Goal: Task Accomplishment & Management: Manage account settings

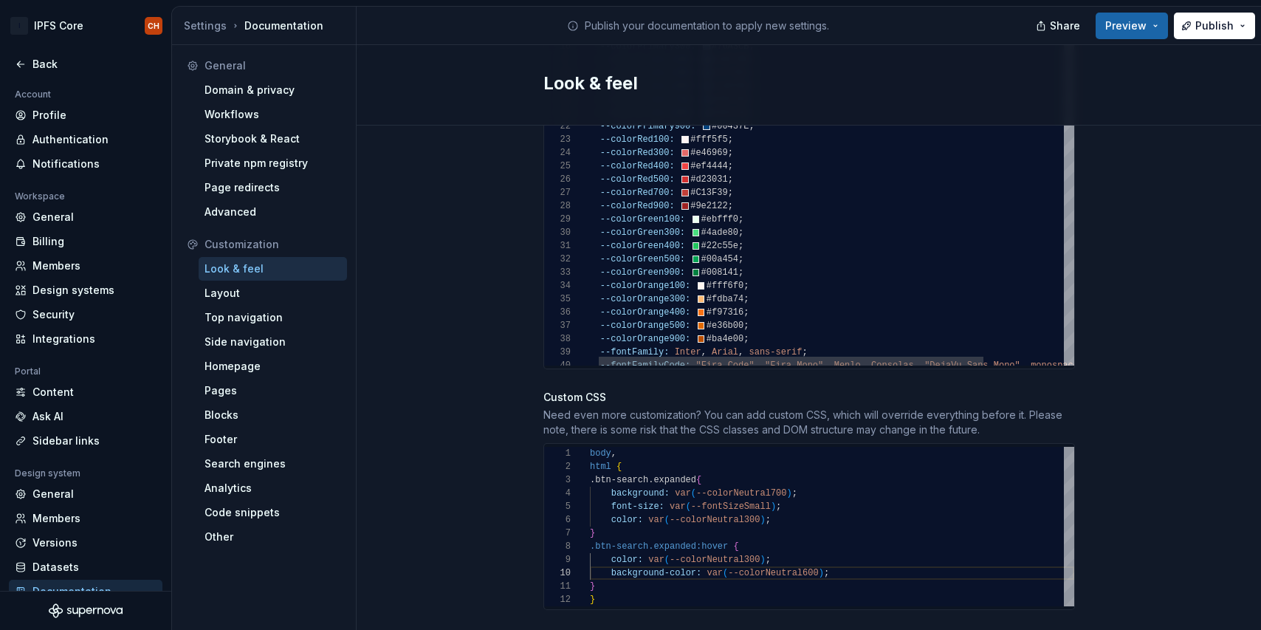
scroll to position [1126, 0]
click at [672, 203] on div "--fontFamilyCode: "Fira Code" , "Fira Mono" , Menlo , Consolas , "DejaVu Sans M…" at bounding box center [877, 516] width 596 height 1351
drag, startPoint x: 745, startPoint y: 205, endPoint x: 599, endPoint y: 199, distance: 146.3
click at [599, 199] on div "--fontFamilyCode: "Fira Code" , "Fira Mono" , Menlo , Consolas , "DejaVu Sans M…" at bounding box center [877, 516] width 596 height 1351
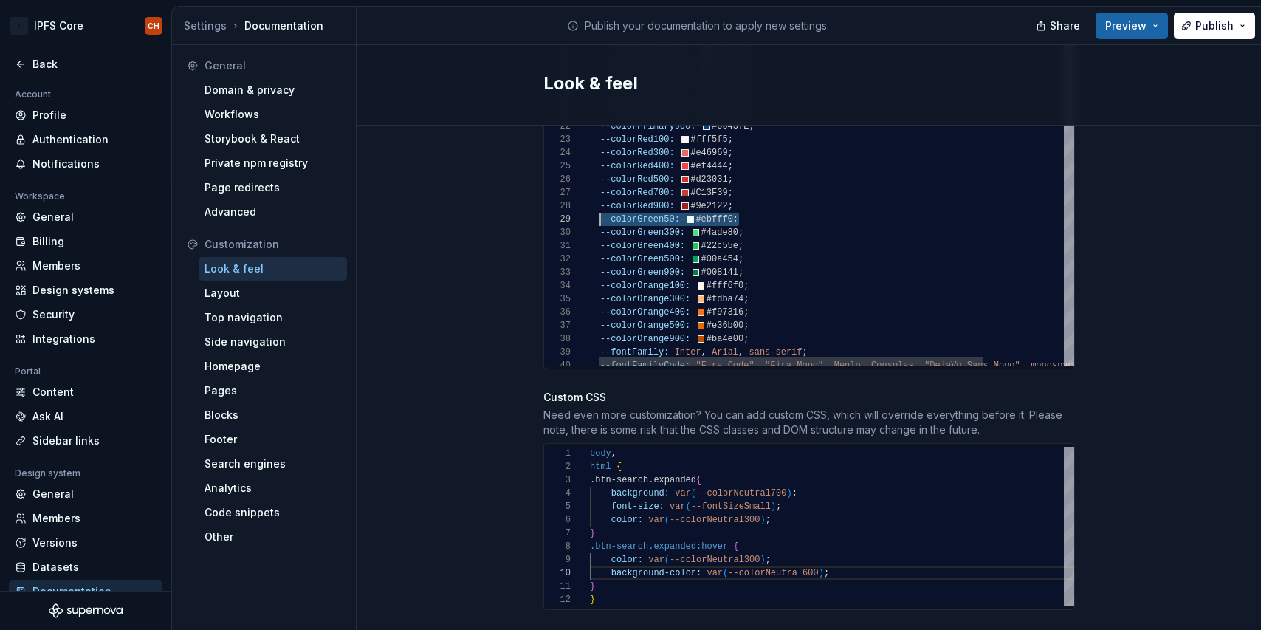
click at [749, 200] on div "--fontFamilyCode: "Fira Code" , "Fira Mono" , Menlo , Consolas , "DejaVu Sans M…" at bounding box center [877, 516] width 596 height 1351
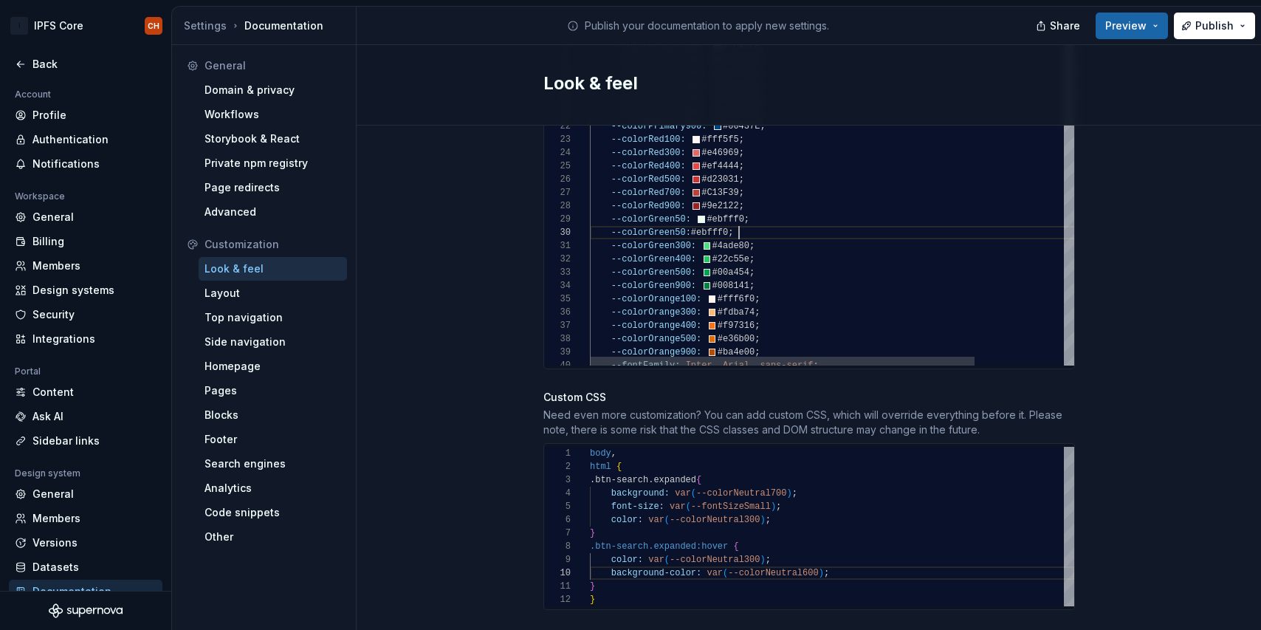
scroll to position [120, 160]
click at [678, 220] on div "--fontFamily: Inter , Arial , sans-serif ; --colorOrange900: #ba4e00 ; --colorO…" at bounding box center [888, 523] width 596 height 1364
drag, startPoint x: 758, startPoint y: 218, endPoint x: 611, endPoint y: 220, distance: 146.9
click at [611, 220] on div "--fontFamily: Inter , Arial , sans-serif ; --colorOrange900: #ba4e00 ; --colorO…" at bounding box center [888, 523] width 596 height 1364
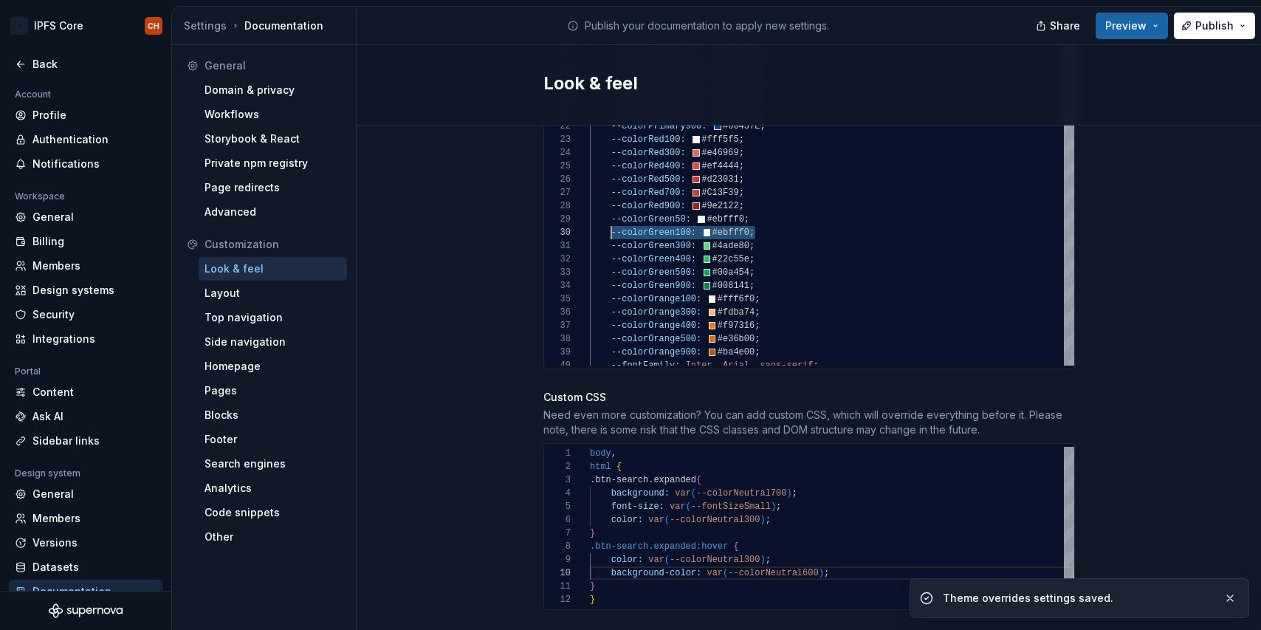
click at [725, 204] on div "--fontFamily: Inter , Arial , sans-serif ; --colorOrange900: #ba4e00 ; --colorO…" at bounding box center [888, 523] width 596 height 1364
click at [728, 215] on div "--fontFamily: Inter , Arial , sans-serif ; --colorOrange900: #ba4e00 ; --colorO…" at bounding box center [888, 523] width 596 height 1364
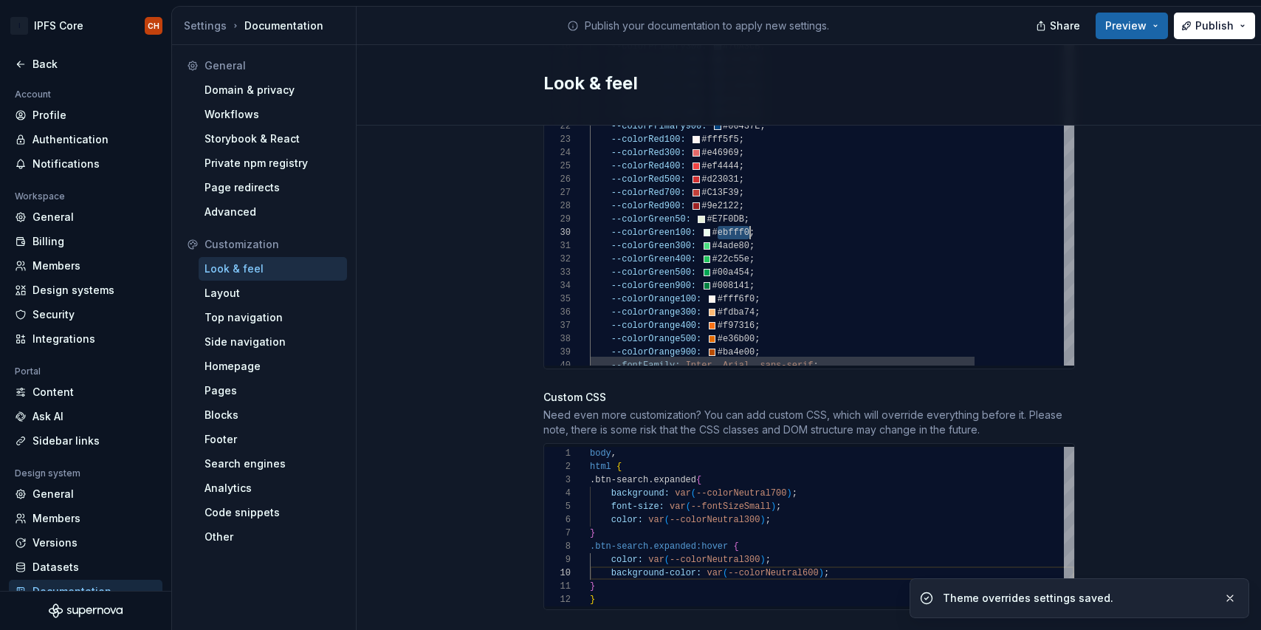
click at [728, 215] on div "--fontFamily: Inter , Arial , sans-serif ; --colorOrange900: #ba4e00 ; --colorO…" at bounding box center [888, 523] width 596 height 1364
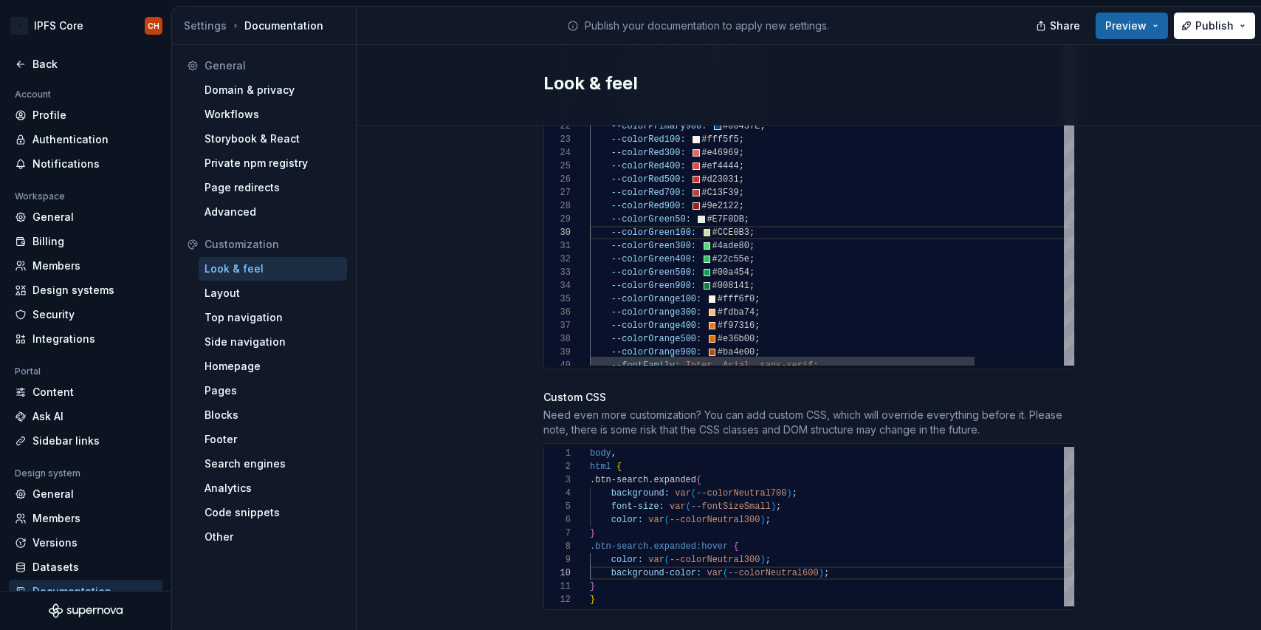
click at [756, 190] on div "--fontFamily: Inter , Arial , sans-serif ; --colorOrange900: #ba4e00 ; --colorO…" at bounding box center [888, 523] width 596 height 1364
drag, startPoint x: 772, startPoint y: 218, endPoint x: 602, endPoint y: 215, distance: 169.8
click at [602, 215] on div "--fontFamily: Inter , Arial , sans-serif ; --colorOrange900: #ba4e00 ; --colorO…" at bounding box center [888, 523] width 596 height 1364
click at [773, 231] on div "--fontFamily: Inter , Arial , sans-serif ; --colorOrange900: #ba4e00 ; --colorO…" at bounding box center [888, 523] width 596 height 1364
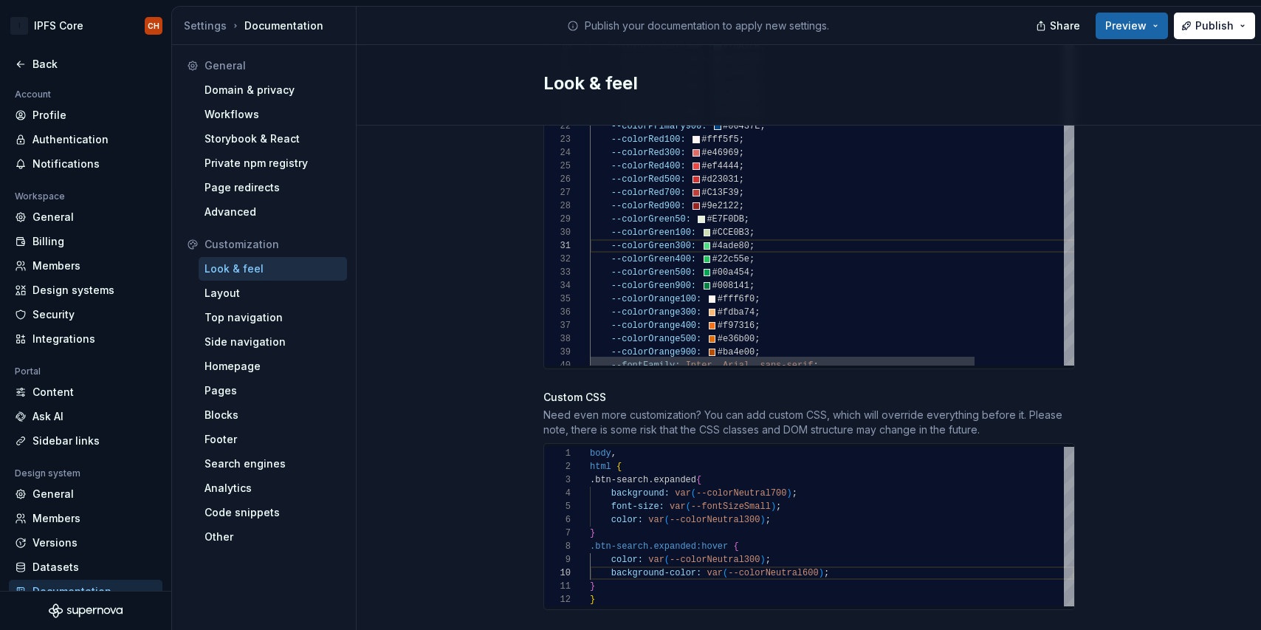
scroll to position [120, 165]
click at [756, 218] on div "--fontFamily: Inter , Arial , sans-serif ; --colorOrange900: #ba4e00 ; --colorO…" at bounding box center [888, 523] width 596 height 1364
click at [619, 226] on div "--colorOrange900: #ba4e00 ; --colorOrange500: #e36b00 ; --colorOrange400: #f973…" at bounding box center [888, 529] width 596 height 1377
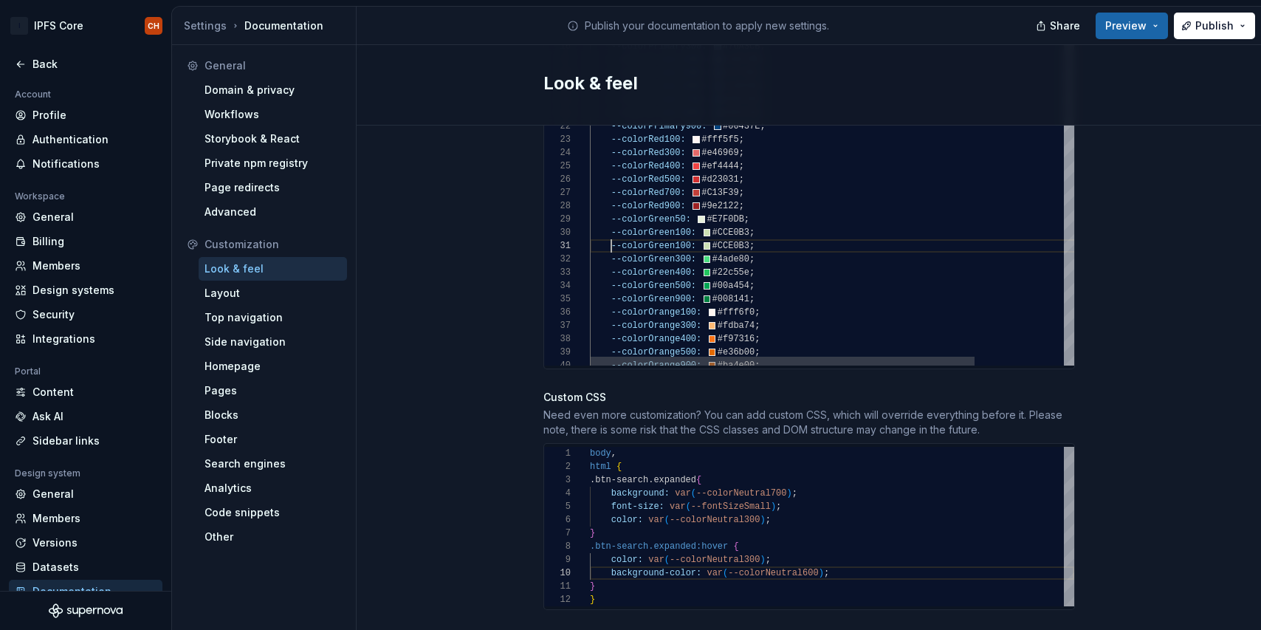
click at [681, 230] on div "--colorOrange900: #ba4e00 ; --colorOrange500: #e36b00 ; --colorOrange400: #f973…" at bounding box center [888, 529] width 596 height 1377
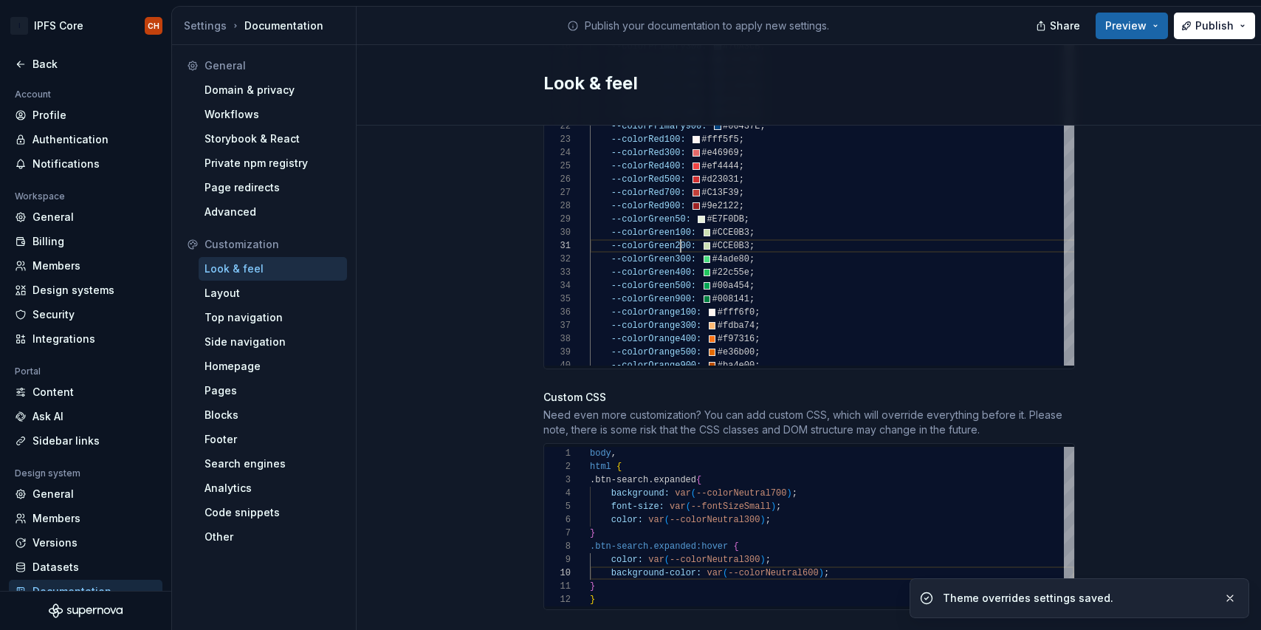
click at [731, 230] on div "--colorOrange900: #ba4e00 ; --colorOrange500: #e36b00 ; --colorOrange400: #f973…" at bounding box center [888, 529] width 596 height 1377
click at [724, 249] on div "--colorOrange900: #ba4e00 ; --colorOrange500: #e36b00 ; --colorOrange400: #f973…" at bounding box center [888, 529] width 596 height 1377
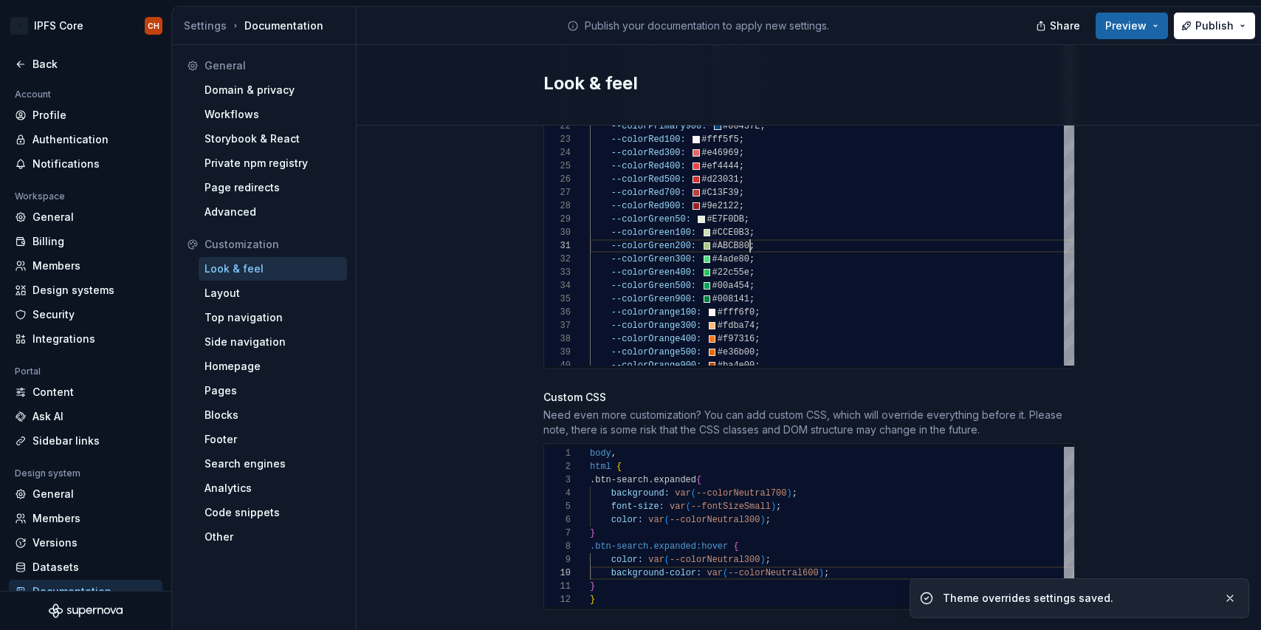
click at [724, 249] on div "--colorOrange900: #ba4e00 ; --colorOrange500: #e36b00 ; --colorOrange400: #f973…" at bounding box center [888, 529] width 596 height 1377
click at [733, 283] on div "--colorOrange900: #ba4e00 ; --colorOrange500: #e36b00 ; --colorOrange400: #f973…" at bounding box center [888, 529] width 596 height 1377
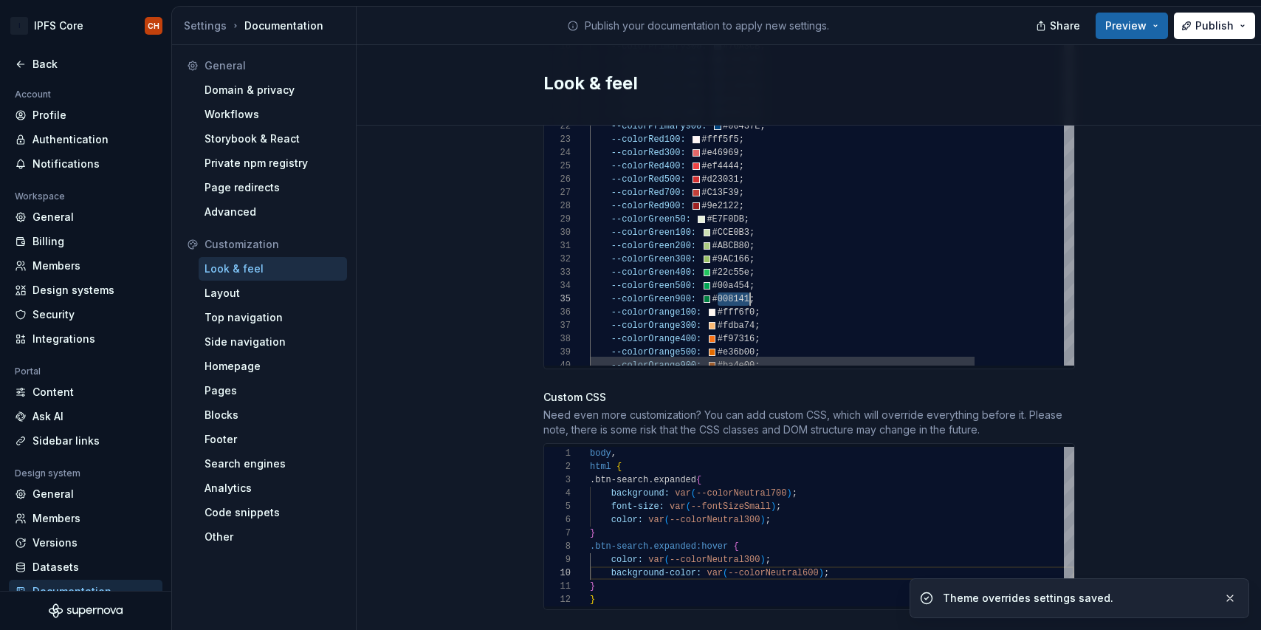
scroll to position [53, 0]
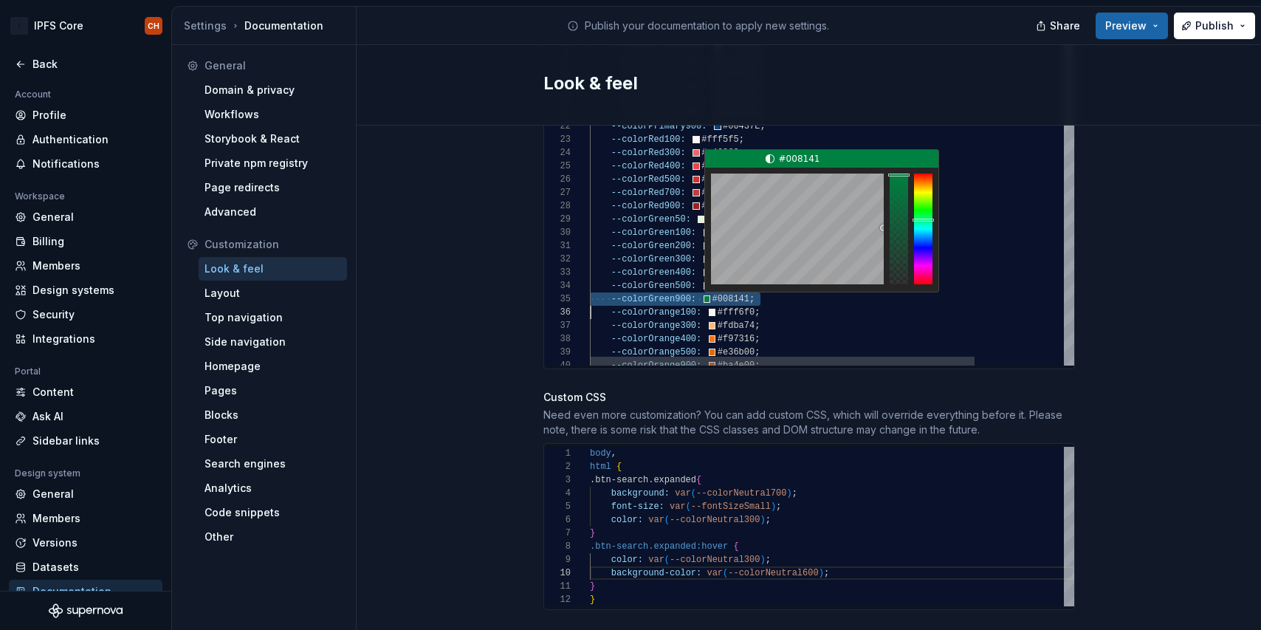
click at [733, 283] on div "--colorOrange900: #ba4e00 ; --colorOrange500: #e36b00 ; --colorOrange400: #f973…" at bounding box center [888, 529] width 596 height 1377
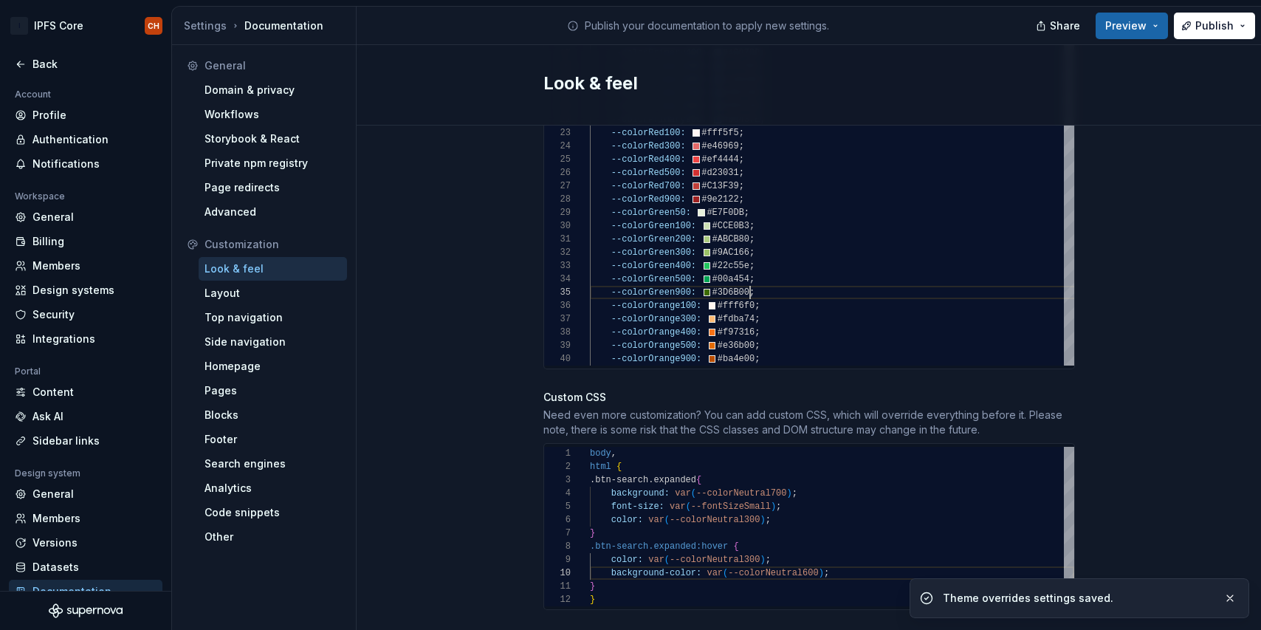
click at [723, 263] on div "--colorOrange900: #ba4e00 ; --colorOrange500: #e36b00 ; --colorOrange400: #f973…" at bounding box center [888, 522] width 596 height 1377
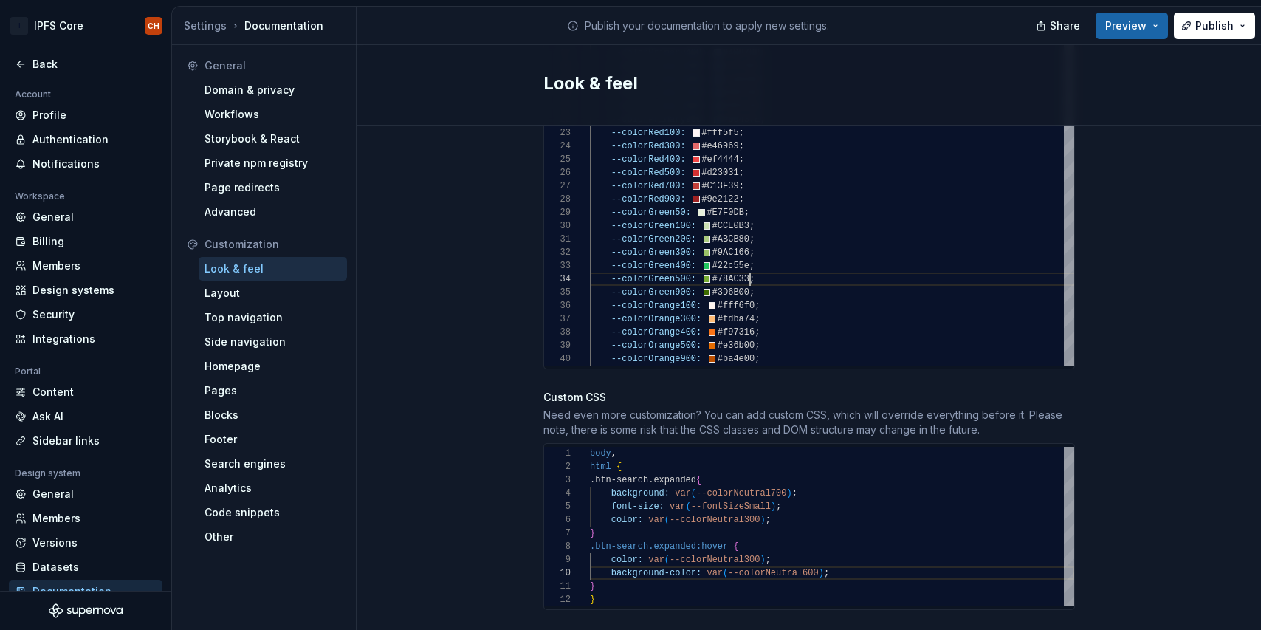
click at [725, 246] on div "--colorOrange900: #ba4e00 ; --colorOrange500: #e36b00 ; --colorOrange400: #f973…" at bounding box center [888, 522] width 596 height 1377
click at [1131, 26] on span "Preview" at bounding box center [1125, 25] width 41 height 15
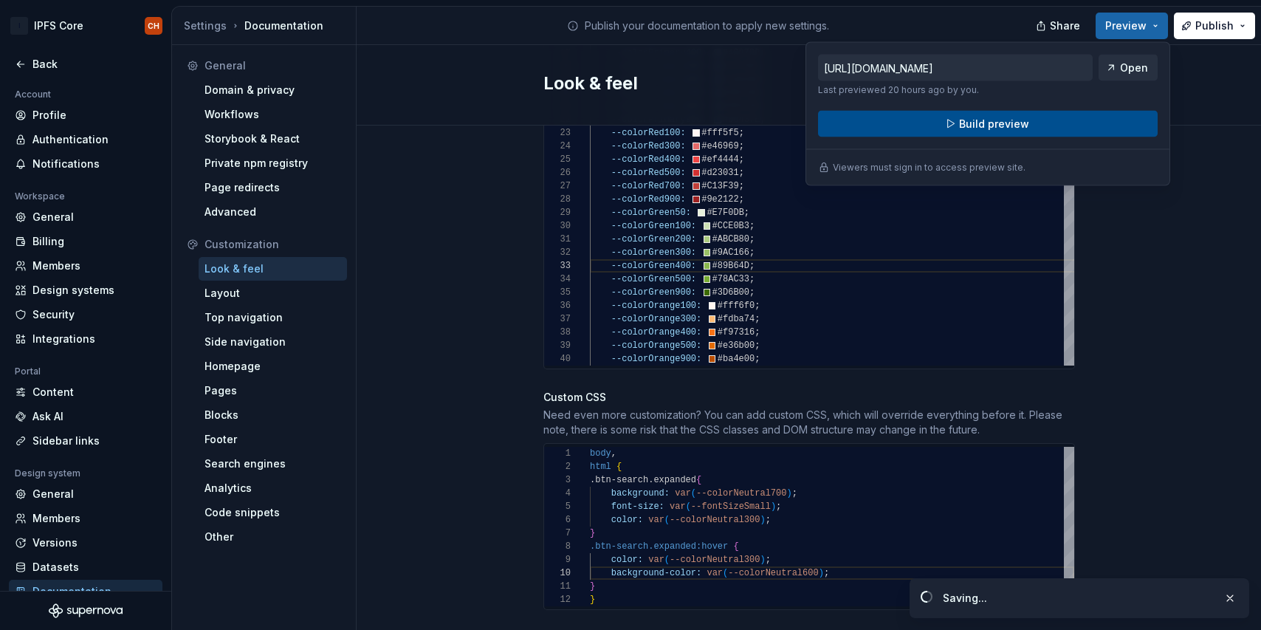
click at [1013, 125] on span "Build preview" at bounding box center [994, 124] width 70 height 15
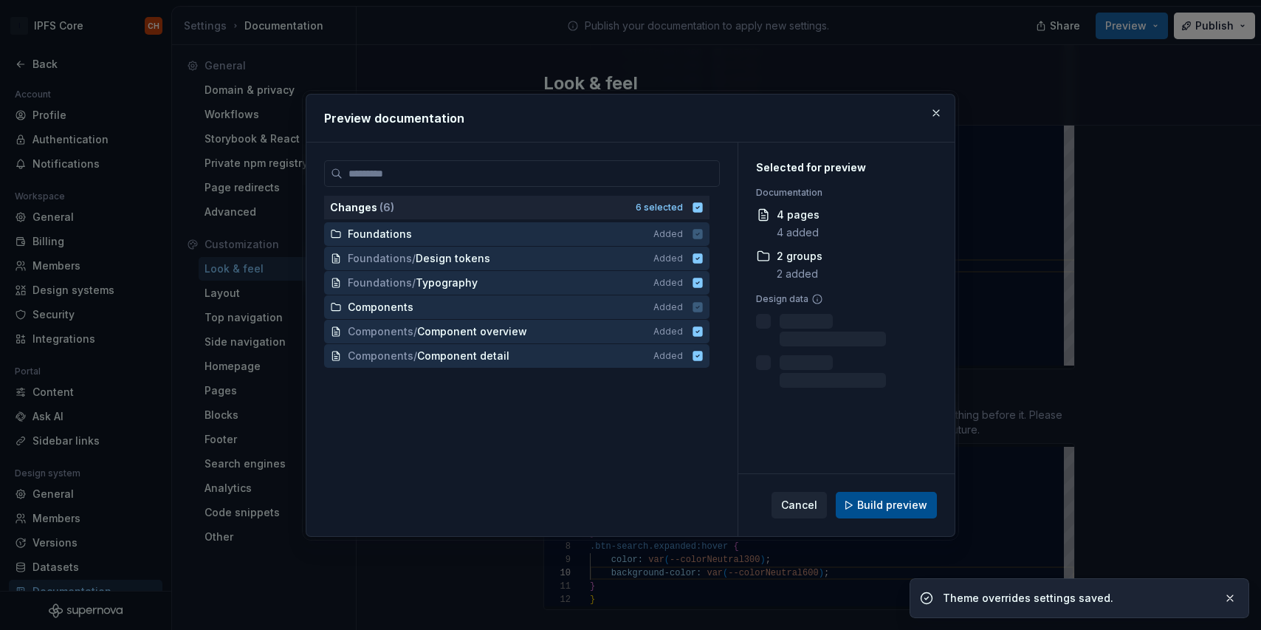
click at [881, 501] on span "Build preview" at bounding box center [892, 504] width 70 height 15
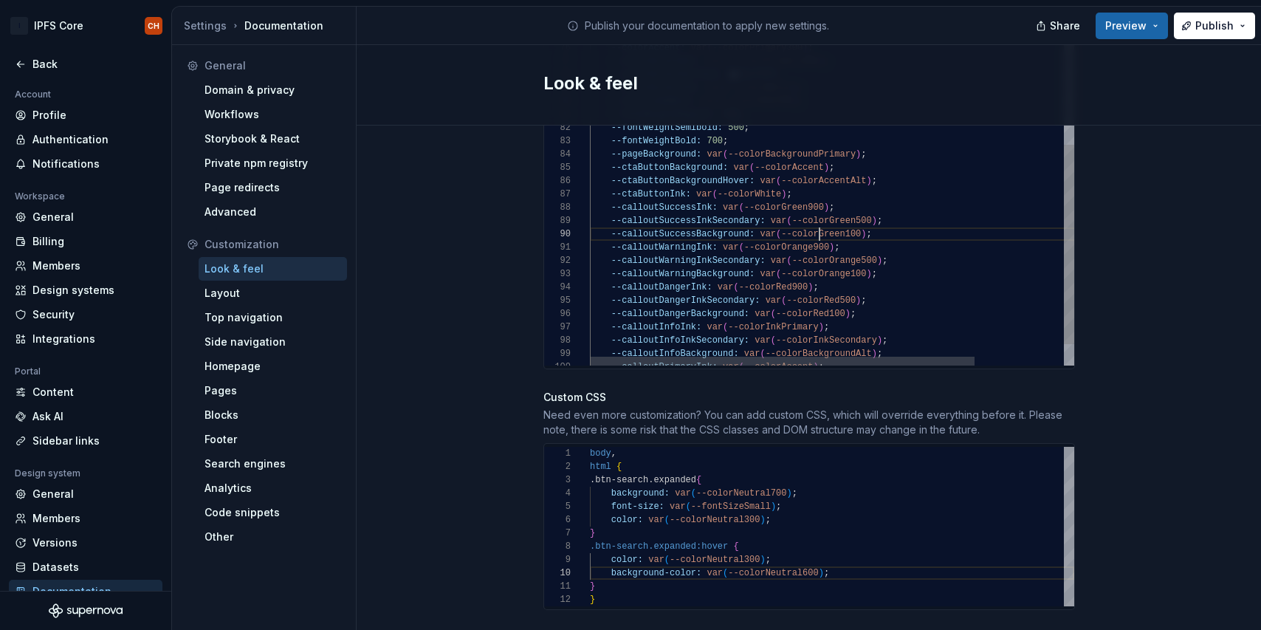
scroll to position [1126, 0]
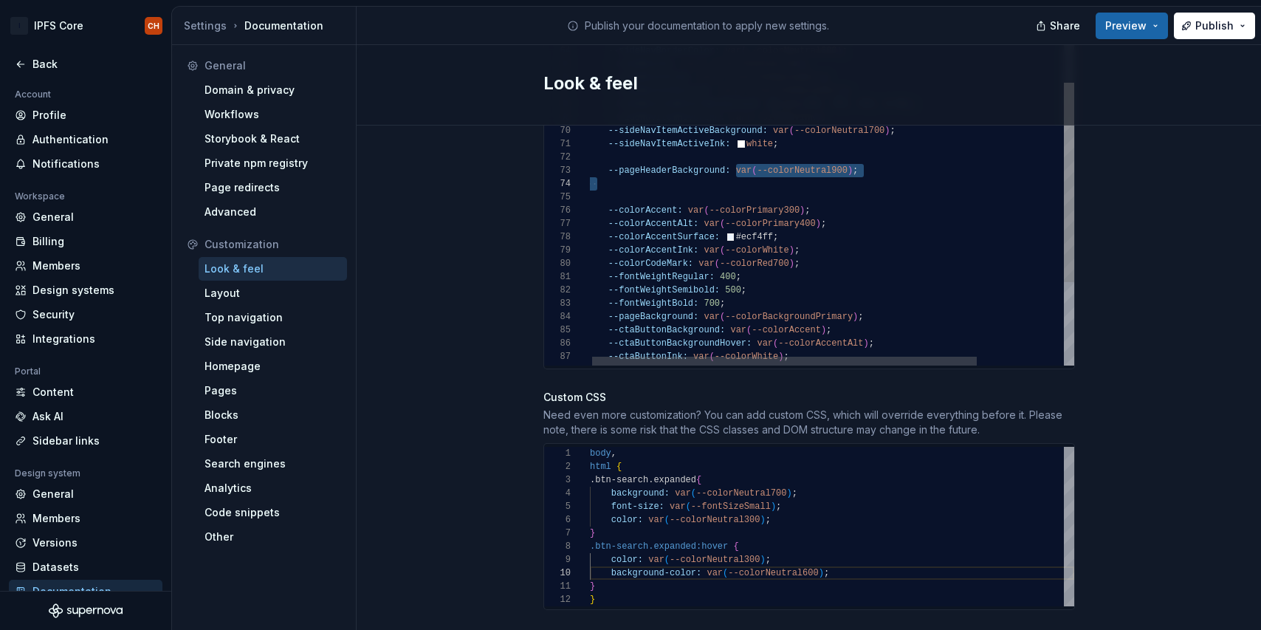
scroll to position [27, 271]
drag, startPoint x: 737, startPoint y: 156, endPoint x: 859, endPoint y: 157, distance: 122.5
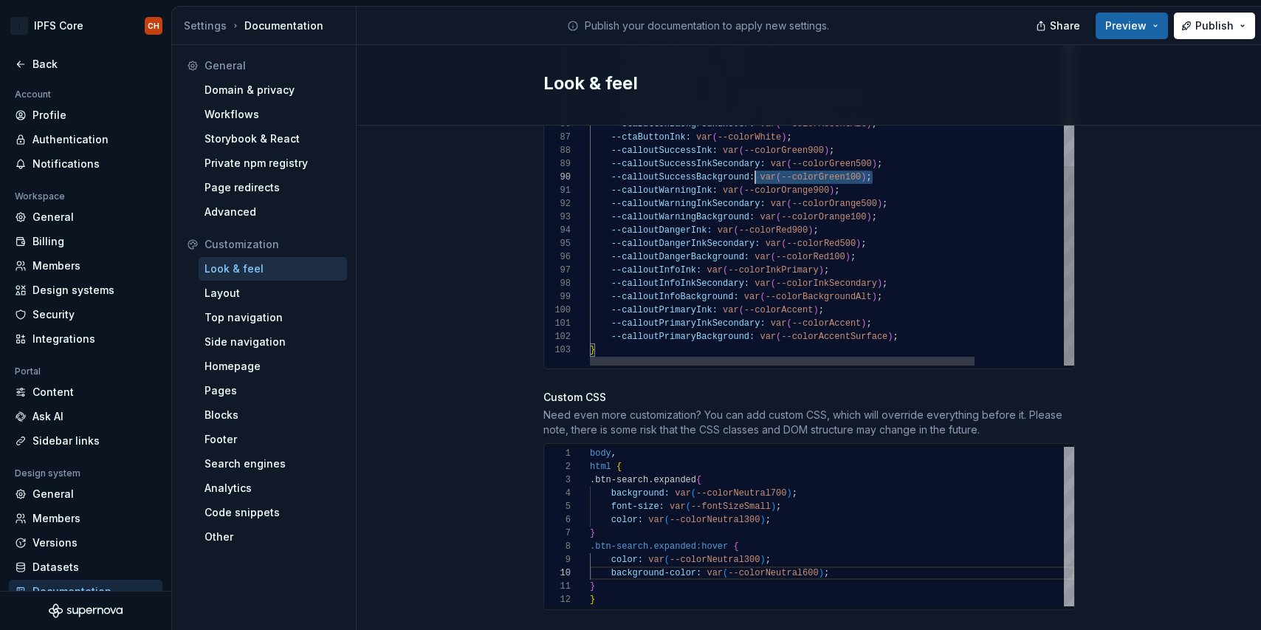
scroll to position [120, 170]
drag, startPoint x: 872, startPoint y: 161, endPoint x: 762, endPoint y: 160, distance: 110.7
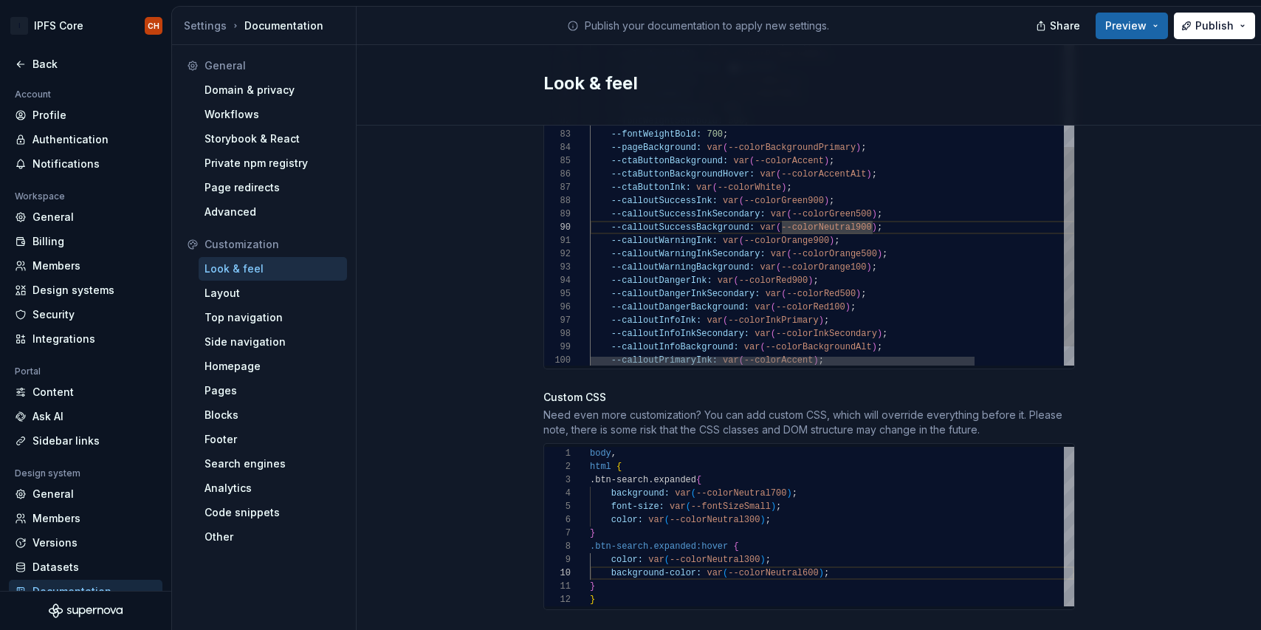
scroll to position [93, 224]
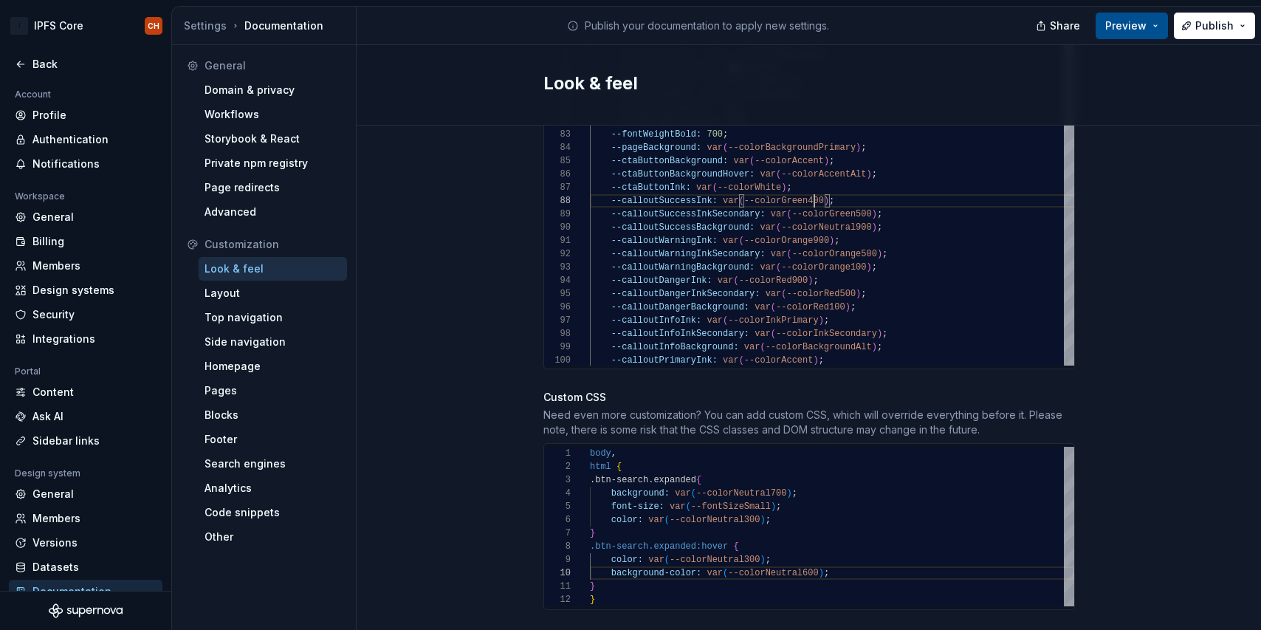
click at [1114, 33] on button "Preview" at bounding box center [1131, 26] width 72 height 27
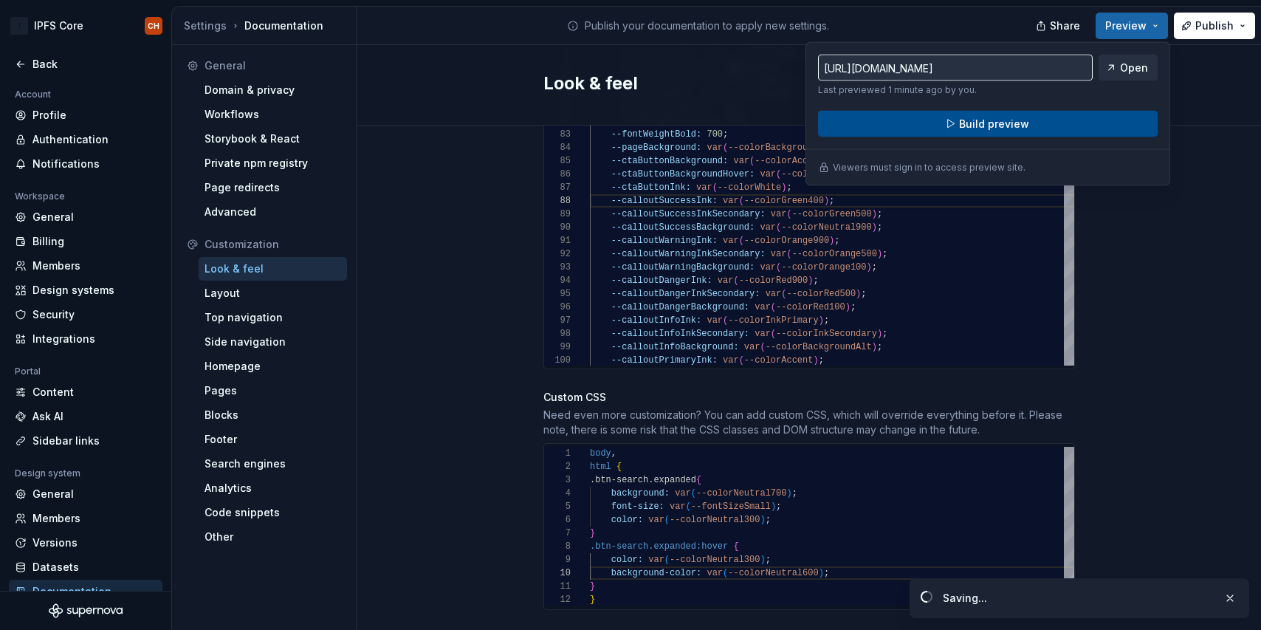
click at [1013, 124] on span "Build preview" at bounding box center [994, 124] width 70 height 15
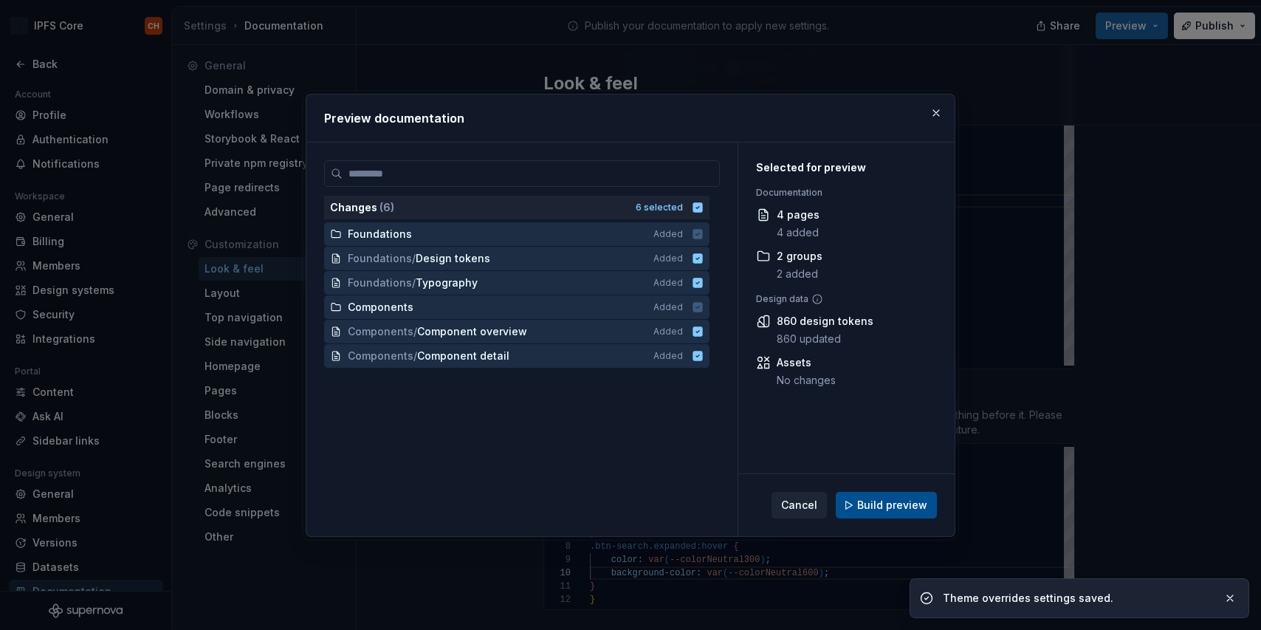
click at [871, 506] on span "Build preview" at bounding box center [892, 504] width 70 height 15
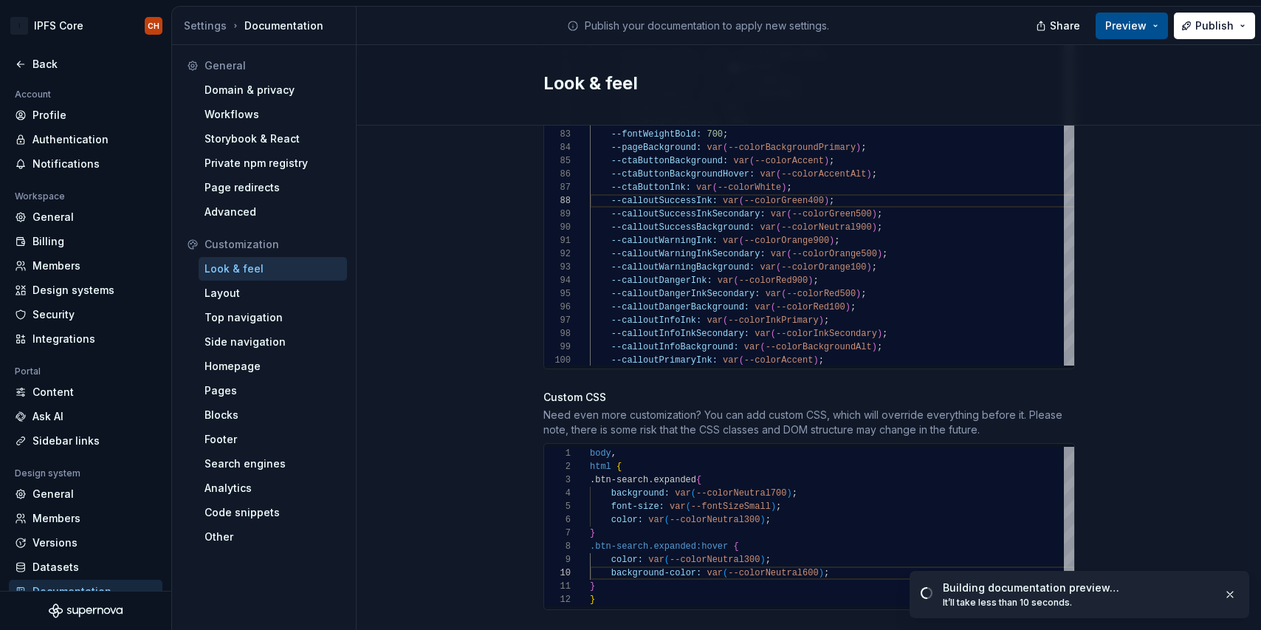
click at [1125, 20] on span "Preview" at bounding box center [1125, 25] width 41 height 15
click at [778, 108] on div "Look & feel" at bounding box center [808, 85] width 904 height 80
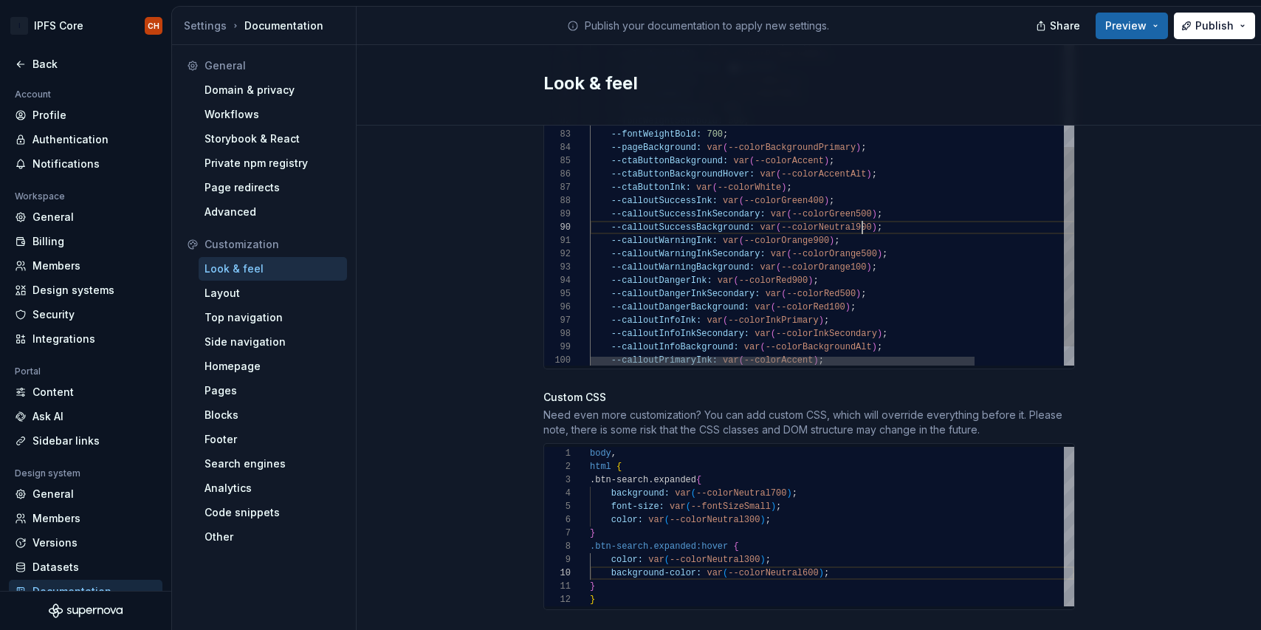
scroll to position [120, 272]
click at [1131, 21] on span "Preview" at bounding box center [1125, 25] width 41 height 15
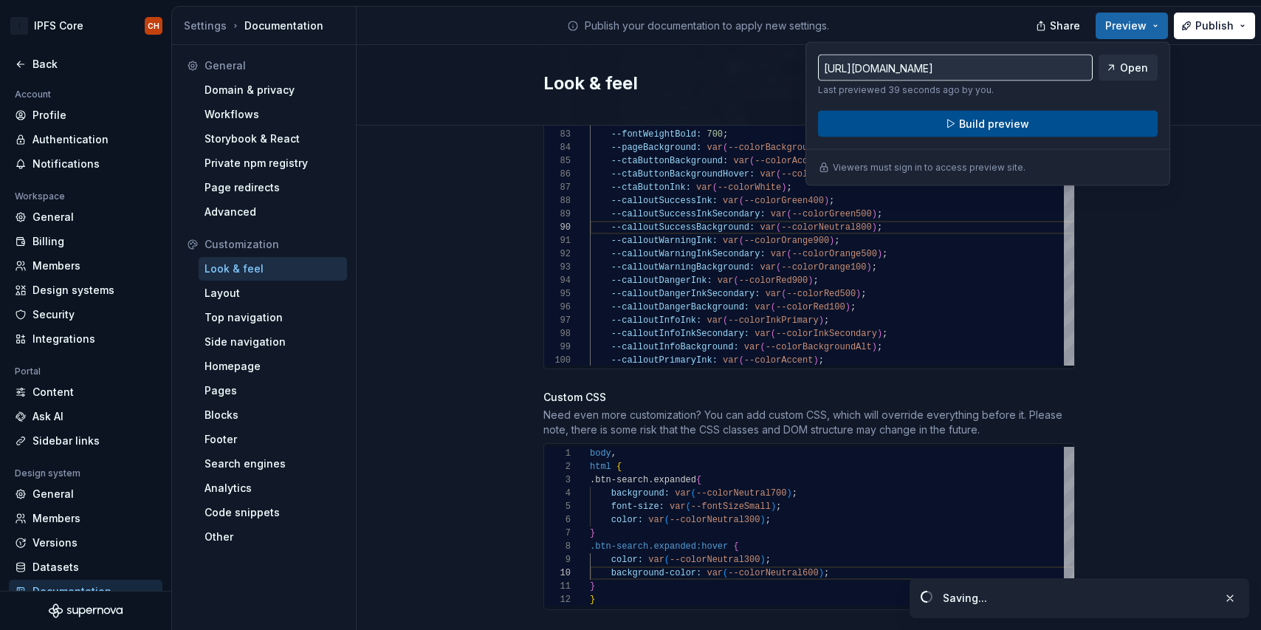
click at [1047, 131] on button "Build preview" at bounding box center [987, 124] width 339 height 27
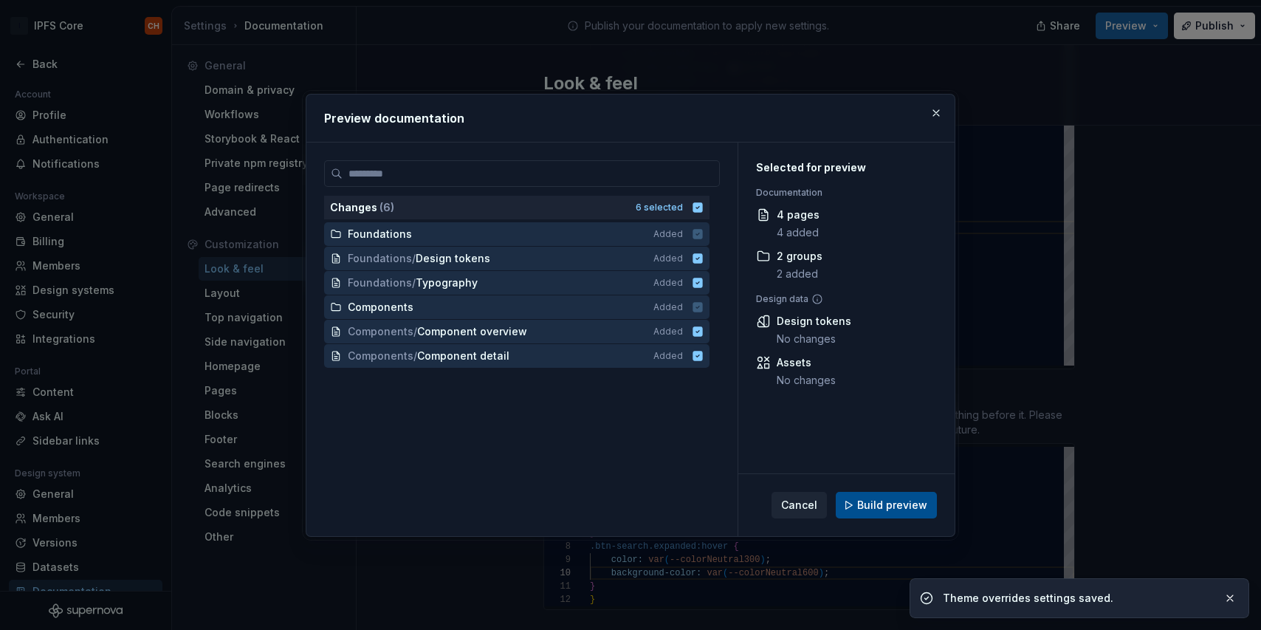
click at [870, 506] on span "Build preview" at bounding box center [892, 504] width 70 height 15
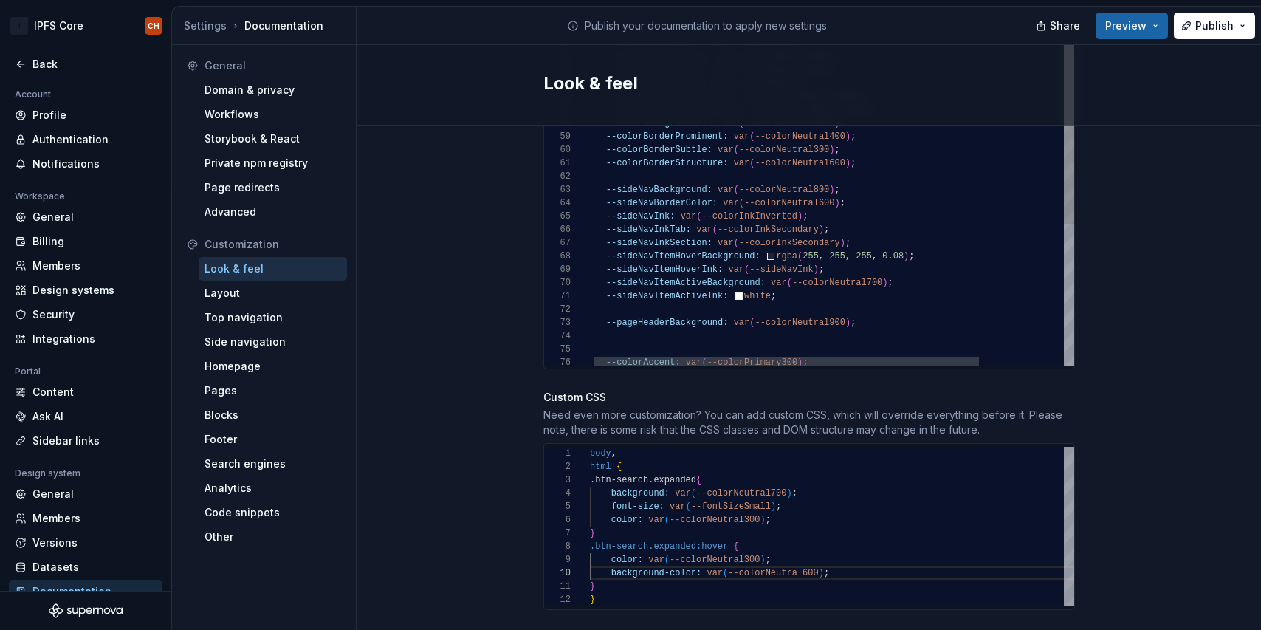
scroll to position [1126, 0]
click at [825, 187] on div "--sideNavInk: var ( --colorInkInverted ) ; --sideNavInkTab: var ( --colorInkSec…" at bounding box center [883, 47] width 596 height 1377
click at [1152, 23] on button "Preview" at bounding box center [1131, 26] width 72 height 27
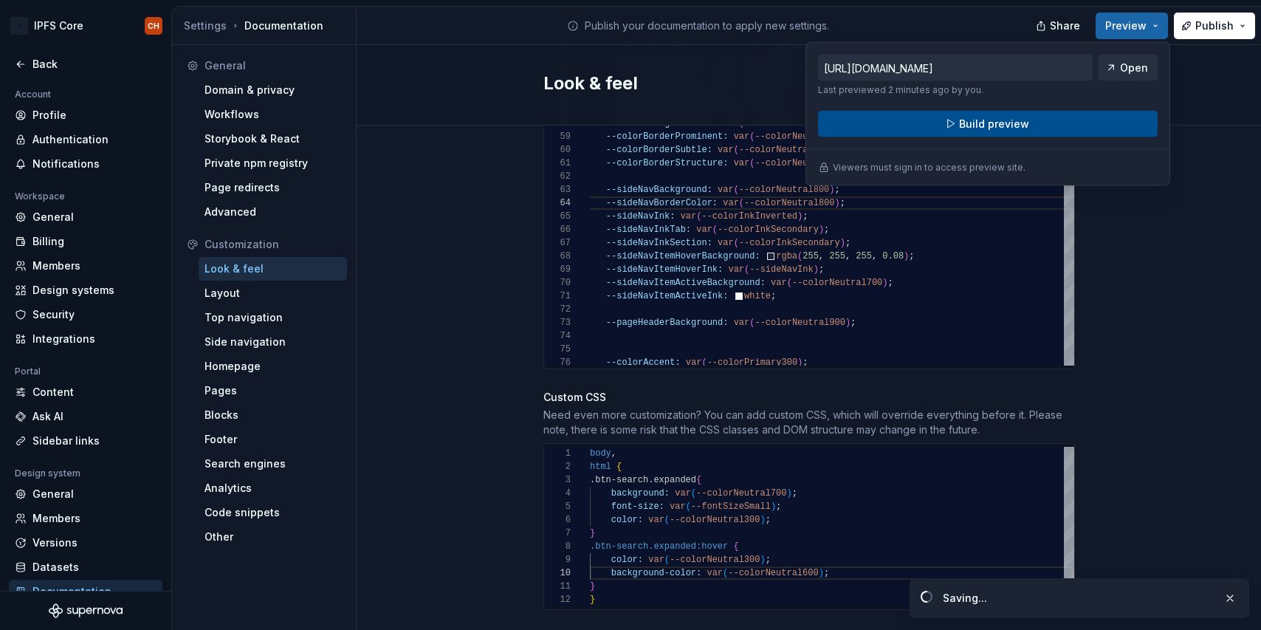
click at [1062, 124] on button "Build preview" at bounding box center [987, 124] width 339 height 27
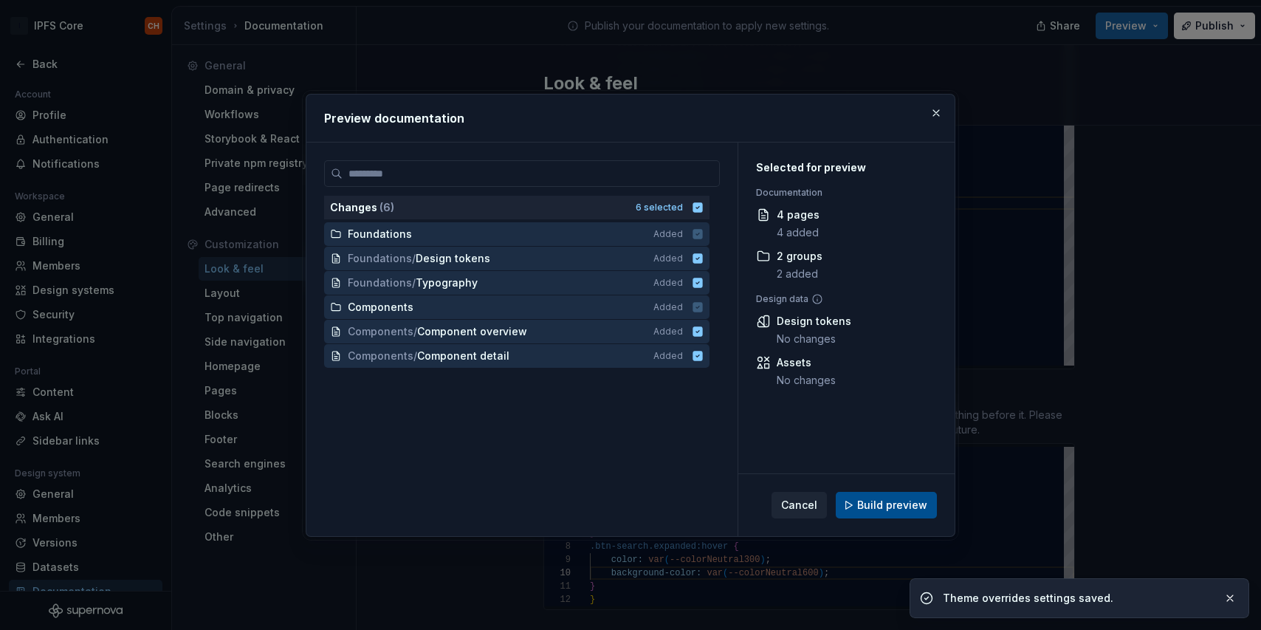
click at [892, 502] on span "Build preview" at bounding box center [892, 504] width 70 height 15
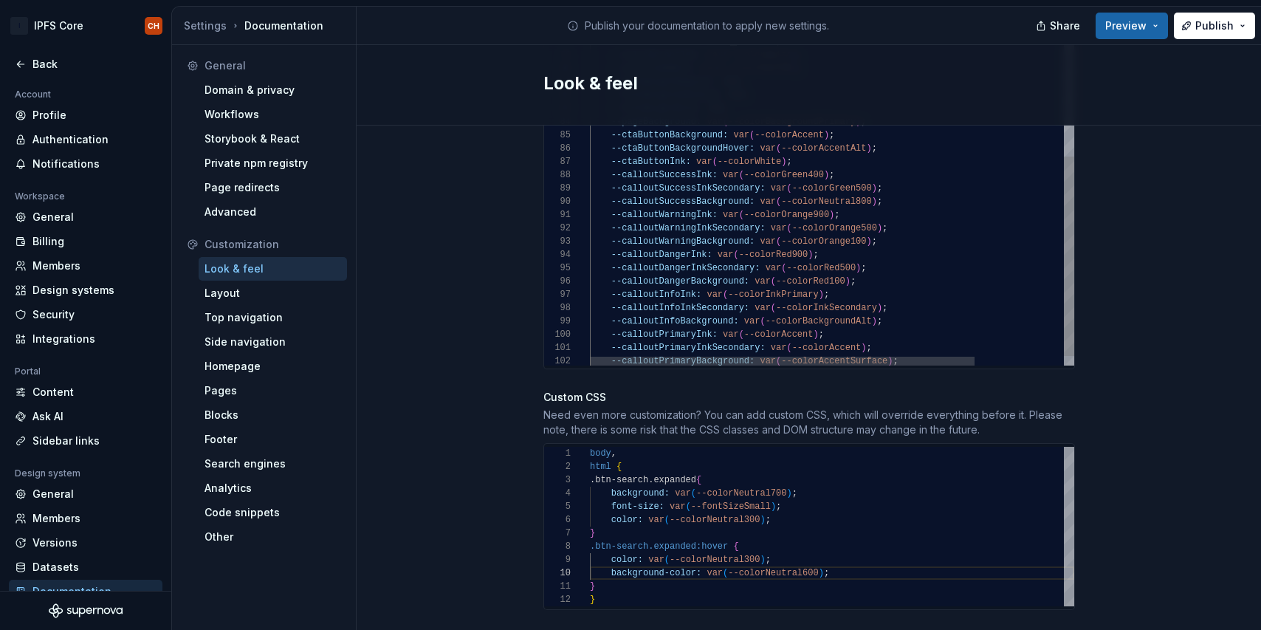
scroll to position [1126, 0]
click at [1159, 10] on div "Share Preview Publish" at bounding box center [1149, 26] width 221 height 38
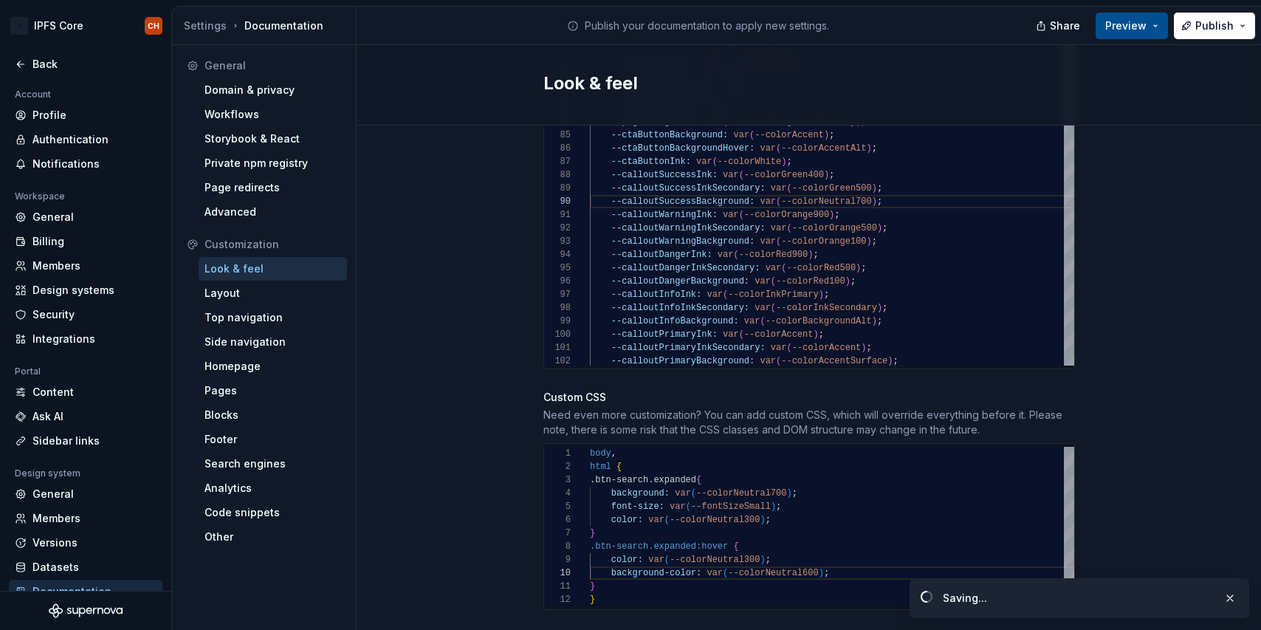
click at [1139, 26] on span "Preview" at bounding box center [1125, 25] width 41 height 15
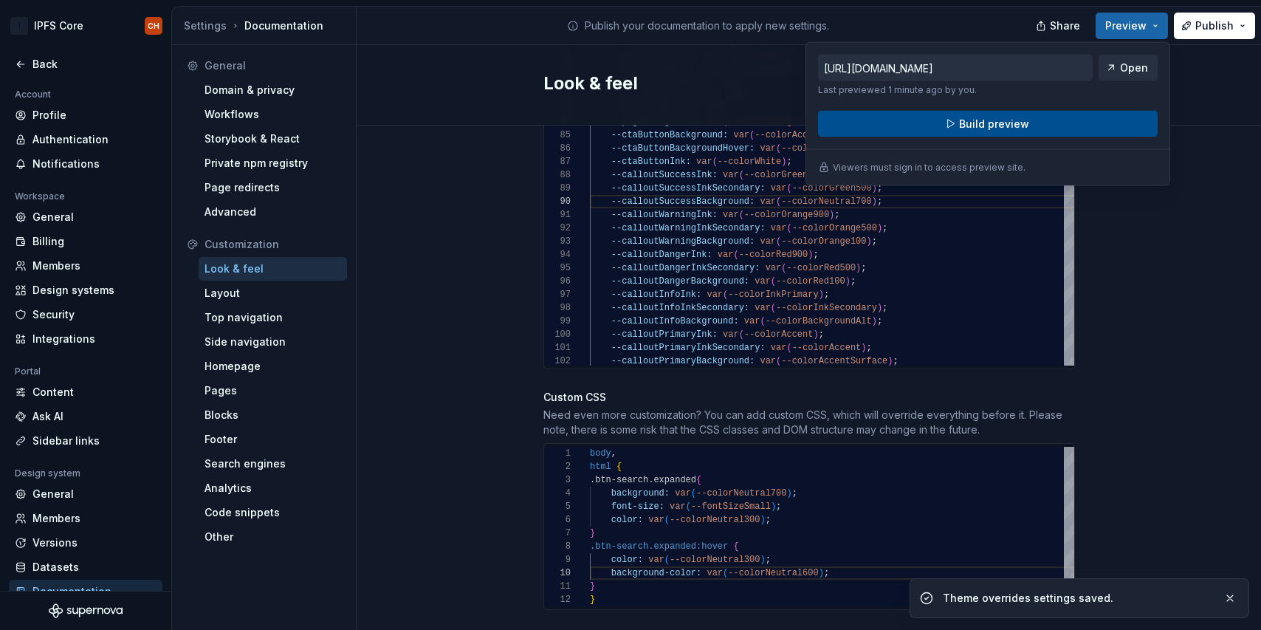
click at [1015, 123] on span "Build preview" at bounding box center [994, 124] width 70 height 15
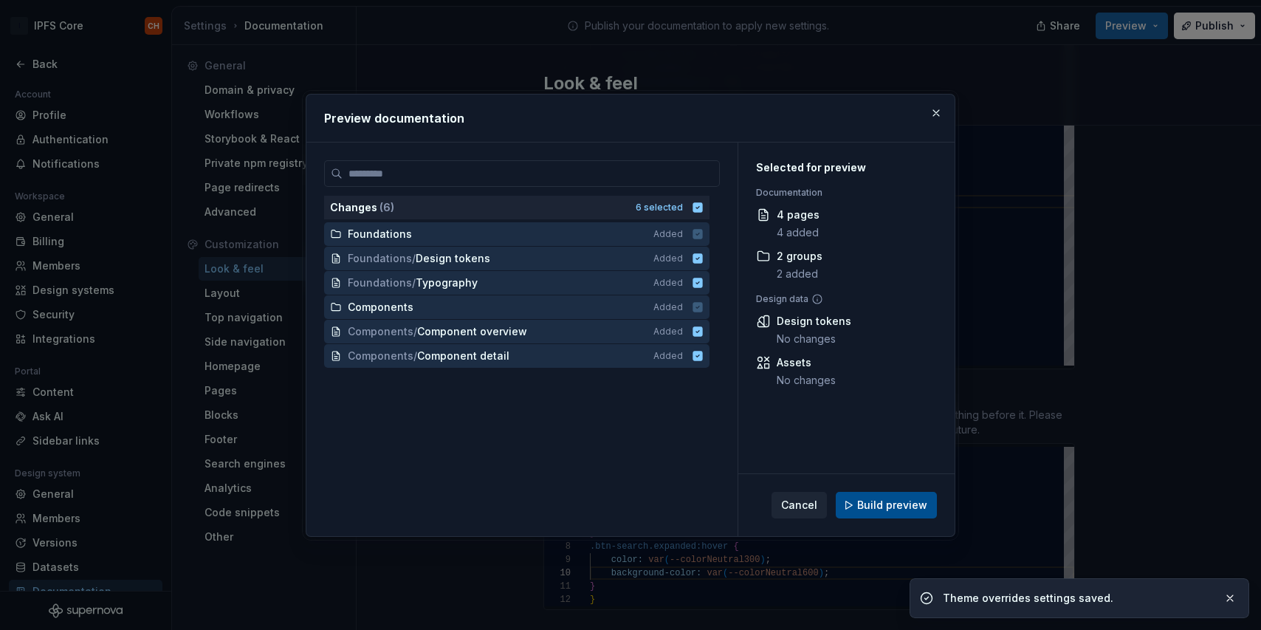
click at [875, 494] on button "Build preview" at bounding box center [885, 505] width 101 height 27
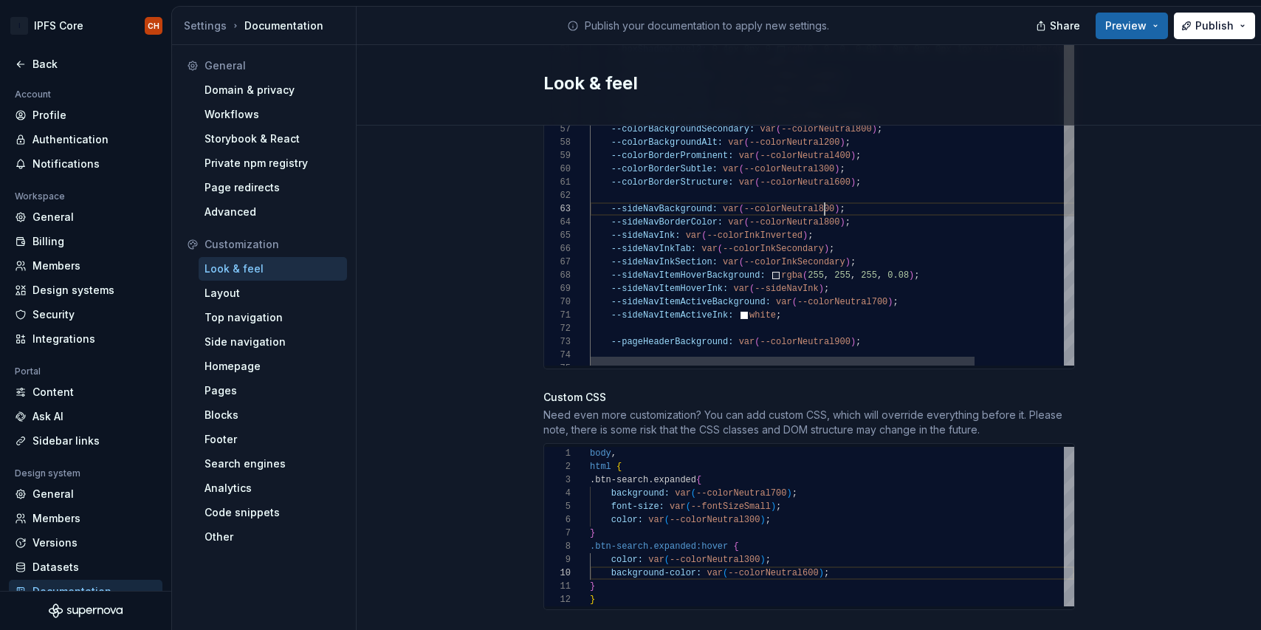
click at [824, 193] on div "--sideNavInk: var ( --colorInkInverted ) ; --sideNavInkTab: var ( --colorInkSec…" at bounding box center [888, 67] width 596 height 1377
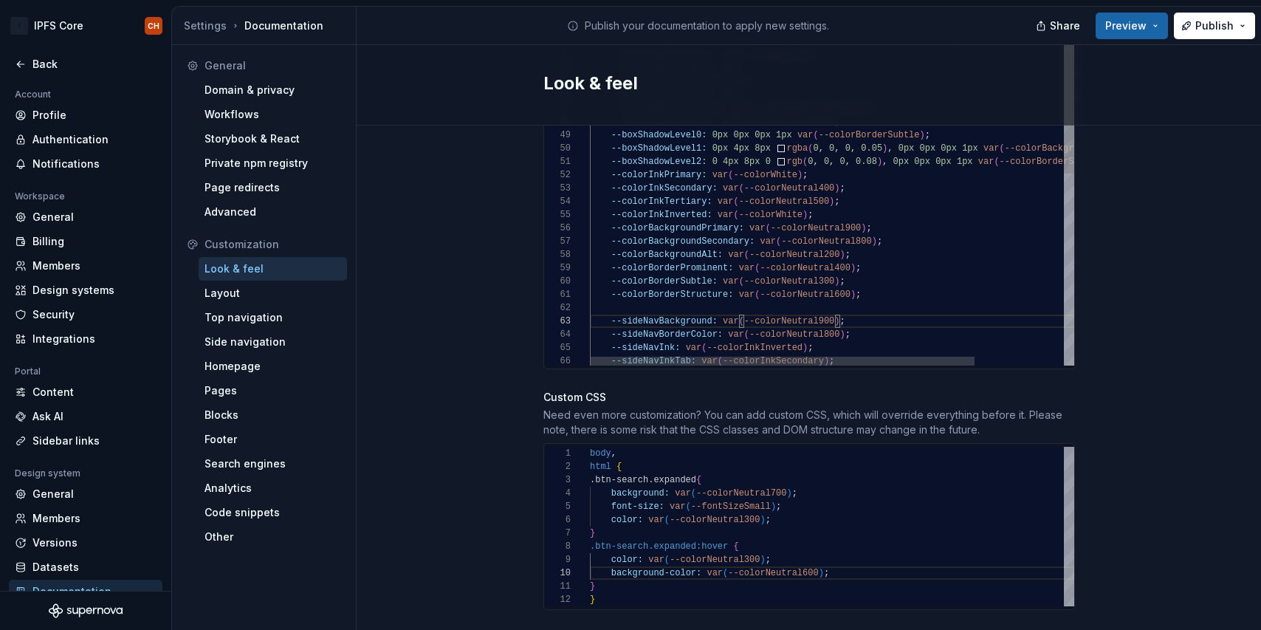
scroll to position [66, 261]
click at [852, 211] on div "--sideNavInk: var ( --colorInkInverted ) ; --sideNavInkTab: var ( --colorInkSec…" at bounding box center [888, 179] width 596 height 1377
click at [1120, 34] on button "Preview" at bounding box center [1131, 26] width 72 height 27
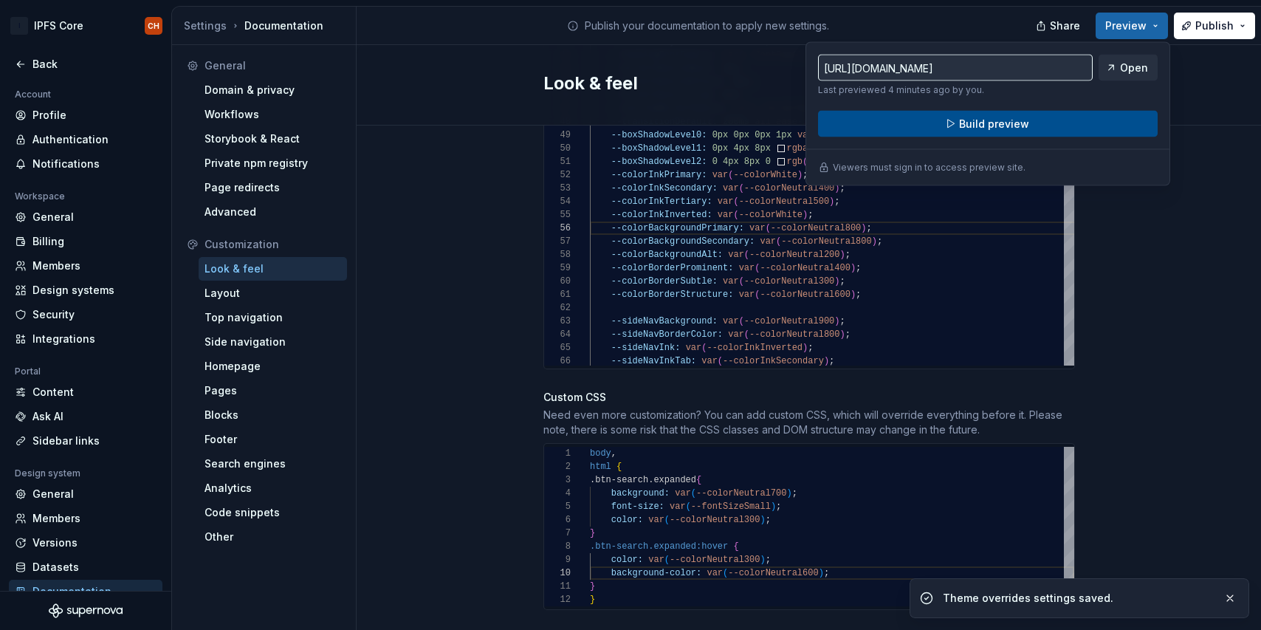
click at [1026, 114] on button "Build preview" at bounding box center [987, 124] width 339 height 27
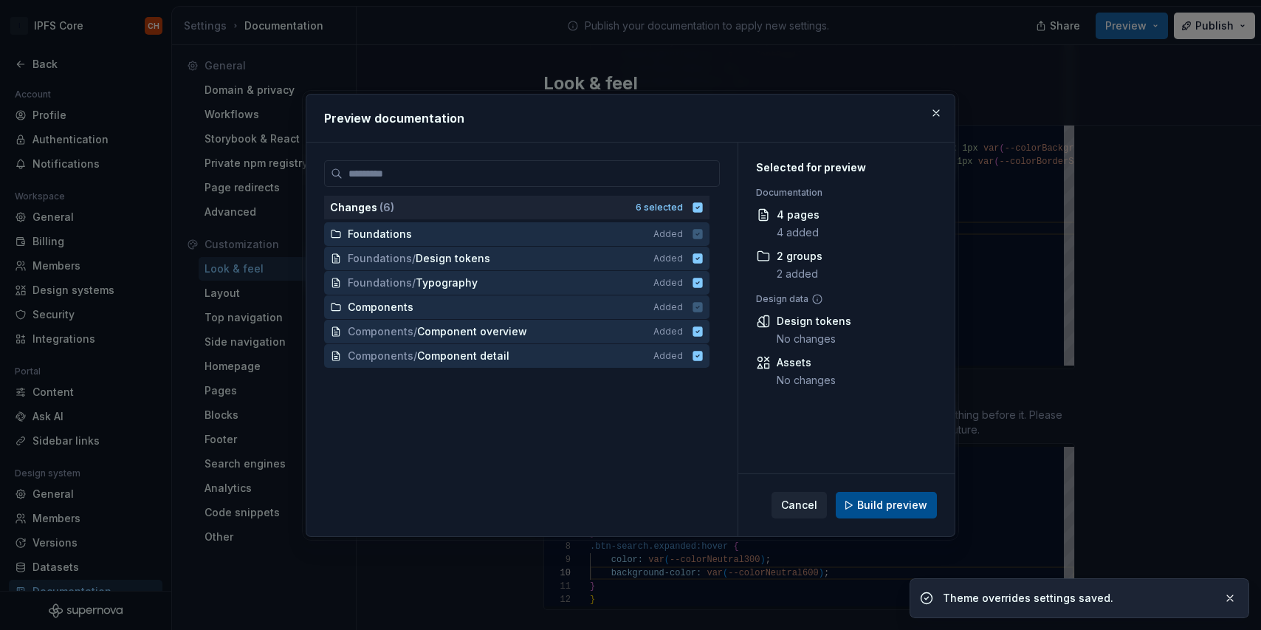
click at [864, 501] on span "Build preview" at bounding box center [892, 504] width 70 height 15
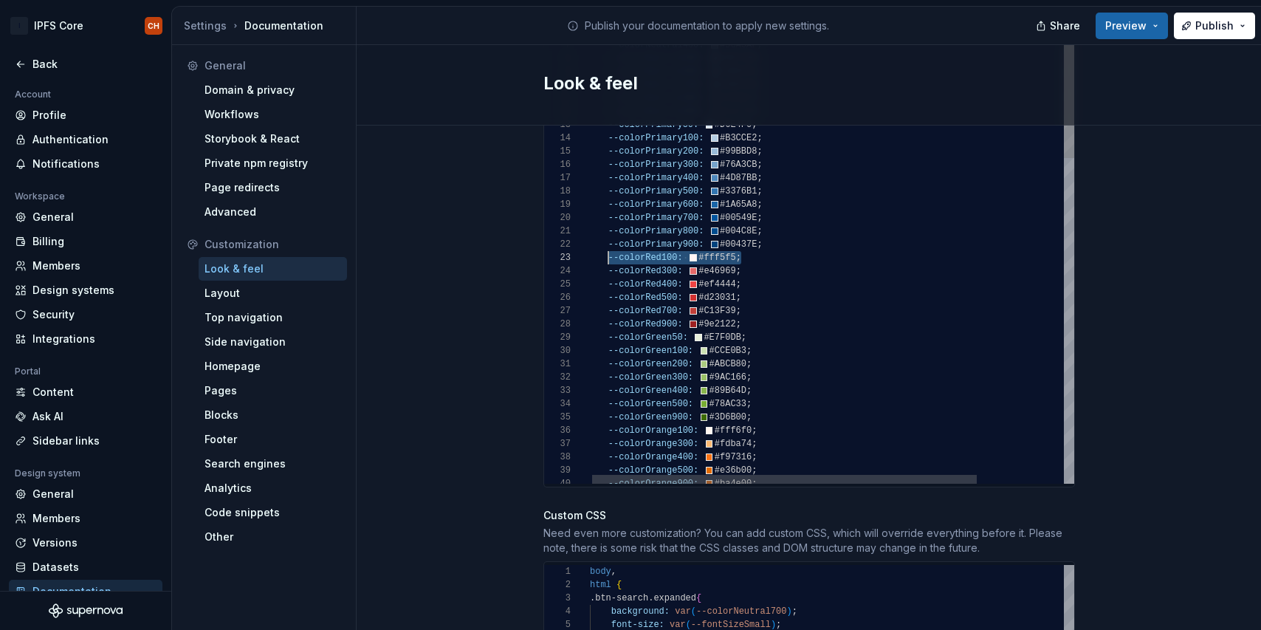
scroll to position [27, 21]
drag, startPoint x: 751, startPoint y: 241, endPoint x: 608, endPoint y: 239, distance: 143.2
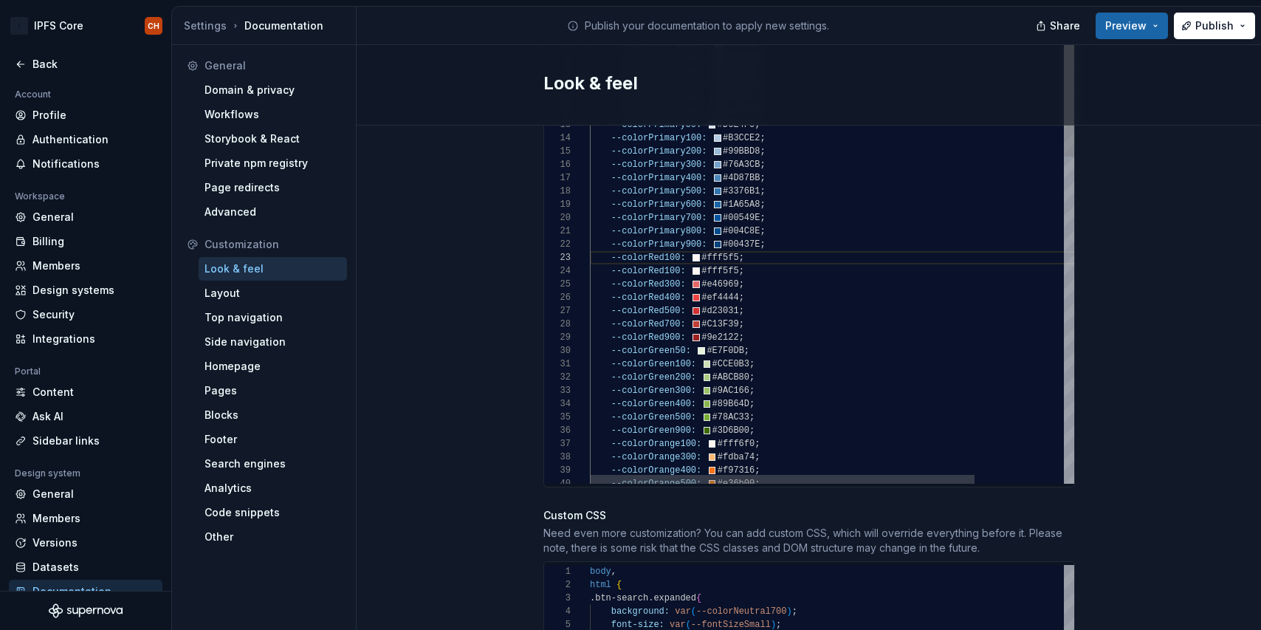
drag, startPoint x: 748, startPoint y: 254, endPoint x: 610, endPoint y: 250, distance: 138.1
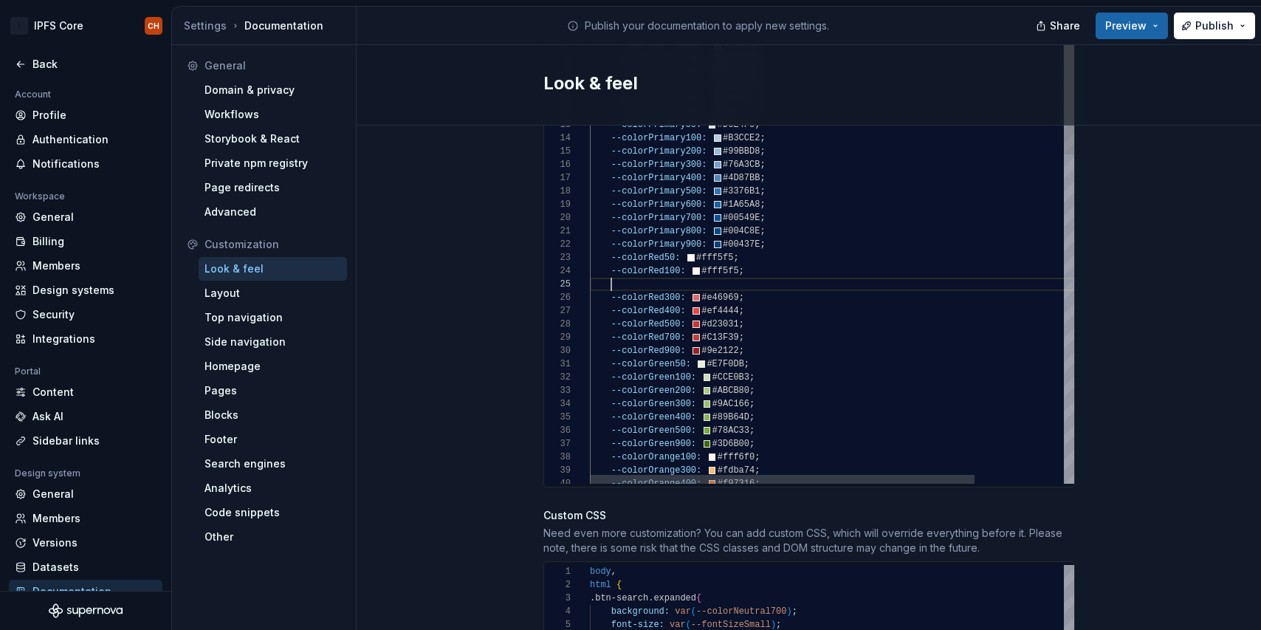
scroll to position [53, 144]
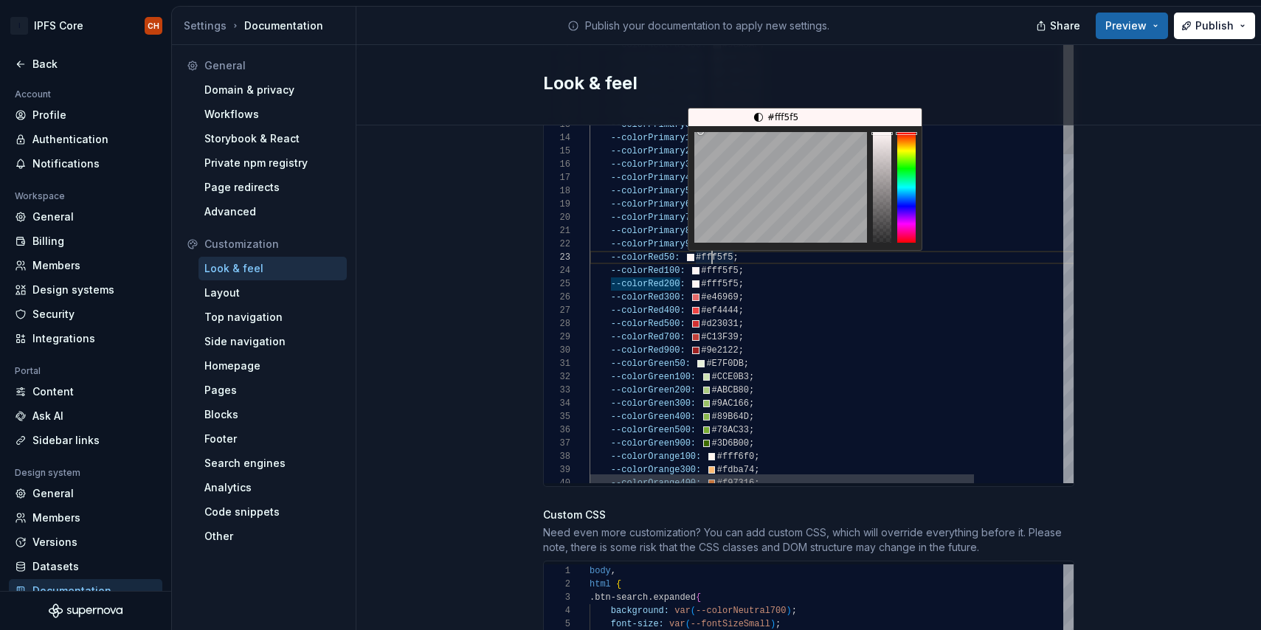
scroll to position [27, 123]
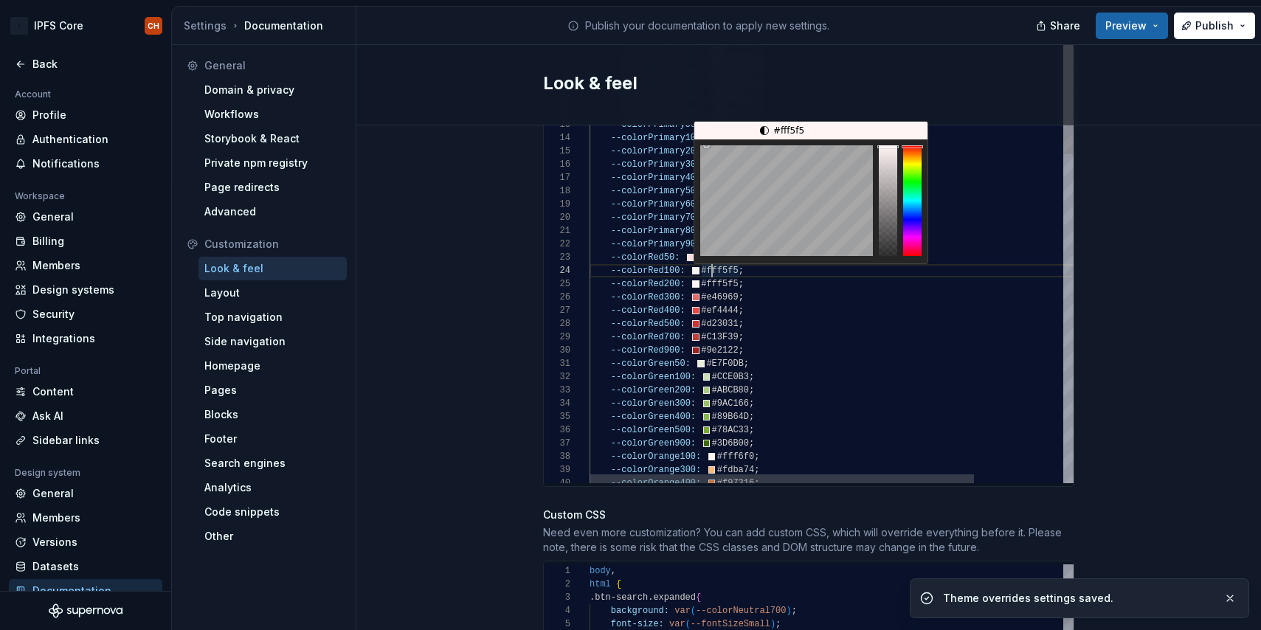
scroll to position [40, 149]
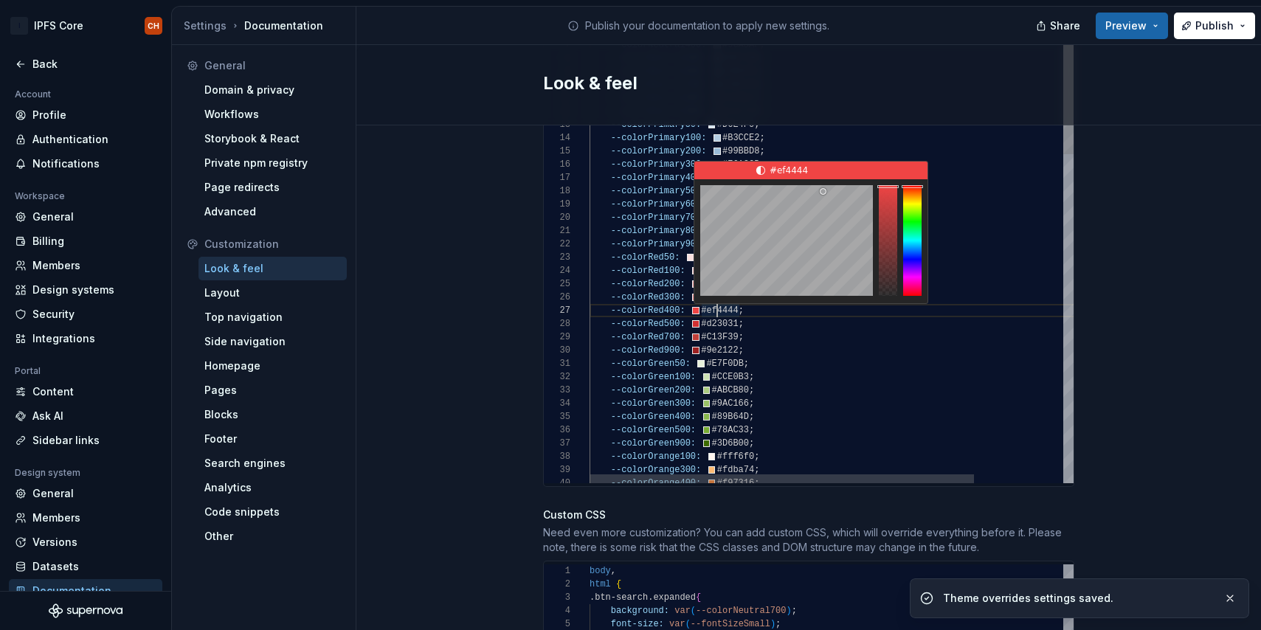
scroll to position [80, 149]
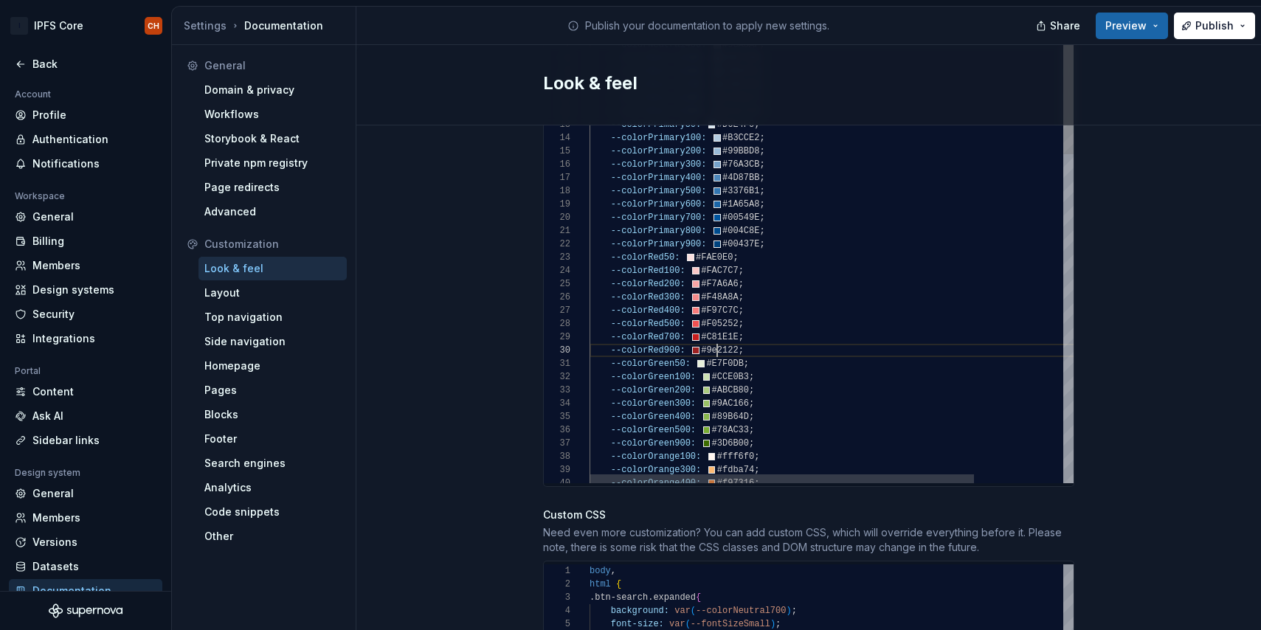
drag, startPoint x: 750, startPoint y: 325, endPoint x: 610, endPoint y: 318, distance: 139.6
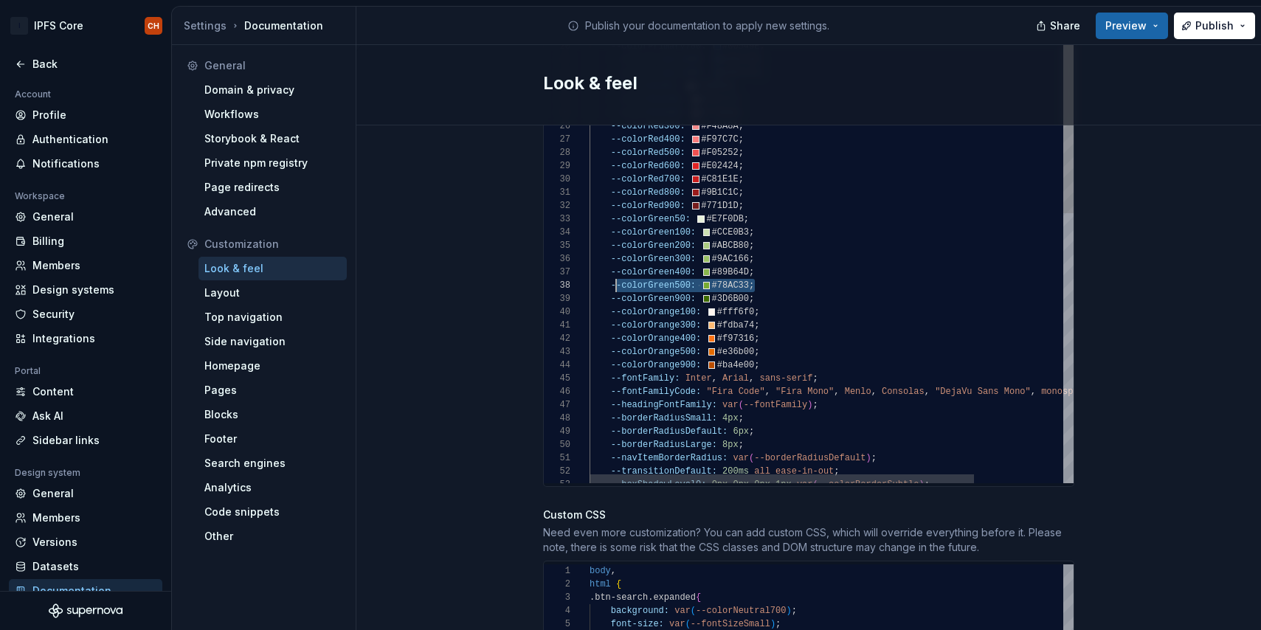
scroll to position [93, 16]
drag, startPoint x: 767, startPoint y: 272, endPoint x: 607, endPoint y: 272, distance: 160.2
click at [607, 272] on div "--colorOrange100: #fff6f0 ; --colorGreen900: #3D6B00 ; --colorGreen500: #78AC33…" at bounding box center [888, 502] width 596 height 1430
click at [762, 272] on div "--colorOrange100: #fff6f0 ; --colorGreen900: #3D6B00 ; --colorGreen500: #78AC33…" at bounding box center [888, 502] width 596 height 1430
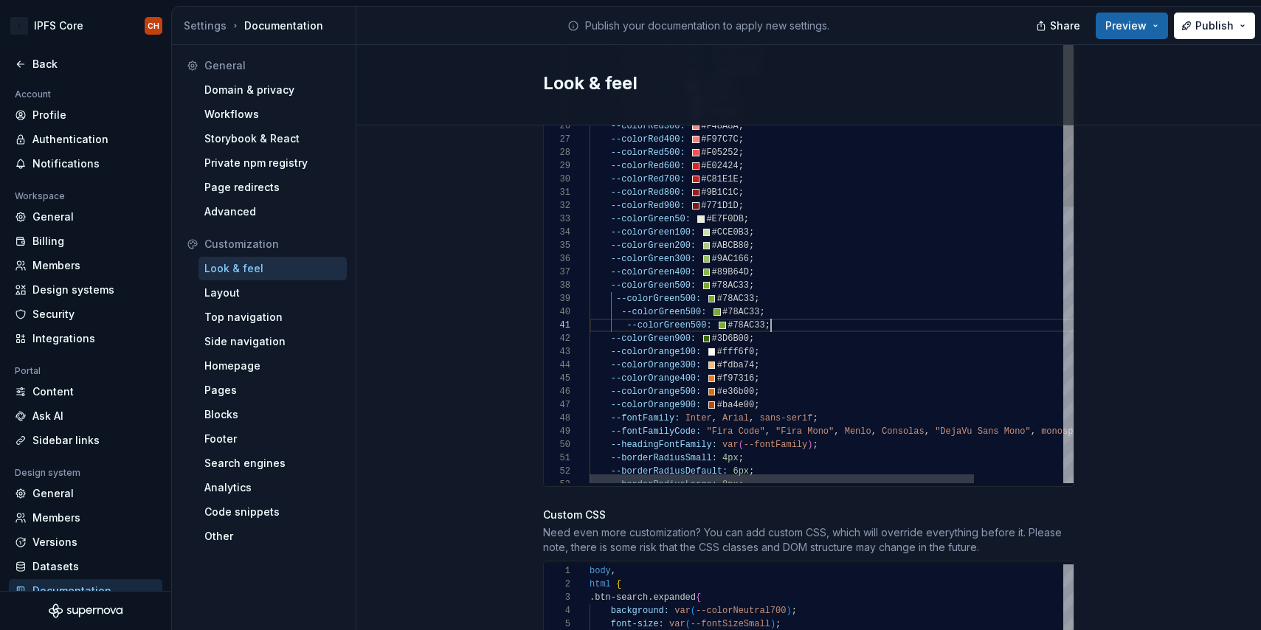
scroll to position [0, 182]
click at [616, 287] on div "--colorOrange100: #fff6f0 ; --colorGreen900: #3D6B00 ; --colorGreen500: #78AC33…" at bounding box center [888, 522] width 596 height 1470
click at [616, 298] on div "--colorOrange100: #fff6f0 ; --colorGreen900: #3D6B00 ; --colorGreen500: #78AC33…" at bounding box center [888, 522] width 596 height 1470
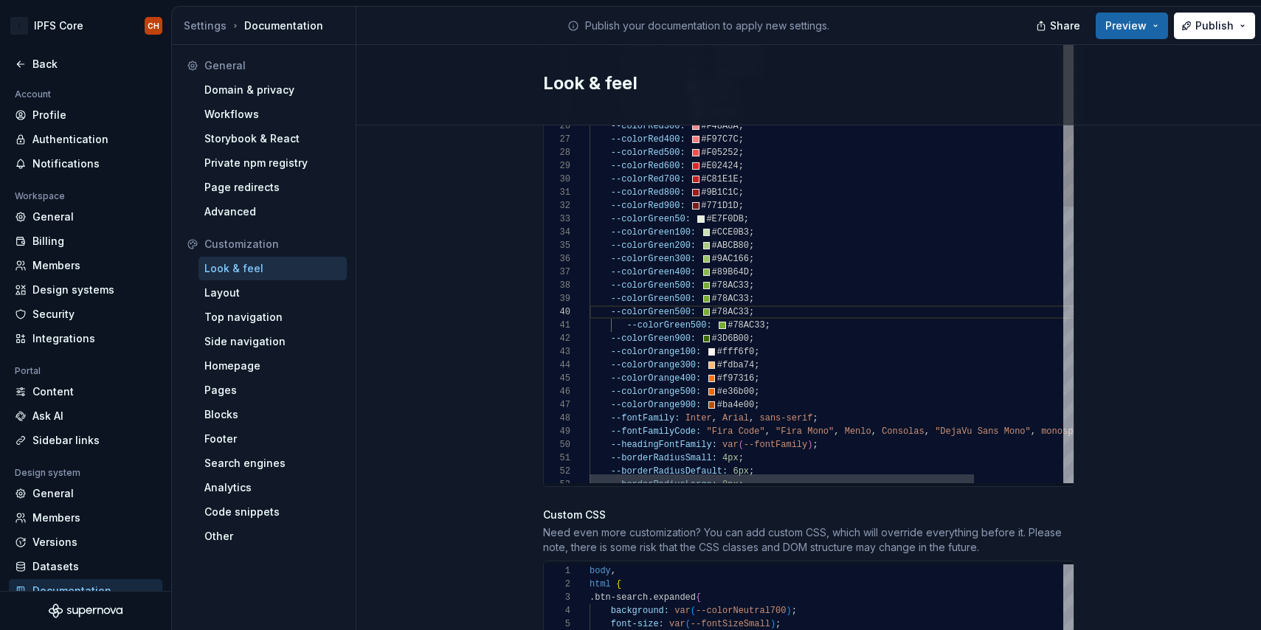
click at [626, 311] on div "--colorOrange100: #fff6f0 ; --colorGreen900: #3D6B00 ; --colorGreen500: #78AC33…" at bounding box center [888, 522] width 596 height 1470
click at [680, 312] on div "--colorOrange100: #fff6f0 ; --colorGreen900: #3D6B00 ; --colorGreen500: #78AC33…" at bounding box center [888, 522] width 596 height 1470
click at [678, 300] on div "--colorOrange100: #fff6f0 ; --colorGreen900: #3D6B00 ; --colorGreen500: #78AC33…" at bounding box center [888, 522] width 596 height 1470
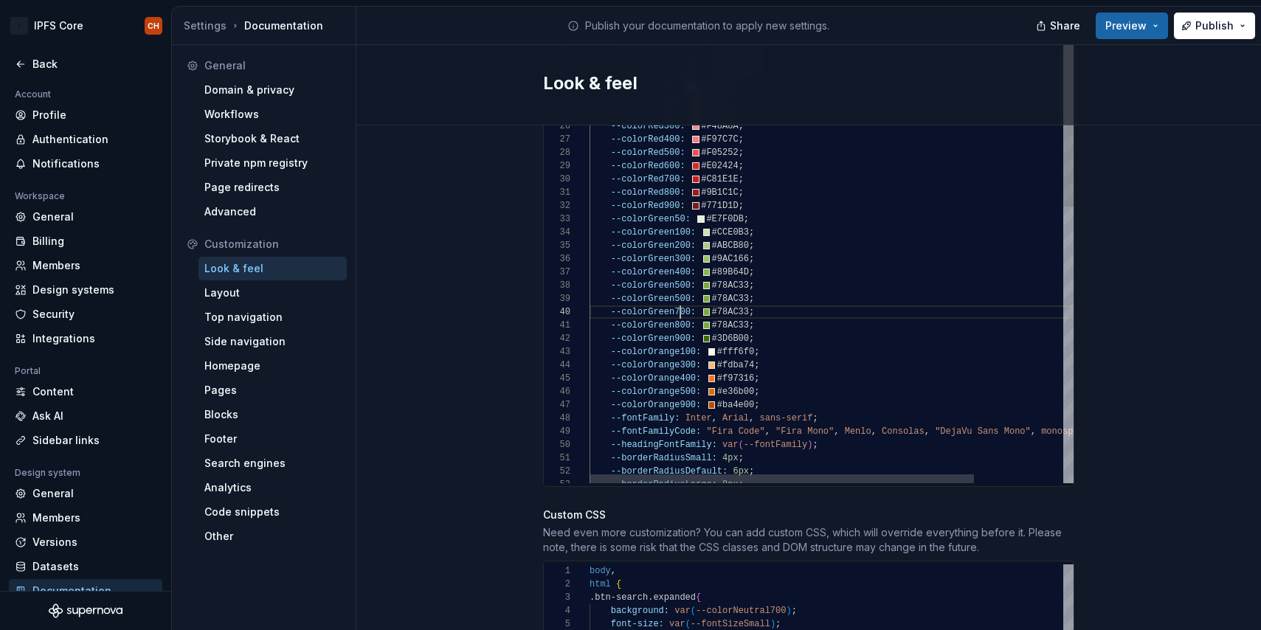
scroll to position [106, 91]
click at [680, 284] on div "--colorOrange100: #fff6f0 ; --colorGreen900: #3D6B00 ; --colorGreen500: #78AC33…" at bounding box center [888, 522] width 596 height 1470
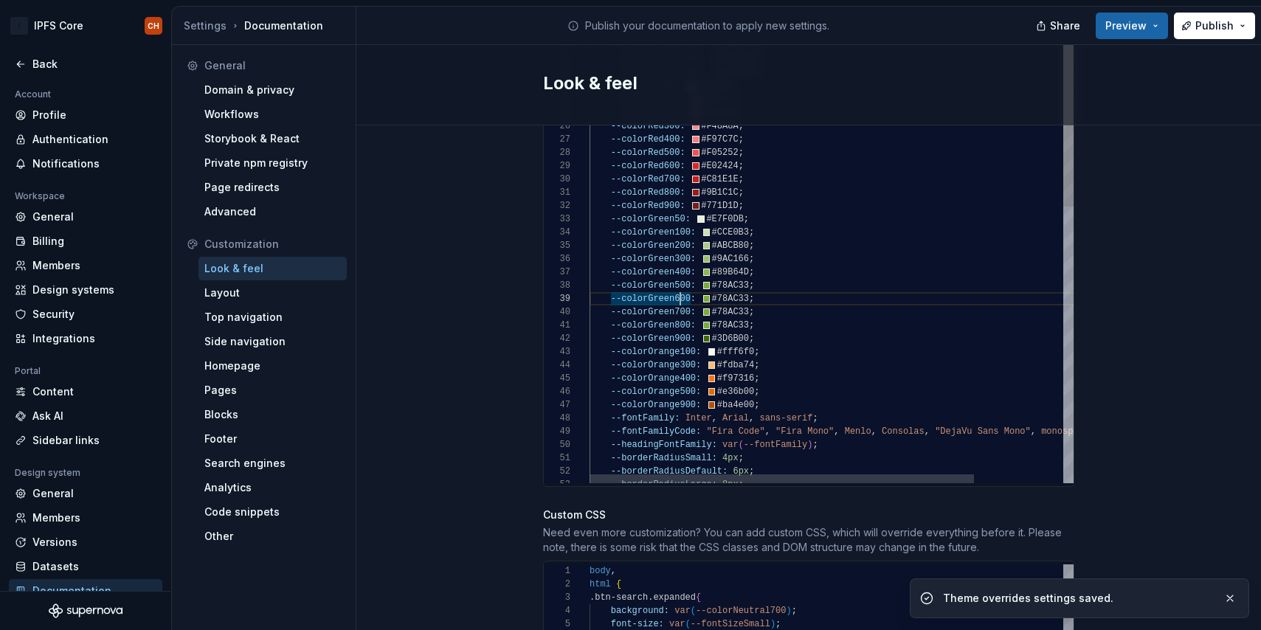
click at [728, 313] on div "--colorOrange100: #fff6f0 ; --colorGreen900: #3D6B00 ; --colorGreen500: #78AC33…" at bounding box center [888, 522] width 596 height 1470
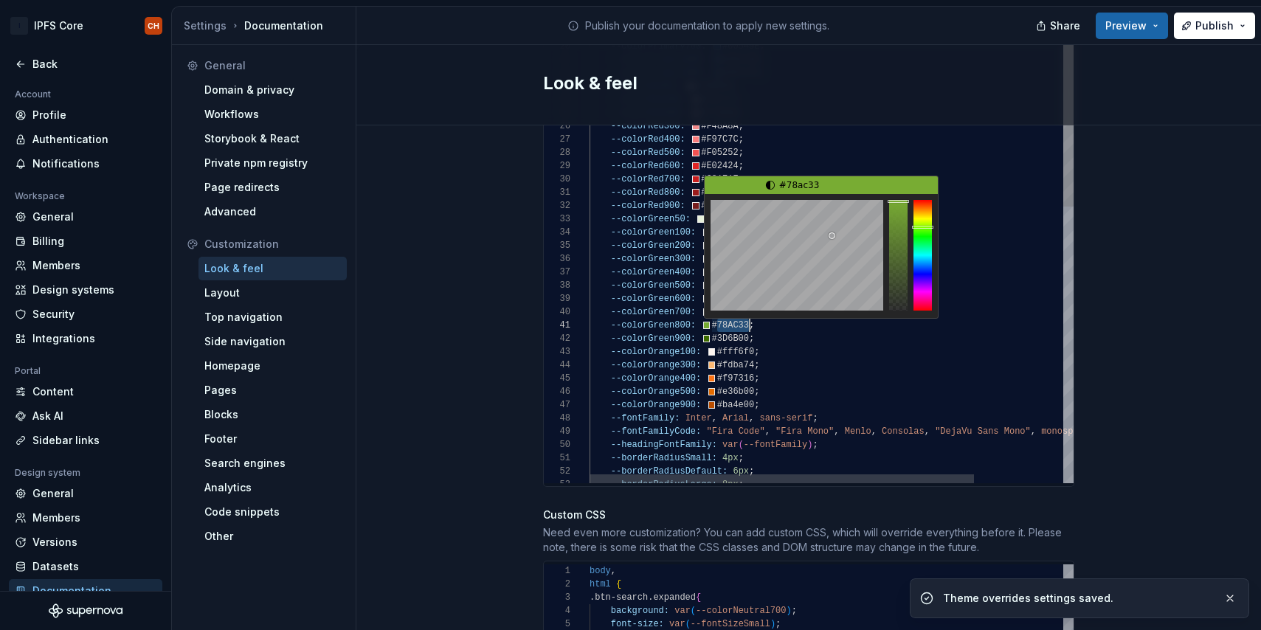
scroll to position [0, 160]
click at [728, 313] on div "--colorOrange100: #fff6f0 ; --colorGreen900: #3D6B00 ; --colorGreen500: #78AC33…" at bounding box center [888, 522] width 596 height 1470
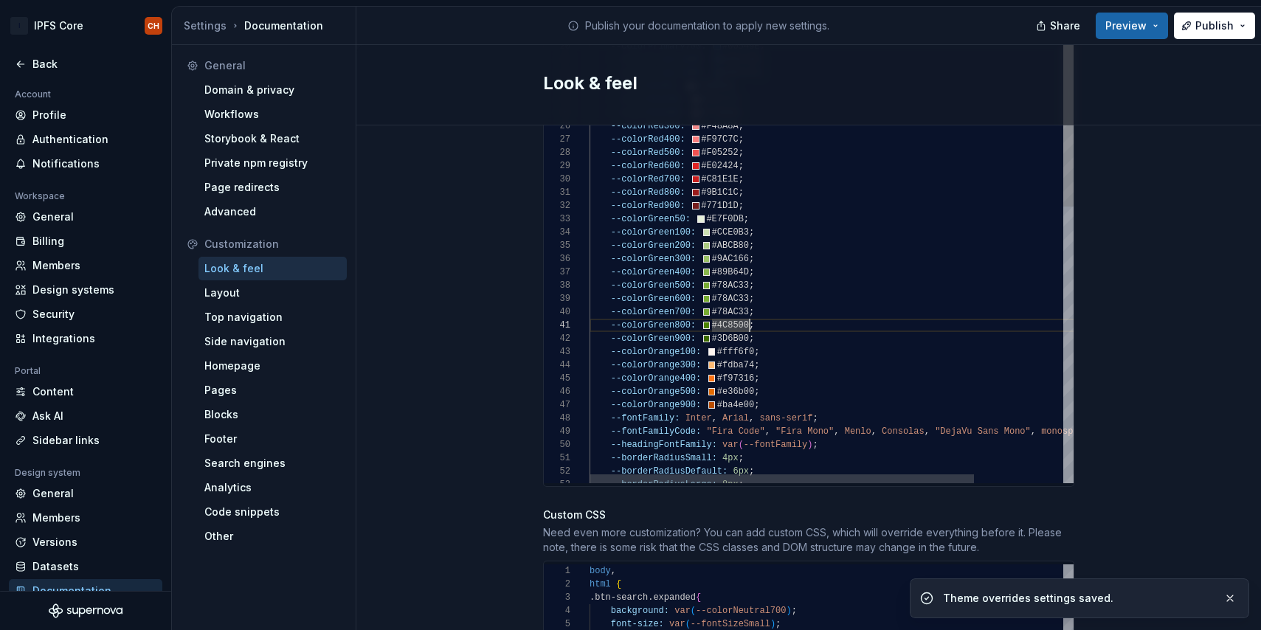
click at [720, 294] on div "--colorOrange100: #fff6f0 ; --colorGreen900: #3D6B00 ; --colorGreen500: #78AC33…" at bounding box center [888, 522] width 596 height 1470
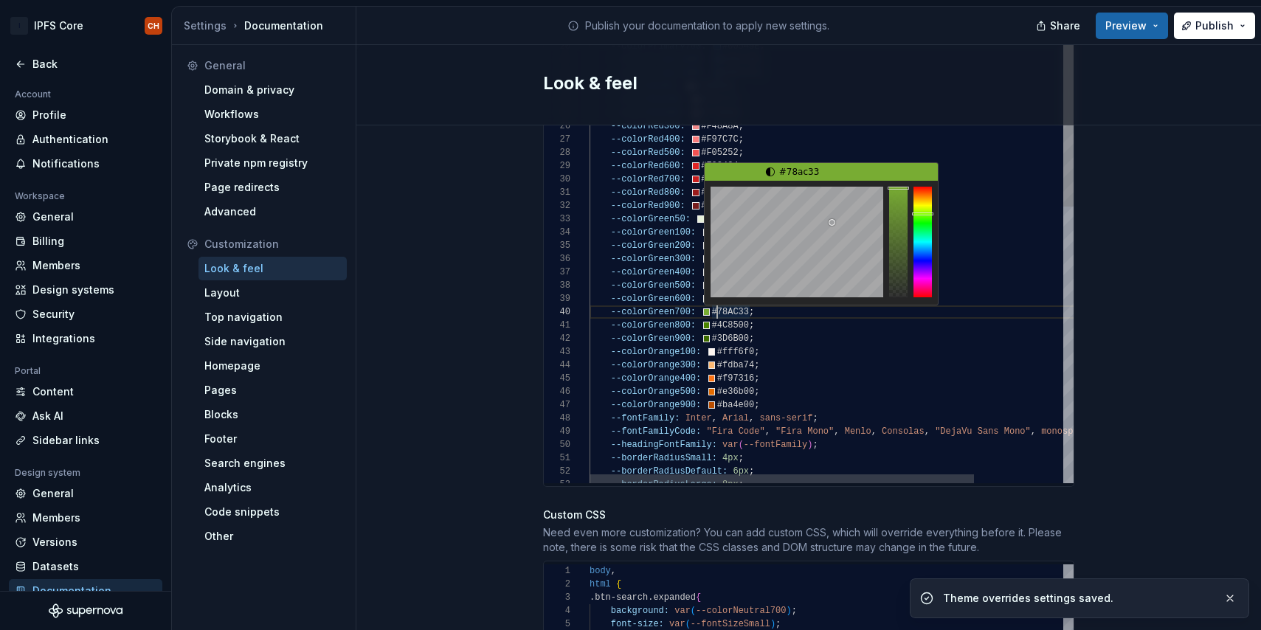
scroll to position [120, 154]
click at [720, 294] on div "--colorOrange100: #fff6f0 ; --colorGreen900: #3D6B00 ; --colorGreen500: #78AC33…" at bounding box center [888, 522] width 596 height 1470
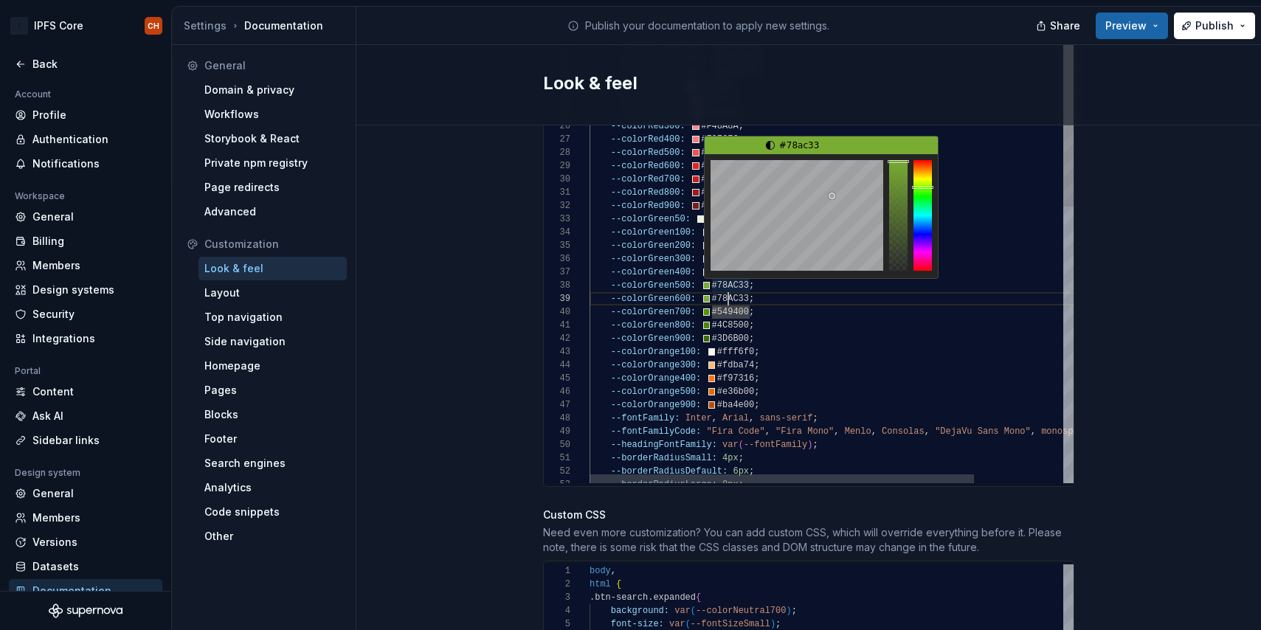
click at [727, 283] on div "--colorOrange100: #fff6f0 ; --colorGreen900: #3D6B00 ; --colorGreen500: #78AC33…" at bounding box center [888, 522] width 596 height 1470
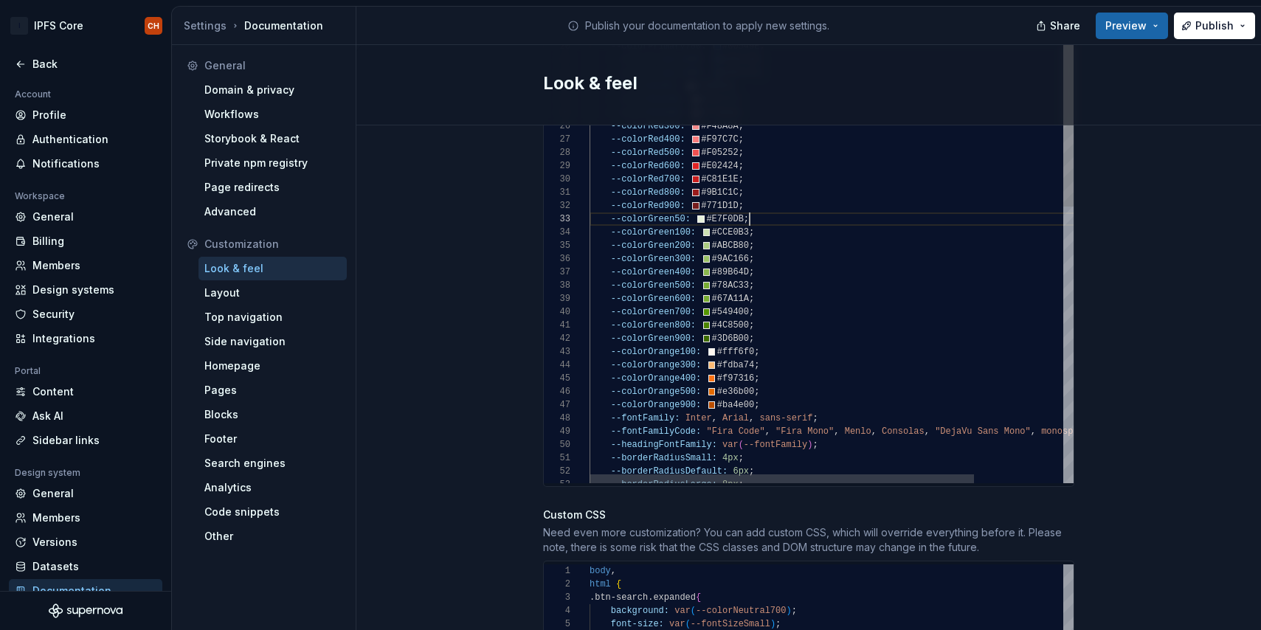
scroll to position [27, 154]
click at [844, 198] on div "--colorOrange100: #fff6f0 ; --colorGreen900: #3D6B00 ; --colorGreen500: #78AC33…" at bounding box center [888, 522] width 596 height 1470
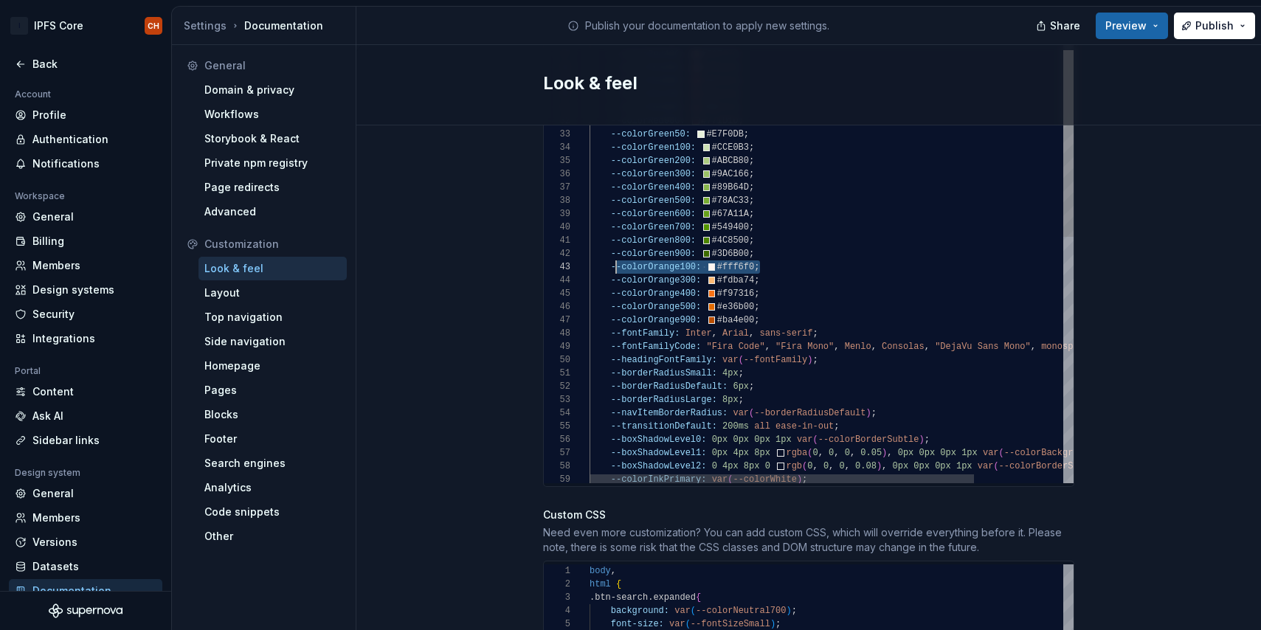
scroll to position [27, 21]
drag, startPoint x: 766, startPoint y: 255, endPoint x: 611, endPoint y: 257, distance: 155.0
click at [611, 257] on div "--colorOrange100: #fff6f0 ; --colorGreen900: #3D6B00 ; --colorGreen500: #78AC33…" at bounding box center [888, 438] width 596 height 1470
click at [769, 239] on div "--colorOrange100: #fff6f0 ; --colorGreen900: #3D6B00 ; --colorGreen500: #78AC33…" at bounding box center [888, 438] width 596 height 1470
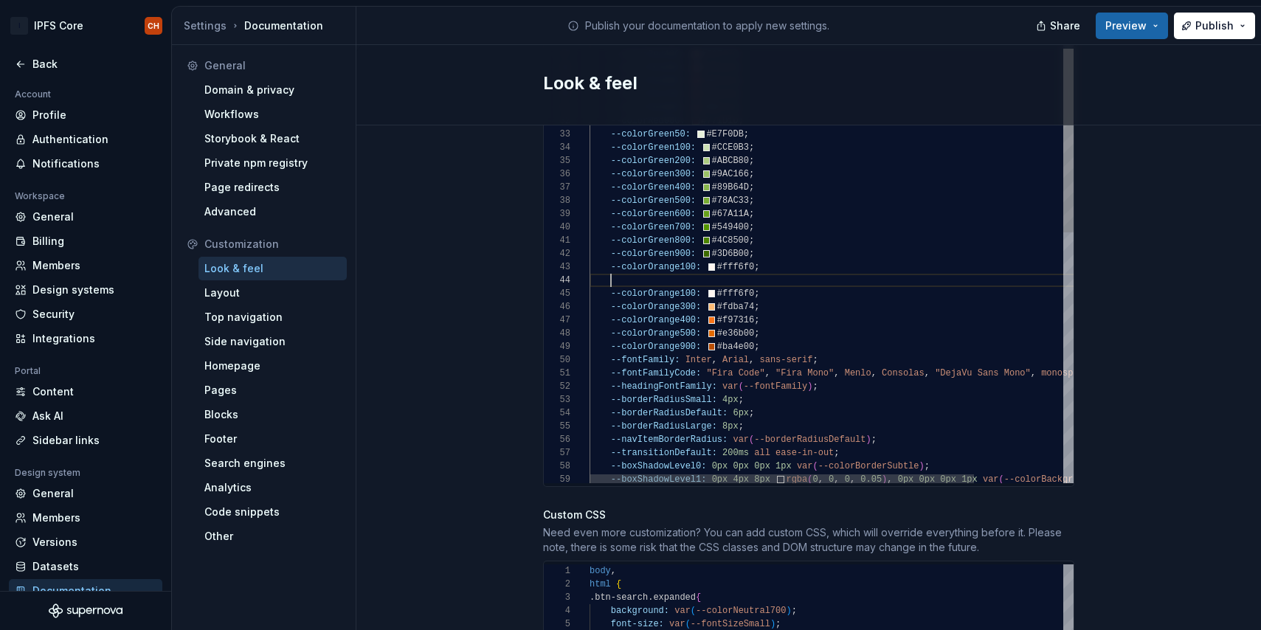
scroll to position [40, 160]
click at [690, 250] on div "--colorOrange100: #fff6f0 ; --colorGreen900: #3D6B00 ; --colorGreen500: #78AC33…" at bounding box center [888, 451] width 596 height 1497
click at [686, 279] on div "--colorOrange100: #fff6f0 ; --colorGreen900: #3D6B00 ; --colorGreen500: #78AC33…" at bounding box center [888, 451] width 596 height 1497
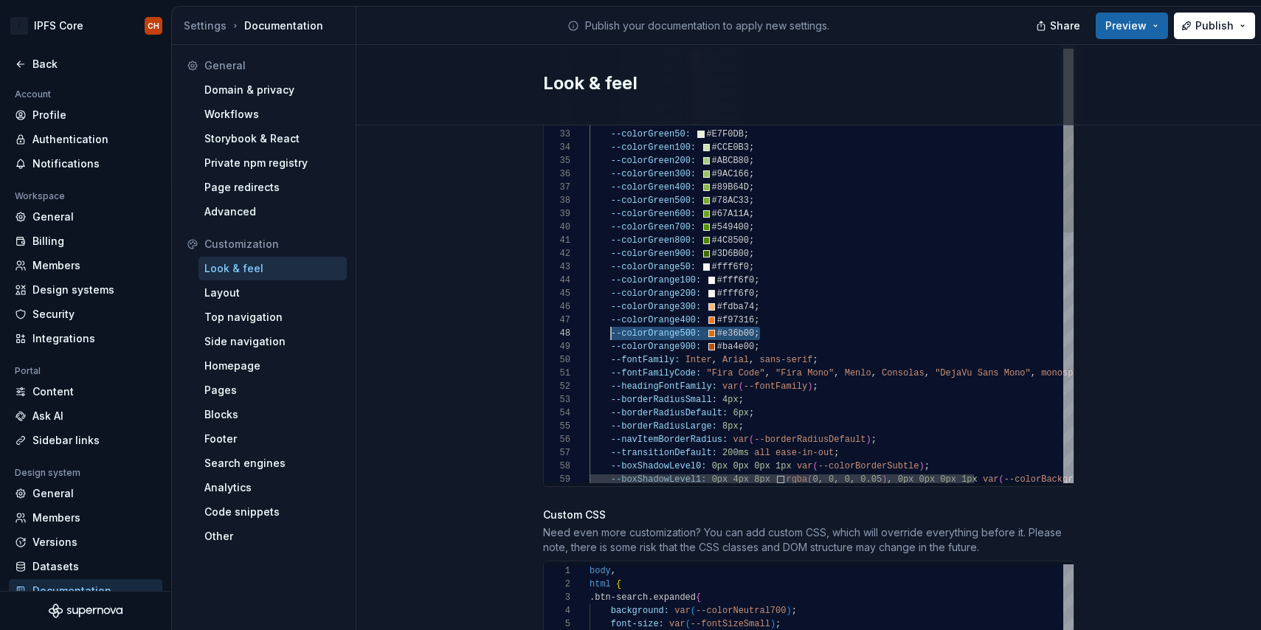
drag, startPoint x: 772, startPoint y: 314, endPoint x: 610, endPoint y: 318, distance: 161.7
click at [610, 318] on div "--colorOrange200: #fff6f0 ; --colorGreen900: #3D6B00 ; --colorGreen500: #78AC33…" at bounding box center [888, 451] width 596 height 1497
click at [765, 321] on div "--colorOrange200: #fff6f0 ; --colorGreen900: #3D6B00 ; --colorGreen500: #78AC33…" at bounding box center [888, 451] width 596 height 1497
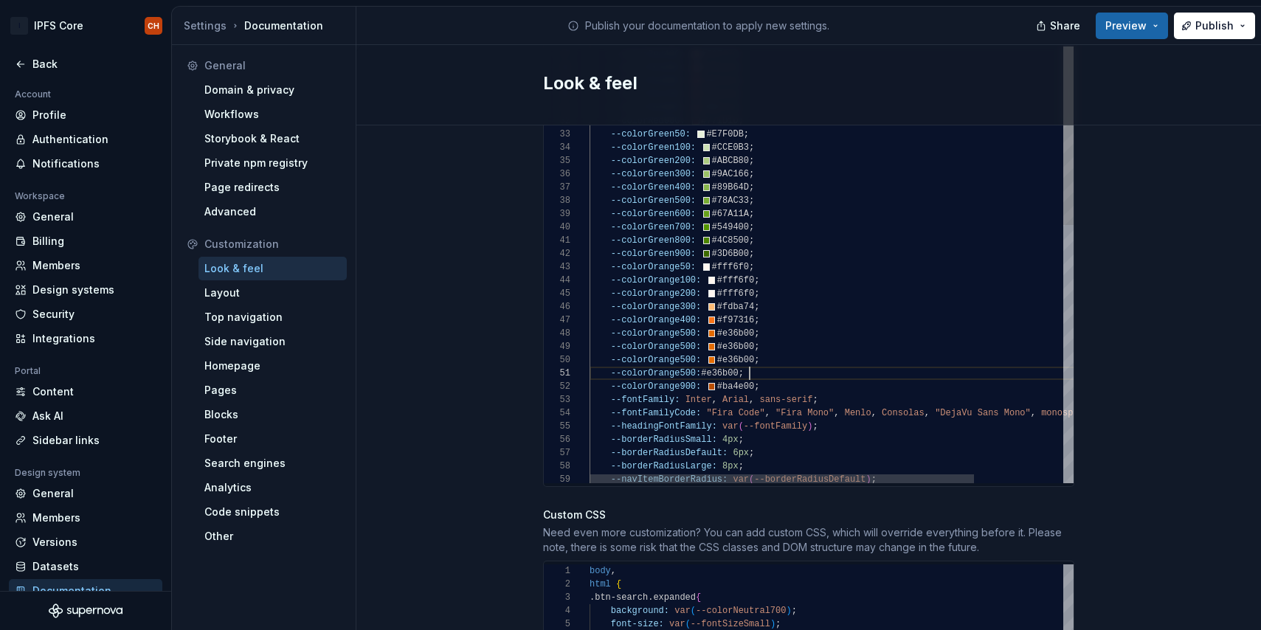
scroll to position [0, 170]
click at [683, 334] on div "--colorOrange200: #fff6f0 ; --colorGreen900: #3D6B00 ; --colorGreen500: #78AC33…" at bounding box center [888, 471] width 596 height 1537
click at [684, 346] on div "--colorOrange200: #fff6f0 ; --colorGreen900: #3D6B00 ; --colorGreen500: #78AC33…" at bounding box center [888, 471] width 596 height 1537
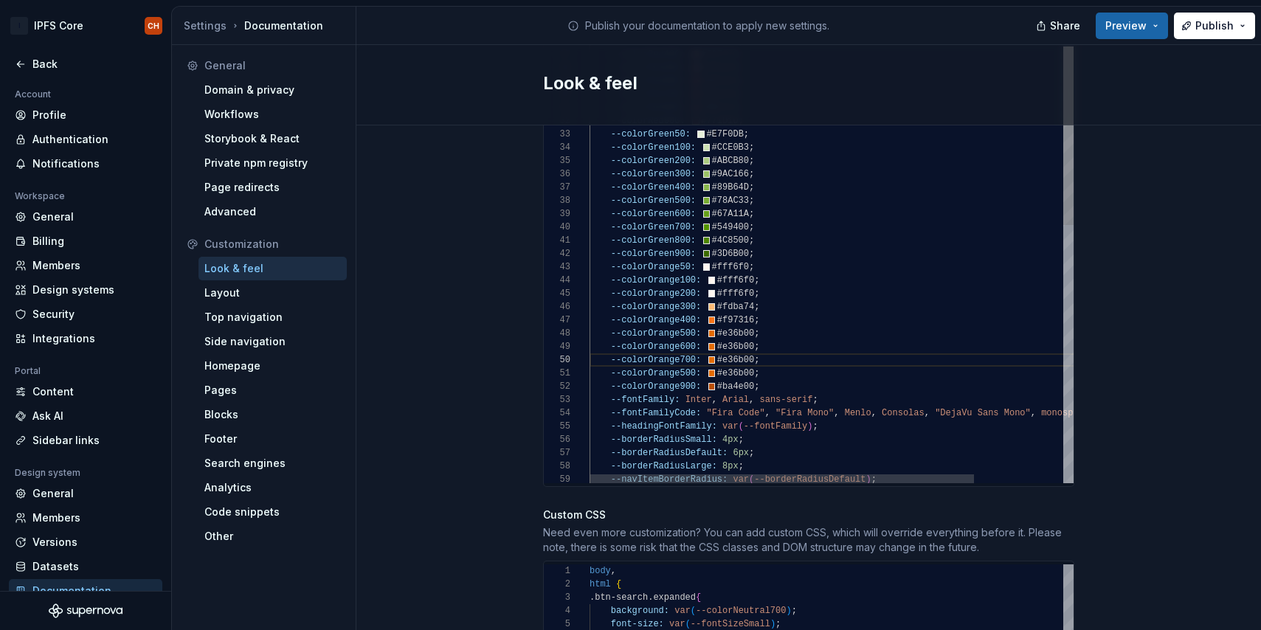
click at [683, 359] on div "--colorOrange200: #fff6f0 ; --colorGreen900: #3D6B00 ; --colorGreen500: #78AC33…" at bounding box center [888, 471] width 596 height 1537
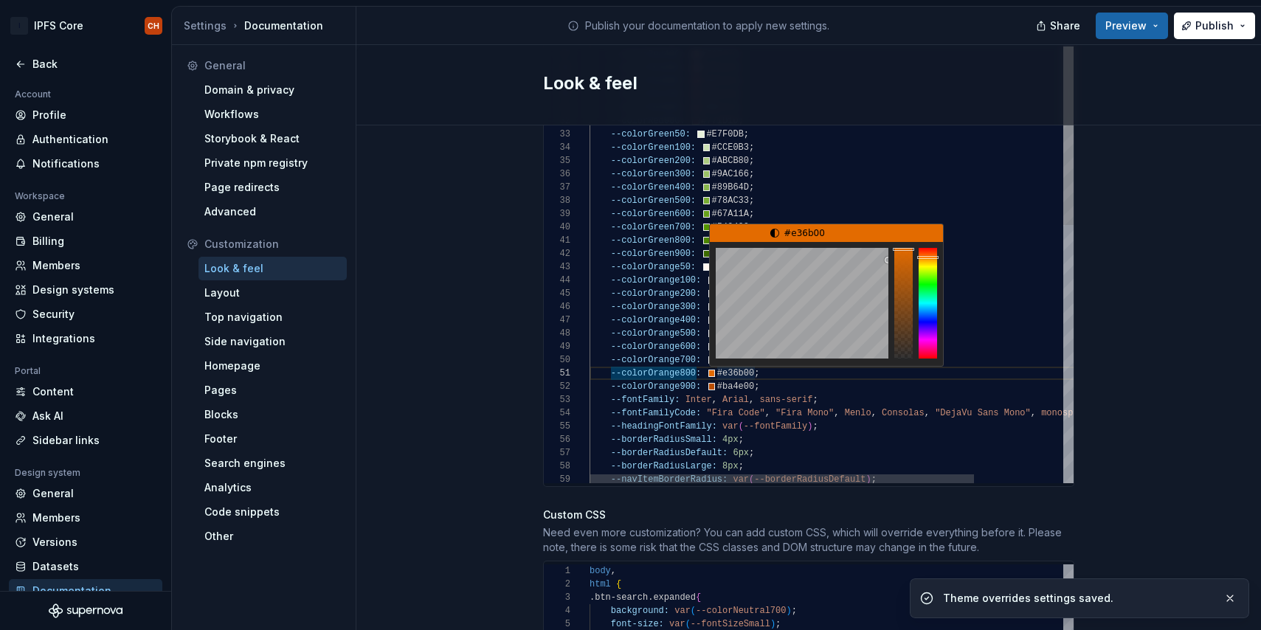
click at [721, 360] on div "--colorOrange200: #fff6f0 ; --colorGreen900: #3D6B00 ; --colorGreen500: #78AC33…" at bounding box center [888, 471] width 596 height 1537
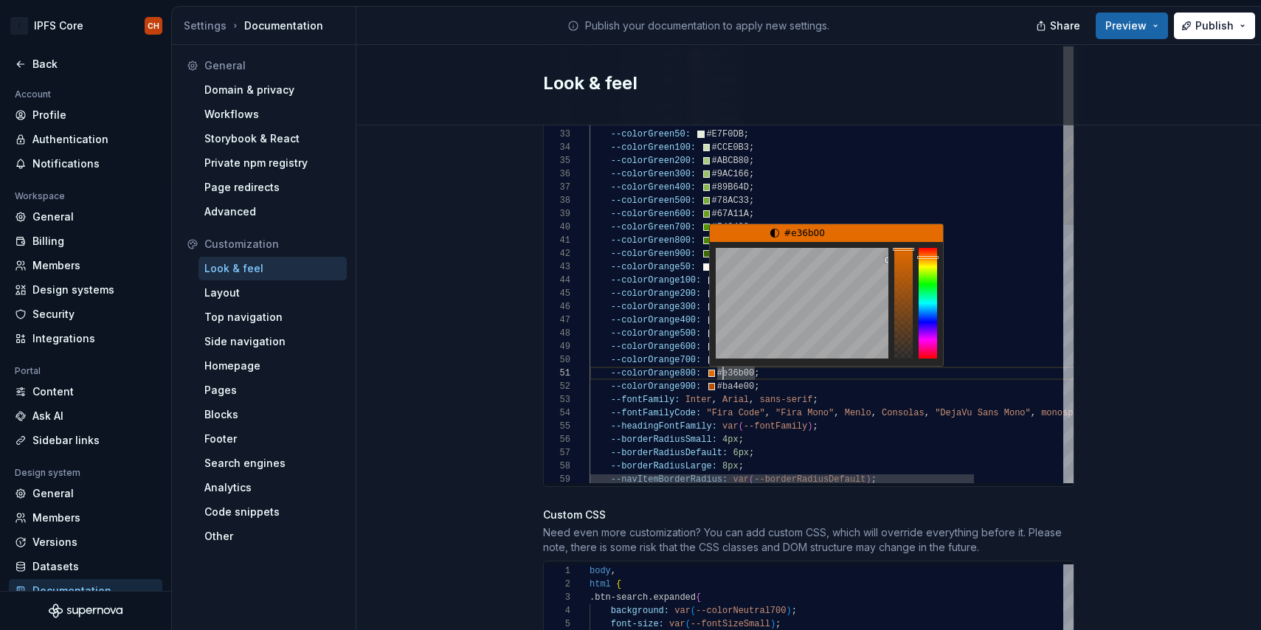
click at [721, 360] on div "--colorOrange200: #fff6f0 ; --colorGreen900: #3D6B00 ; --colorGreen500: #78AC33…" at bounding box center [888, 471] width 596 height 1537
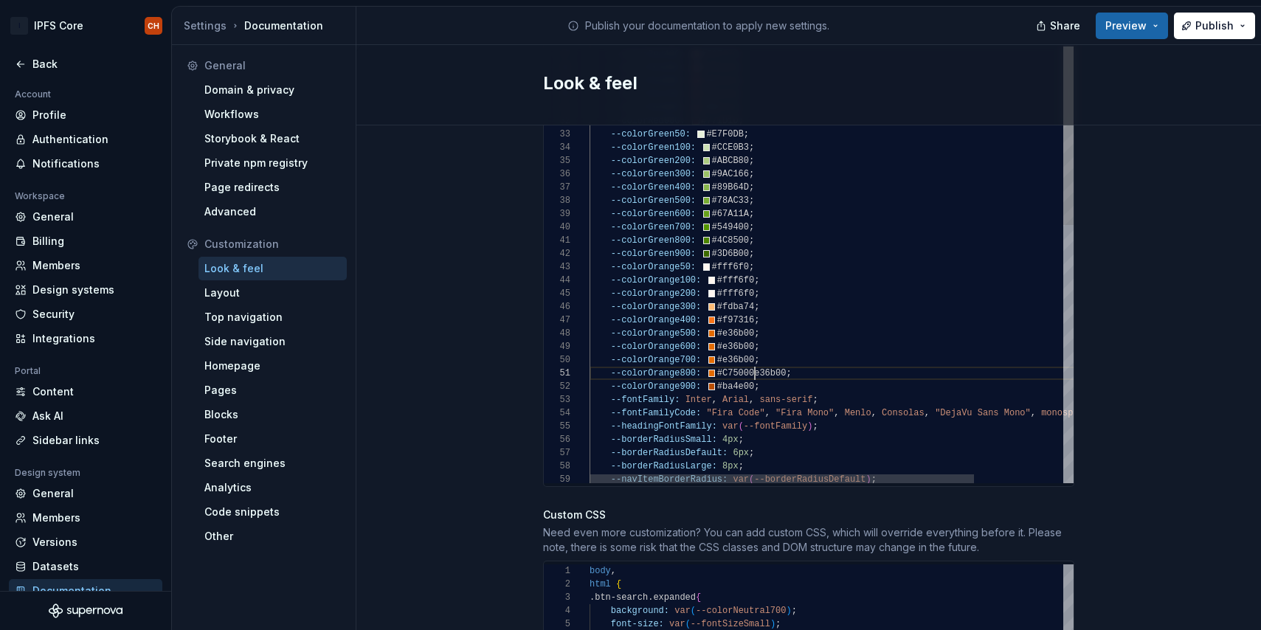
scroll to position [0, 165]
click at [739, 354] on div "--colorOrange200: #fff6f0 ; --colorGreen900: #3D6B00 ; --colorGreen500: #78AC33…" at bounding box center [888, 471] width 596 height 1537
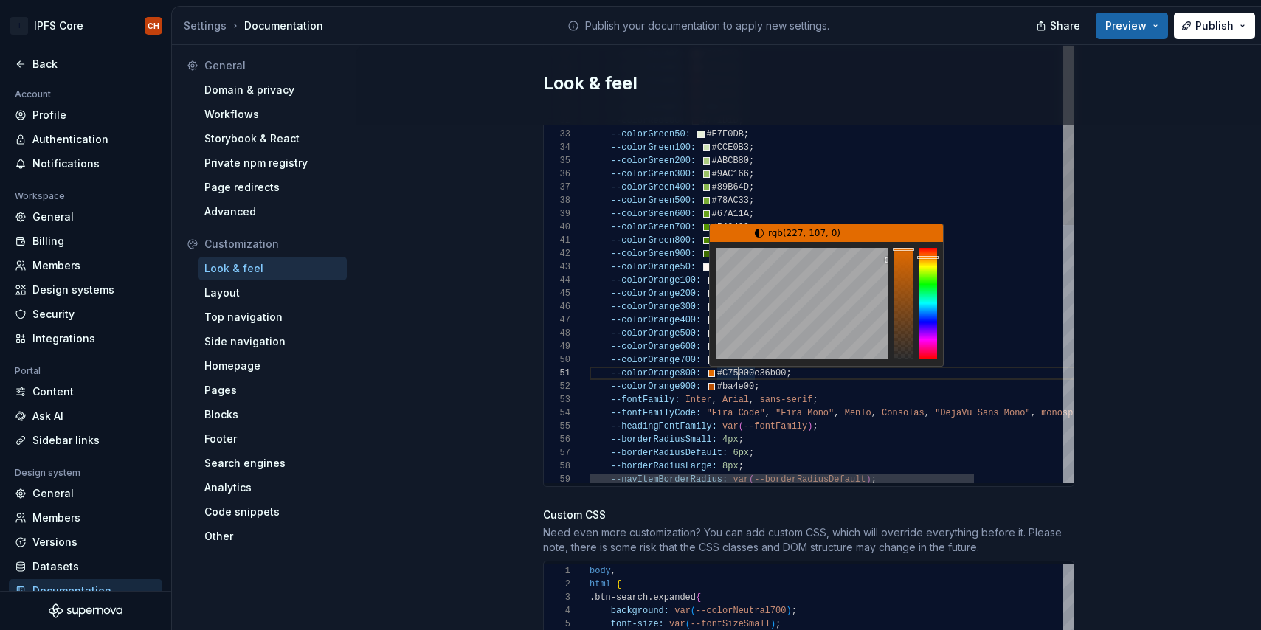
click at [739, 354] on div "--colorOrange200: #fff6f0 ; --colorGreen900: #3D6B00 ; --colorGreen500: #78AC33…" at bounding box center [888, 471] width 596 height 1537
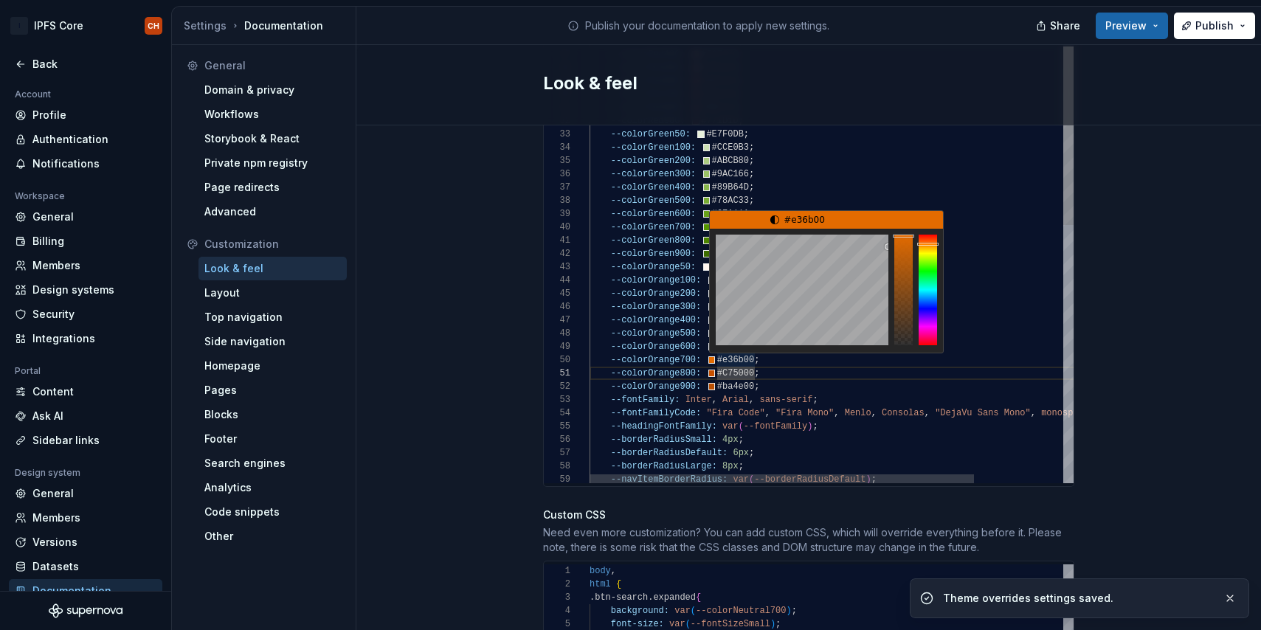
click at [726, 346] on div "--colorOrange200: #fff6f0 ; --colorGreen900: #3D6B00 ; --colorGreen500: #78AC33…" at bounding box center [888, 471] width 596 height 1537
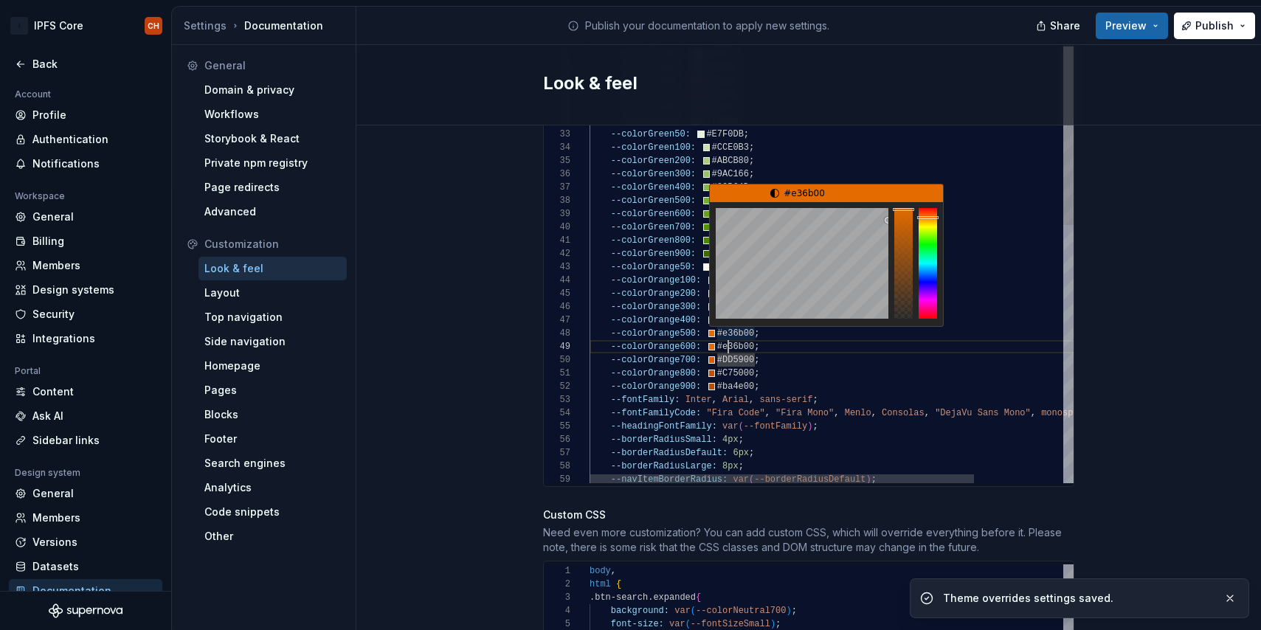
click at [726, 331] on div "--colorOrange200: #fff6f0 ; --colorGreen900: #3D6B00 ; --colorGreen500: #78AC33…" at bounding box center [888, 471] width 596 height 1537
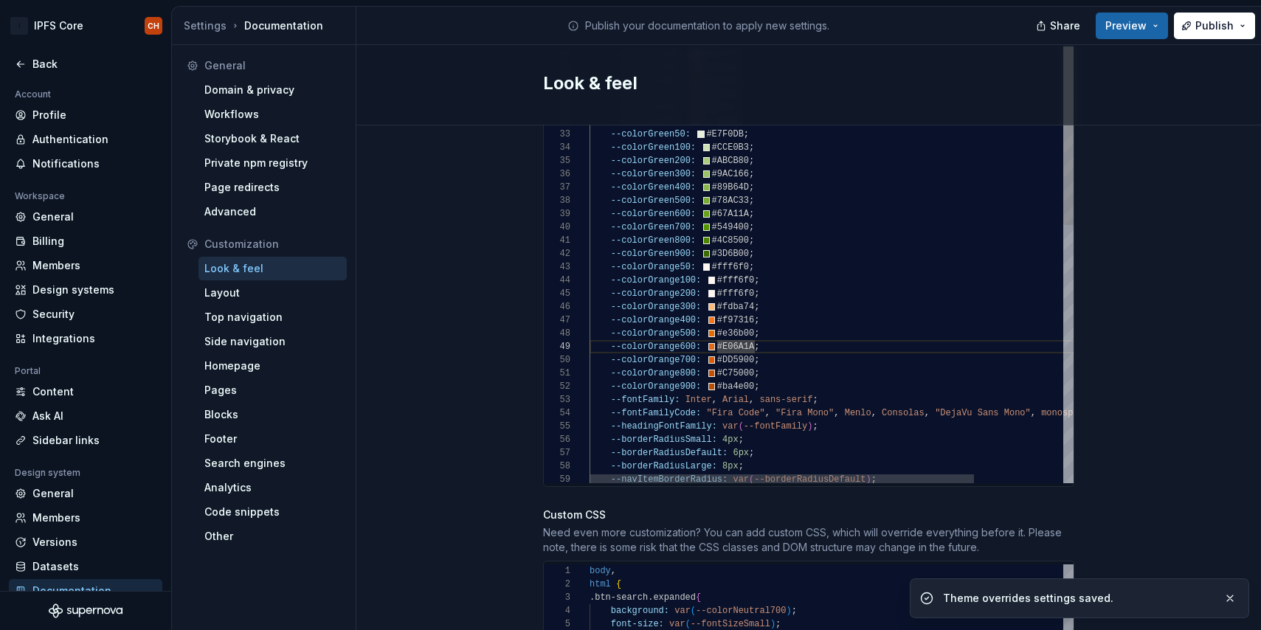
click at [728, 317] on div "--colorOrange200: #fff6f0 ; --colorGreen900: #3D6B00 ; --colorGreen500: #78AC33…" at bounding box center [888, 471] width 596 height 1537
click at [731, 305] on div "--colorOrange200: #fff6f0 ; --colorGreen900: #3D6B00 ; --colorGreen500: #78AC33…" at bounding box center [888, 471] width 596 height 1537
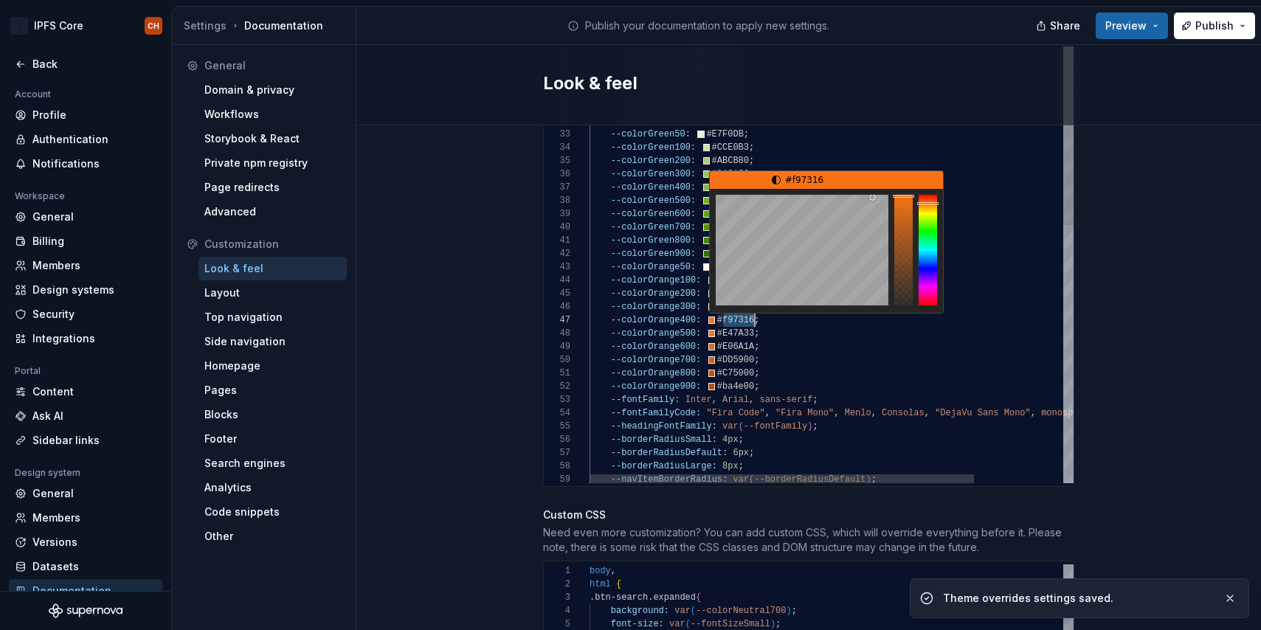
scroll to position [80, 159]
click at [731, 305] on div "--colorOrange200: #fff6f0 ; --colorGreen900: #3D6B00 ; --colorGreen500: #78AC33…" at bounding box center [888, 471] width 596 height 1537
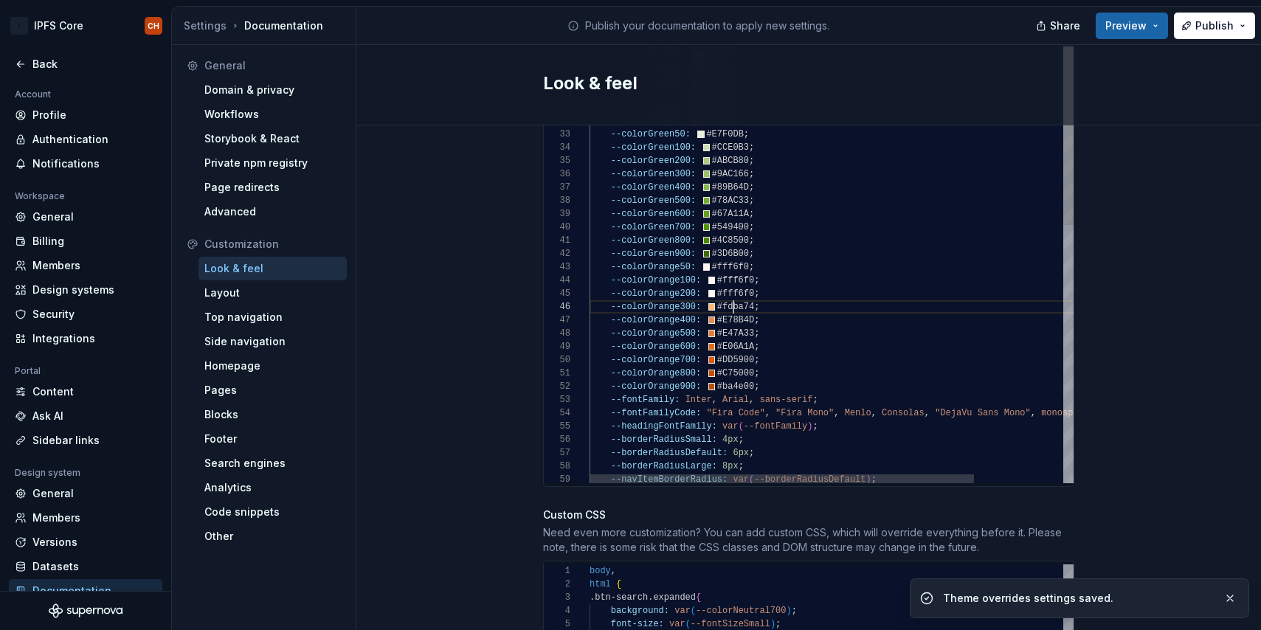
click at [736, 289] on div "--colorOrange200: #fff6f0 ; --colorGreen900: #3D6B00 ; --colorGreen500: #78AC33…" at bounding box center [888, 471] width 596 height 1537
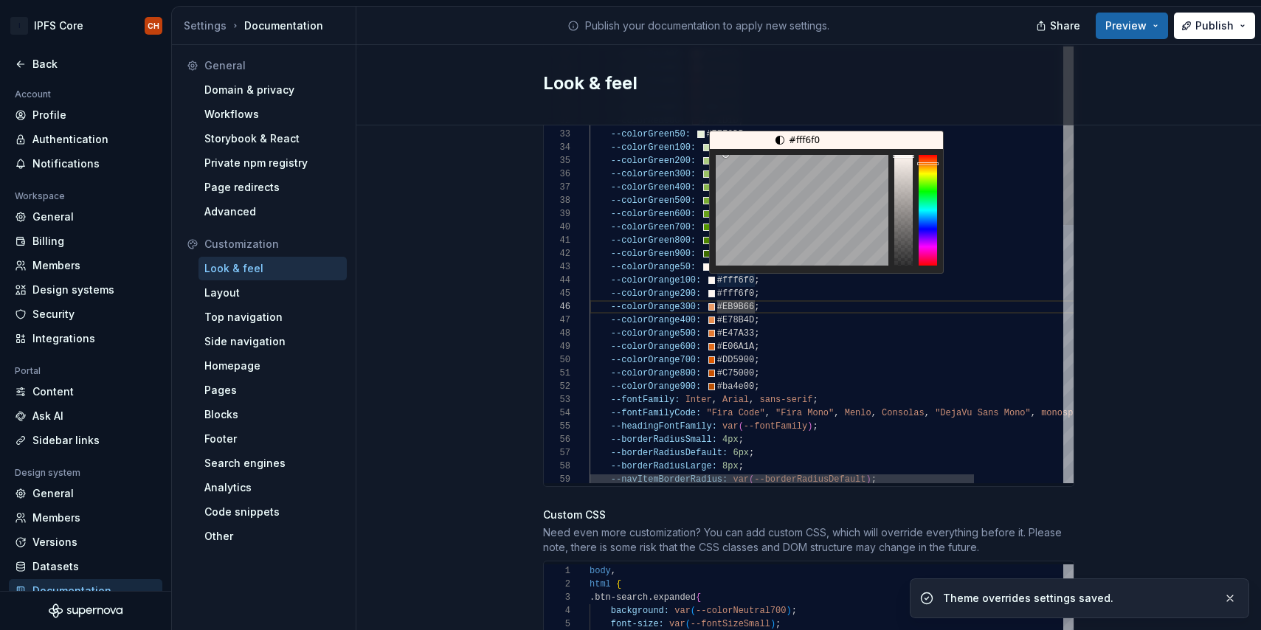
click at [727, 278] on div "--colorOrange200: #fff6f0 ; --colorGreen900: #3D6B00 ; --colorGreen500: #78AC33…" at bounding box center [888, 471] width 596 height 1537
click at [732, 268] on div "--colorOrange200: #EEAC80 ; --colorGreen900: #3D6B00 ; --colorGreen500: #78AC33…" at bounding box center [888, 471] width 596 height 1537
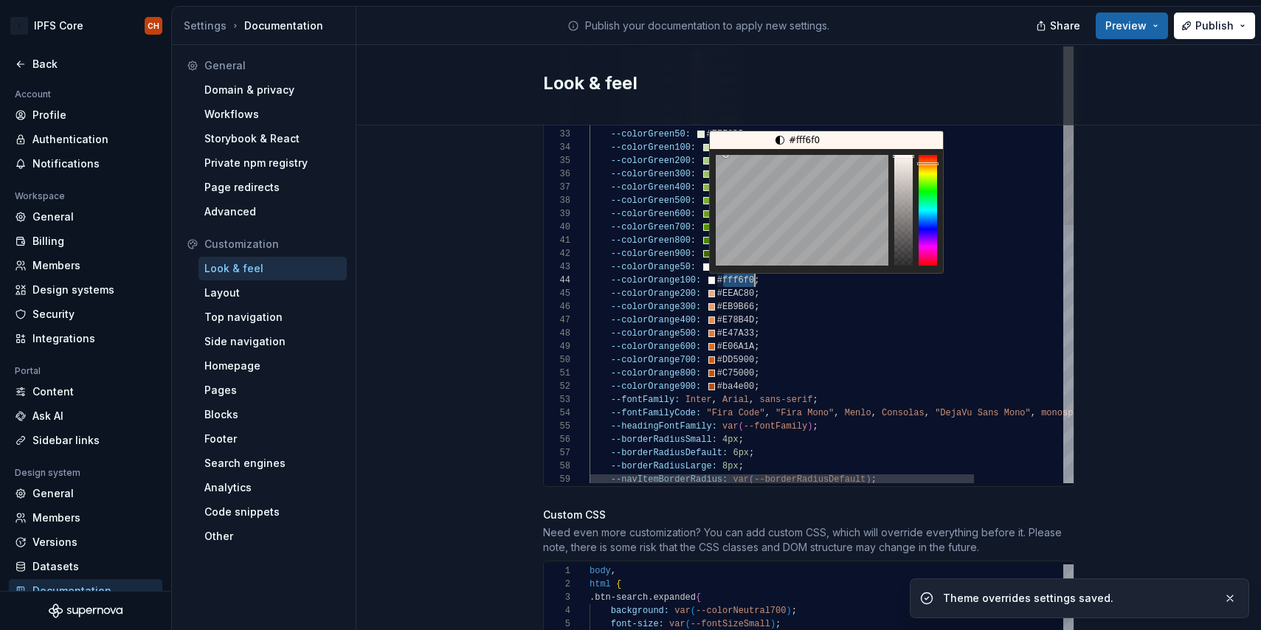
click at [732, 268] on div "--colorOrange200: #EEAC80 ; --colorGreen900: #3D6B00 ; --colorGreen500: #78AC33…" at bounding box center [888, 471] width 596 height 1537
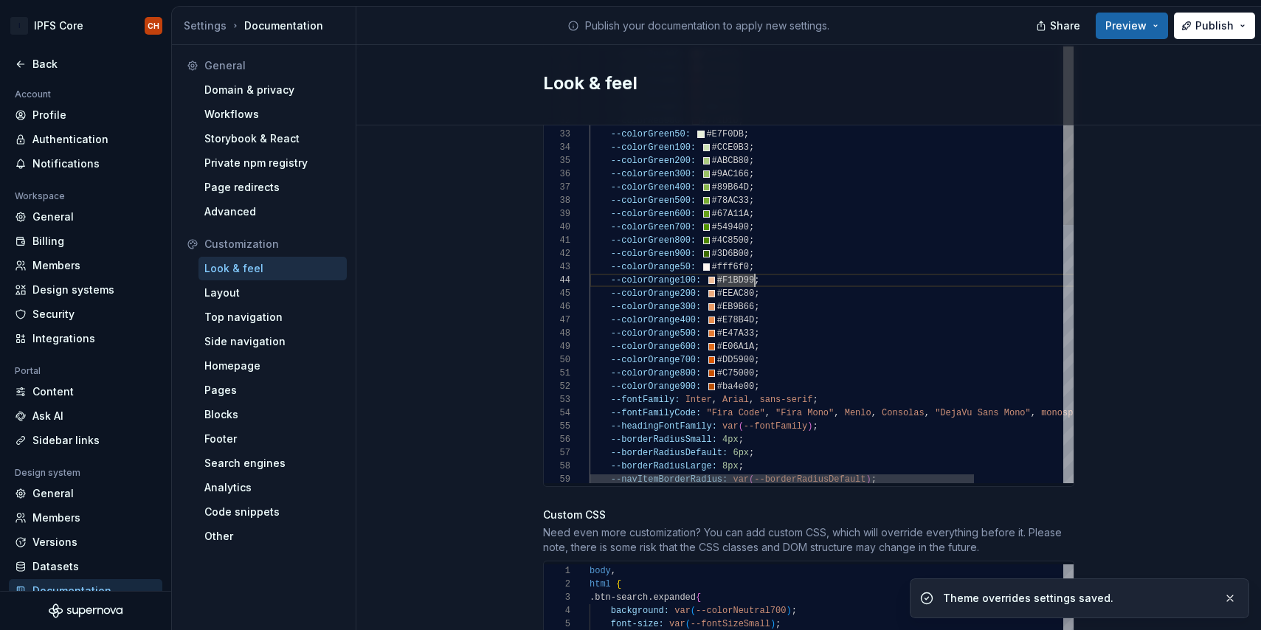
click at [728, 251] on div "--colorOrange200: #EEAC80 ; --colorGreen900: #3D6B00 ; --colorGreen500: #78AC33…" at bounding box center [888, 471] width 596 height 1537
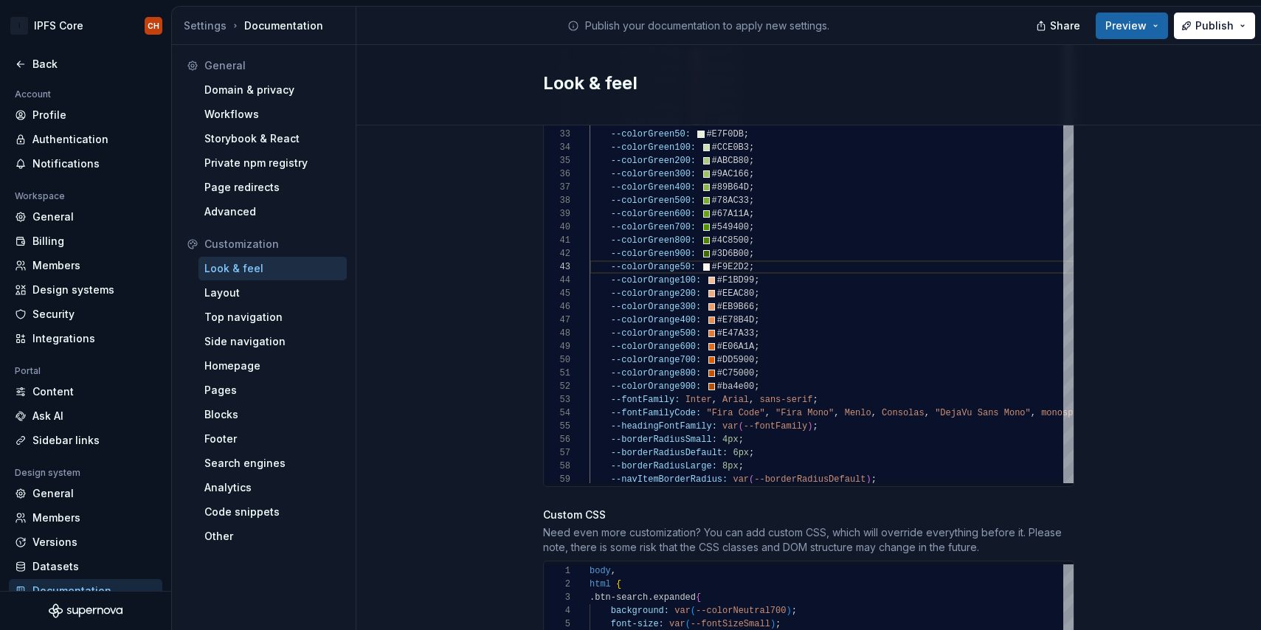
click at [815, 89] on h2 "Look & feel" at bounding box center [800, 84] width 514 height 24
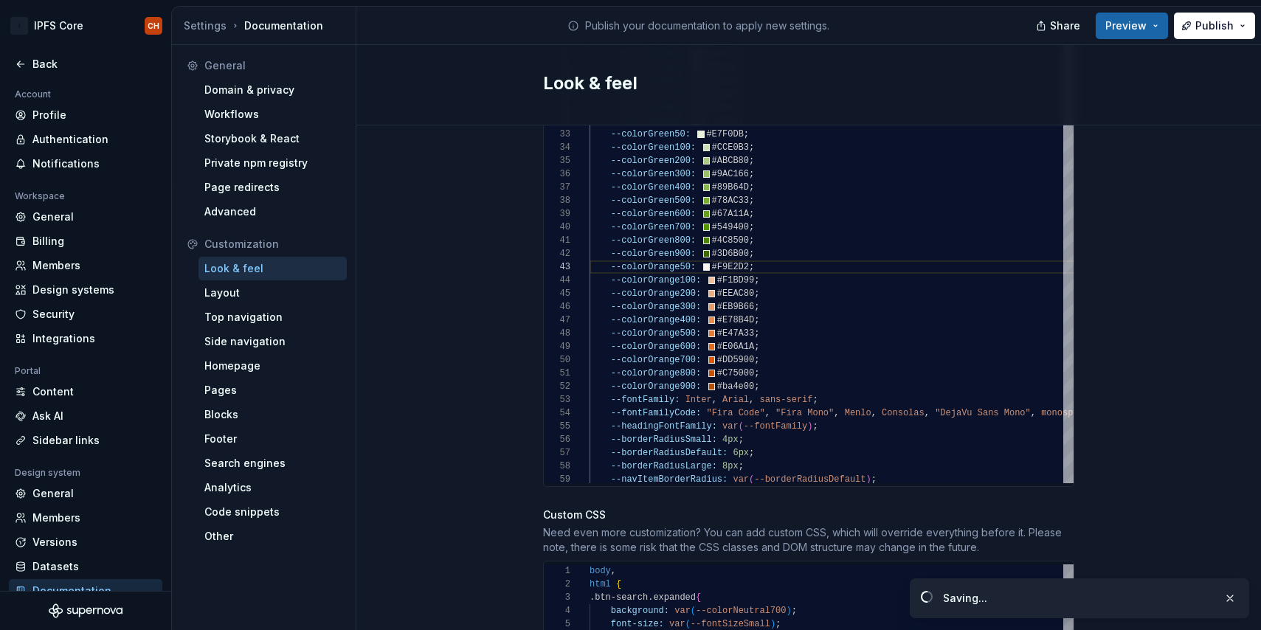
click at [815, 89] on h2 "Look & feel" at bounding box center [800, 84] width 514 height 24
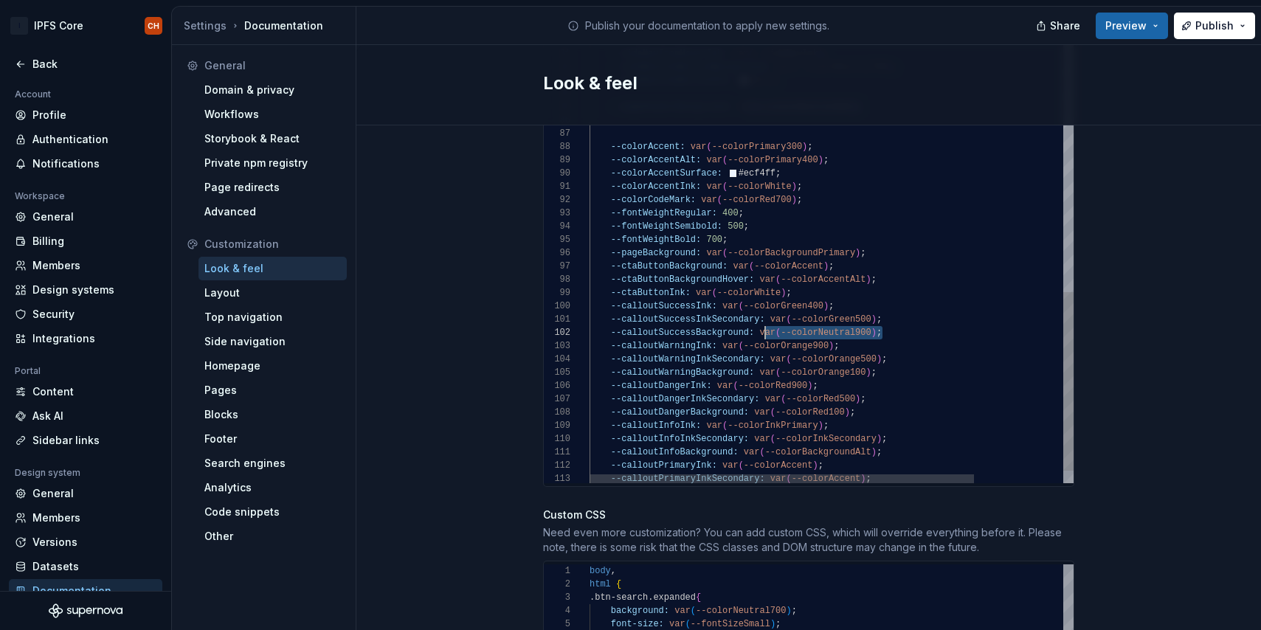
scroll to position [13, 170]
drag, startPoint x: 886, startPoint y: 317, endPoint x: 762, endPoint y: 320, distance: 124.0
drag, startPoint x: 879, startPoint y: 359, endPoint x: 761, endPoint y: 359, distance: 118.1
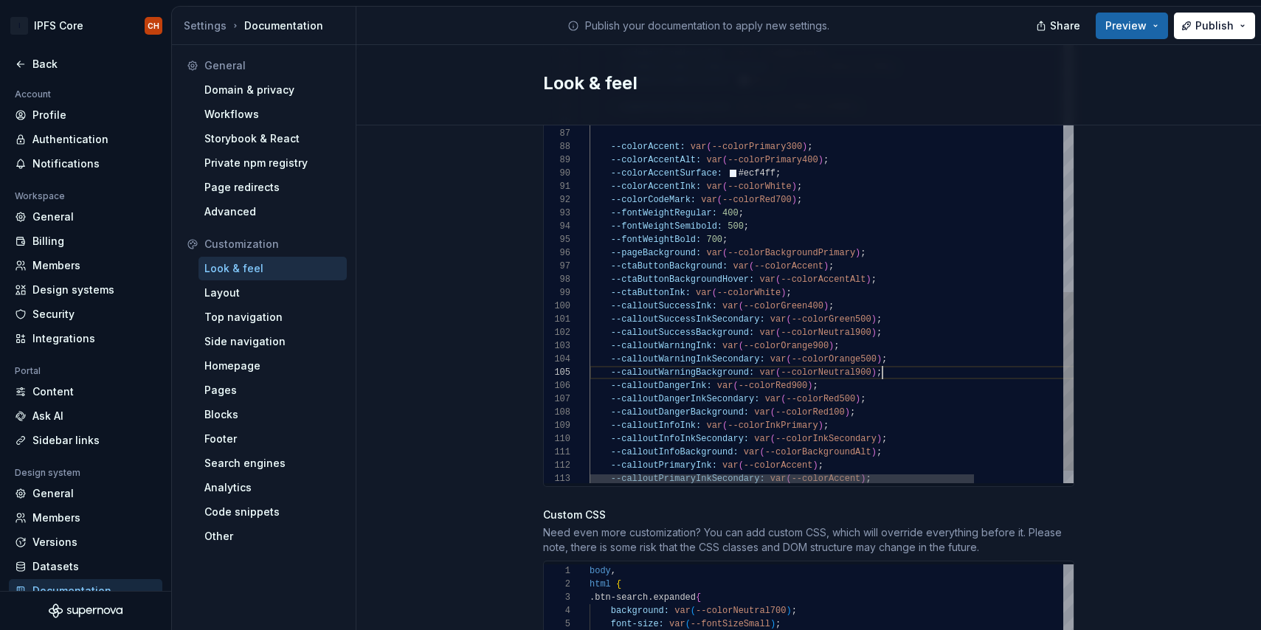
scroll to position [53, 293]
drag, startPoint x: 866, startPoint y: 395, endPoint x: 755, endPoint y: 395, distance: 110.7
drag, startPoint x: 889, startPoint y: 432, endPoint x: 746, endPoint y: 432, distance: 143.2
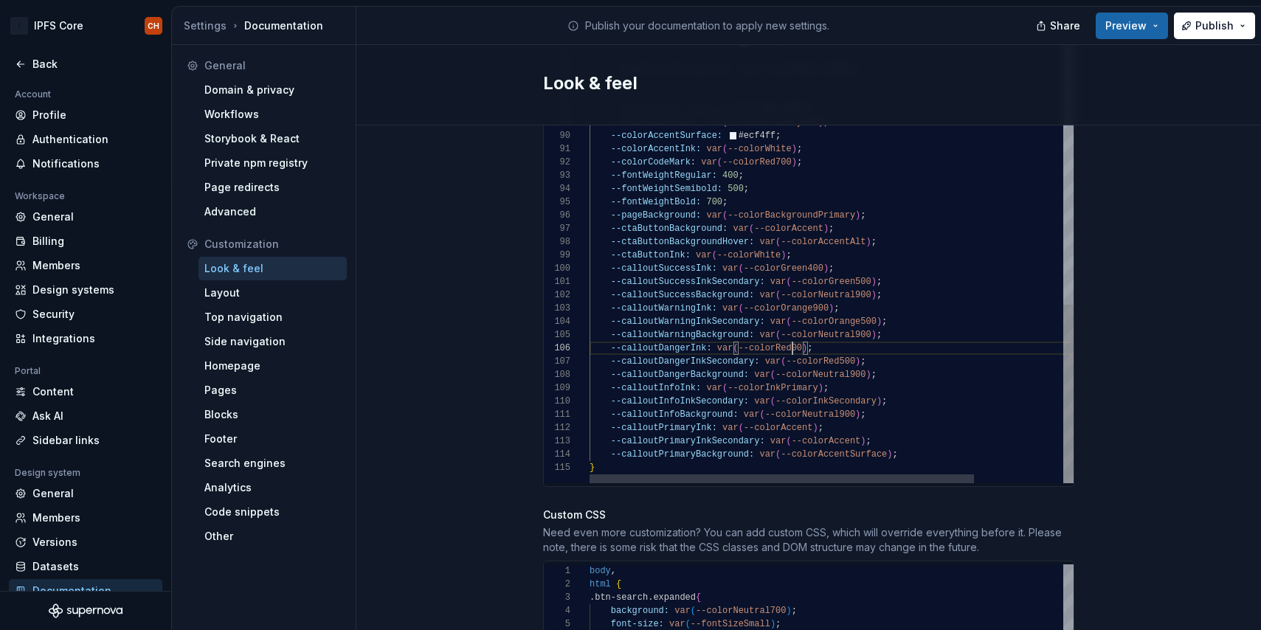
scroll to position [66, 208]
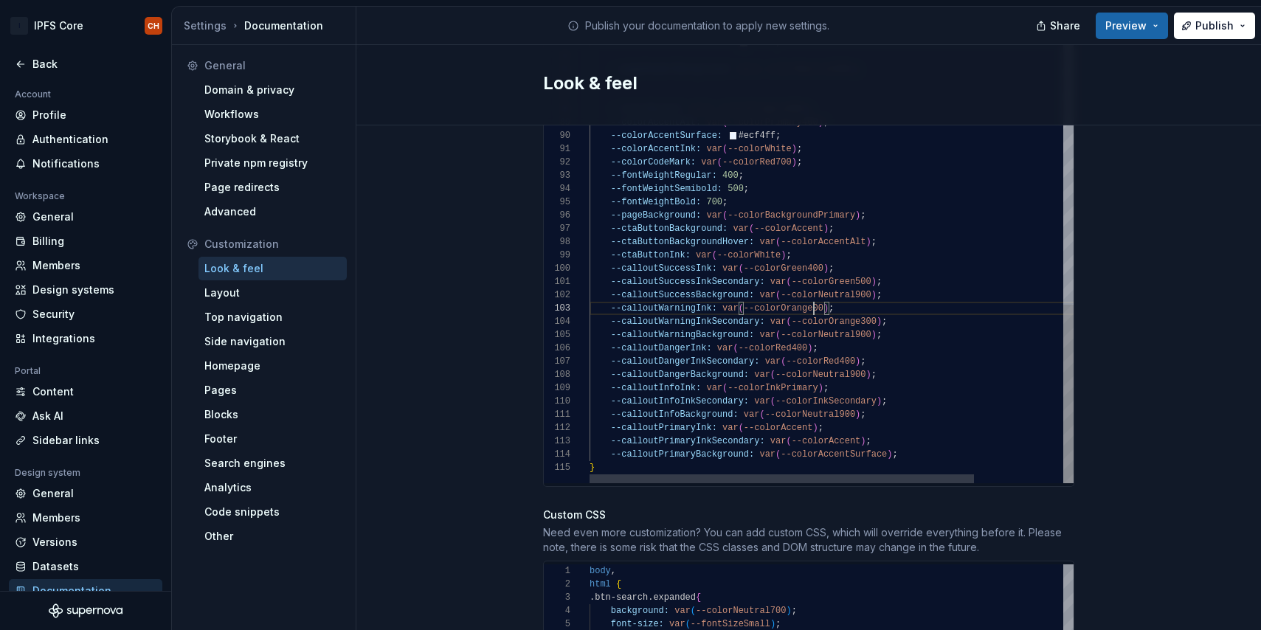
scroll to position [27, 230]
type textarea "**********"
click at [1123, 26] on span "Preview" at bounding box center [1126, 25] width 41 height 15
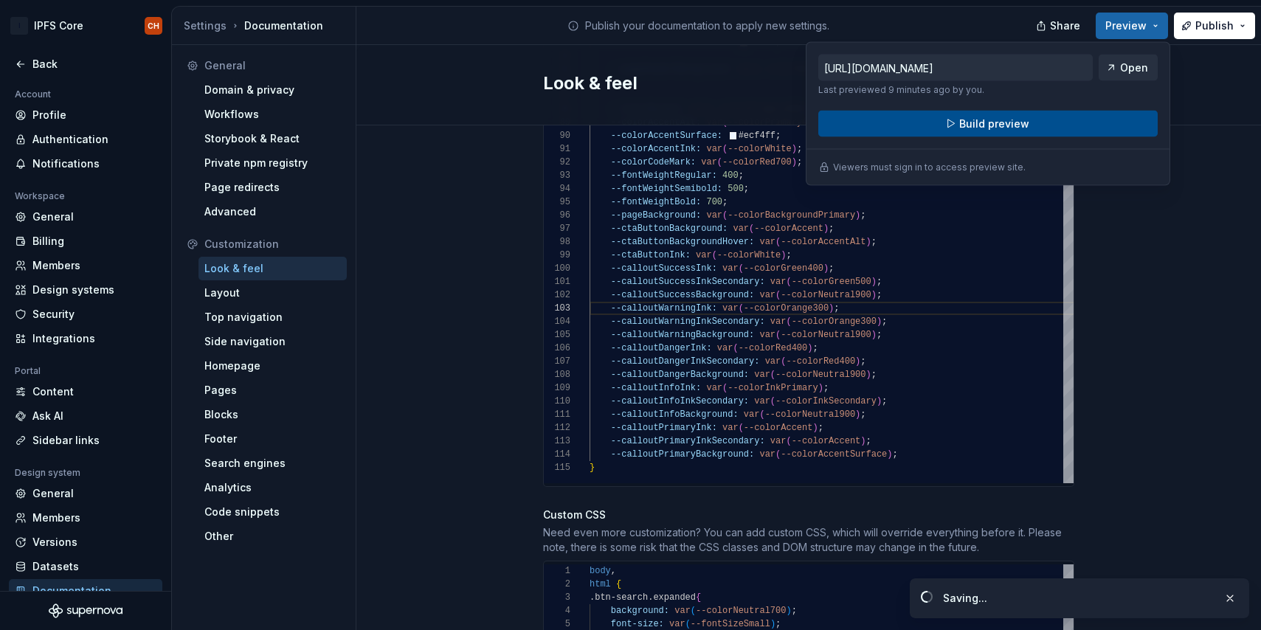
click at [1049, 131] on button "Build preview" at bounding box center [987, 124] width 339 height 27
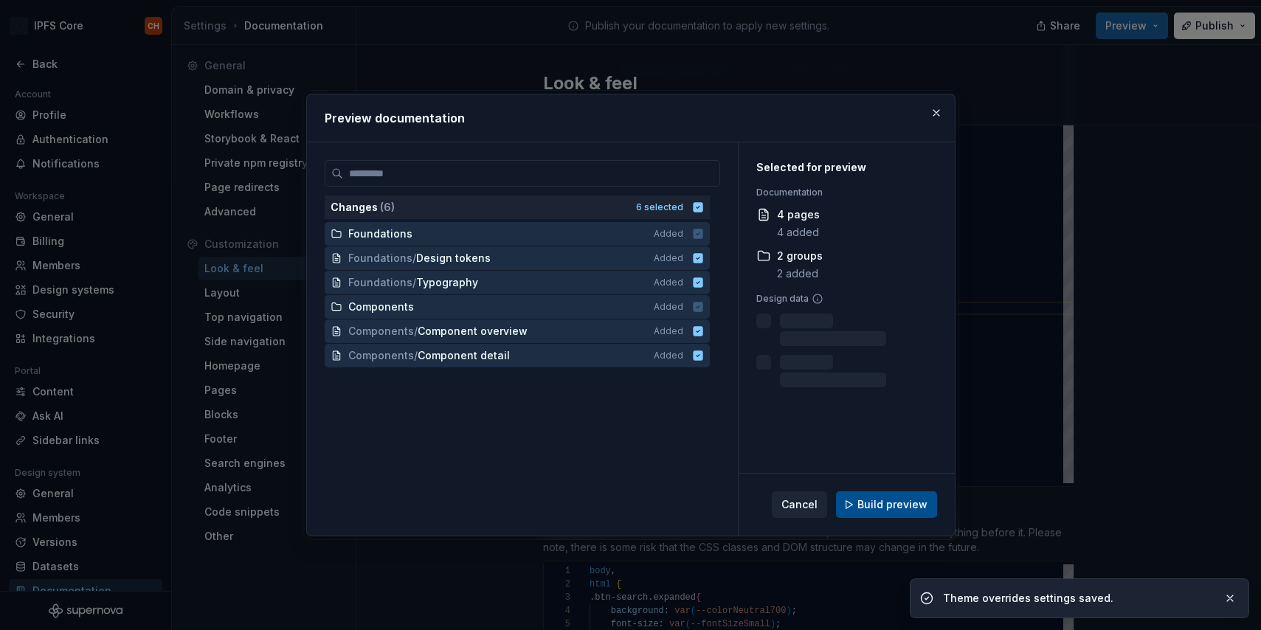
click at [873, 501] on span "Build preview" at bounding box center [893, 504] width 70 height 15
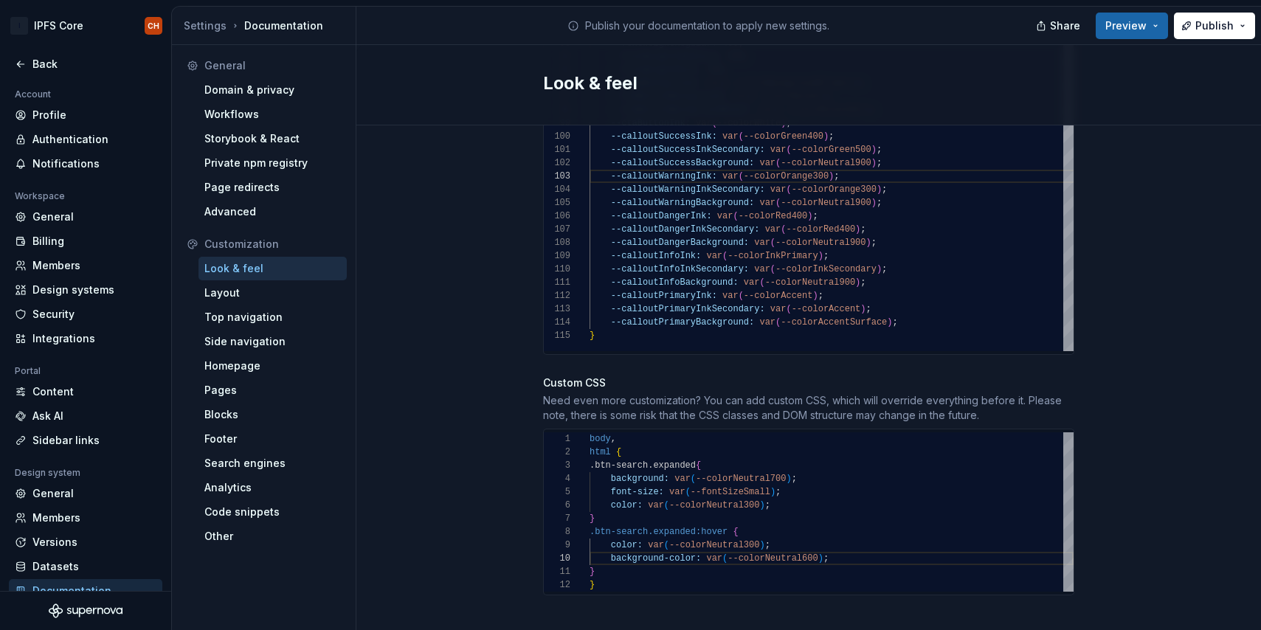
scroll to position [0, 4]
click at [596, 556] on div "font-size: var ( --fontSizeSmall ) ; color: var ( --colorNeutral300 ) ; } .btn-…" at bounding box center [832, 511] width 484 height 159
drag, startPoint x: 797, startPoint y: 585, endPoint x: 612, endPoint y: 582, distance: 185.3
click at [612, 582] on div "color: var ( --colorNeutral300 ) ; } .btn-search.expanded:hover { color: var ( …" at bounding box center [832, 551] width 484 height 239
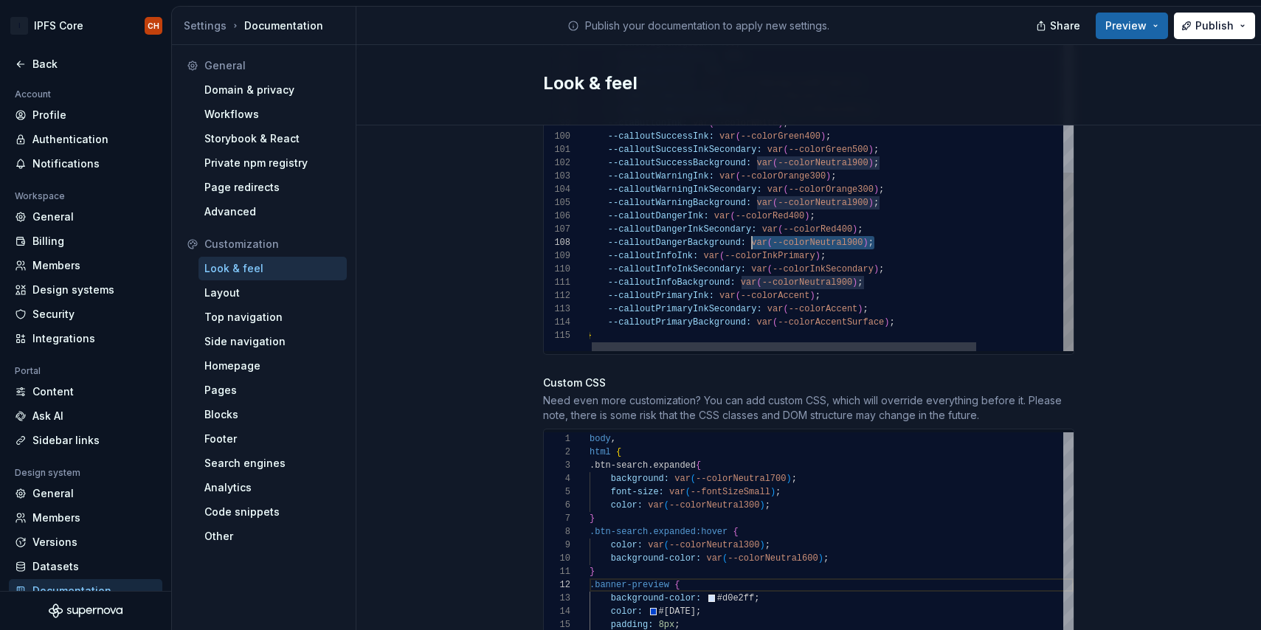
scroll to position [93, 165]
drag, startPoint x: 883, startPoint y: 227, endPoint x: 753, endPoint y: 224, distance: 130.7
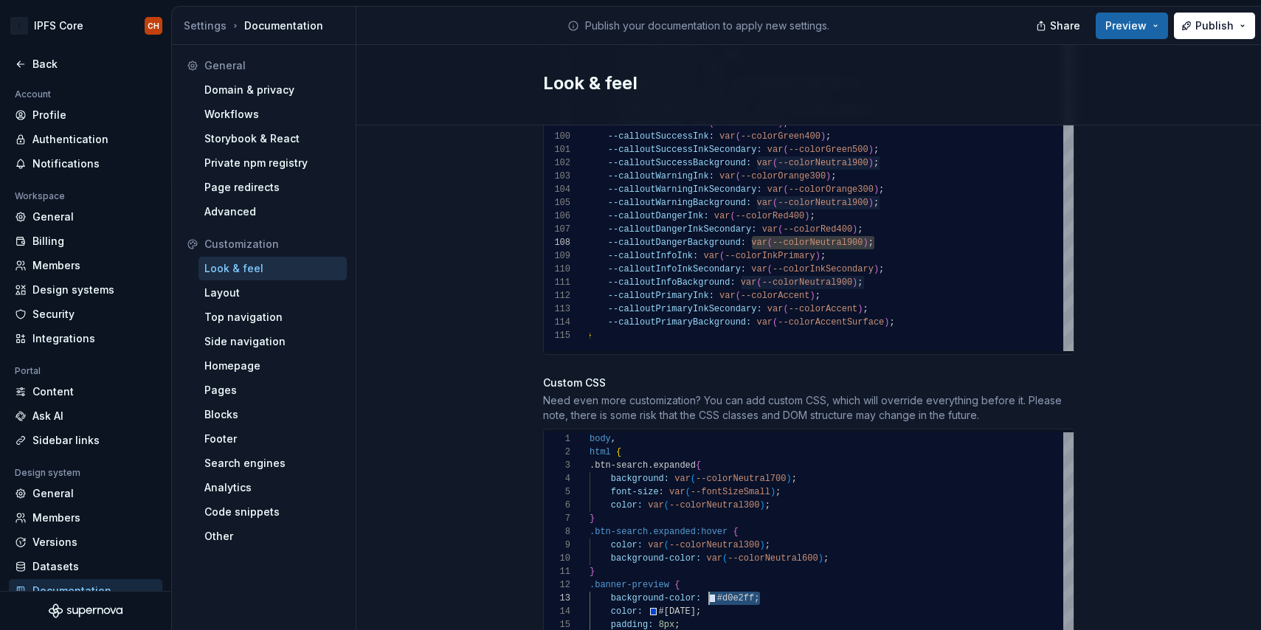
drag, startPoint x: 773, startPoint y: 583, endPoint x: 709, endPoint y: 582, distance: 63.5
click at [709, 582] on div "color: var ( --colorNeutral300 ) ; } .btn-search.expanded:hover { color: var ( …" at bounding box center [832, 545] width 484 height 226
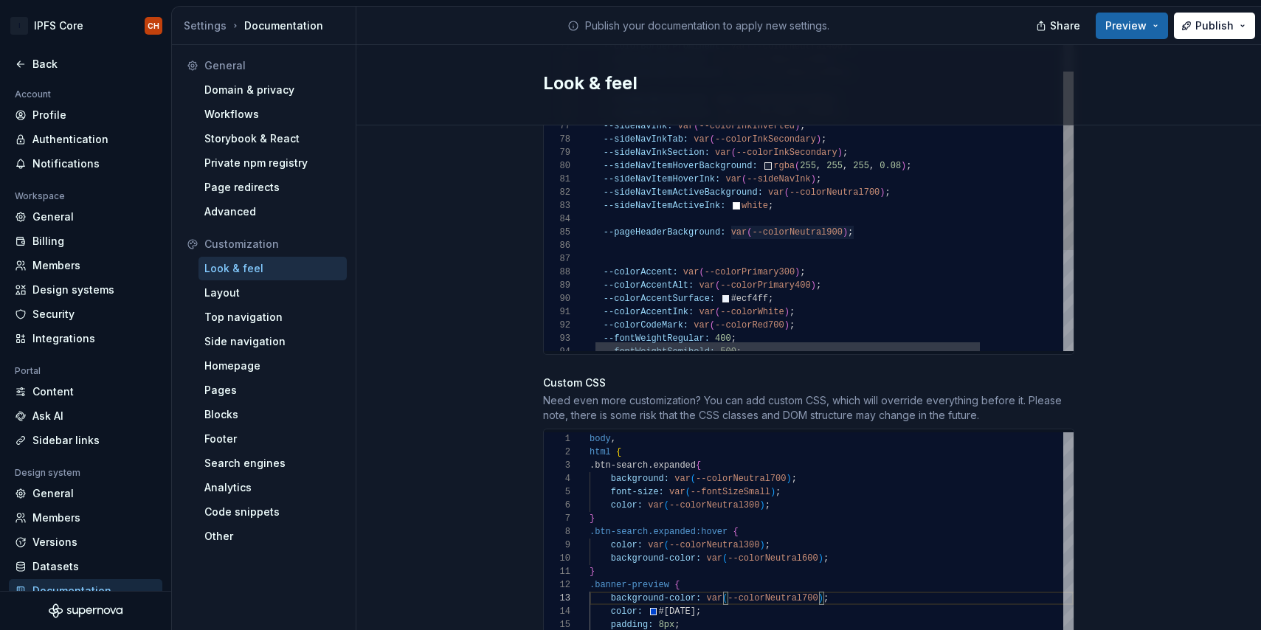
type textarea "**********"
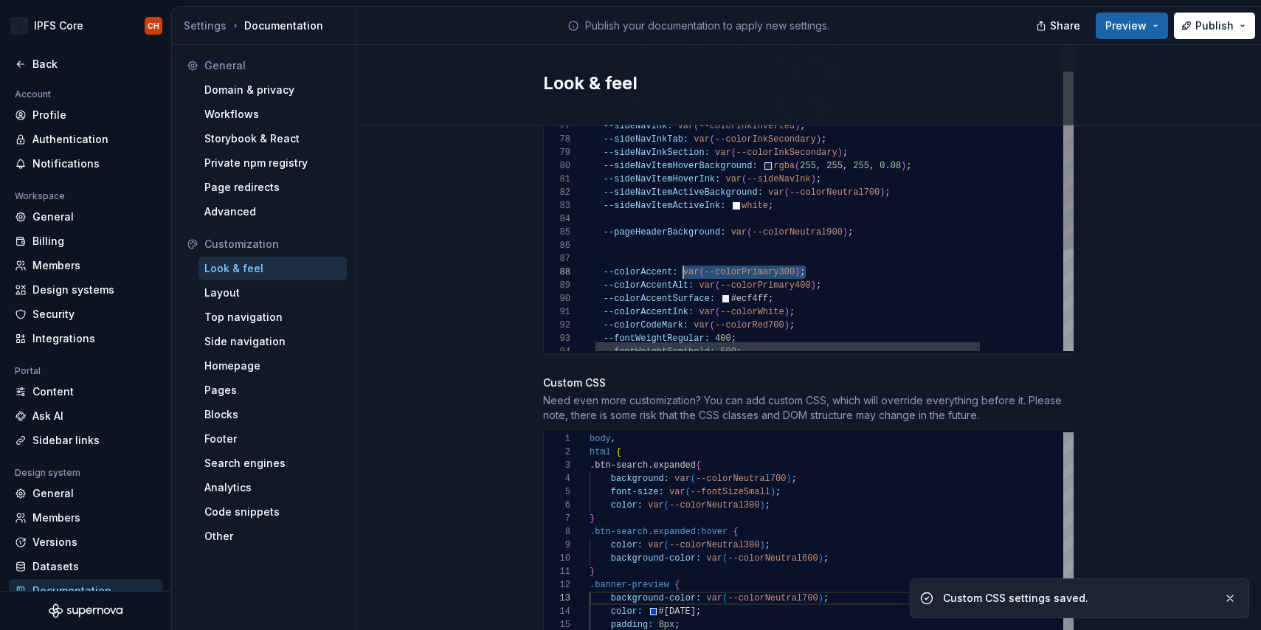
scroll to position [93, 101]
drag, startPoint x: 815, startPoint y: 255, endPoint x: 686, endPoint y: 259, distance: 129.2
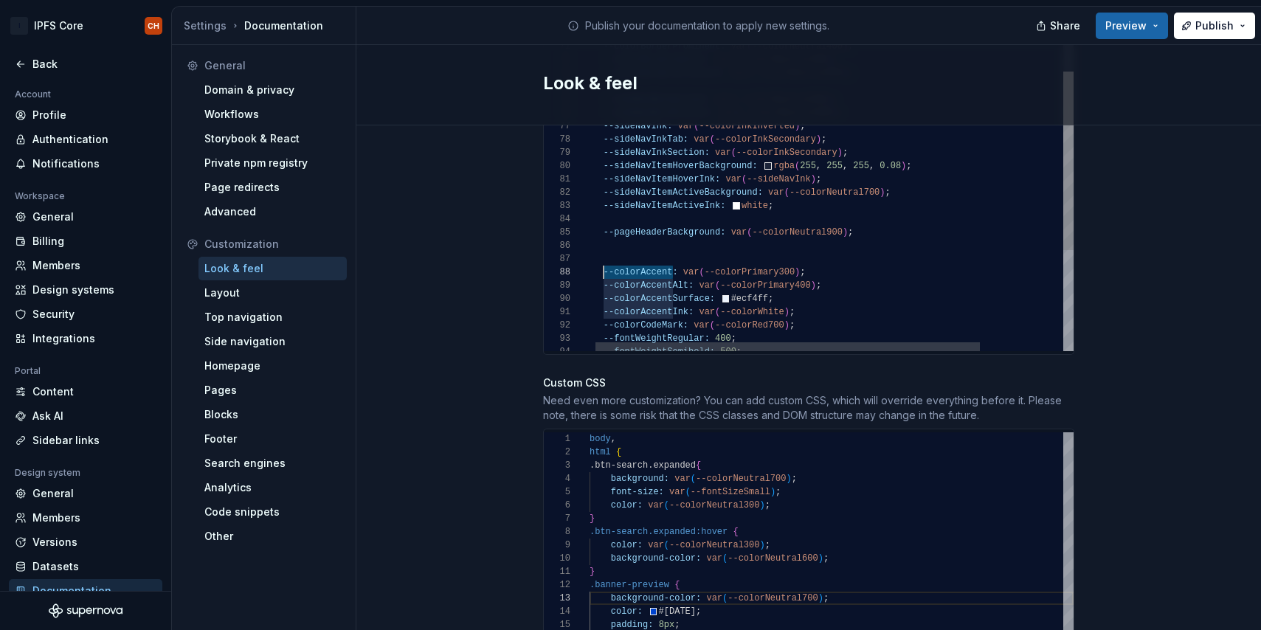
scroll to position [93, 21]
drag, startPoint x: 675, startPoint y: 258, endPoint x: 606, endPoint y: 261, distance: 68.7
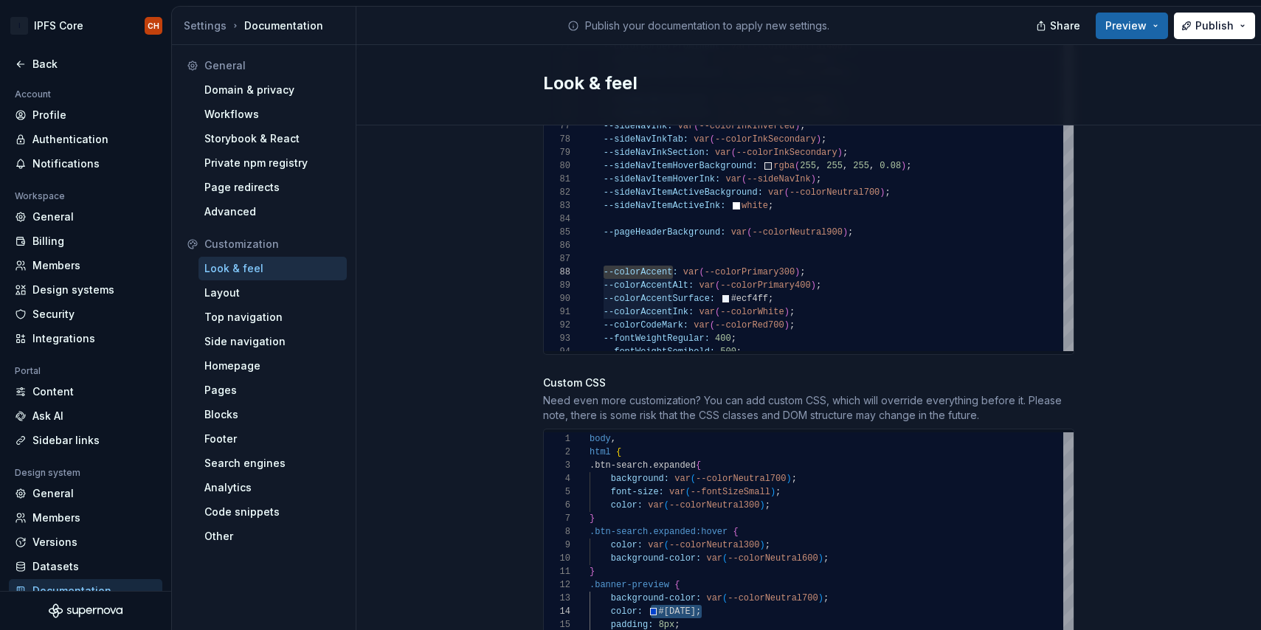
drag, startPoint x: 711, startPoint y: 599, endPoint x: 649, endPoint y: 594, distance: 62.2
click at [649, 594] on div "color: var ( --colorNeutral300 ) ; } .btn-search.expanded:hover { color: var ( …" at bounding box center [832, 545] width 484 height 226
drag, startPoint x: 729, startPoint y: 583, endPoint x: 707, endPoint y: 583, distance: 22.1
click at [707, 583] on div "color: var ( --colorNeutral300 ) ; } .btn-search.expanded:hover { color: var ( …" at bounding box center [832, 545] width 484 height 226
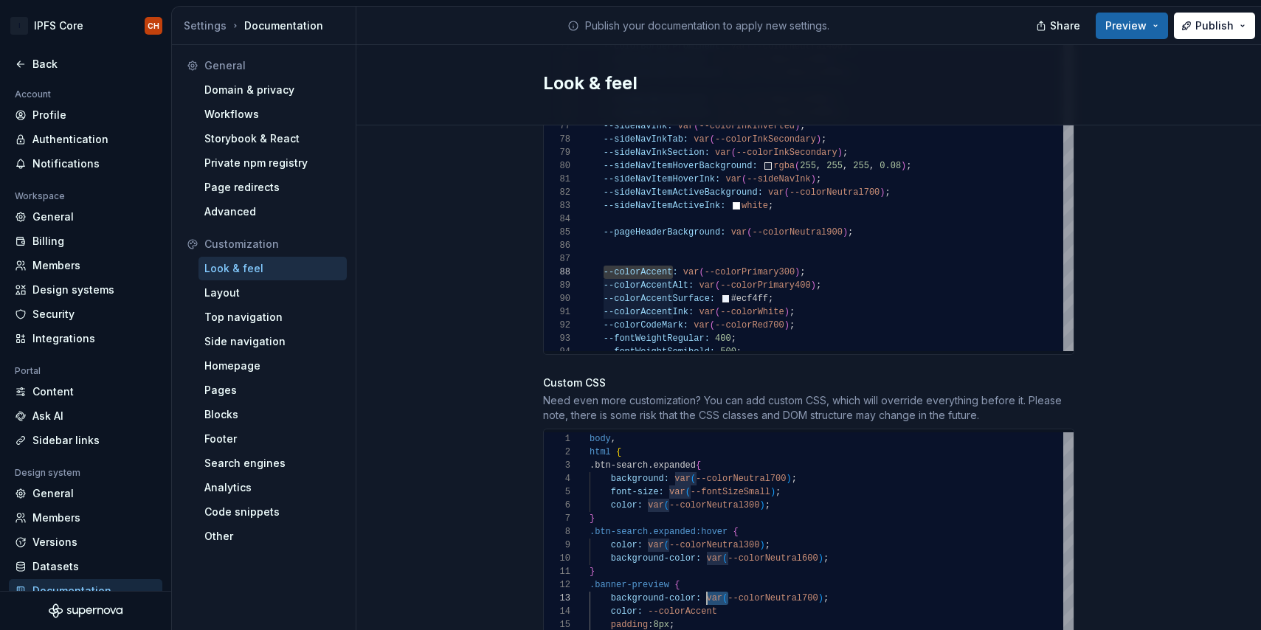
click at [649, 597] on div "color: var ( --colorNeutral300 ) ; } .btn-search.expanded:hover { color: var ( …" at bounding box center [832, 545] width 484 height 226
click at [762, 587] on div "color: var ( --colorNeutral300 ) ; } .btn-search.expanded:hover { color: var ( …" at bounding box center [832, 545] width 484 height 226
click at [753, 599] on div "color: var ( --colorNeutral300 ) ; } .btn-search.expanded:hover { color: var ( …" at bounding box center [832, 545] width 484 height 226
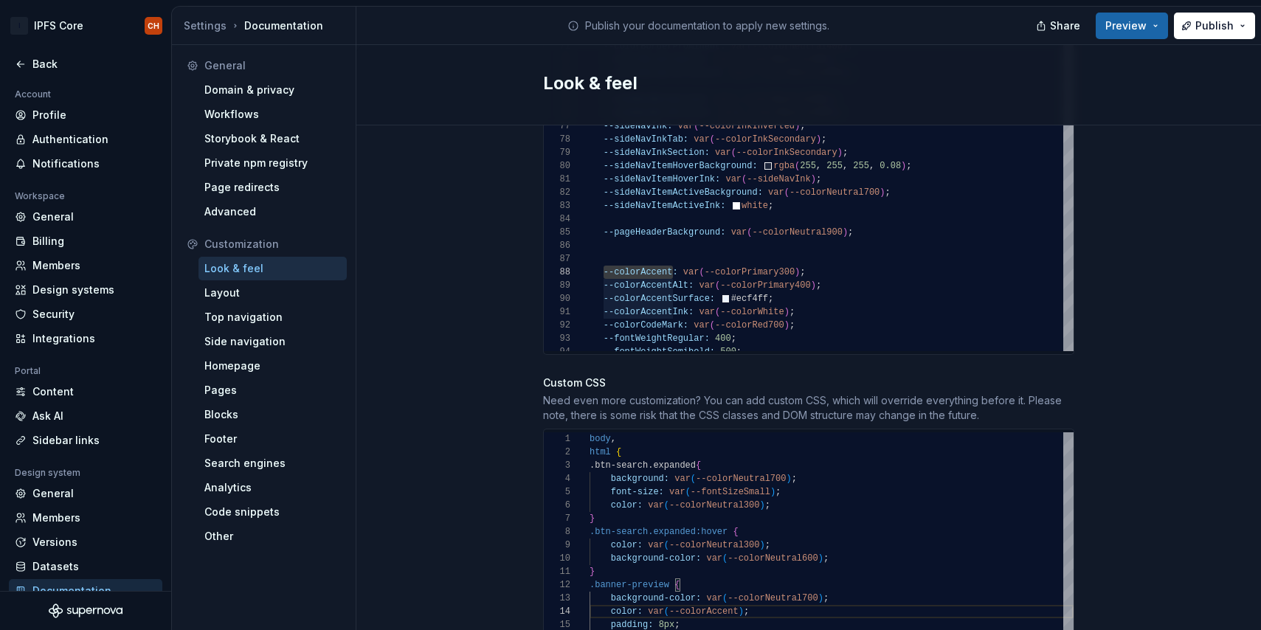
click at [687, 613] on div "color: var ( --colorNeutral300 ) ; } .btn-search.expanded:hover { color: var ( …" at bounding box center [832, 545] width 484 height 226
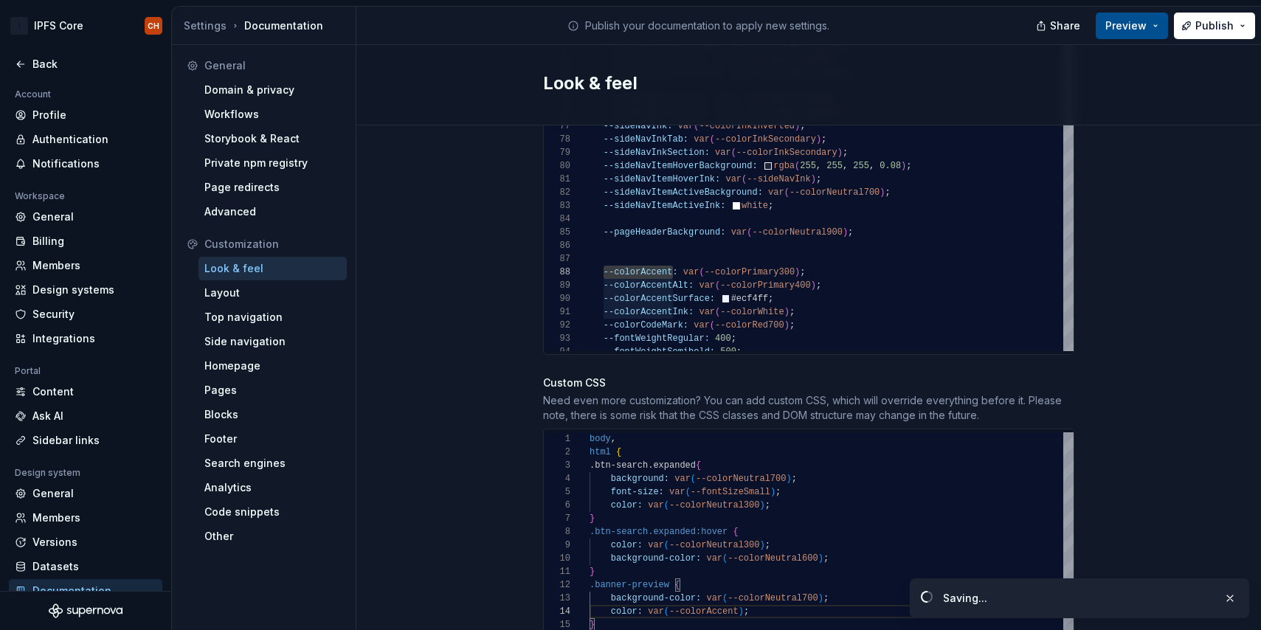
click at [1123, 23] on span "Preview" at bounding box center [1126, 25] width 41 height 15
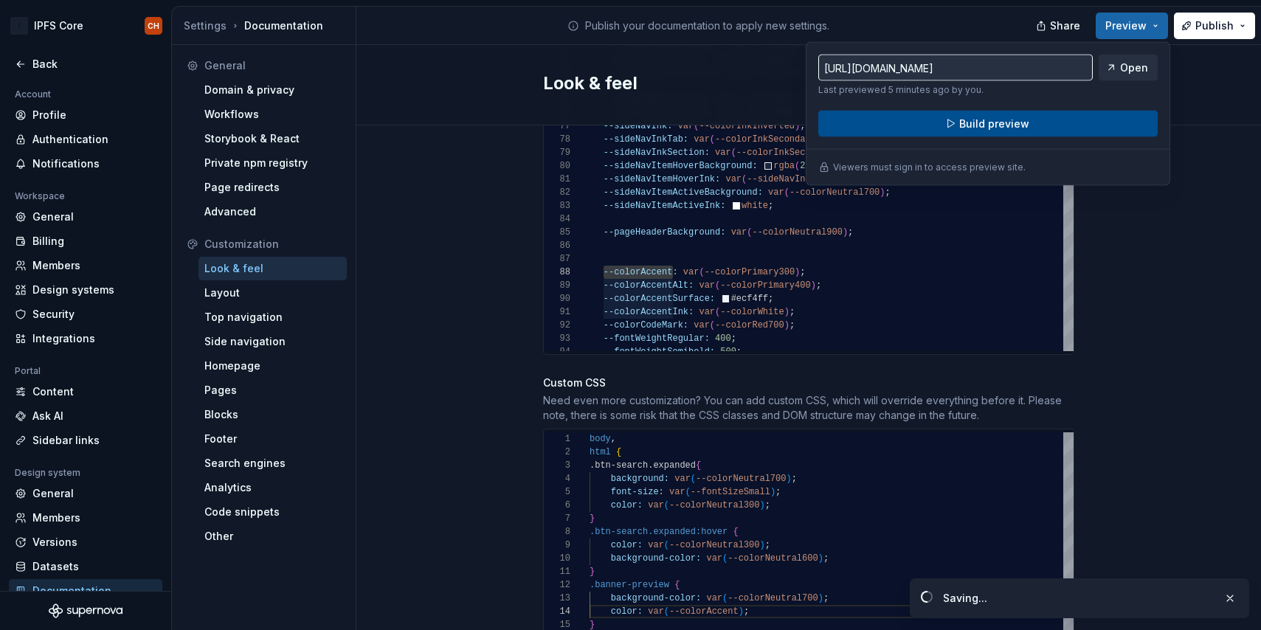
click at [997, 130] on span "Build preview" at bounding box center [994, 124] width 70 height 15
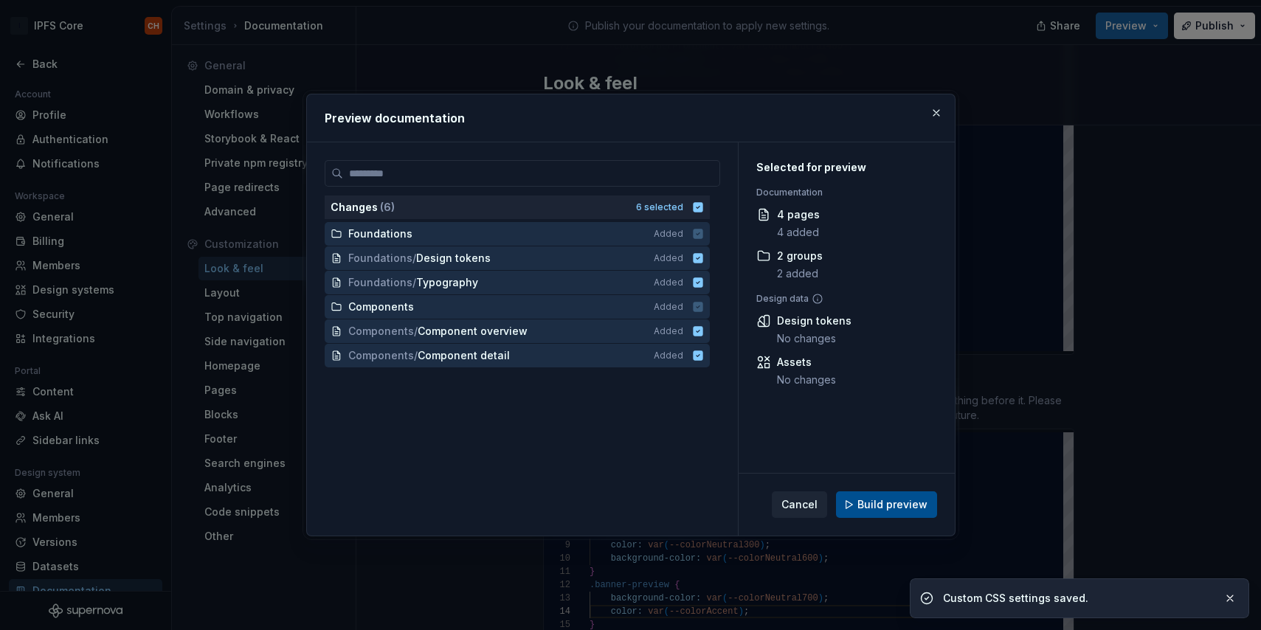
click at [907, 497] on span "Build preview" at bounding box center [893, 504] width 70 height 15
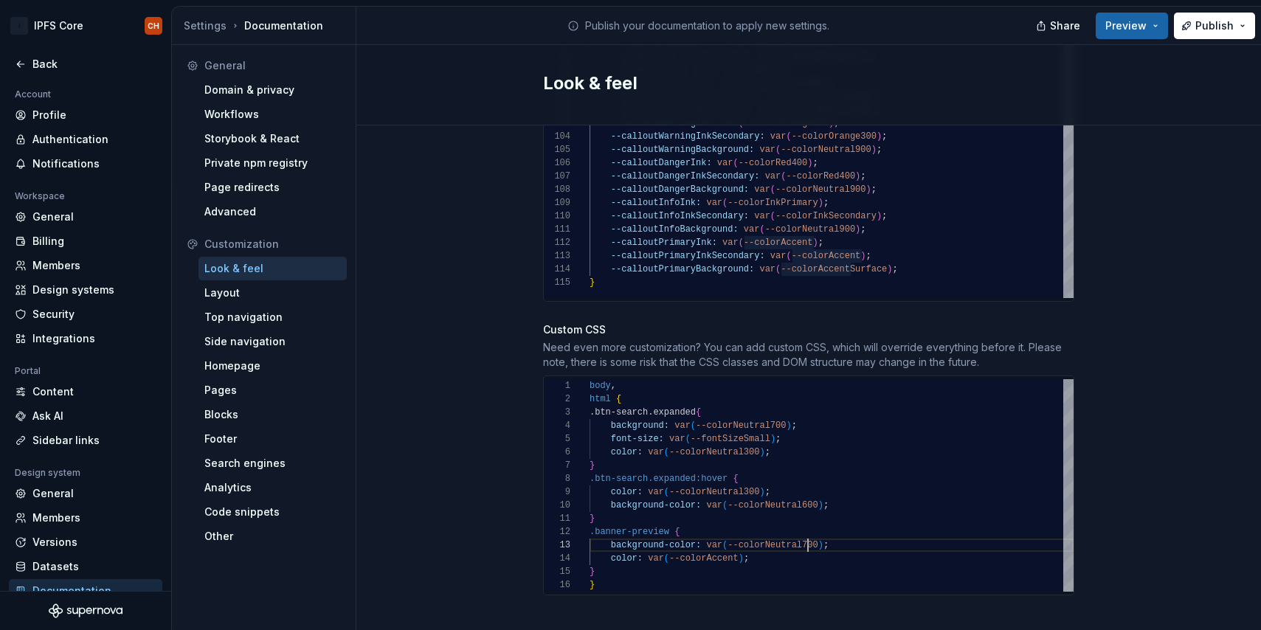
scroll to position [27, 218]
click at [808, 528] on div "color: var ( --colorNeutral300 ) ; } .btn-search.expanded:hover { color: var ( …" at bounding box center [832, 485] width 484 height 213
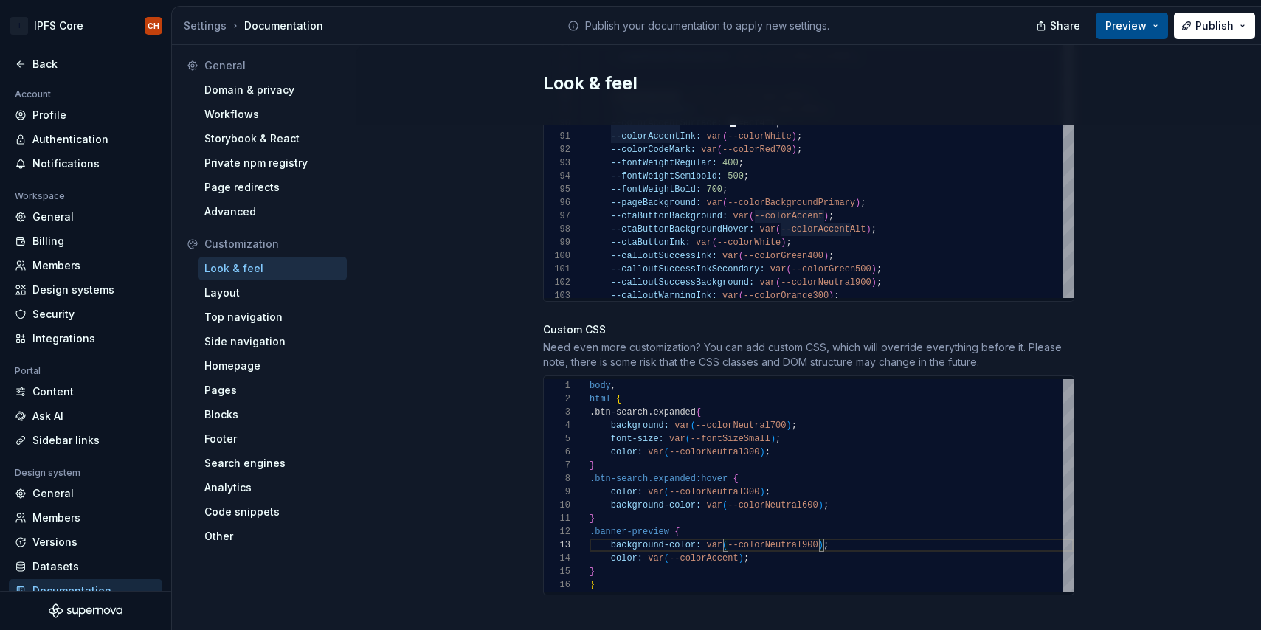
type textarea "**********"
click at [1131, 33] on button "Preview" at bounding box center [1132, 26] width 72 height 27
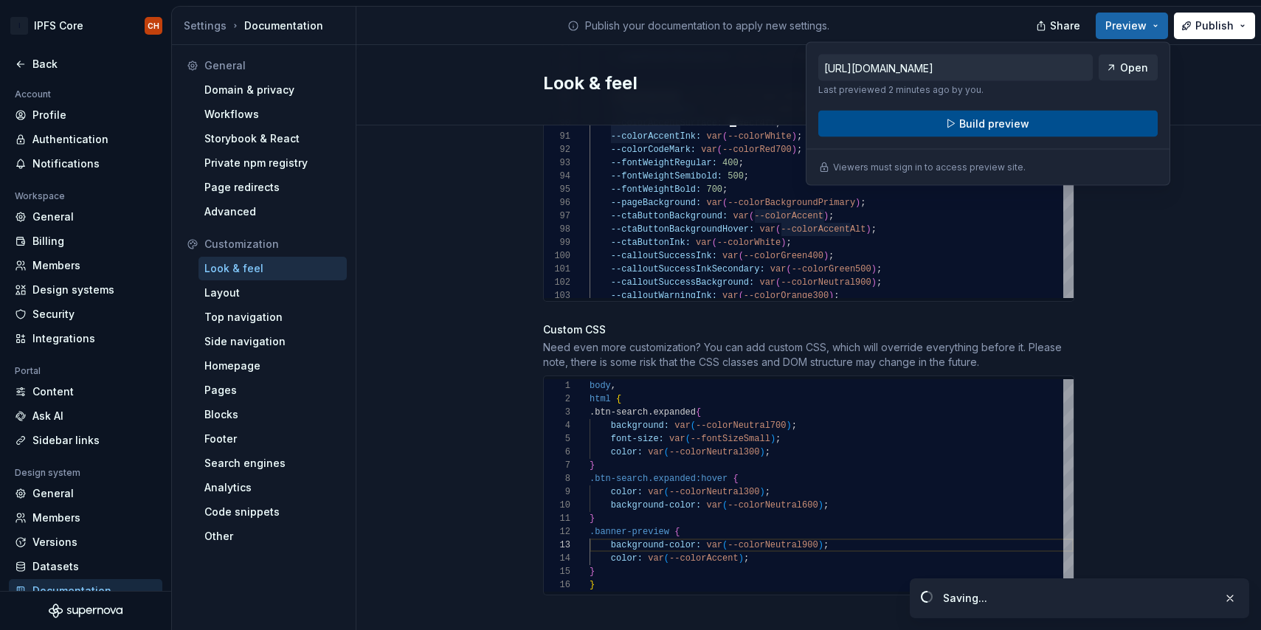
click at [1013, 130] on span "Build preview" at bounding box center [994, 124] width 70 height 15
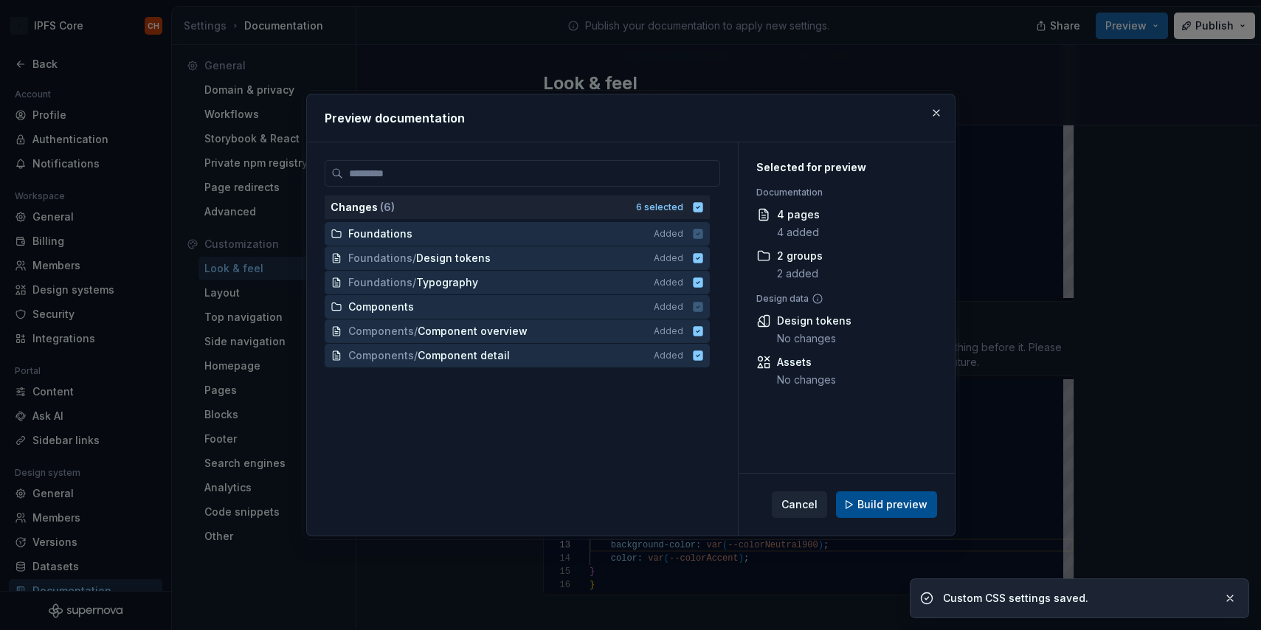
click at [866, 500] on span "Build preview" at bounding box center [893, 504] width 70 height 15
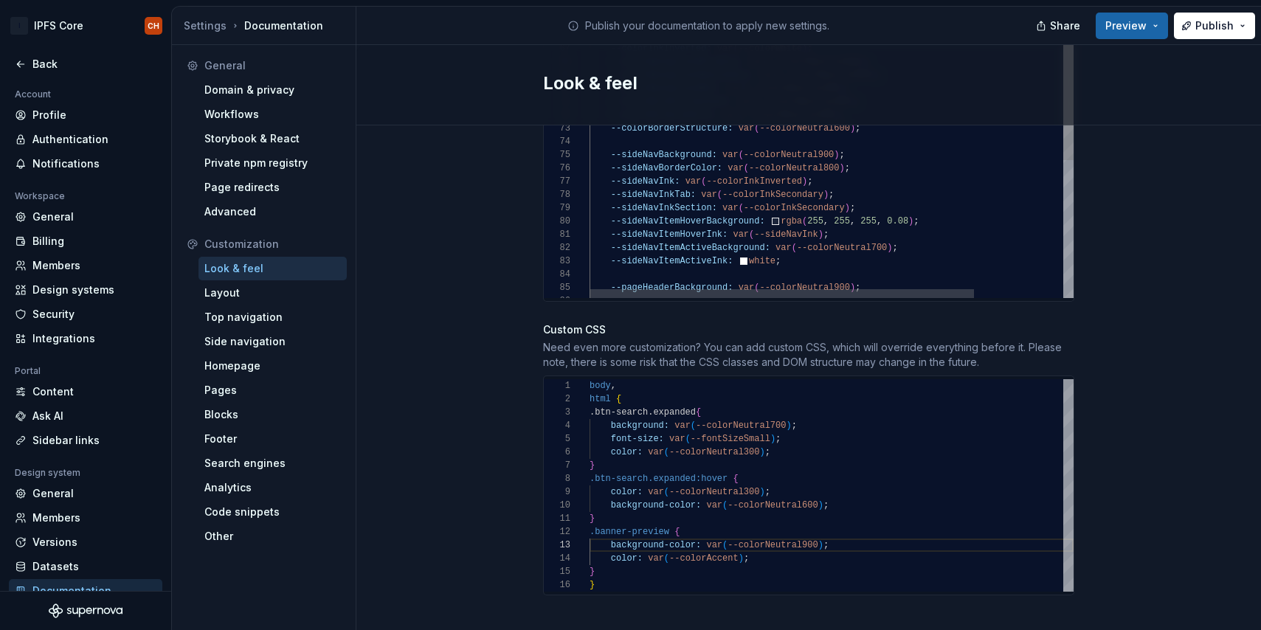
type textarea "**********"
click at [1131, 23] on span "Preview" at bounding box center [1126, 25] width 41 height 15
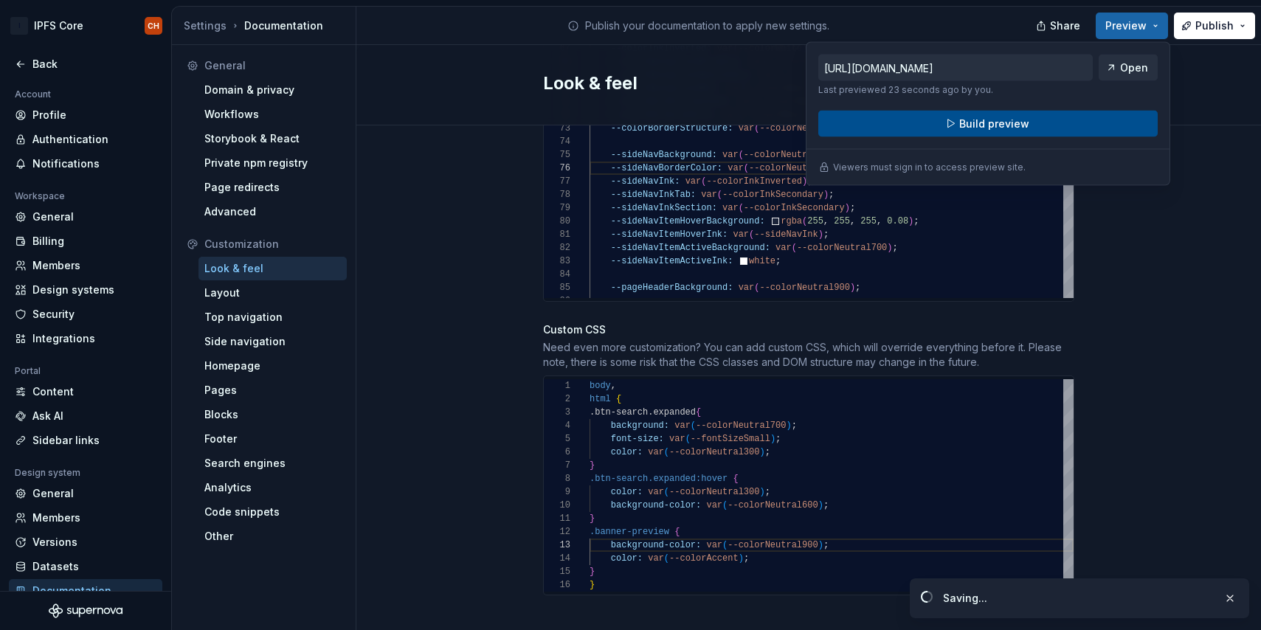
click at [973, 126] on span "Build preview" at bounding box center [994, 124] width 70 height 15
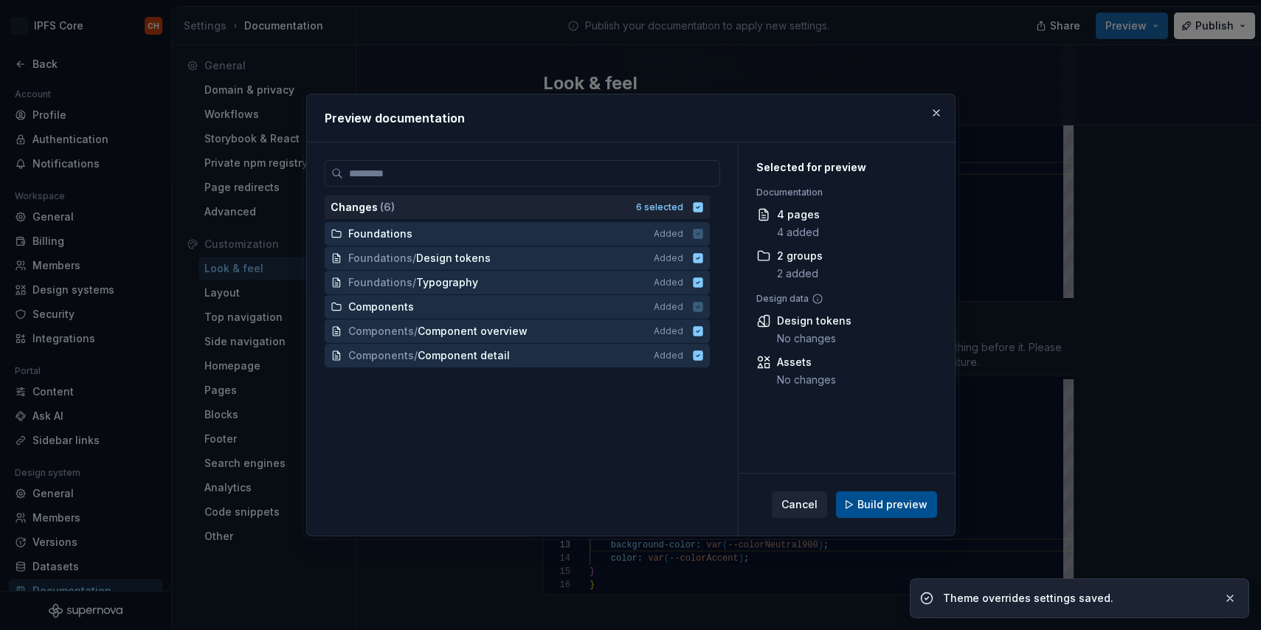
click at [879, 517] on div "Cancel Build preview" at bounding box center [854, 505] width 165 height 27
click at [885, 499] on span "Build preview" at bounding box center [893, 504] width 70 height 15
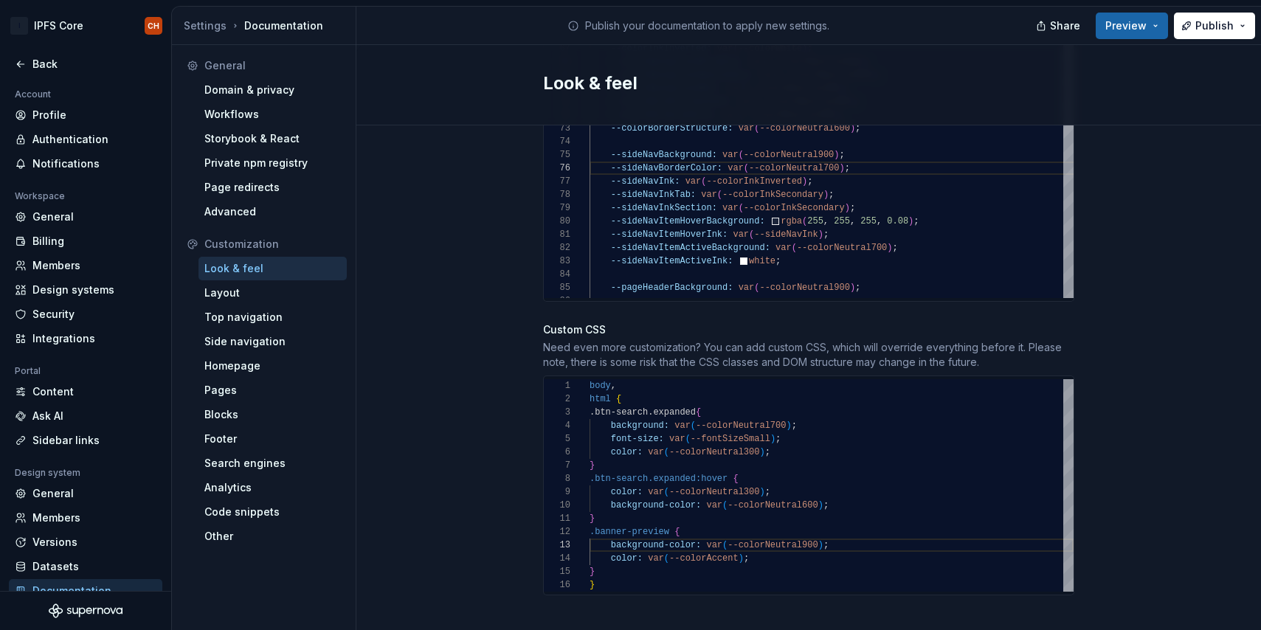
click at [779, 441] on div "color: var ( --colorNeutral300 ) ; } .btn-search.expanded:hover { color: var ( …" at bounding box center [832, 485] width 484 height 213
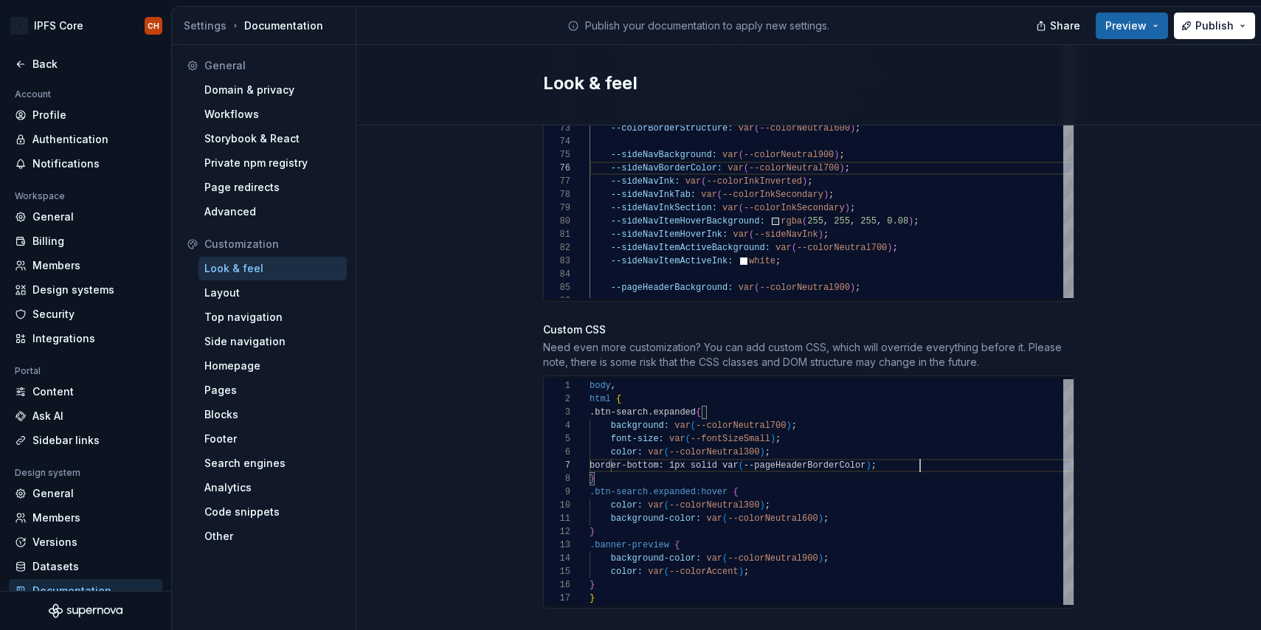
scroll to position [80, 330]
click at [631, 449] on div "color: var ( --colorNeutral300 ) ; } .btn-search.expanded:hover { color: var ( …" at bounding box center [832, 492] width 484 height 226
drag, startPoint x: 776, startPoint y: 440, endPoint x: 649, endPoint y: 435, distance: 127.0
click at [649, 435] on div "color: var ( --colorNeutral300 ) ; } .btn-search.expanded:hover { color: var ( …" at bounding box center [832, 492] width 484 height 226
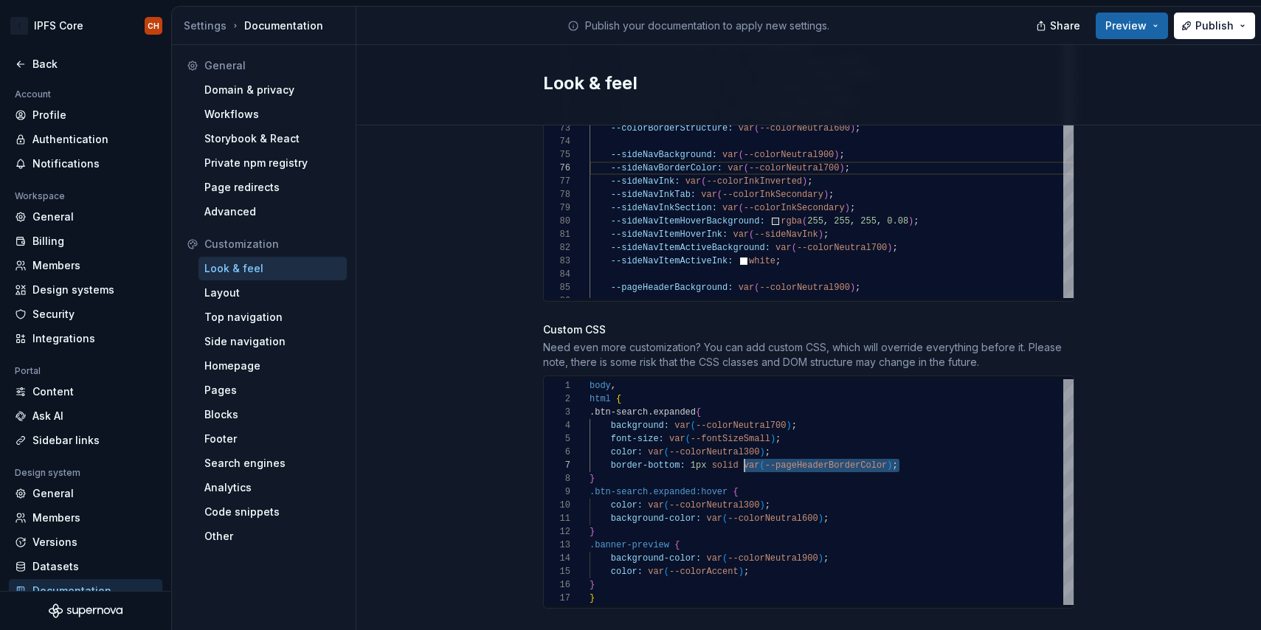
drag, startPoint x: 910, startPoint y: 450, endPoint x: 745, endPoint y: 449, distance: 164.6
click at [745, 449] on div "color: var ( --colorNeutral300 ) ; } .btn-search.expanded:hover { color: var ( …" at bounding box center [832, 492] width 484 height 226
click at [680, 452] on div "color: var ( --colorNeutral300 ) ; } .btn-search.expanded:hover { color: var ( …" at bounding box center [832, 492] width 484 height 226
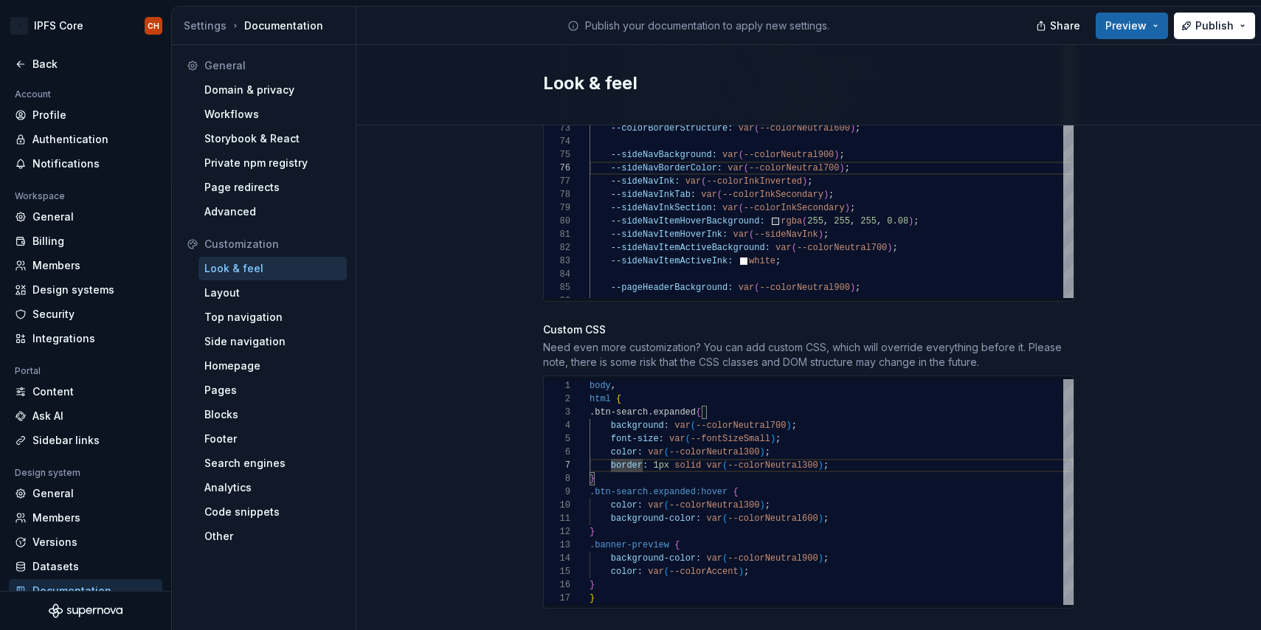
click at [807, 445] on div "color: var ( --colorNeutral300 ) ; } .btn-search.expanded:hover { color: var ( …" at bounding box center [832, 492] width 484 height 226
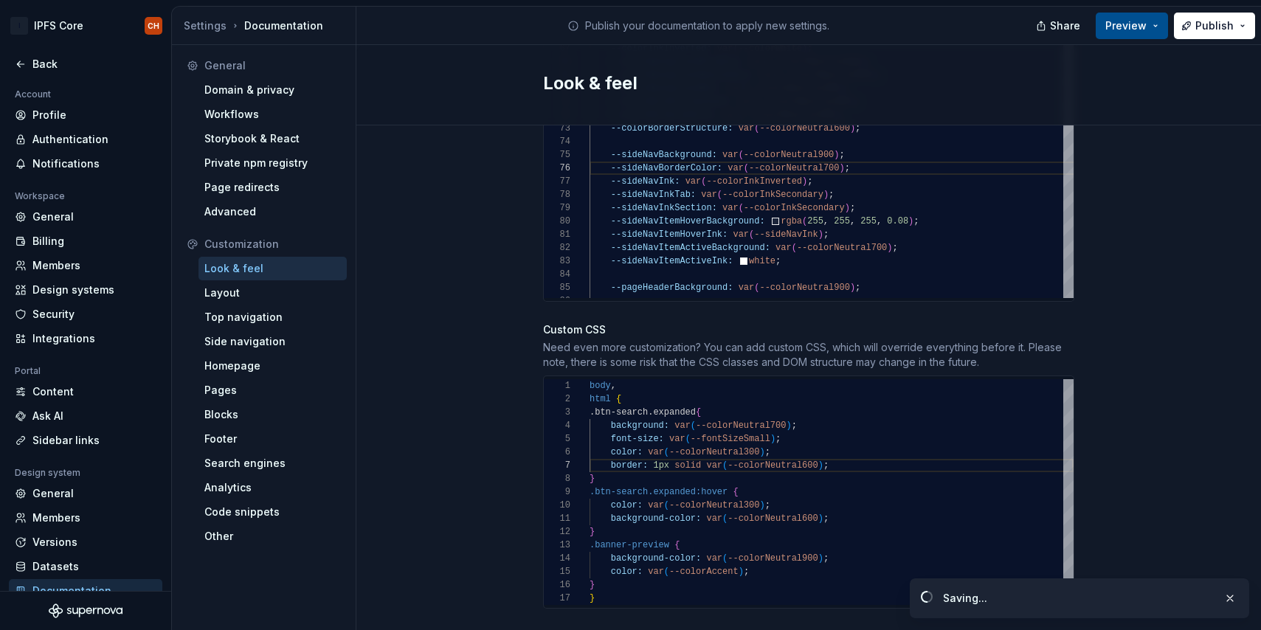
click at [1123, 30] on span "Preview" at bounding box center [1126, 25] width 41 height 15
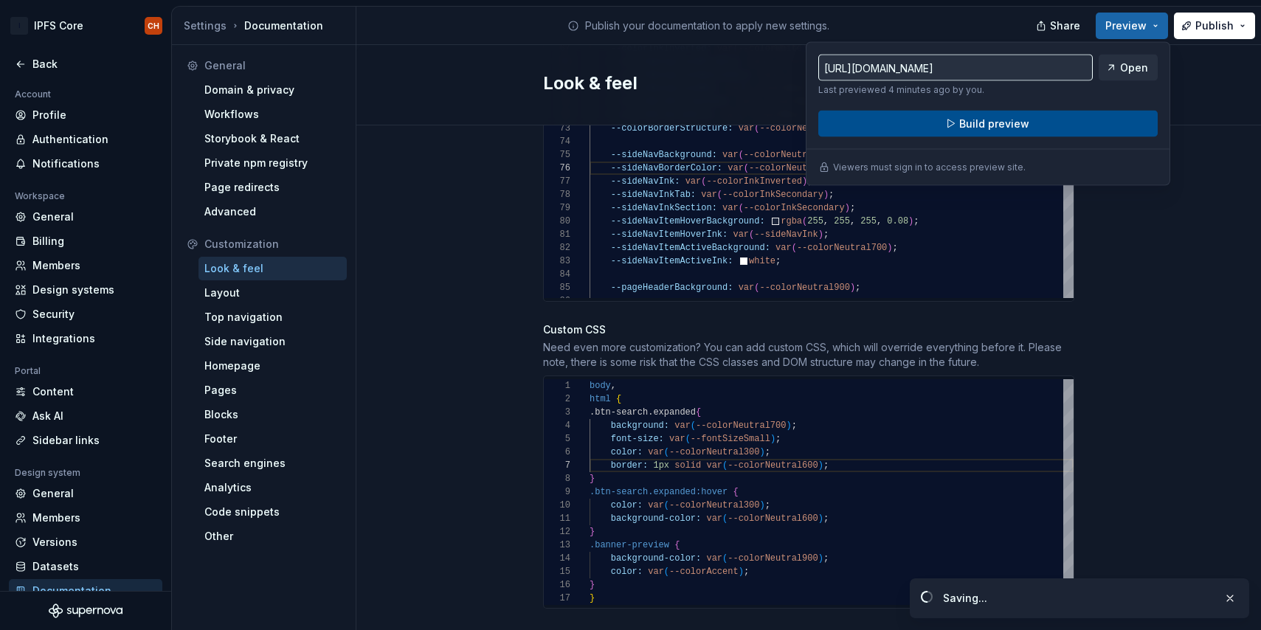
click at [1045, 135] on button "Build preview" at bounding box center [987, 124] width 339 height 27
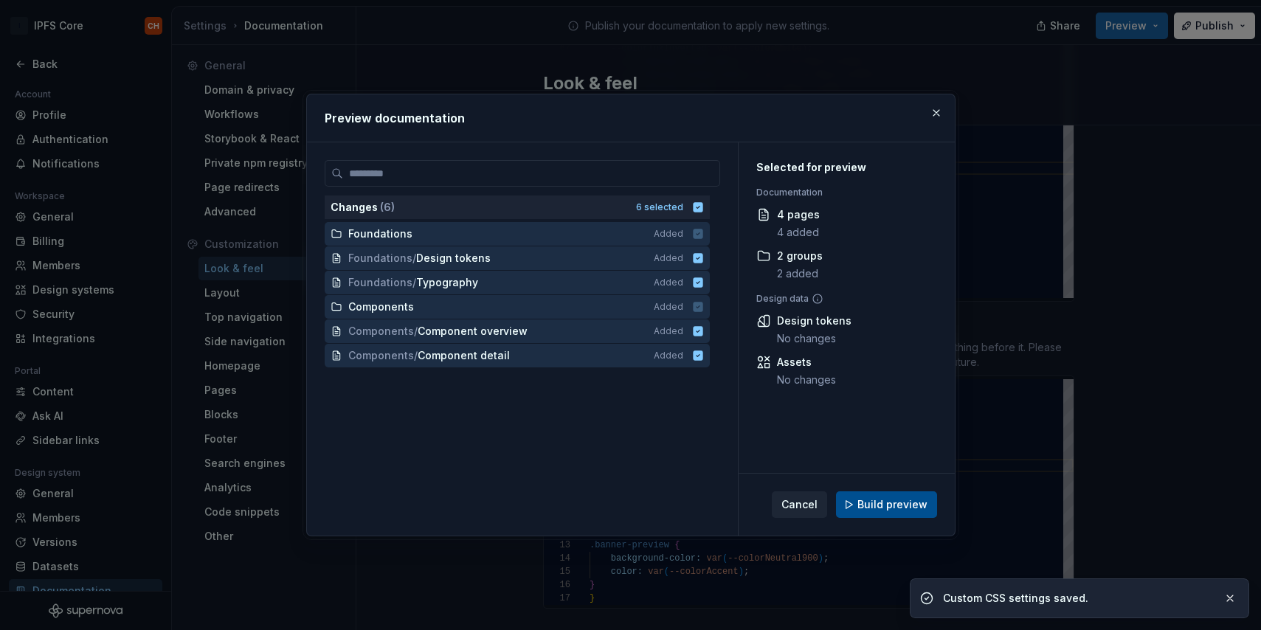
click at [866, 505] on span "Build preview" at bounding box center [893, 504] width 70 height 15
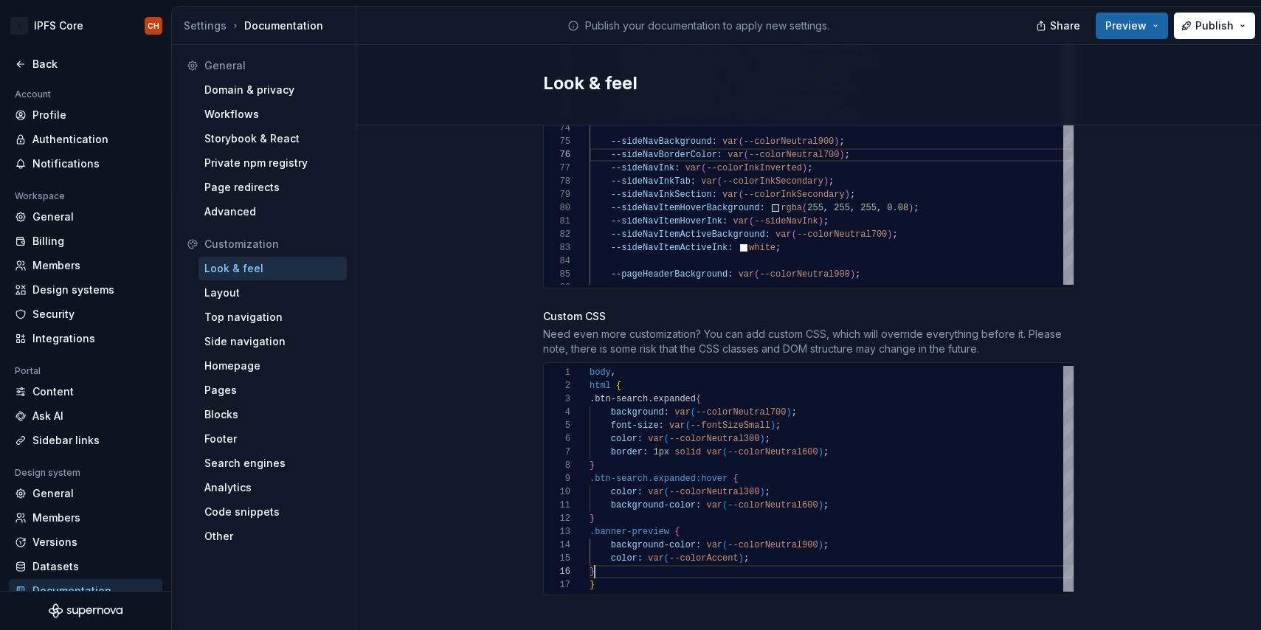
scroll to position [66, 5]
click at [602, 561] on div "color: var ( --colorNeutral300 ) ; } .btn-search.expanded:hover { color: var ( …" at bounding box center [832, 479] width 484 height 226
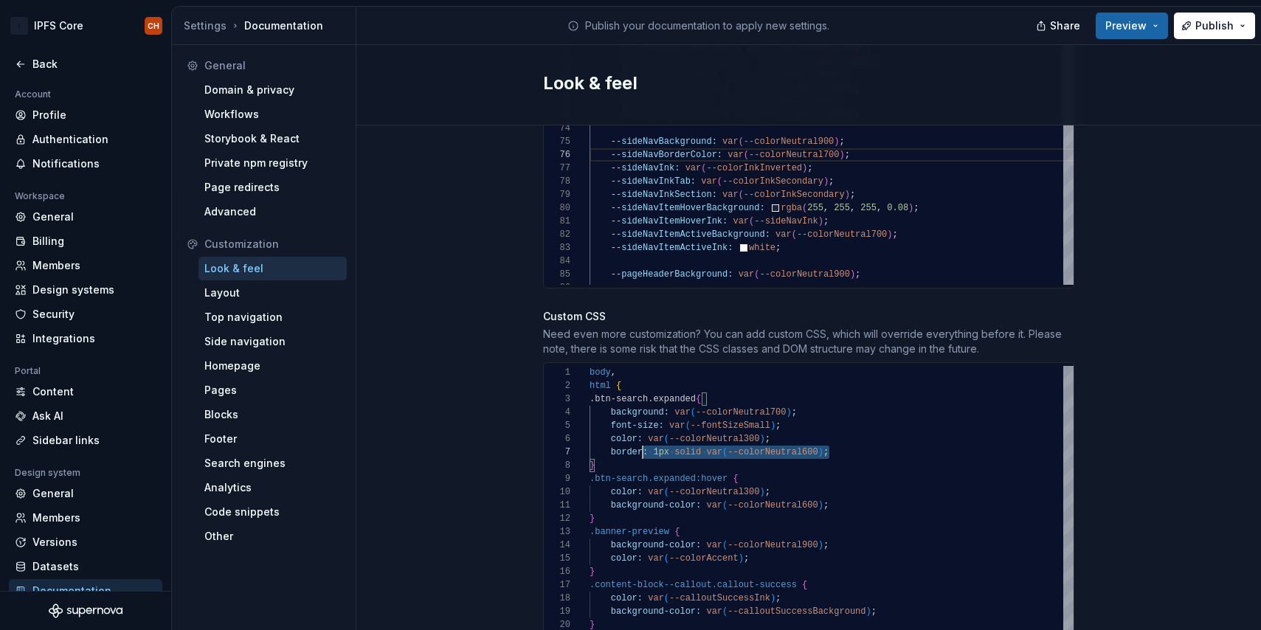
scroll to position [80, 21]
drag, startPoint x: 847, startPoint y: 435, endPoint x: 609, endPoint y: 433, distance: 238.4
click at [609, 433] on div "color: var ( --colorNeutral300 ) ; } .btn-search.expanded:hover { color: var ( …" at bounding box center [832, 505] width 484 height 279
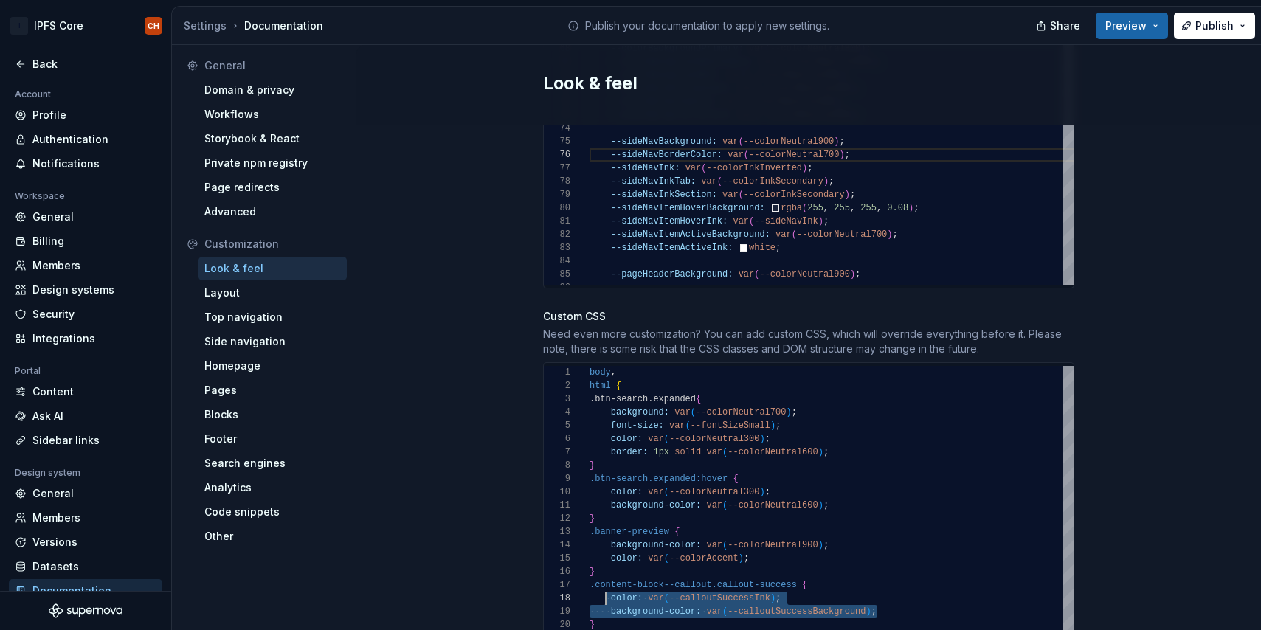
drag, startPoint x: 880, startPoint y: 594, endPoint x: 608, endPoint y: 586, distance: 272.5
click at [608, 586] on div "color: var ( --colorNeutral300 ) ; } .btn-search.expanded:hover { color: var ( …" at bounding box center [832, 505] width 484 height 279
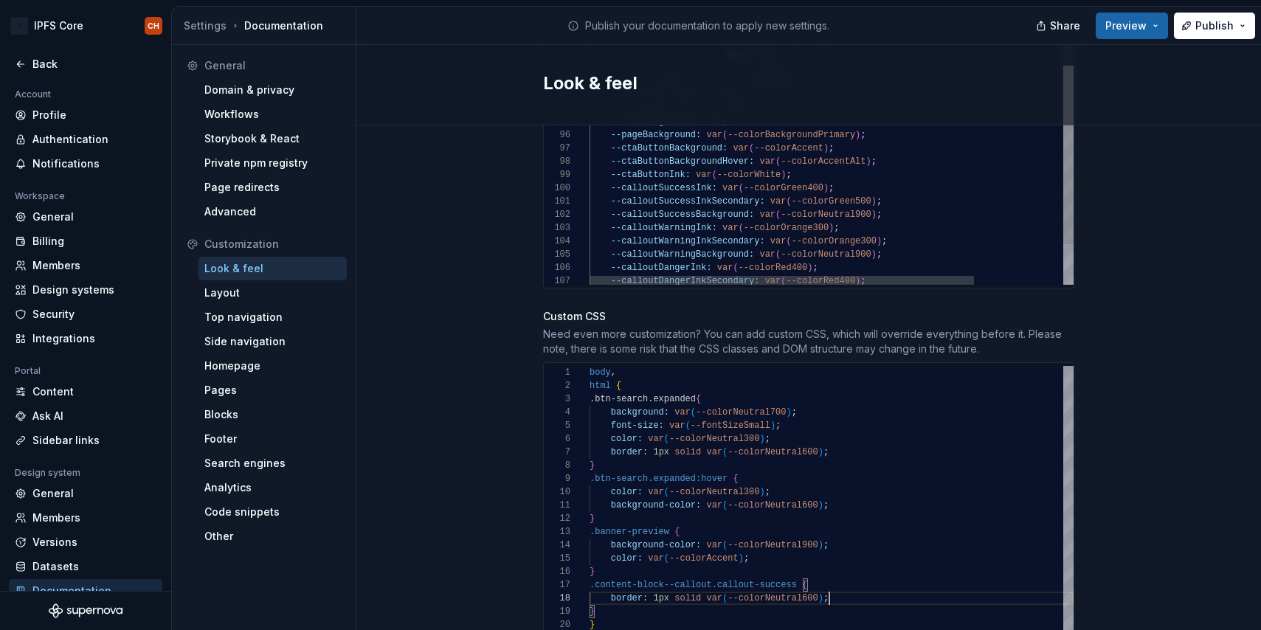
type textarea "**********"
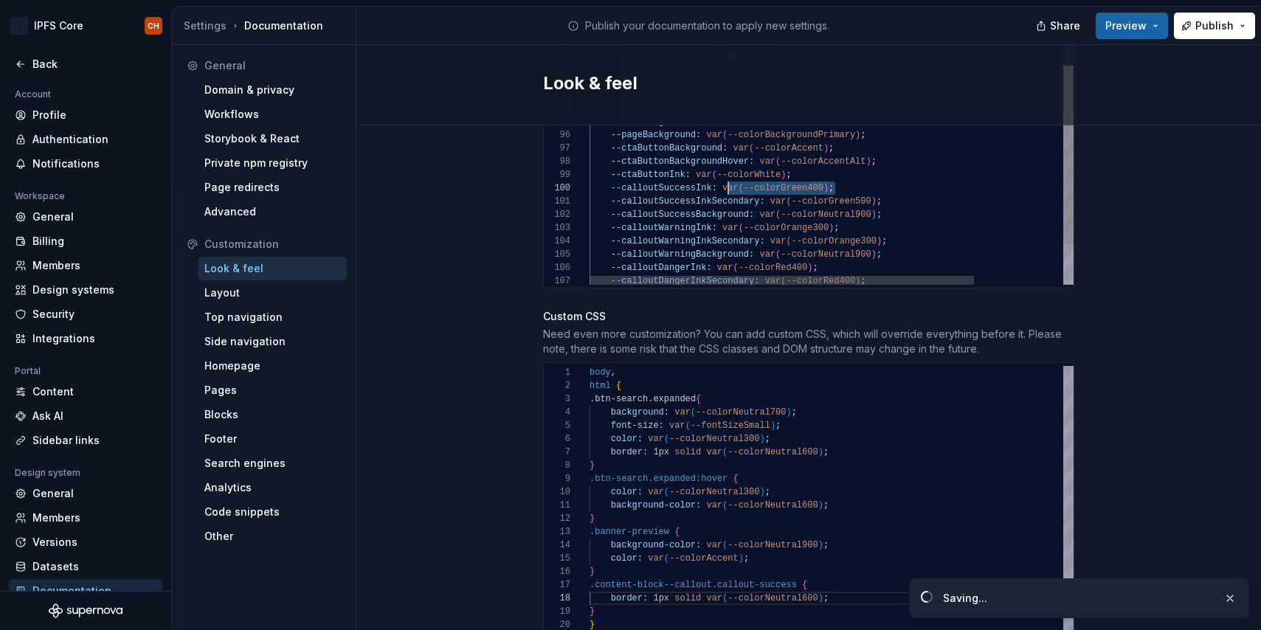
scroll to position [120, 134]
drag, startPoint x: 847, startPoint y: 170, endPoint x: 724, endPoint y: 168, distance: 122.5
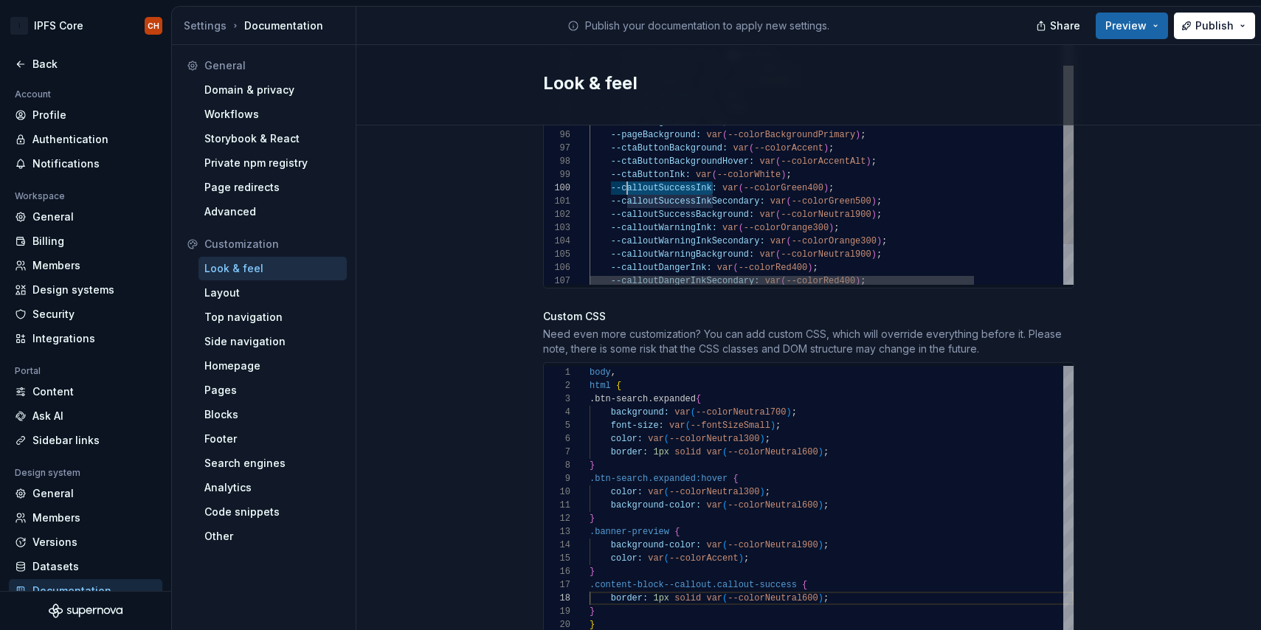
scroll to position [120, 21]
drag, startPoint x: 714, startPoint y: 174, endPoint x: 613, endPoint y: 179, distance: 101.2
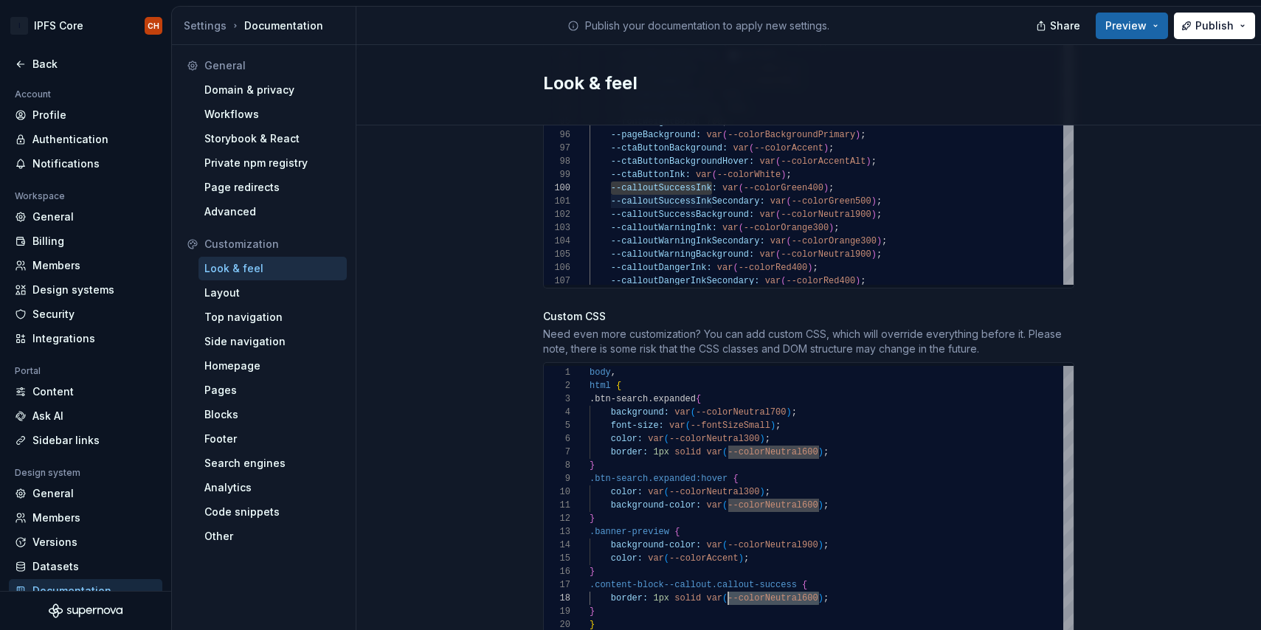
drag, startPoint x: 818, startPoint y: 584, endPoint x: 729, endPoint y: 579, distance: 88.7
click at [729, 579] on div "color: var ( --colorNeutral300 ) ; } .btn-search.expanded:hover { color: var ( …" at bounding box center [832, 499] width 484 height 266
type textarea "**********"
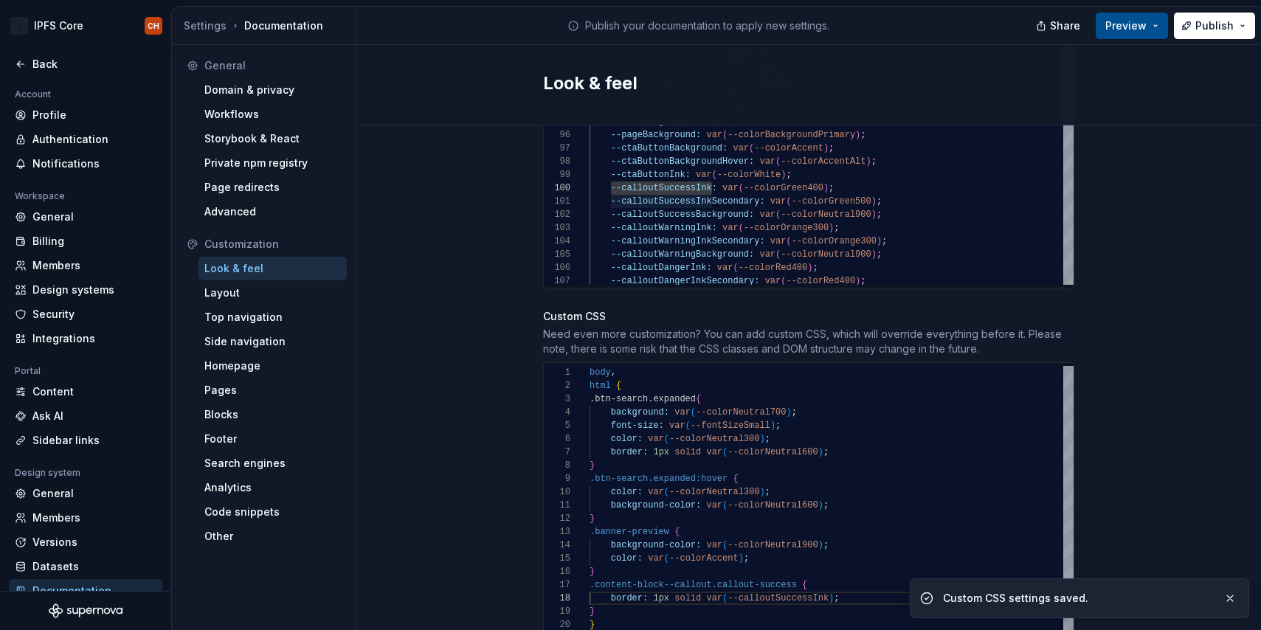
click at [1134, 18] on span "Preview" at bounding box center [1126, 25] width 41 height 15
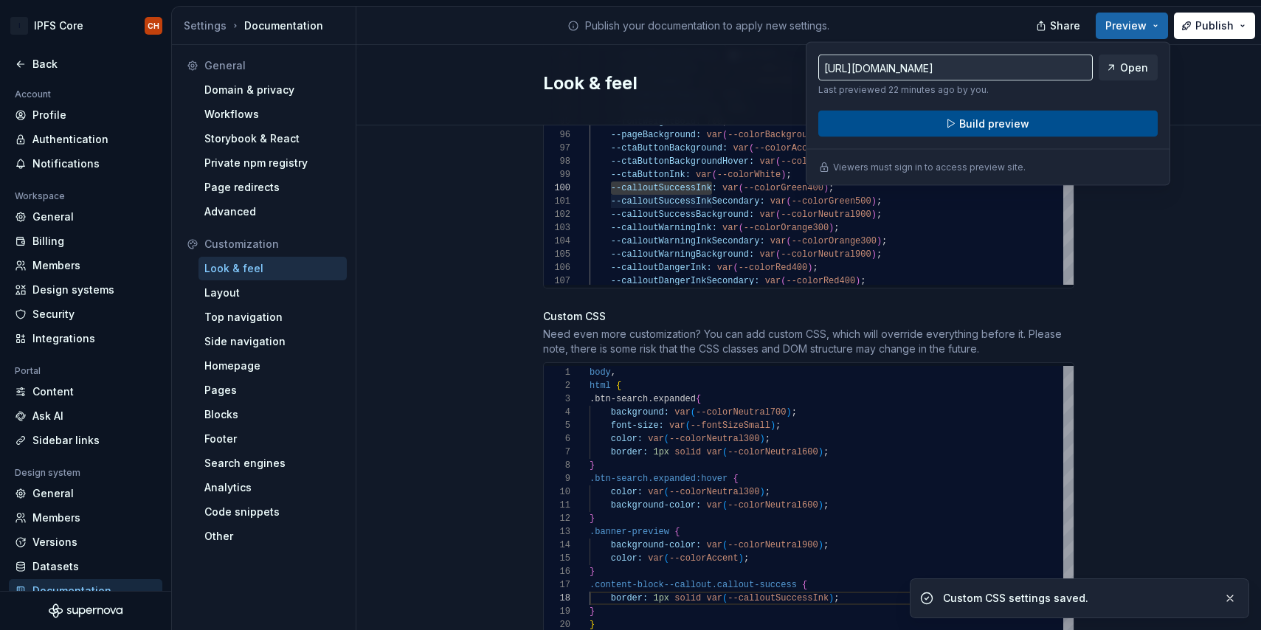
click at [1019, 117] on span "Build preview" at bounding box center [994, 124] width 70 height 15
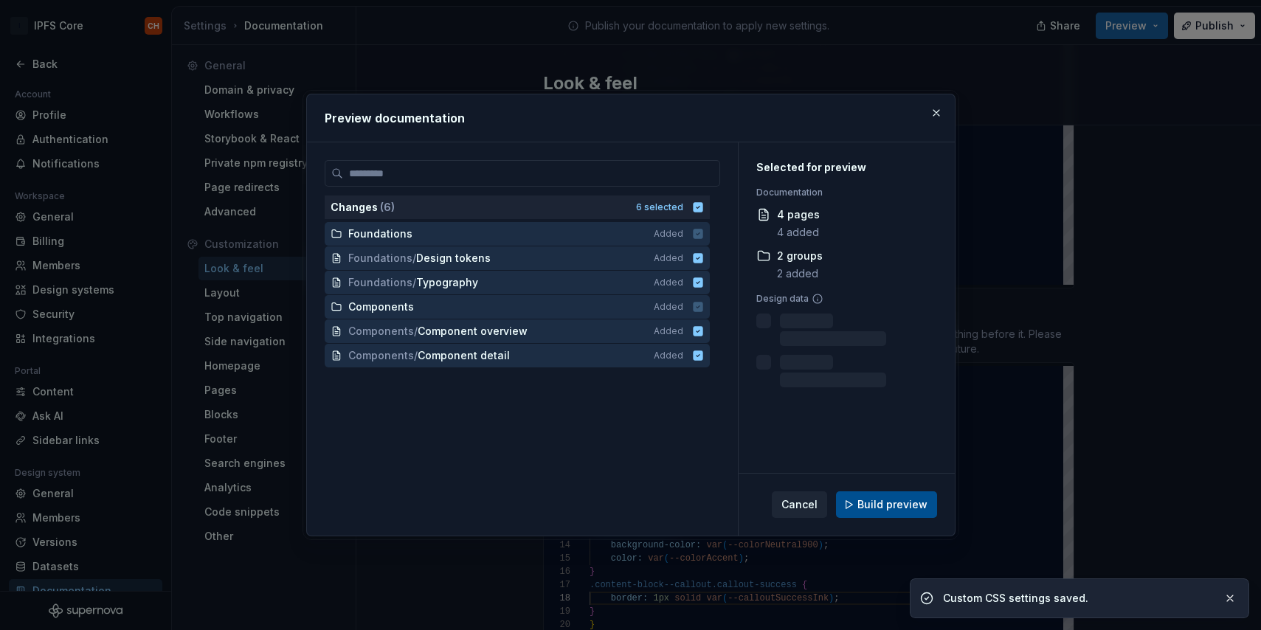
click at [864, 511] on span "Build preview" at bounding box center [893, 504] width 70 height 15
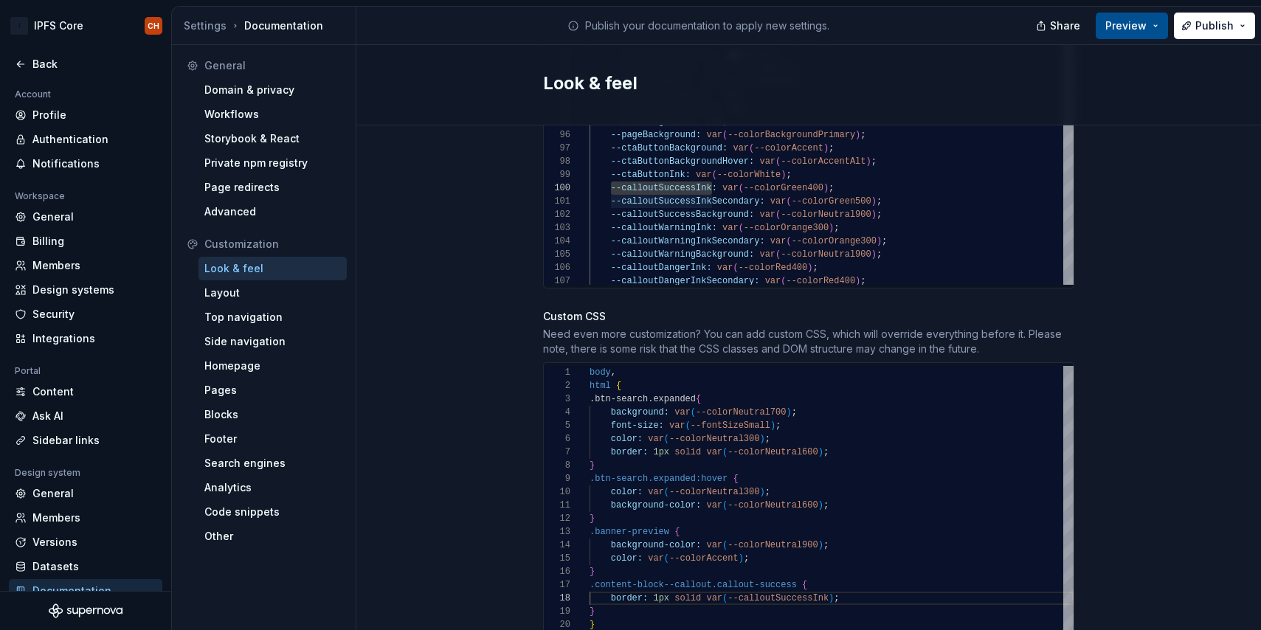
click at [1140, 35] on button "Preview" at bounding box center [1132, 26] width 72 height 27
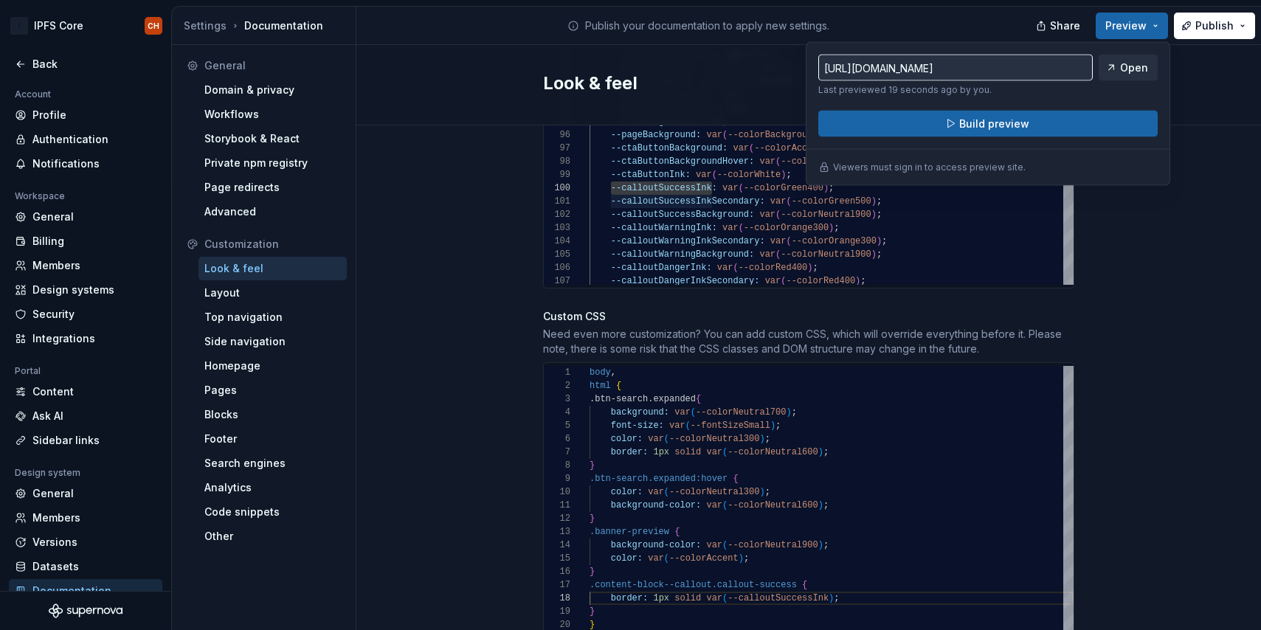
click at [972, 142] on div "[URL][DOMAIN_NAME] Last previewed 19 seconds ago by you. Open Build preview Vie…" at bounding box center [988, 114] width 365 height 144
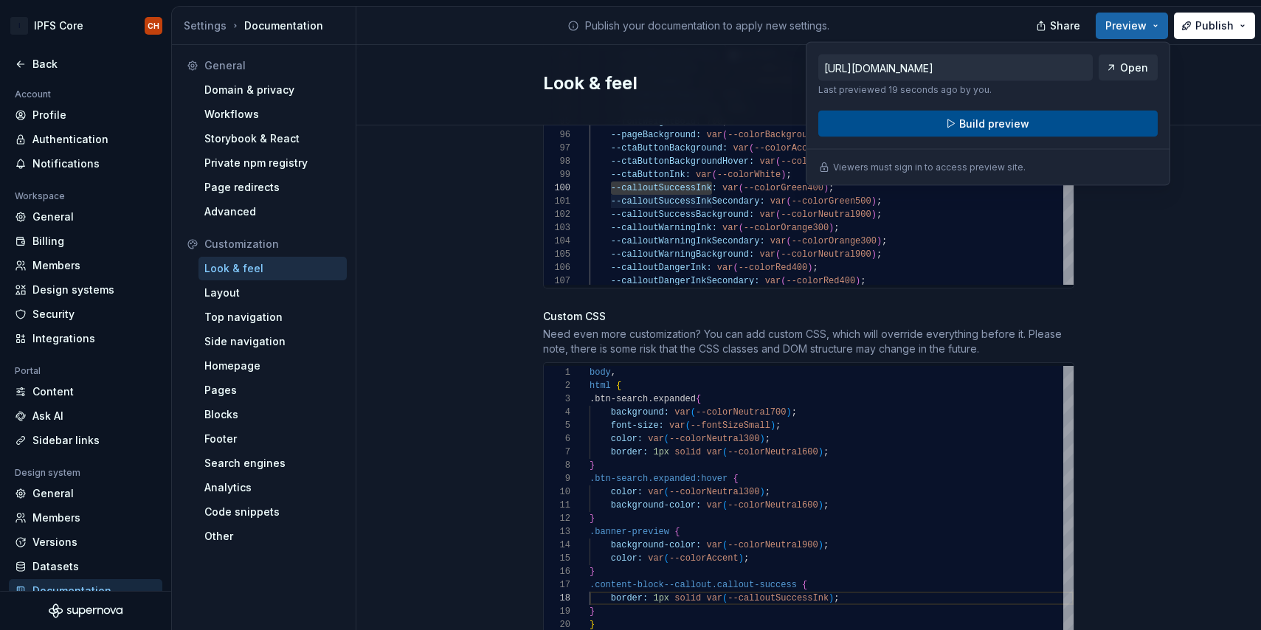
click at [990, 122] on span "Build preview" at bounding box center [994, 124] width 70 height 15
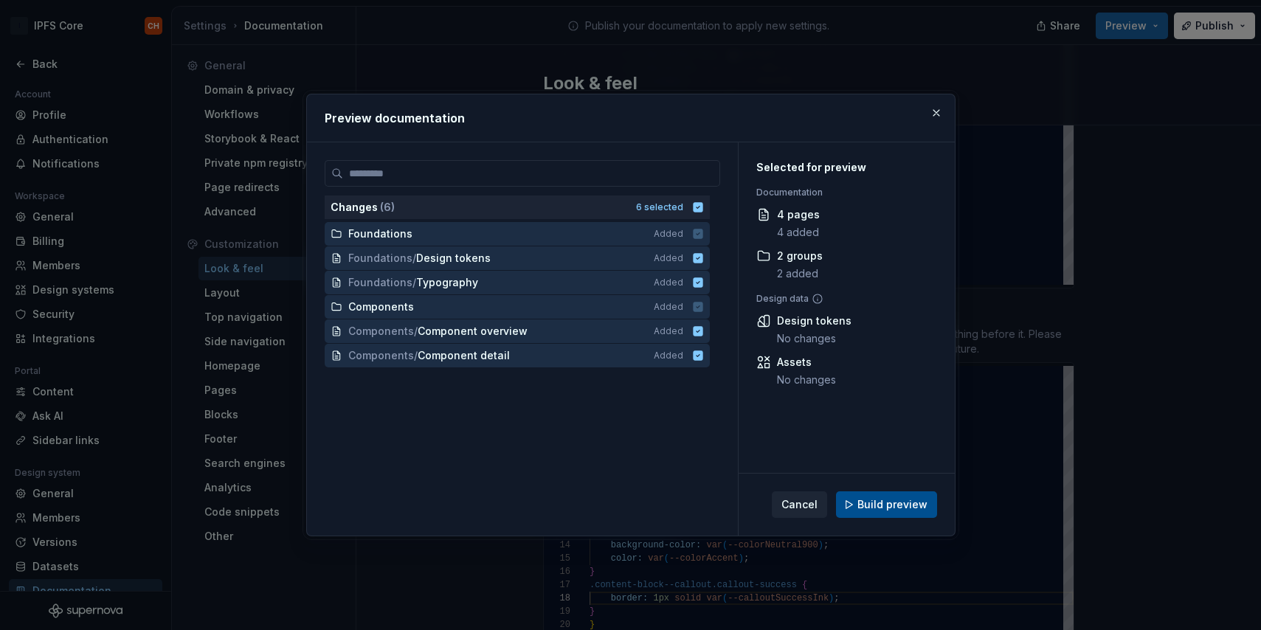
click at [894, 501] on span "Build preview" at bounding box center [893, 504] width 70 height 15
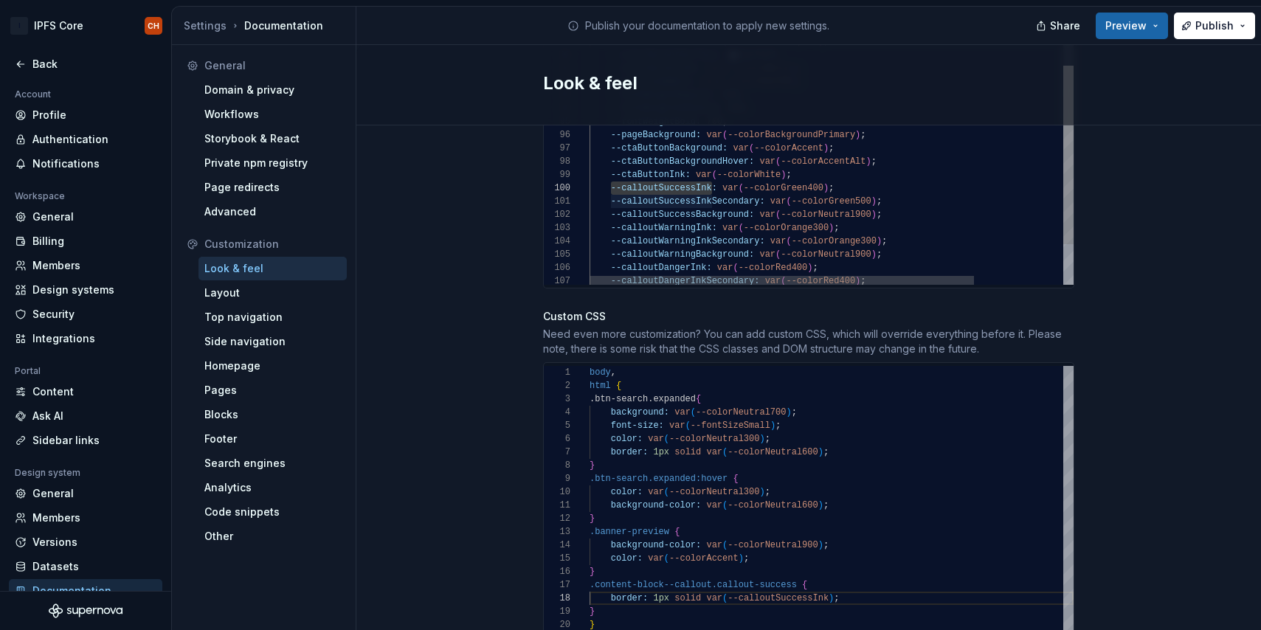
type textarea "**********"
drag, startPoint x: 894, startPoint y: 189, endPoint x: 771, endPoint y: 193, distance: 122.6
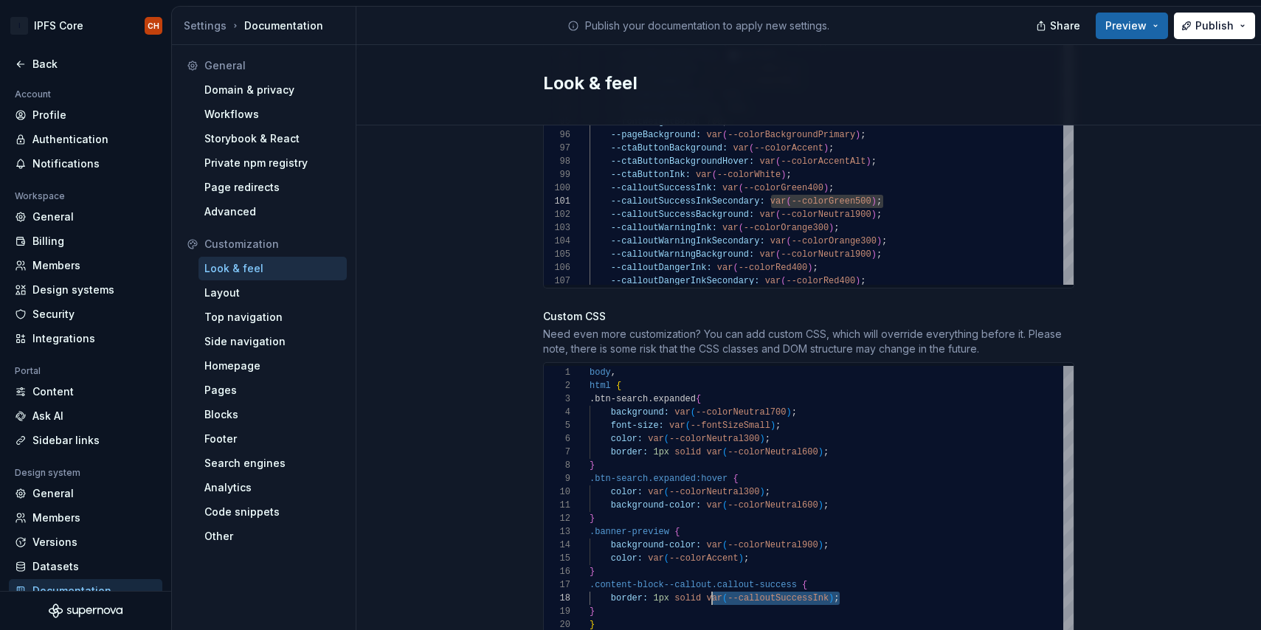
scroll to position [93, 117]
drag, startPoint x: 845, startPoint y: 584, endPoint x: 706, endPoint y: 583, distance: 138.8
click at [706, 583] on div "color: var ( --colorNeutral300 ) ; } .btn-search.expanded:hover { color: var ( …" at bounding box center [832, 499] width 484 height 266
click at [796, 586] on div "color: var ( --colorNeutral300 ) ; } .btn-search.expanded:hover { color: var ( …" at bounding box center [832, 499] width 484 height 266
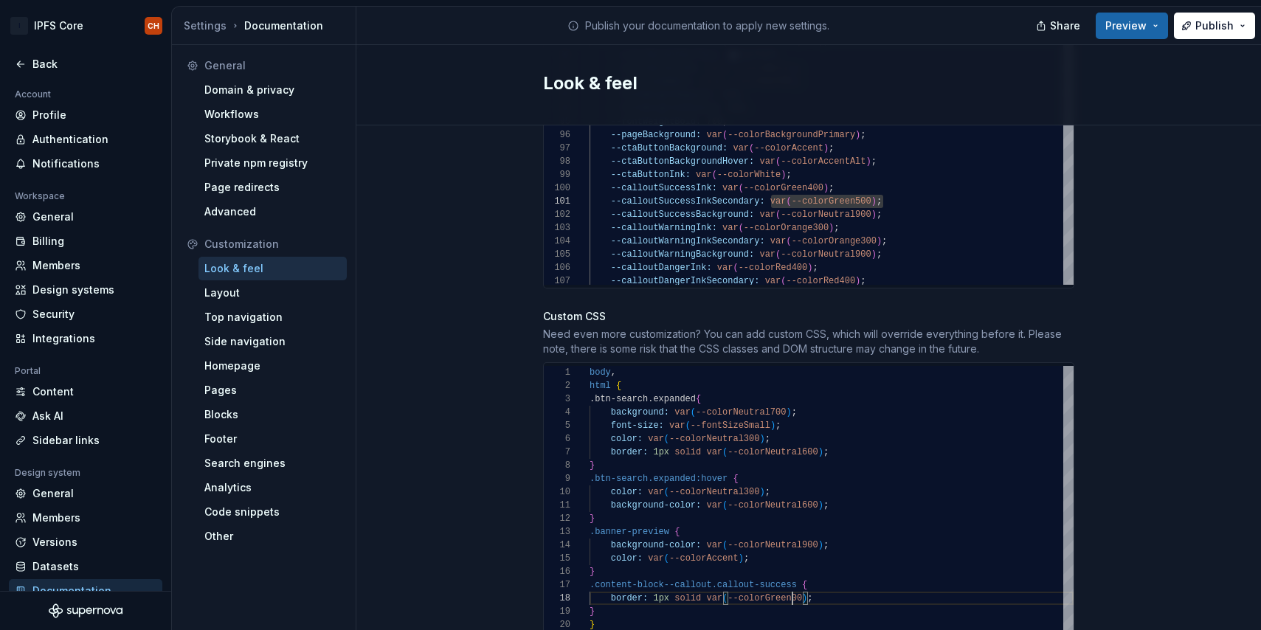
scroll to position [93, 208]
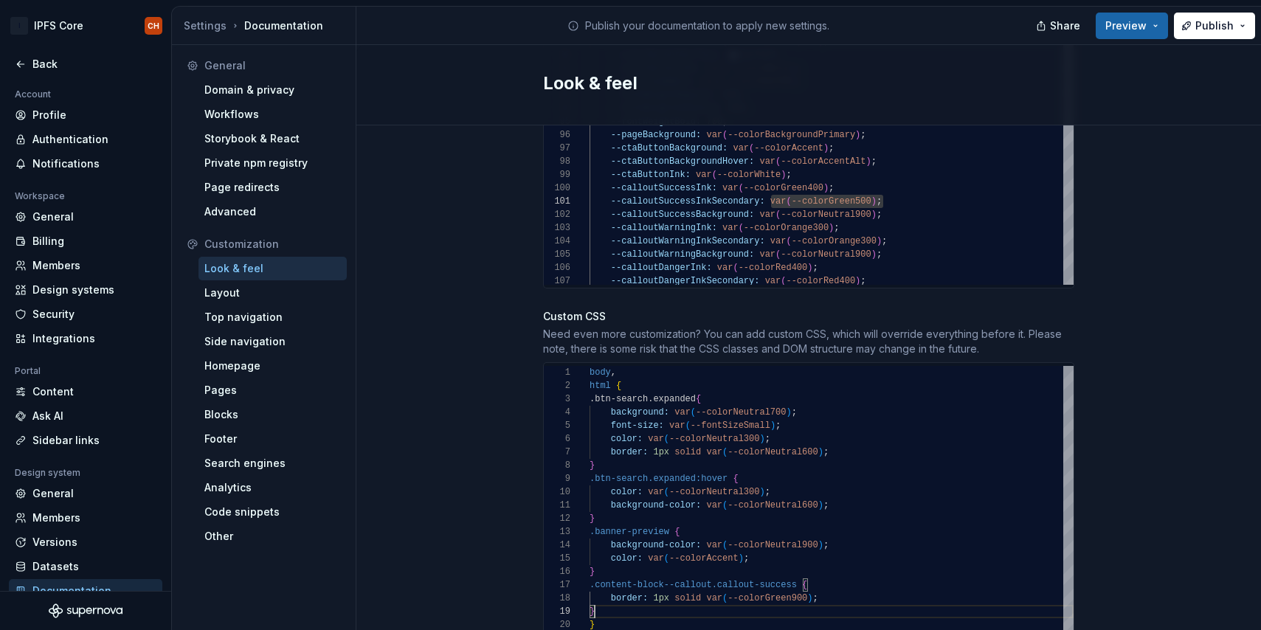
scroll to position [80, 0]
drag, startPoint x: 599, startPoint y: 599, endPoint x: 590, endPoint y: 574, distance: 25.9
click at [590, 574] on div "color: var ( --colorNeutral300 ) ; } .btn-search.expanded:hover { color: var ( …" at bounding box center [832, 499] width 484 height 266
click at [1175, 35] on div "Share Preview Publish" at bounding box center [1150, 26] width 221 height 38
click at [1154, 29] on button "Preview" at bounding box center [1132, 26] width 72 height 27
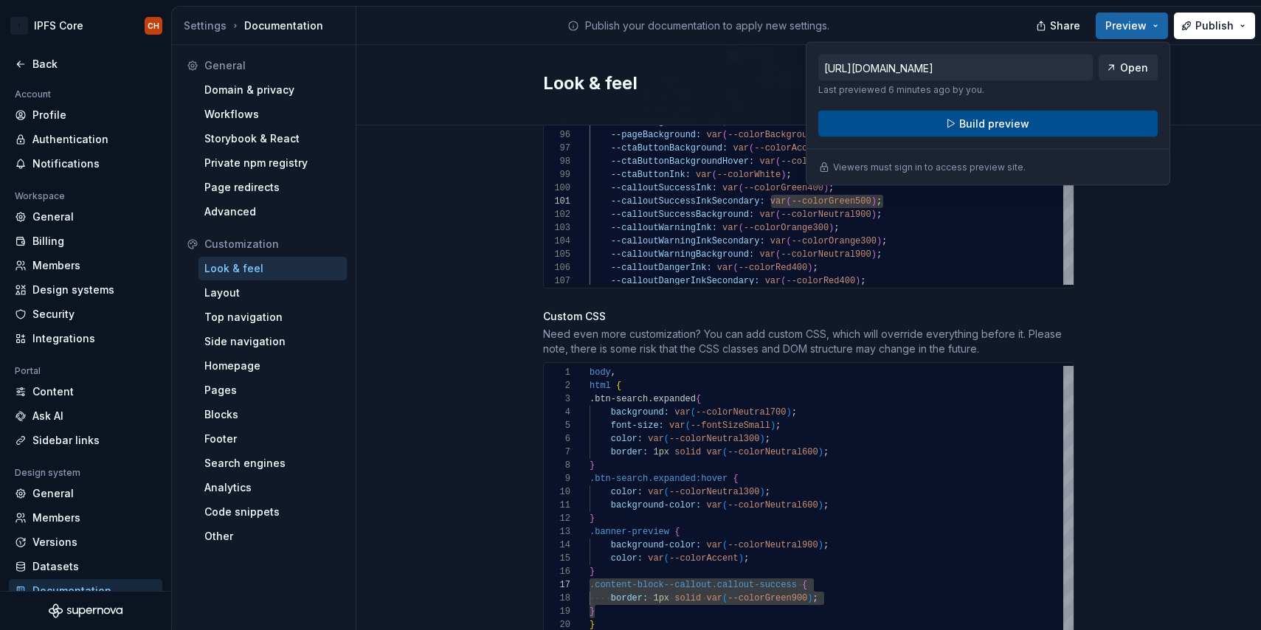
click at [1026, 118] on button "Build preview" at bounding box center [987, 124] width 339 height 27
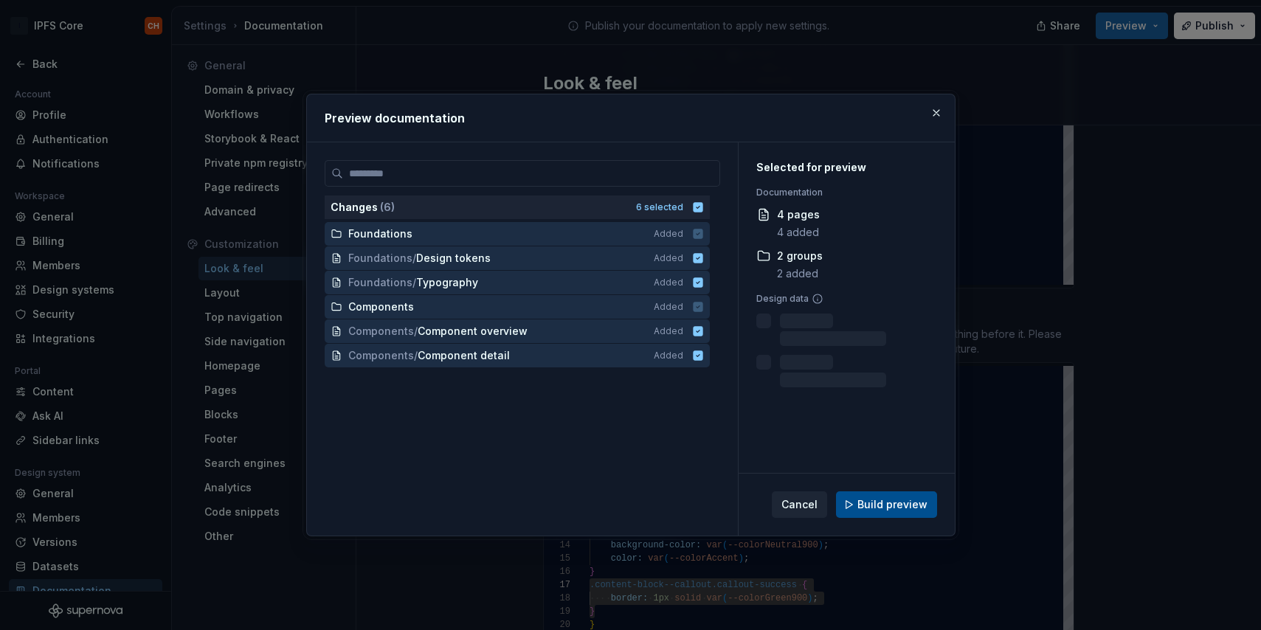
click at [886, 499] on span "Build preview" at bounding box center [893, 504] width 70 height 15
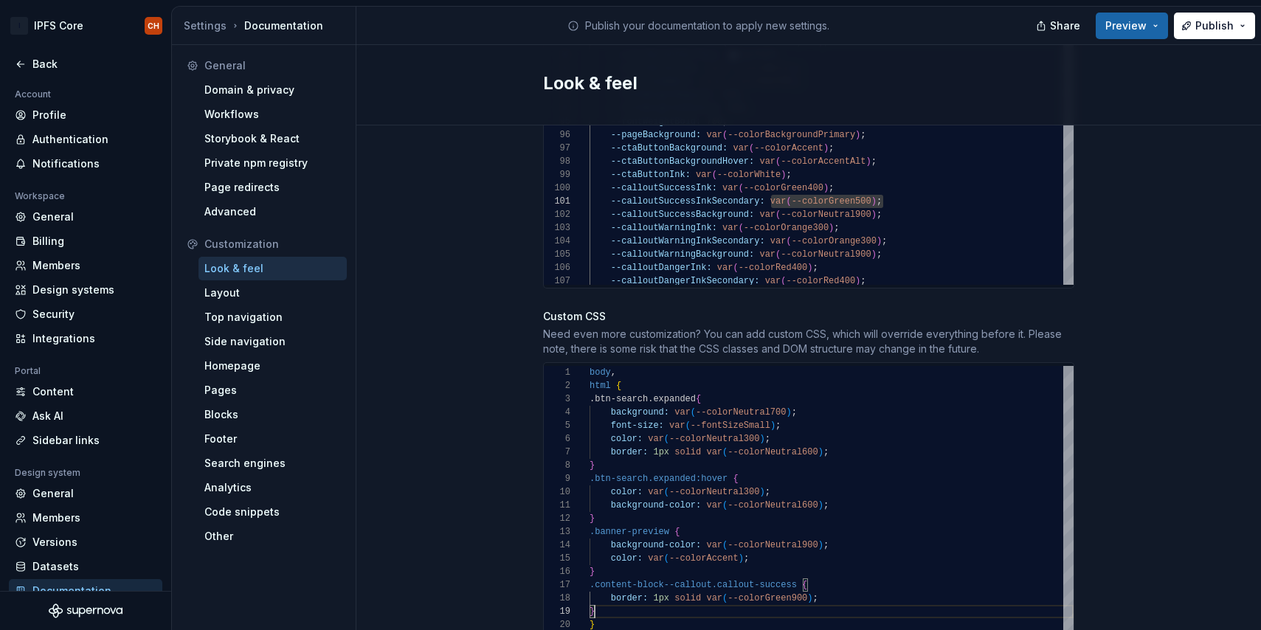
scroll to position [106, 5]
click at [599, 596] on div "color: var ( --colorNeutral300 ) ; } .btn-search.expanded:hover { color: var ( …" at bounding box center [832, 499] width 484 height 266
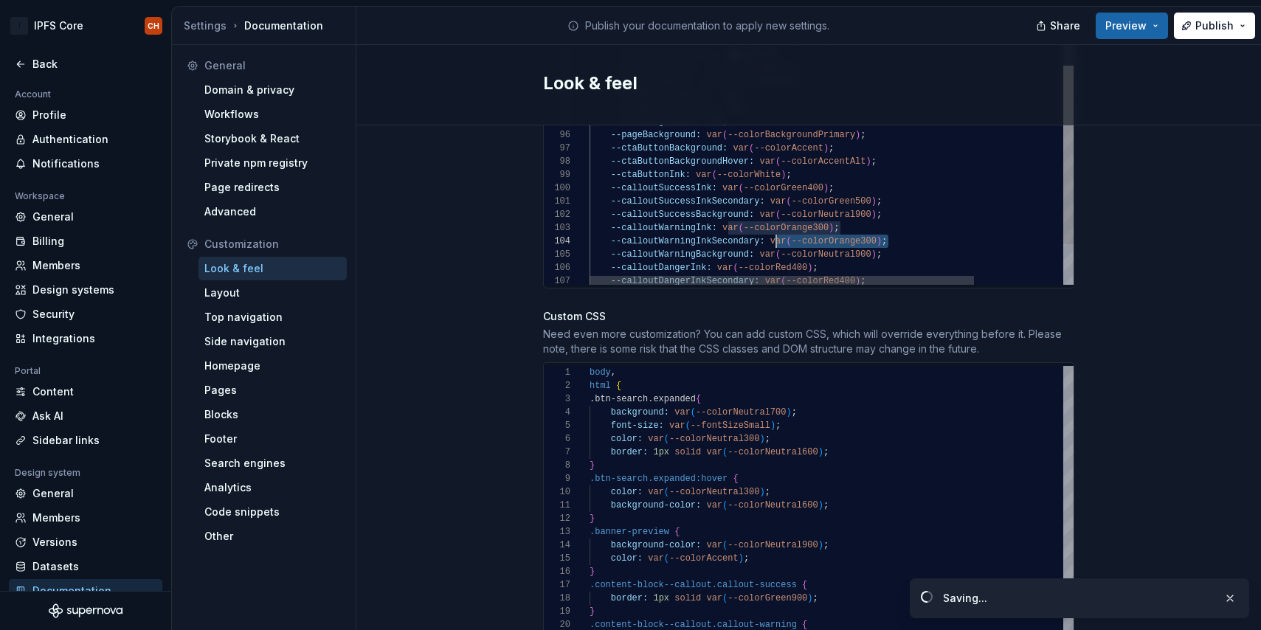
scroll to position [40, 182]
drag, startPoint x: 896, startPoint y: 226, endPoint x: 771, endPoint y: 224, distance: 124.7
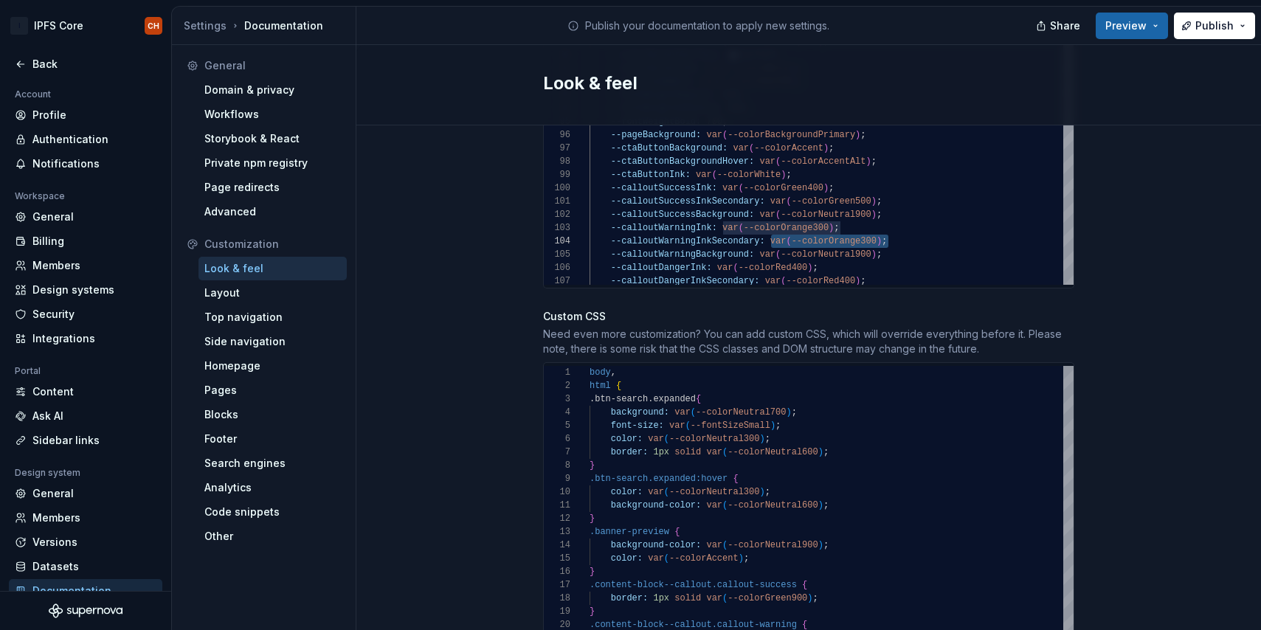
scroll to position [1206, 0]
drag, startPoint x: 787, startPoint y: 625, endPoint x: 647, endPoint y: 622, distance: 140.3
click at [647, 622] on div "color: var ( --colorNeutral300 ) ; } .btn-search.expanded:hover { color: var ( …" at bounding box center [832, 525] width 484 height 319
drag, startPoint x: 705, startPoint y: 584, endPoint x: 610, endPoint y: 583, distance: 94.5
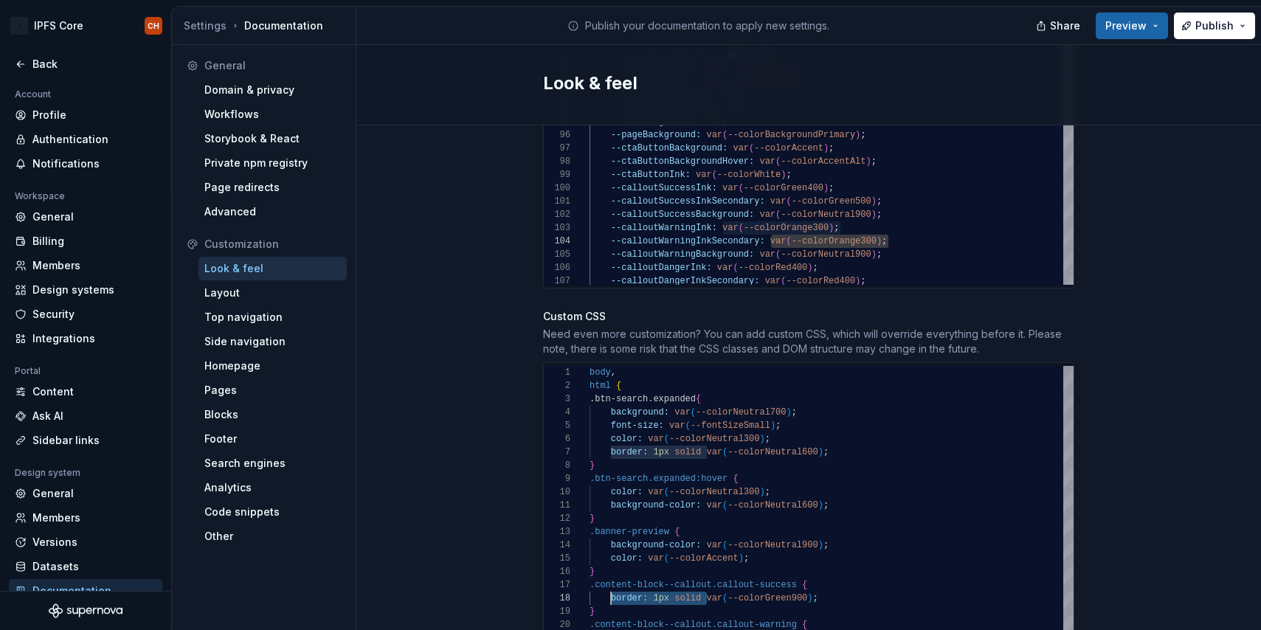
click at [610, 583] on div "color: var ( --colorNeutral300 ) ; } .btn-search.expanded:hover { color: var ( …" at bounding box center [832, 525] width 484 height 319
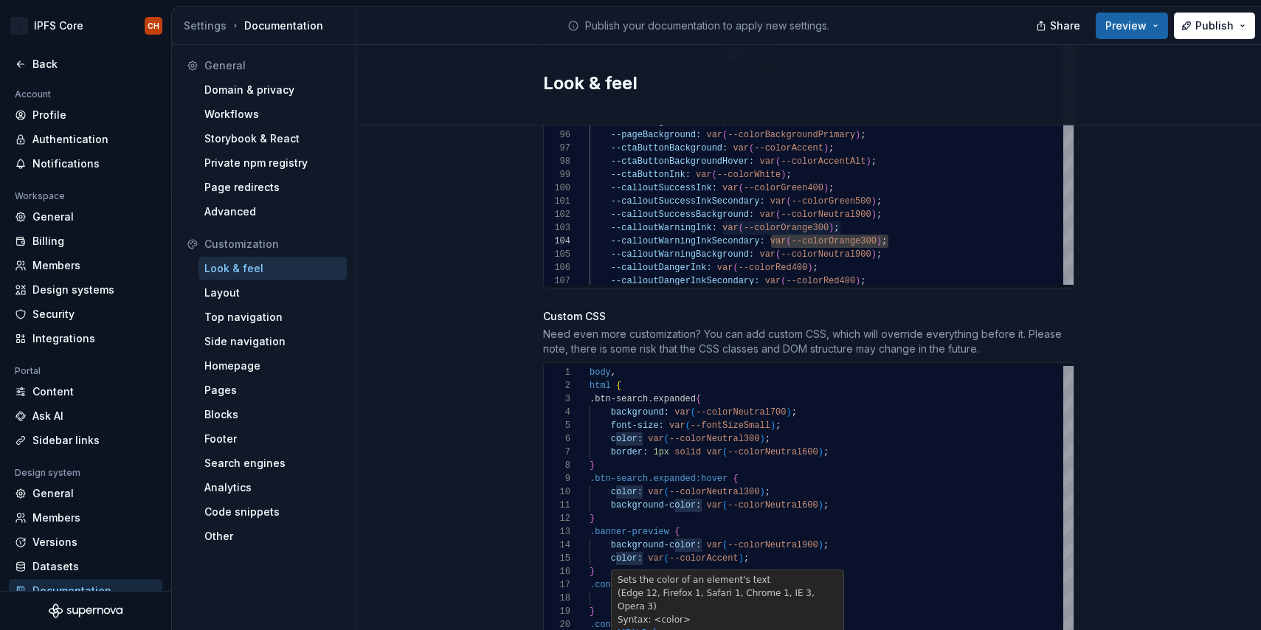
drag, startPoint x: 644, startPoint y: 624, endPoint x: 610, endPoint y: 624, distance: 33.9
click at [610, 624] on div "color: var ( --colorNeutral300 ) ; } .btn-search.expanded:hover { color: var ( …" at bounding box center [832, 525] width 484 height 319
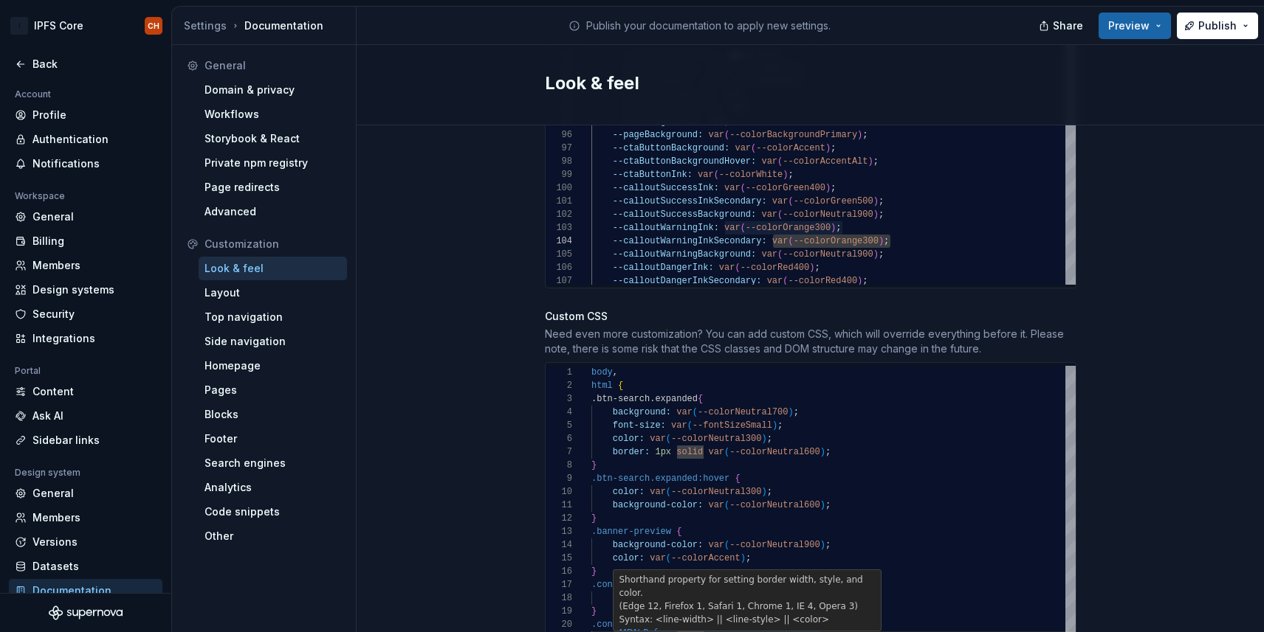
scroll to position [0, 213]
click at [802, 621] on div "color: var ( --colorNeutral300 ) ; } .btn-search.expanded:hover { color: var ( …" at bounding box center [833, 525] width 484 height 319
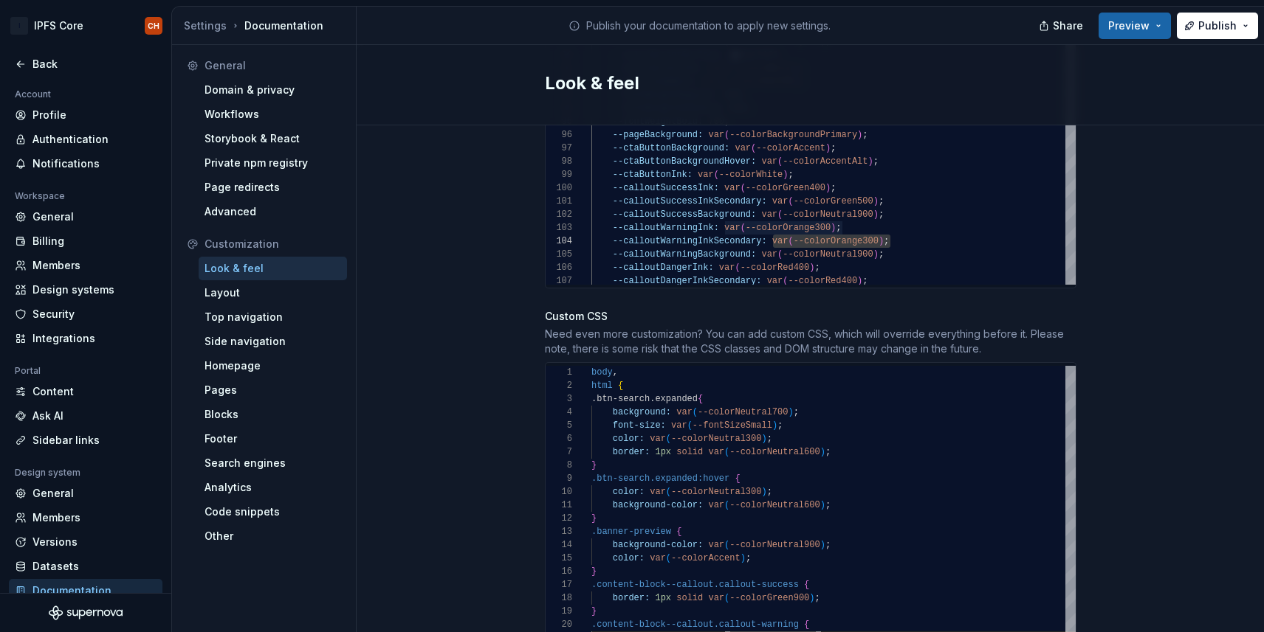
click at [802, 621] on div "color: var ( --colorNeutral300 ) ; } .btn-search.expanded:hover { color: var ( …" at bounding box center [833, 525] width 484 height 319
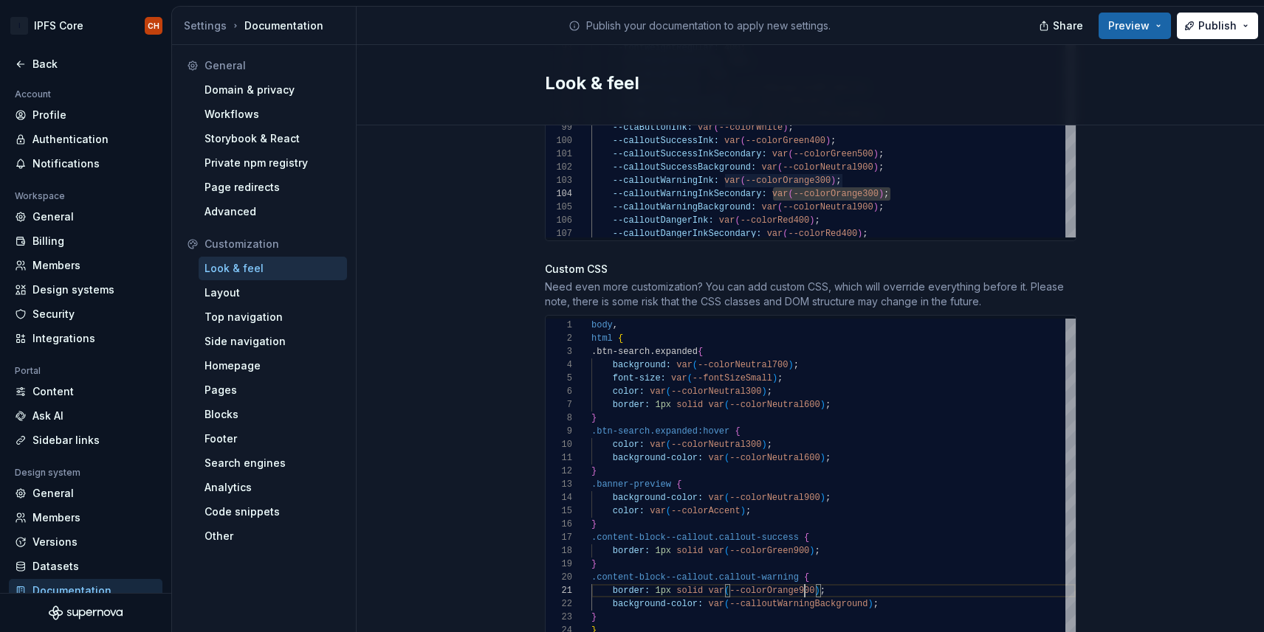
scroll to position [1297, 0]
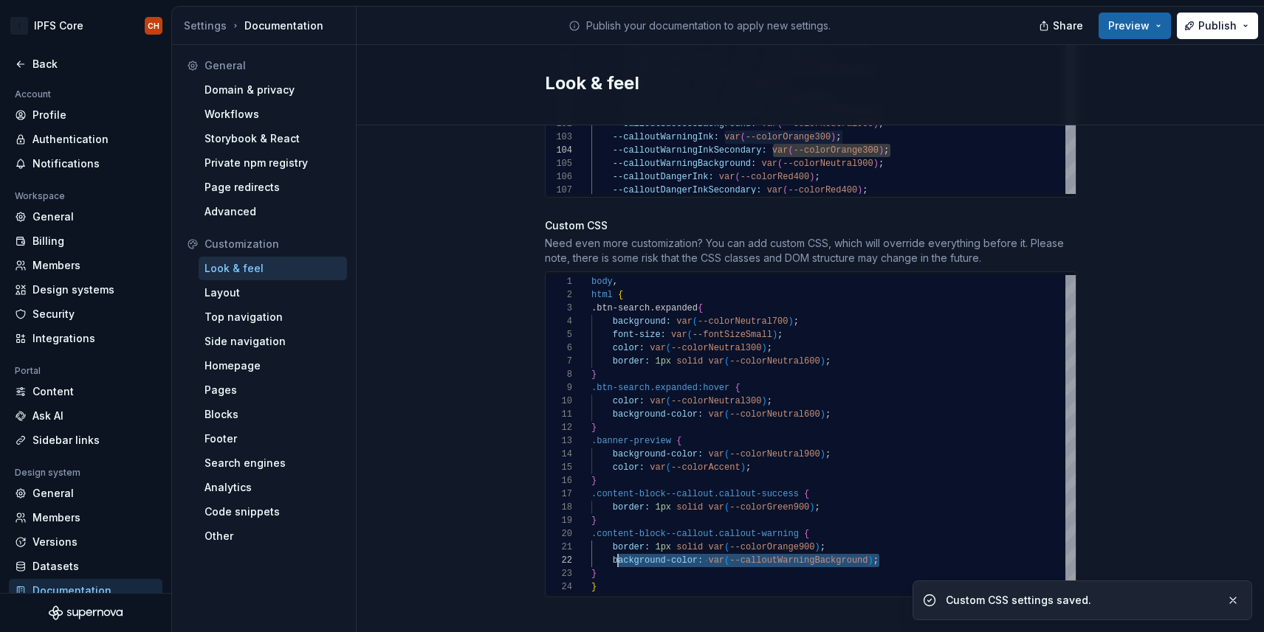
scroll to position [13, 21]
drag, startPoint x: 886, startPoint y: 548, endPoint x: 610, endPoint y: 545, distance: 276.0
click at [610, 545] on div "color: var ( --colorNeutral300 ) ; } .btn-search.expanded:hover { color: var ( …" at bounding box center [833, 434] width 484 height 319
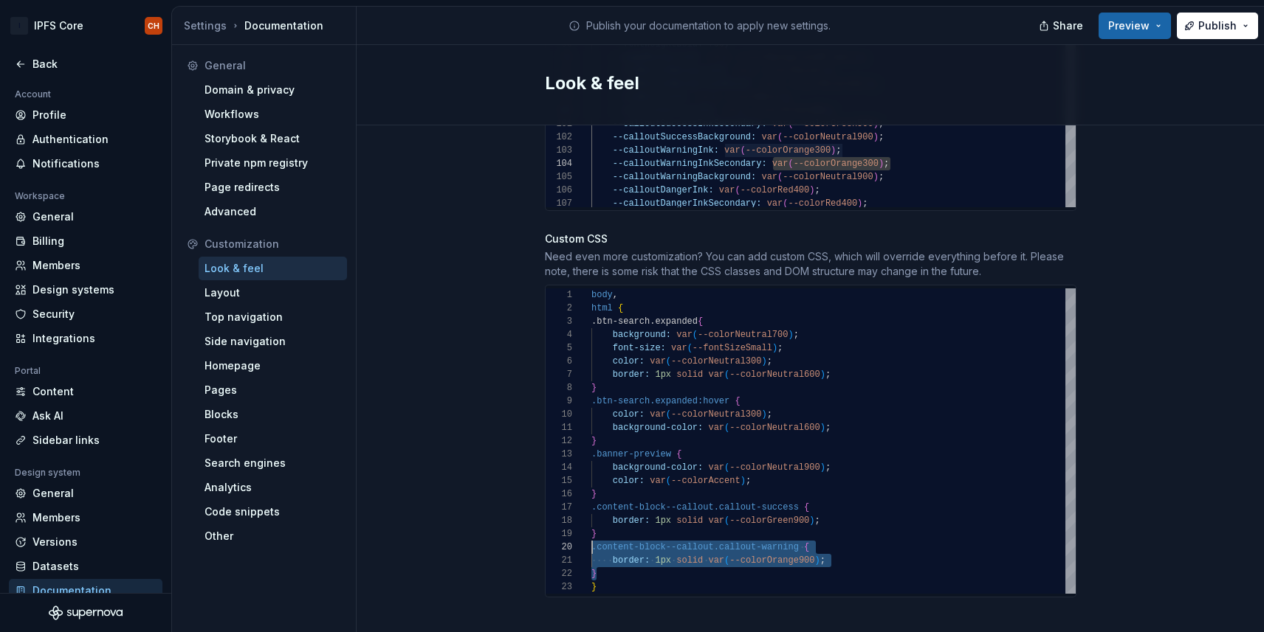
scroll to position [120, 0]
drag, startPoint x: 599, startPoint y: 559, endPoint x: 569, endPoint y: 532, distance: 39.7
click at [591, 532] on div "color: var ( --colorNeutral300 ) ; } .btn-search.expanded:hover { color: var ( …" at bounding box center [833, 442] width 484 height 306
click at [605, 555] on div "color: var ( --colorNeutral300 ) ; } .btn-search.expanded:hover { color: var ( …" at bounding box center [833, 442] width 484 height 306
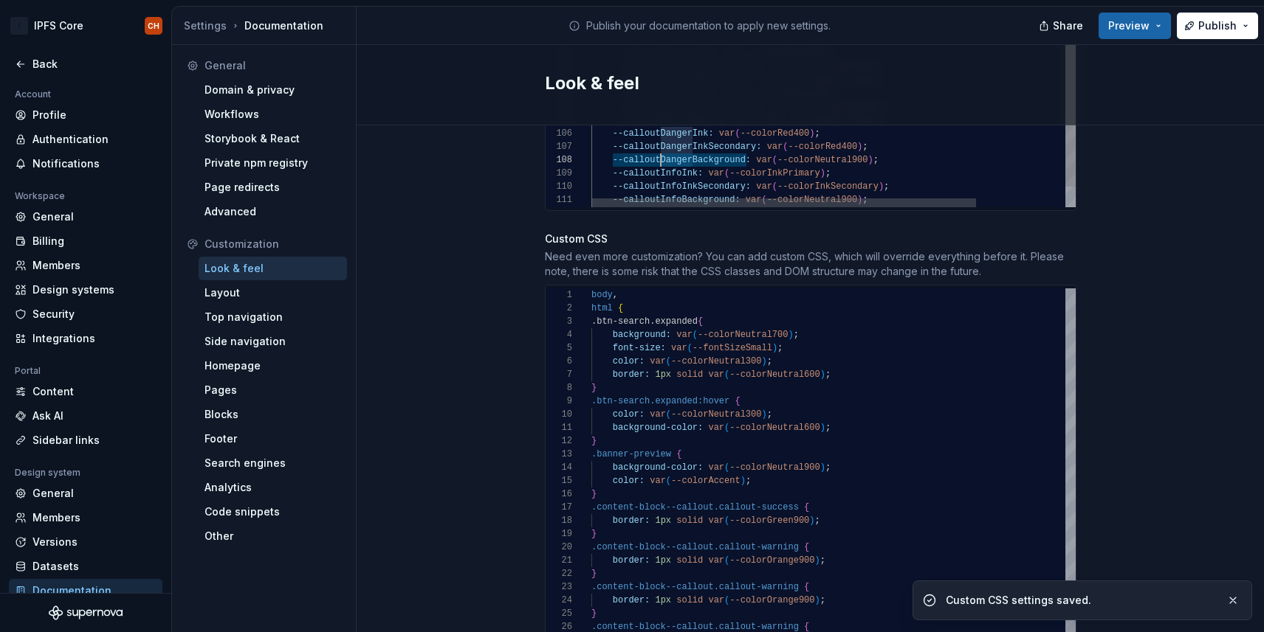
scroll to position [93, 69]
drag, startPoint x: 689, startPoint y: 145, endPoint x: 661, endPoint y: 144, distance: 28.8
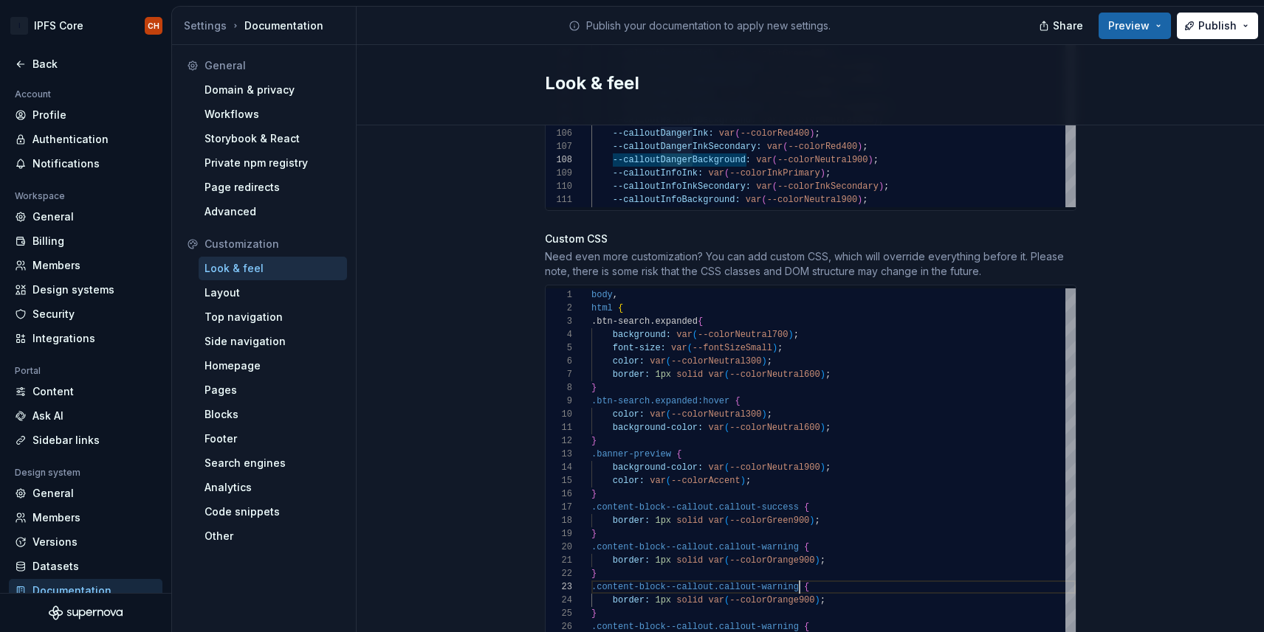
scroll to position [0, 0]
drag, startPoint x: 799, startPoint y: 572, endPoint x: 758, endPoint y: 573, distance: 40.6
click at [758, 573] on div "color: var ( --colorNeutral300 ) ; } .btn-search.expanded:hover { color: var ( …" at bounding box center [833, 481] width 484 height 385
click at [797, 586] on div "color: var ( --colorNeutral300 ) ; } .btn-search.expanded:hover { color: var ( …" at bounding box center [833, 481] width 484 height 385
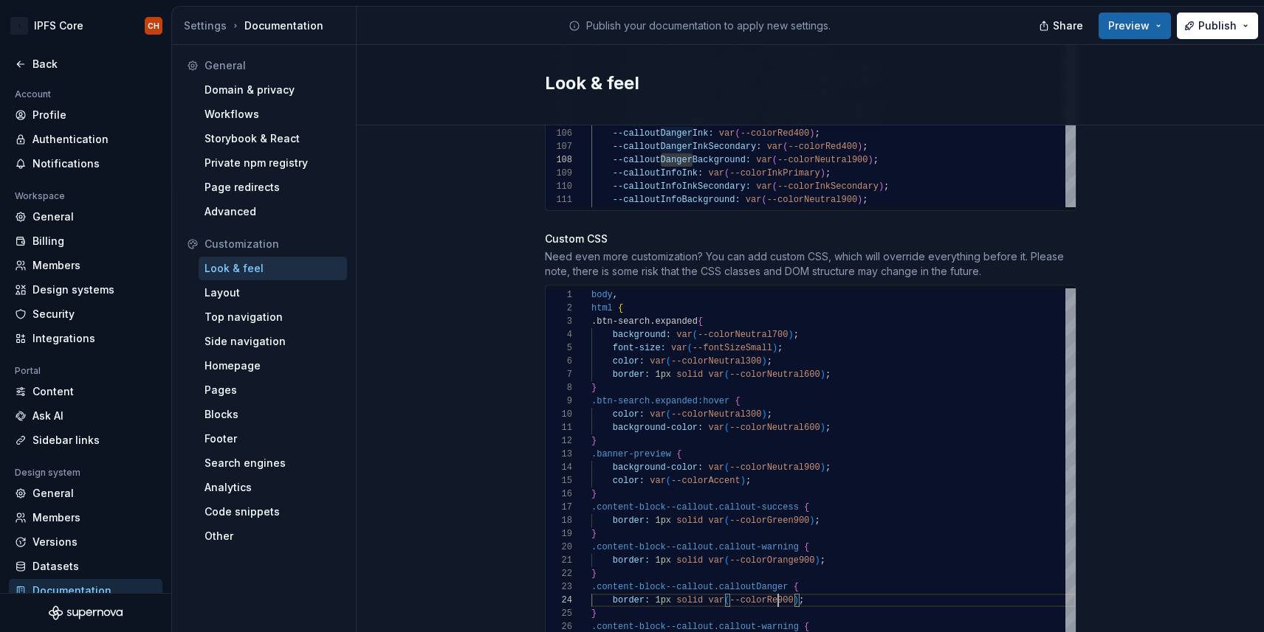
scroll to position [40, 192]
type textarea "**********"
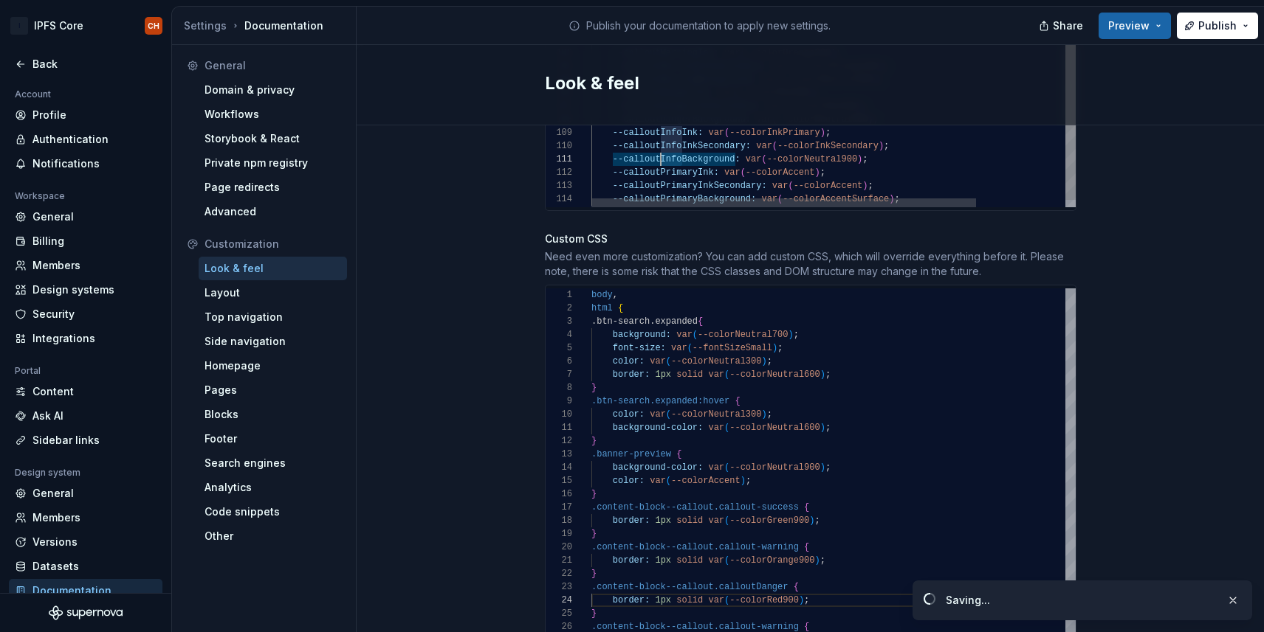
scroll to position [0, 69]
drag, startPoint x: 683, startPoint y: 147, endPoint x: 659, endPoint y: 143, distance: 23.9
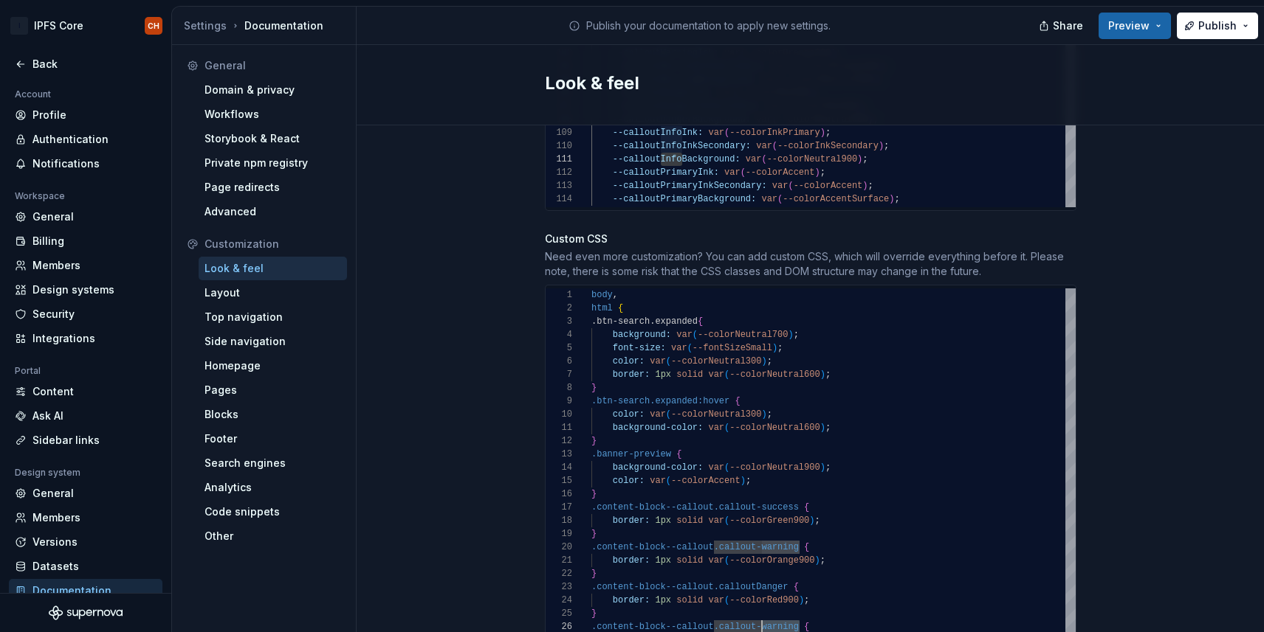
drag, startPoint x: 799, startPoint y: 611, endPoint x: 760, endPoint y: 613, distance: 39.1
click at [760, 613] on div "color: var ( --colorNeutral300 ) ; } .btn-search.expanded:hover { color: var ( …" at bounding box center [833, 481] width 484 height 385
type textarea "**********"
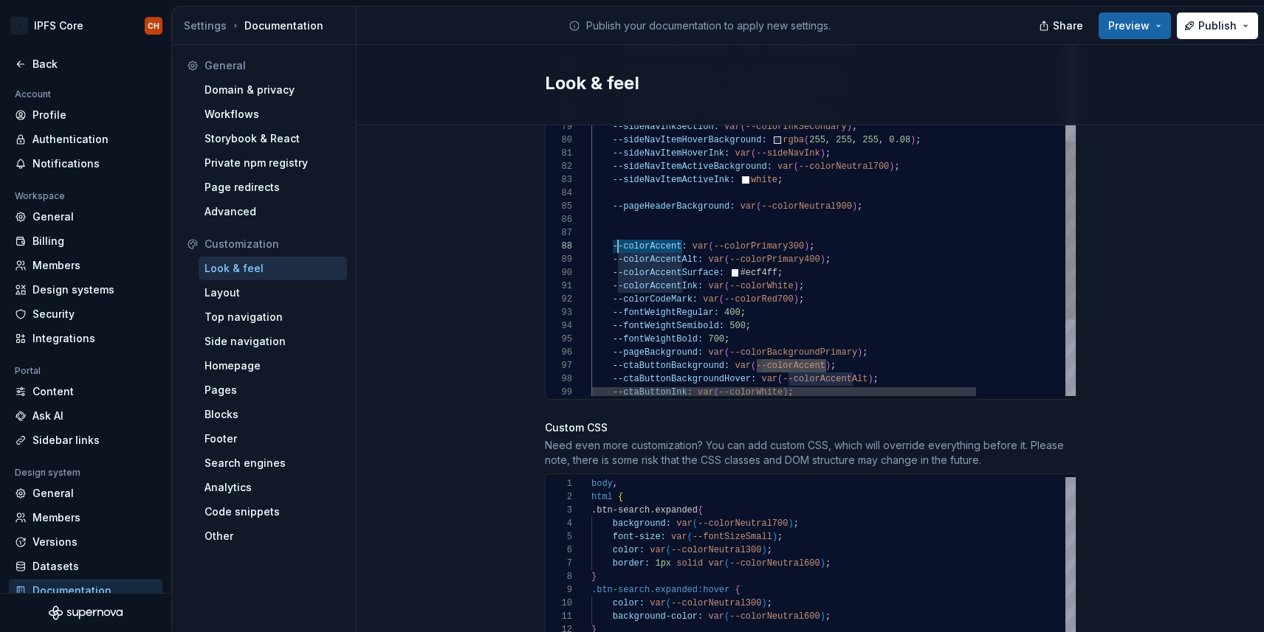
scroll to position [93, 21]
drag, startPoint x: 680, startPoint y: 231, endPoint x: 613, endPoint y: 235, distance: 67.3
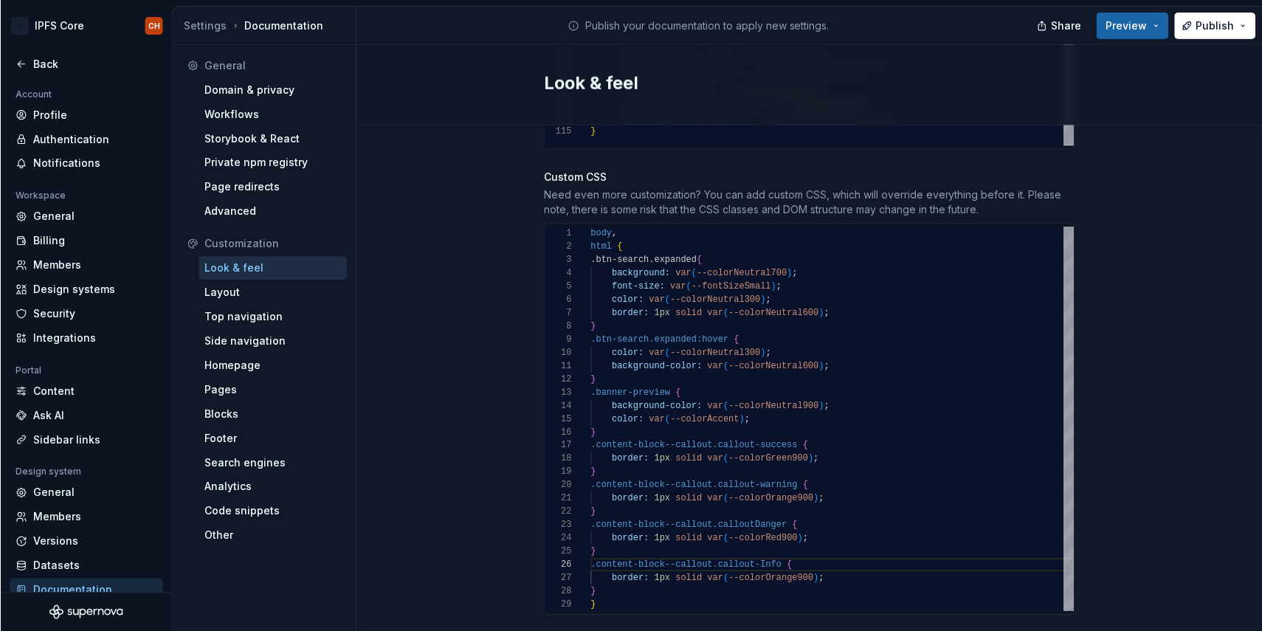
scroll to position [1363, 0]
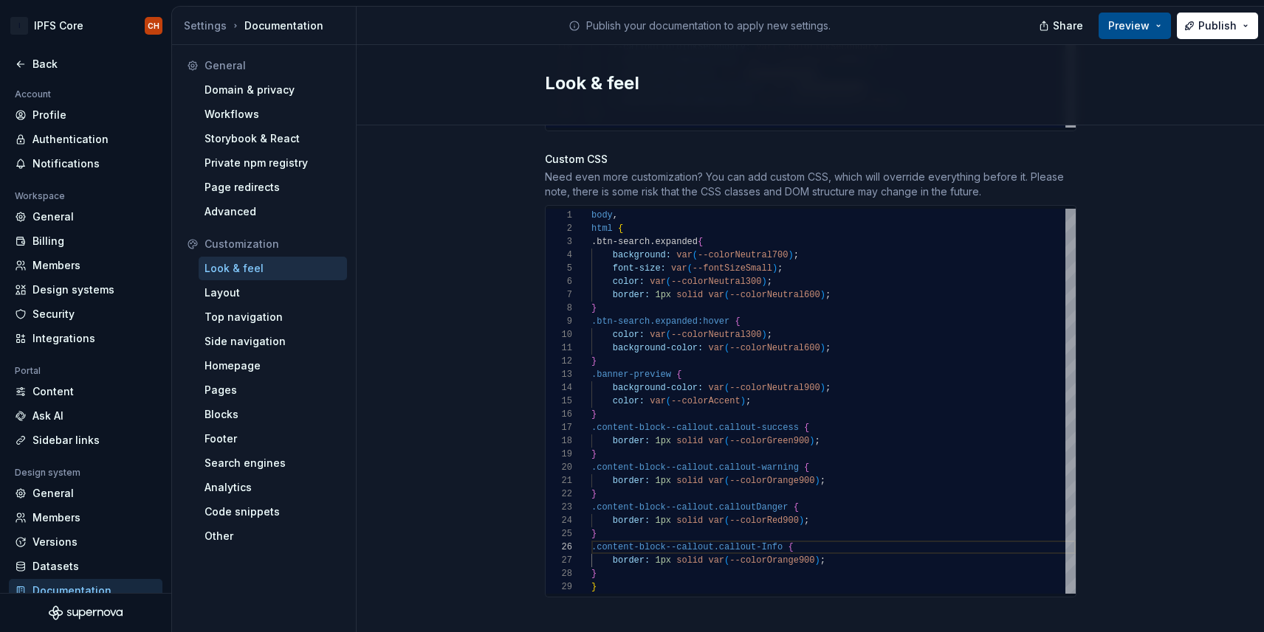
click at [1142, 35] on button "Preview" at bounding box center [1134, 26] width 72 height 27
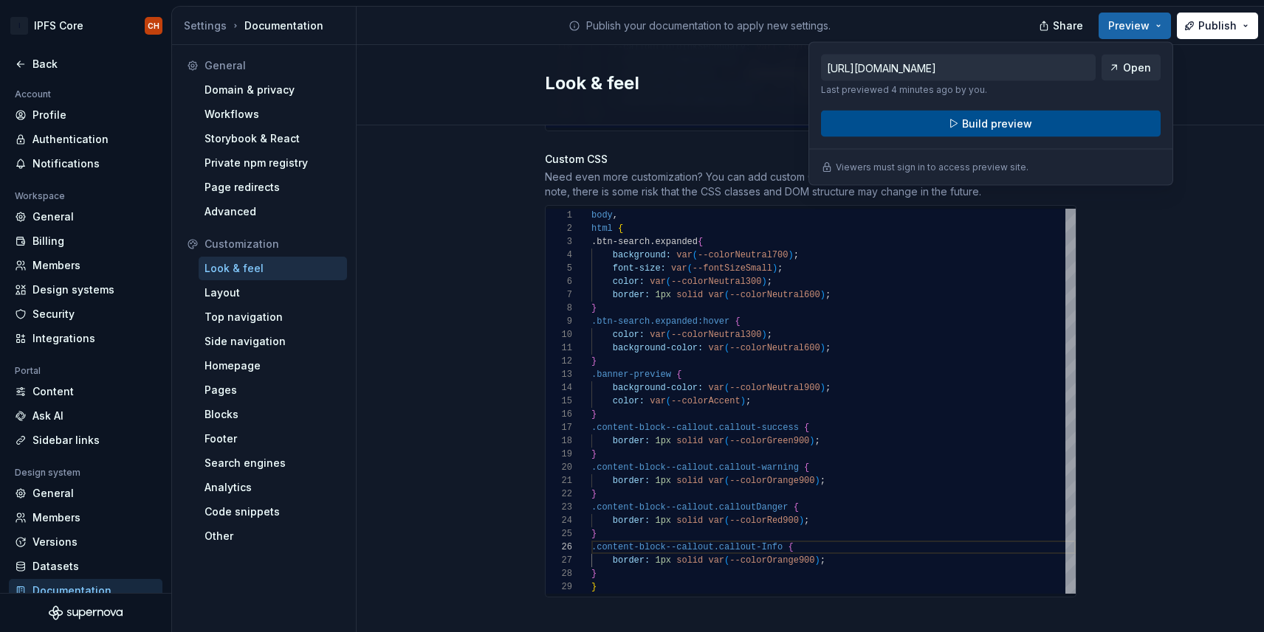
click at [976, 123] on span "Build preview" at bounding box center [997, 124] width 70 height 15
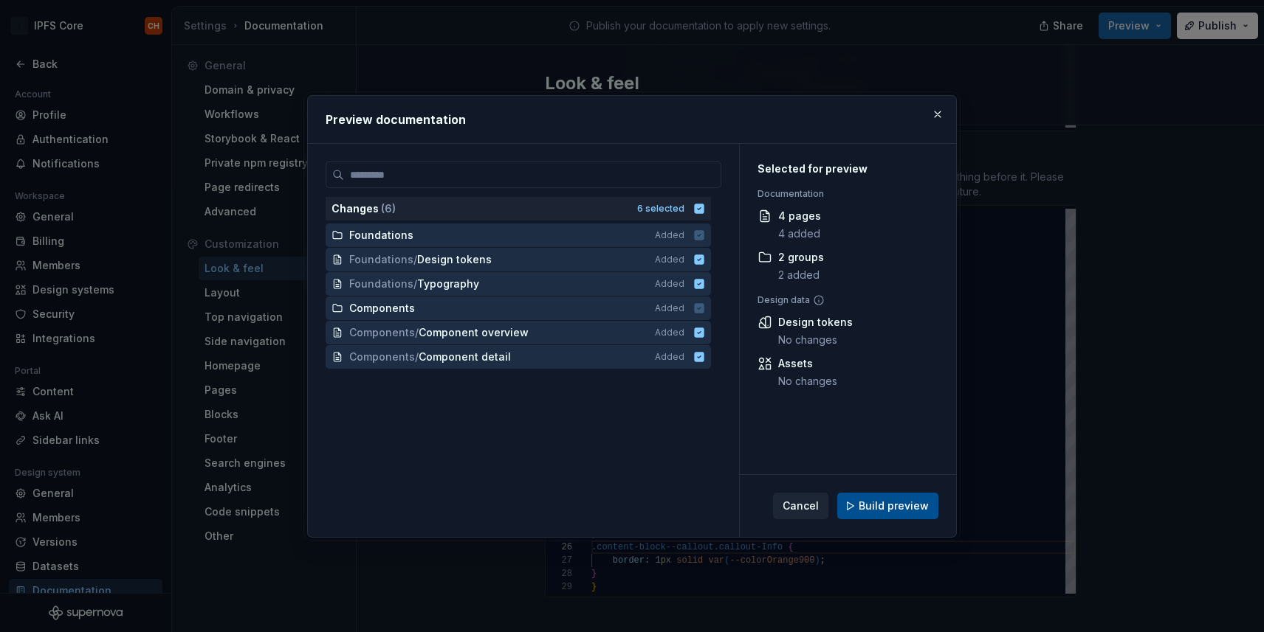
click at [881, 495] on button "Build preview" at bounding box center [887, 506] width 101 height 27
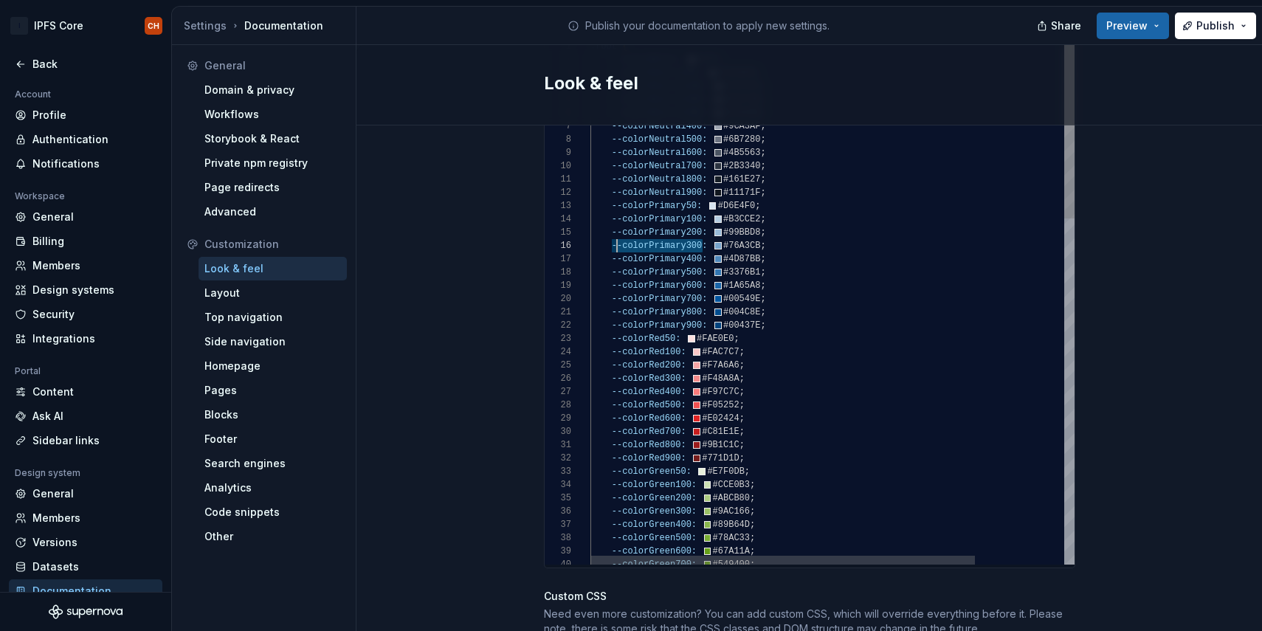
scroll to position [66, 21]
drag, startPoint x: 700, startPoint y: 231, endPoint x: 611, endPoint y: 234, distance: 88.6
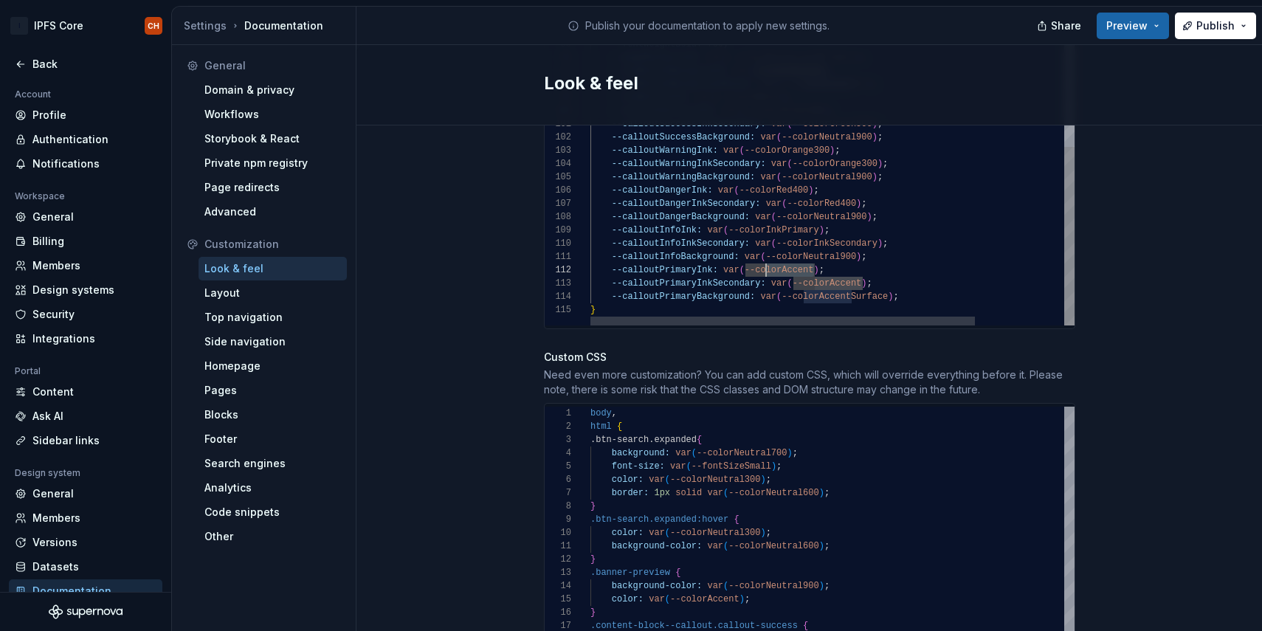
scroll to position [13, 170]
drag, startPoint x: 816, startPoint y: 256, endPoint x: 759, endPoint y: 258, distance: 57.6
drag, startPoint x: 819, startPoint y: 255, endPoint x: 724, endPoint y: 255, distance: 95.2
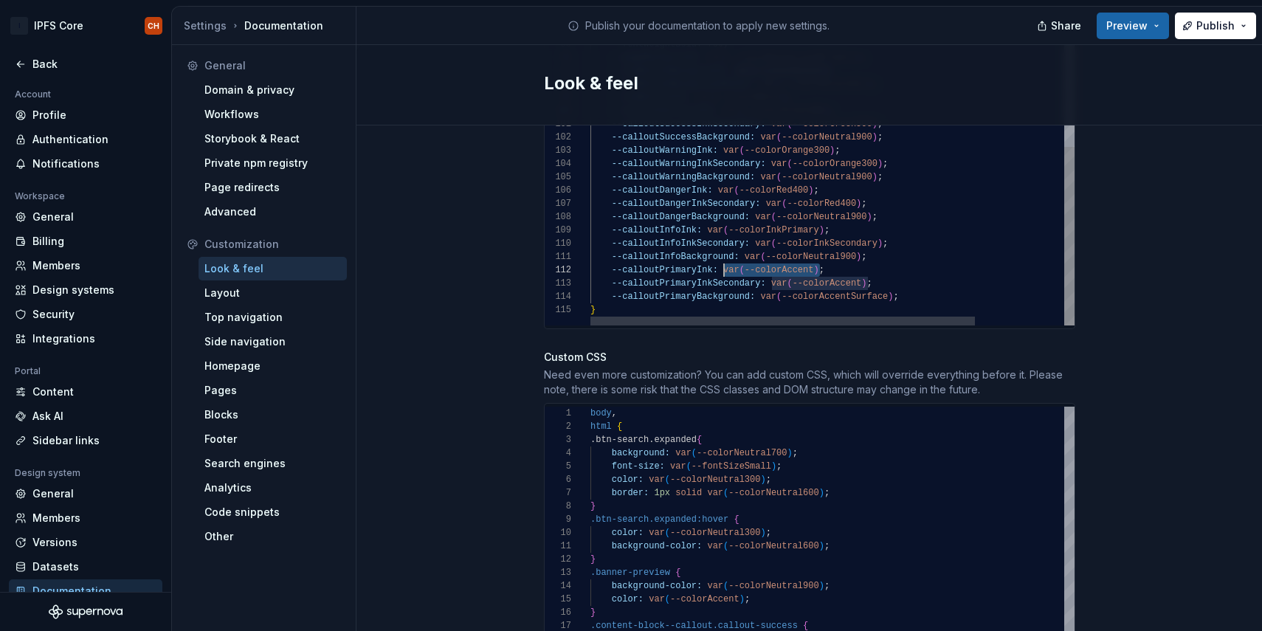
drag, startPoint x: 813, startPoint y: 254, endPoint x: 743, endPoint y: 254, distance: 69.4
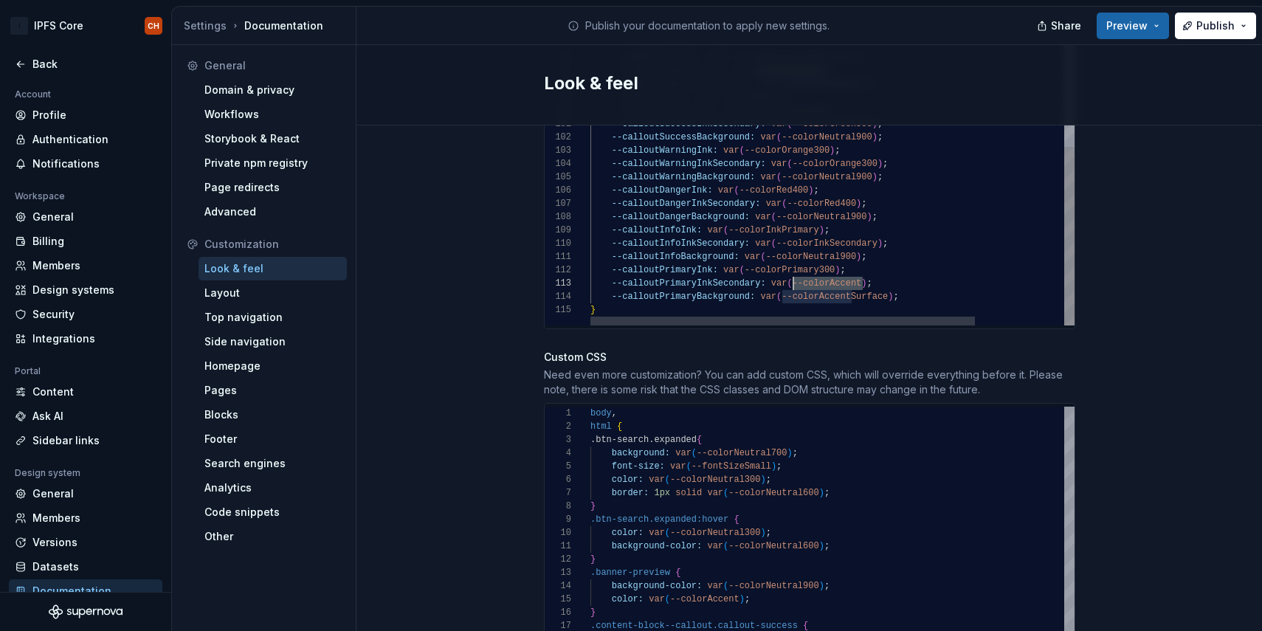
scroll to position [27, 203]
drag, startPoint x: 861, startPoint y: 268, endPoint x: 792, endPoint y: 264, distance: 69.5
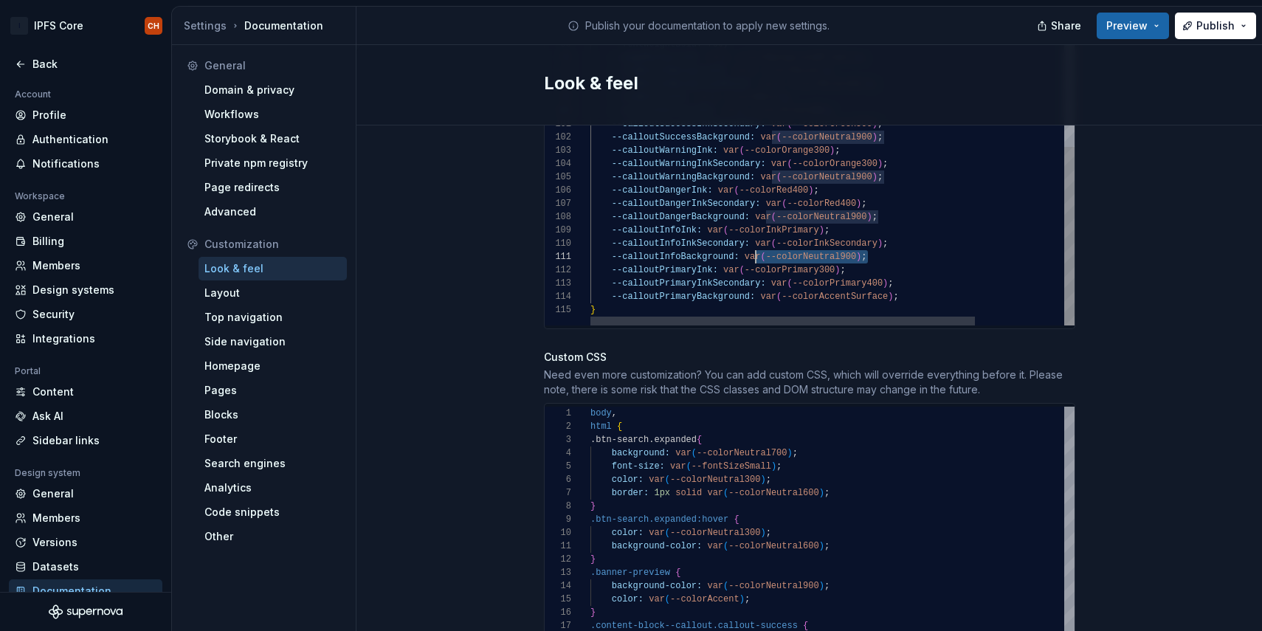
scroll to position [0, 155]
drag, startPoint x: 869, startPoint y: 241, endPoint x: 744, endPoint y: 239, distance: 124.7
drag, startPoint x: 906, startPoint y: 286, endPoint x: 759, endPoint y: 281, distance: 146.2
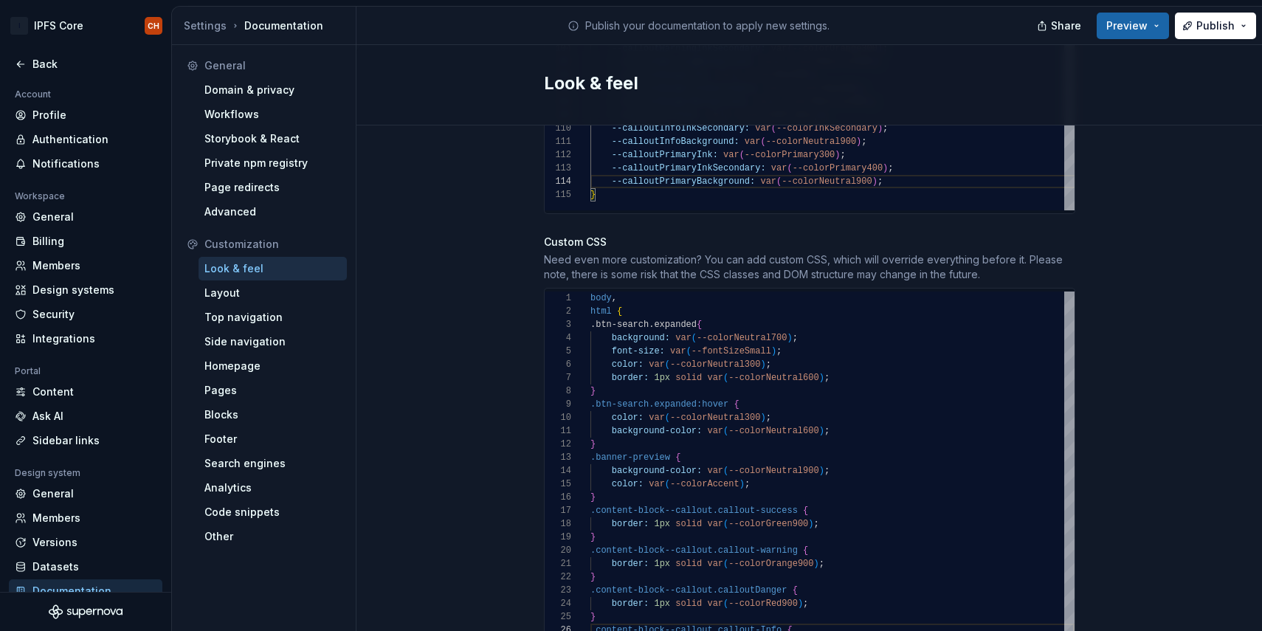
scroll to position [1365, 0]
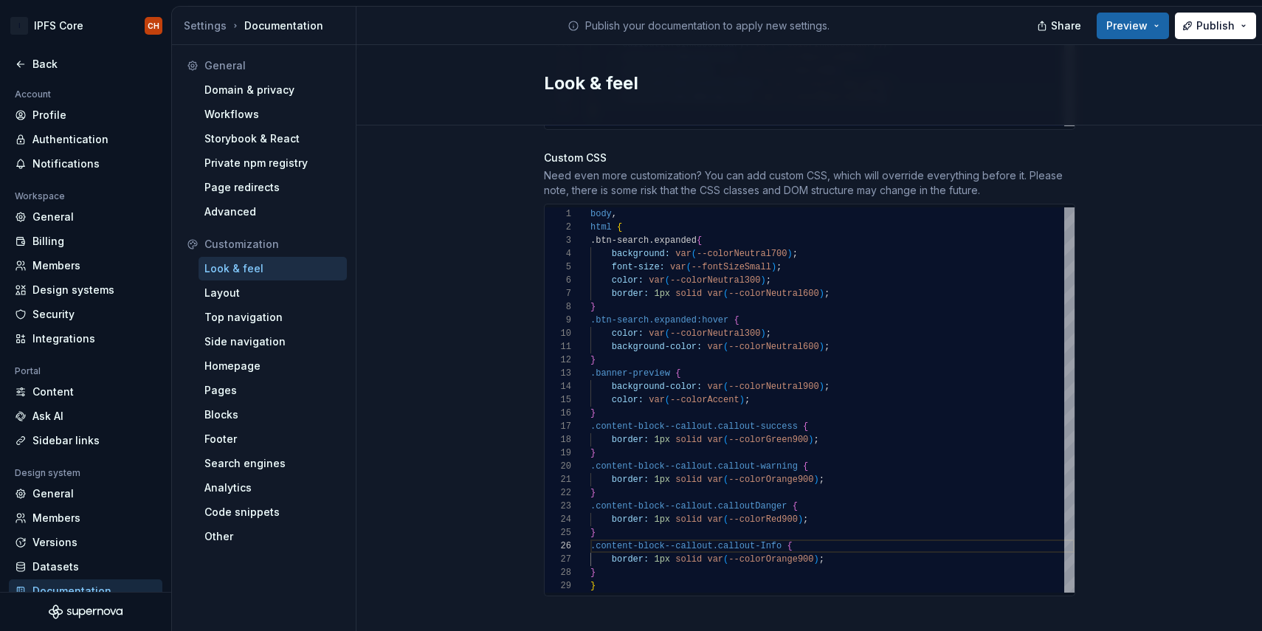
type textarea "**********"
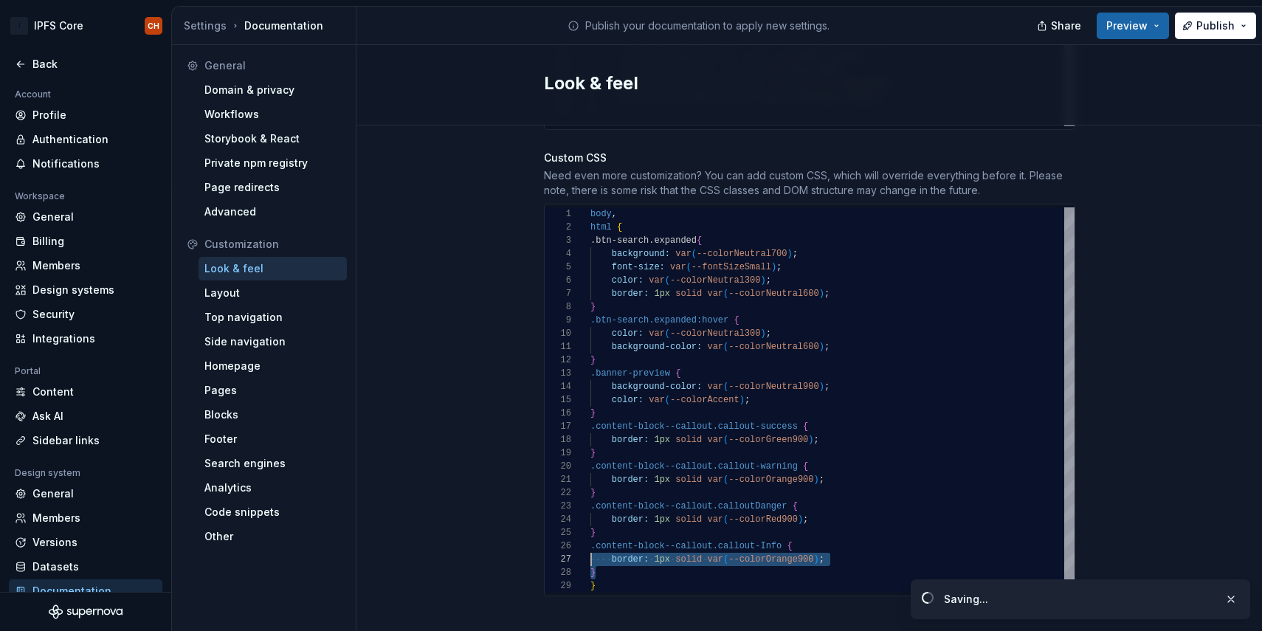
scroll to position [66, 0]
drag, startPoint x: 599, startPoint y: 559, endPoint x: 581, endPoint y: 534, distance: 30.6
click at [590, 534] on div "color: var ( --colorNeutral300 ) ; } .btn-search.expanded:hover { color: var ( …" at bounding box center [832, 399] width 484 height 385
click at [601, 562] on div "color: var ( --colorNeutral300 ) ; } .btn-search.expanded:hover { color: var ( …" at bounding box center [832, 399] width 484 height 385
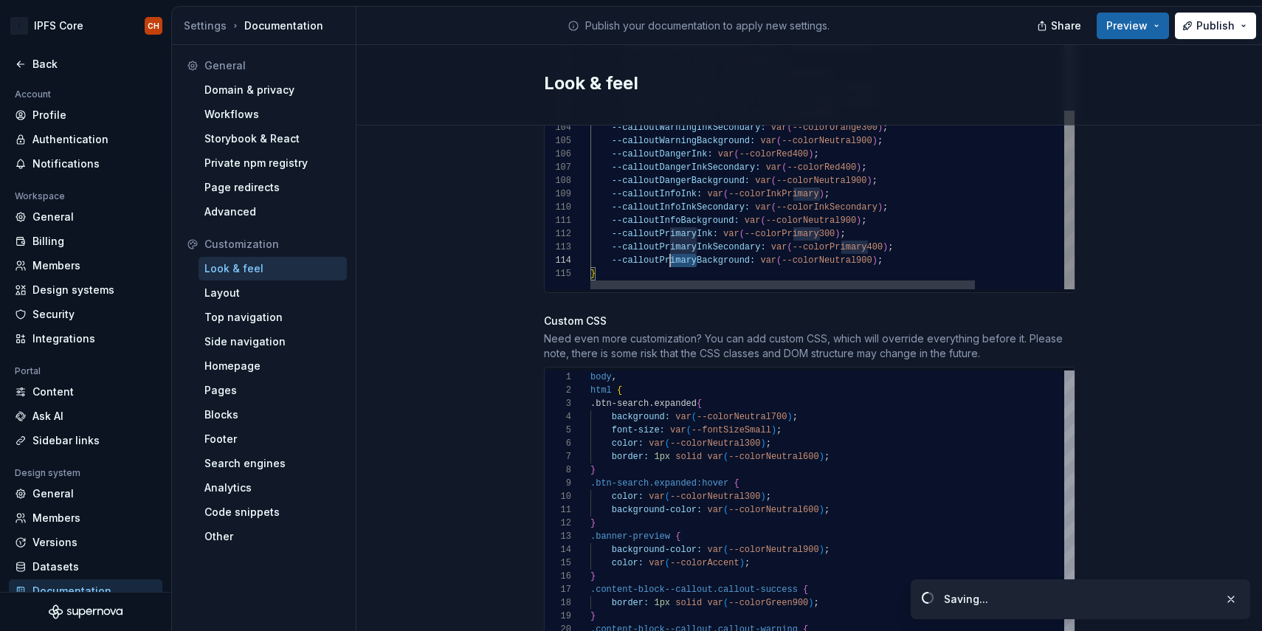
scroll to position [40, 69]
drag, startPoint x: 695, startPoint y: 246, endPoint x: 660, endPoint y: 246, distance: 35.4
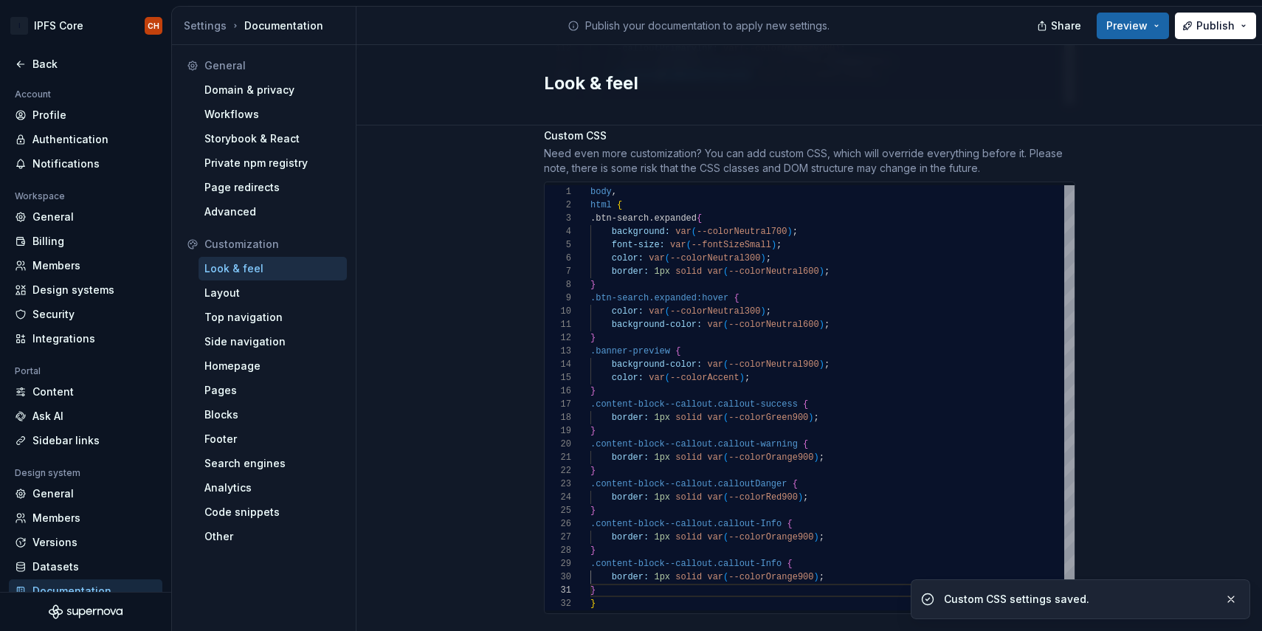
scroll to position [1404, 0]
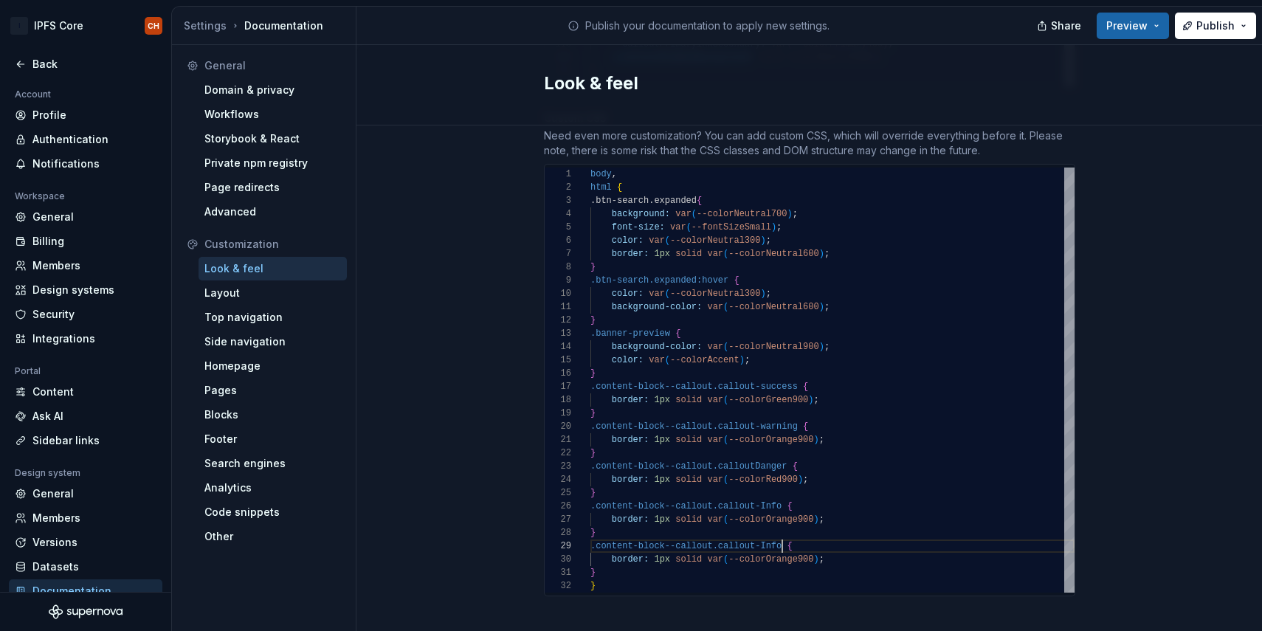
click at [781, 533] on div "color: var ( --colorNeutral300 ) ; } .btn-search.expanded:hover { color: var ( …" at bounding box center [832, 380] width 484 height 425
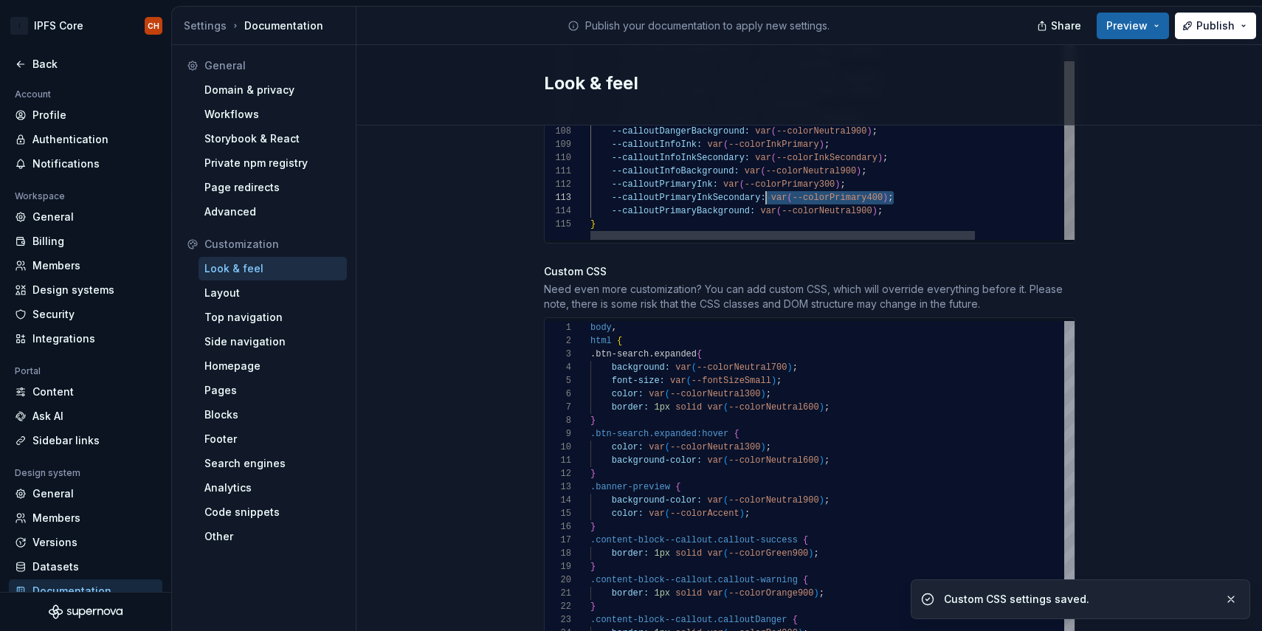
scroll to position [27, 182]
drag, startPoint x: 895, startPoint y: 184, endPoint x: 770, endPoint y: 185, distance: 125.5
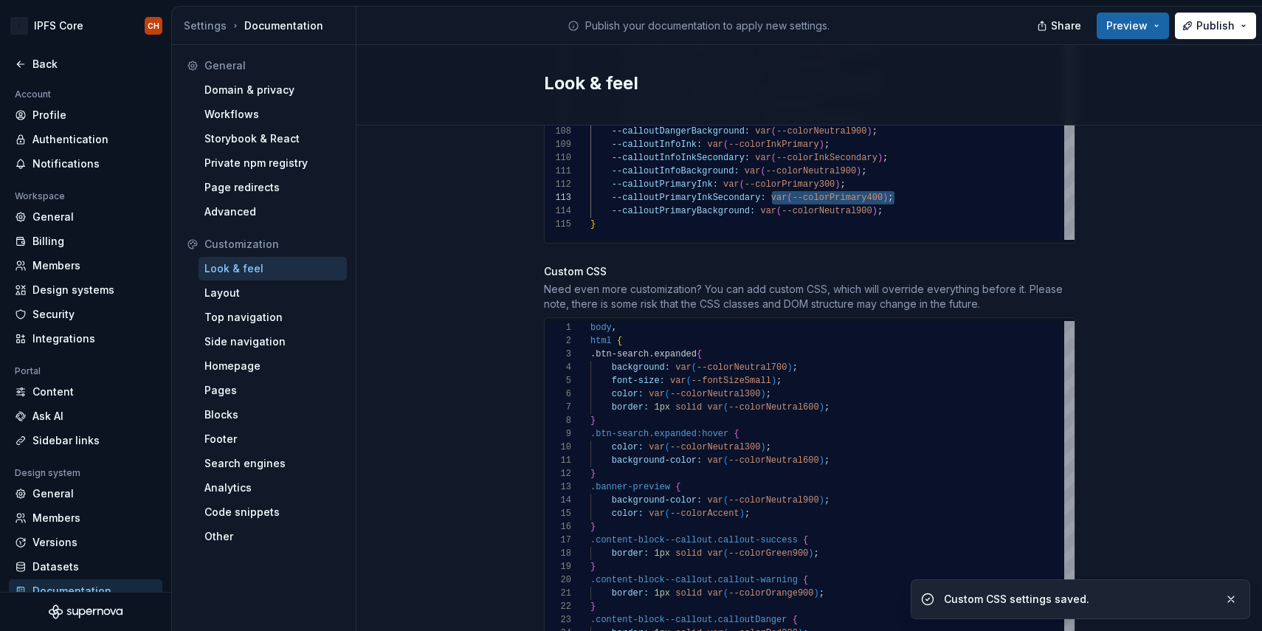
scroll to position [1404, 0]
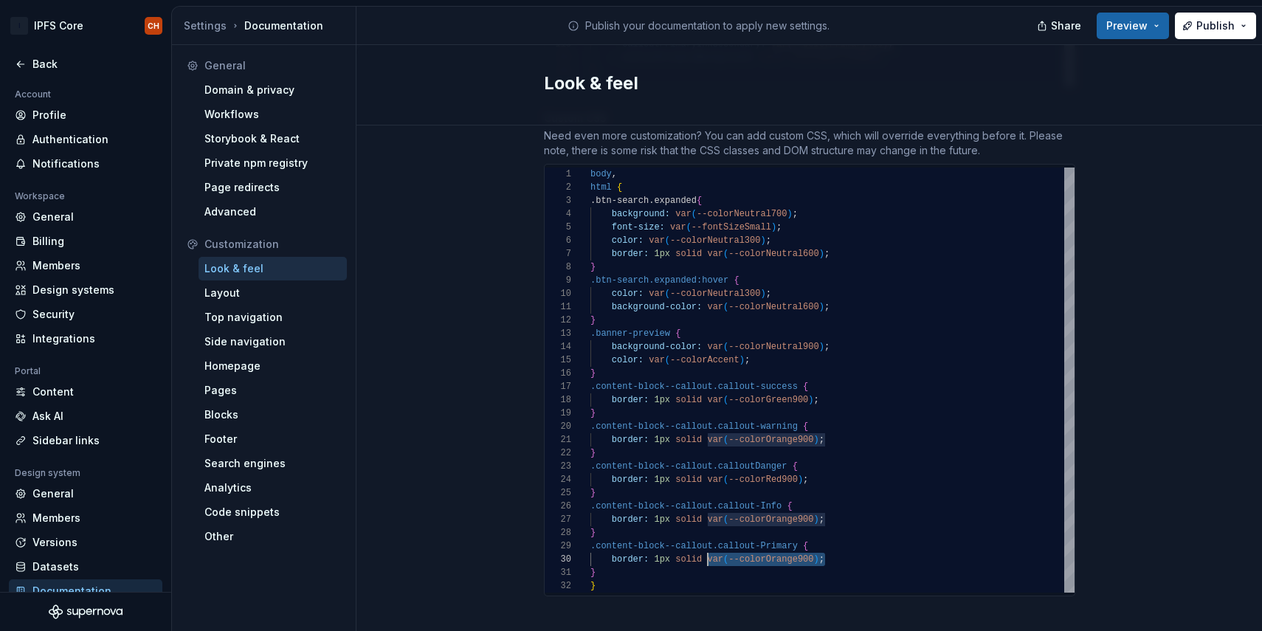
drag, startPoint x: 829, startPoint y: 544, endPoint x: 706, endPoint y: 540, distance: 122.6
click at [706, 540] on div "color: var ( --colorNeutral300 ) ; } .btn-search.expanded:hover { color: var ( …" at bounding box center [832, 380] width 484 height 425
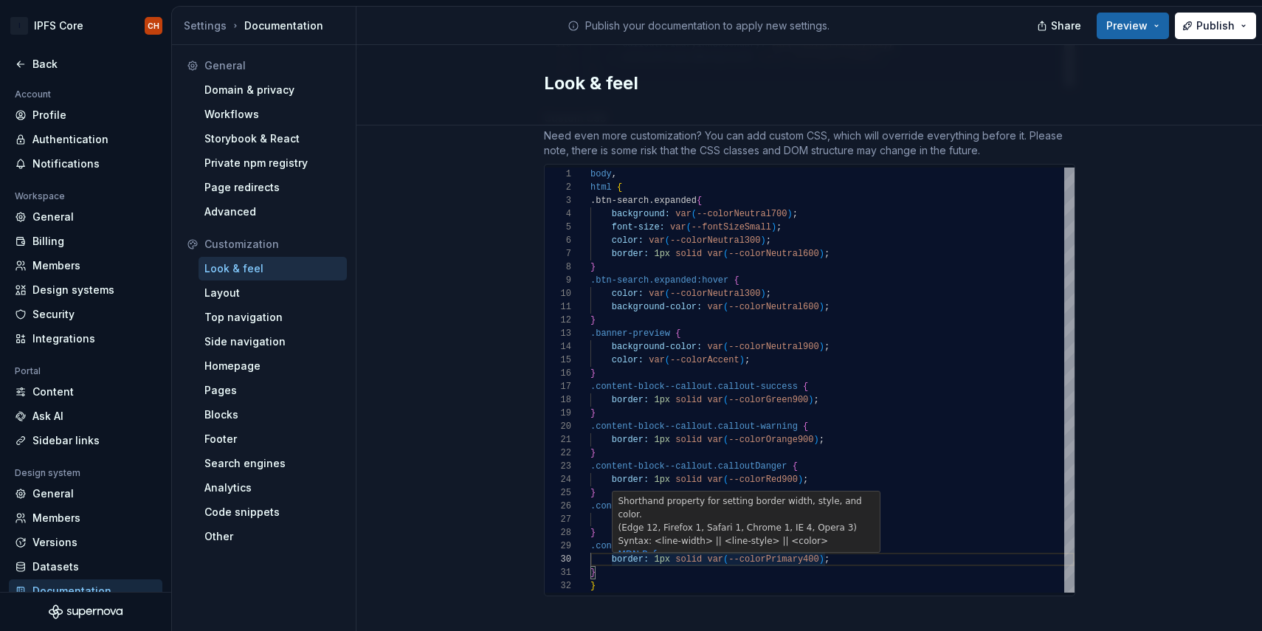
click at [809, 545] on div "color: var ( --colorNeutral300 ) ; } .btn-search.expanded:hover { color: var ( …" at bounding box center [832, 380] width 484 height 425
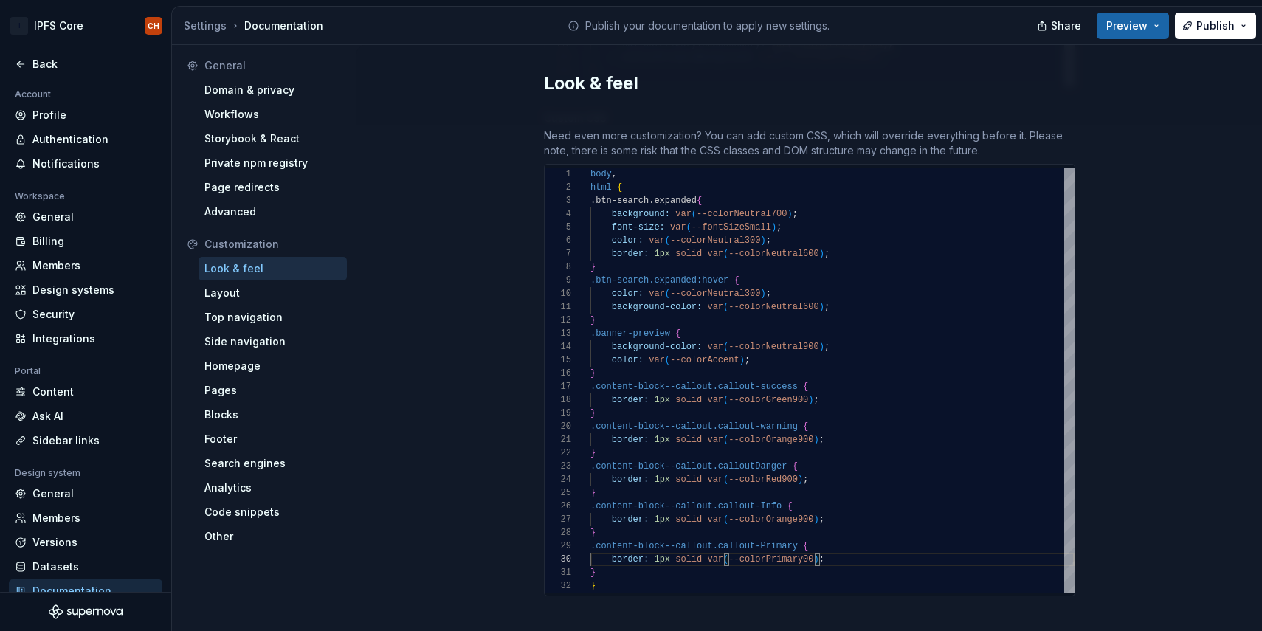
scroll to position [120, 218]
type textarea "**********"
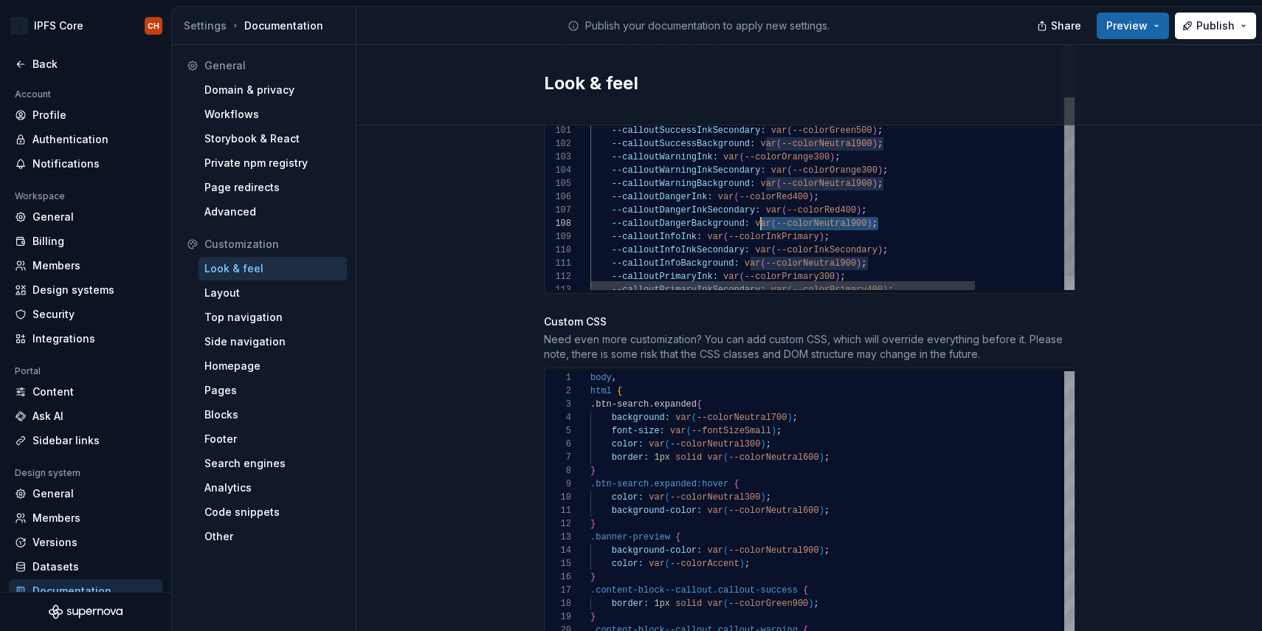
scroll to position [93, 165]
drag, startPoint x: 886, startPoint y: 210, endPoint x: 757, endPoint y: 207, distance: 129.2
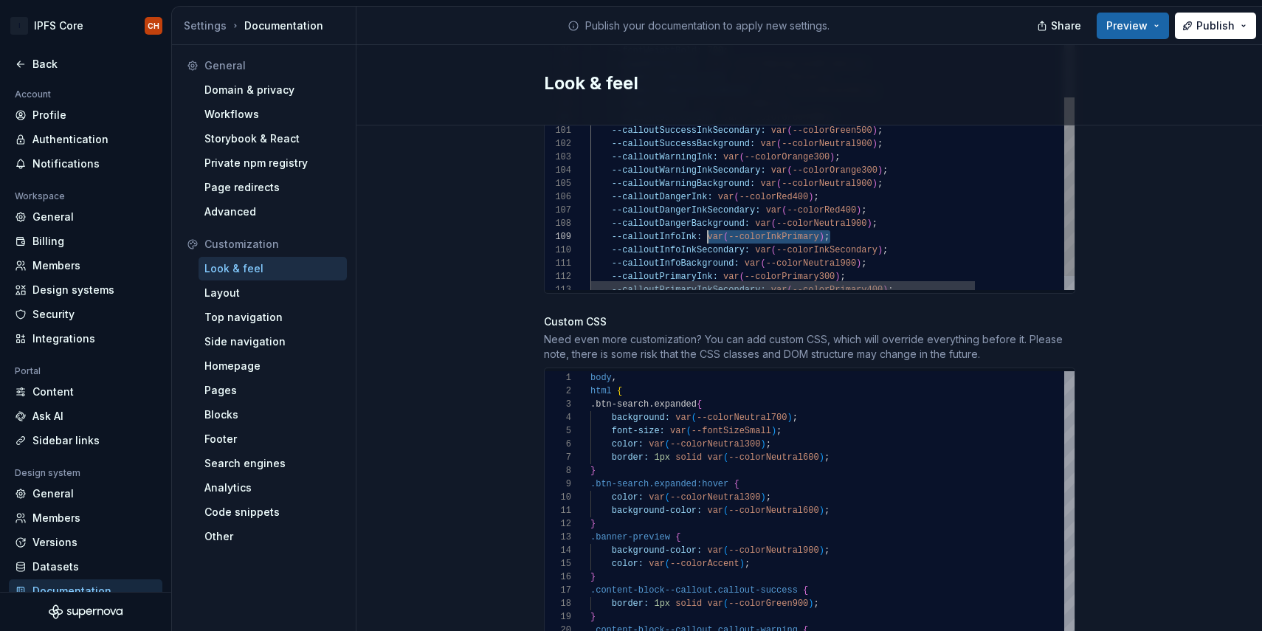
drag, startPoint x: 837, startPoint y: 221, endPoint x: 707, endPoint y: 223, distance: 129.9
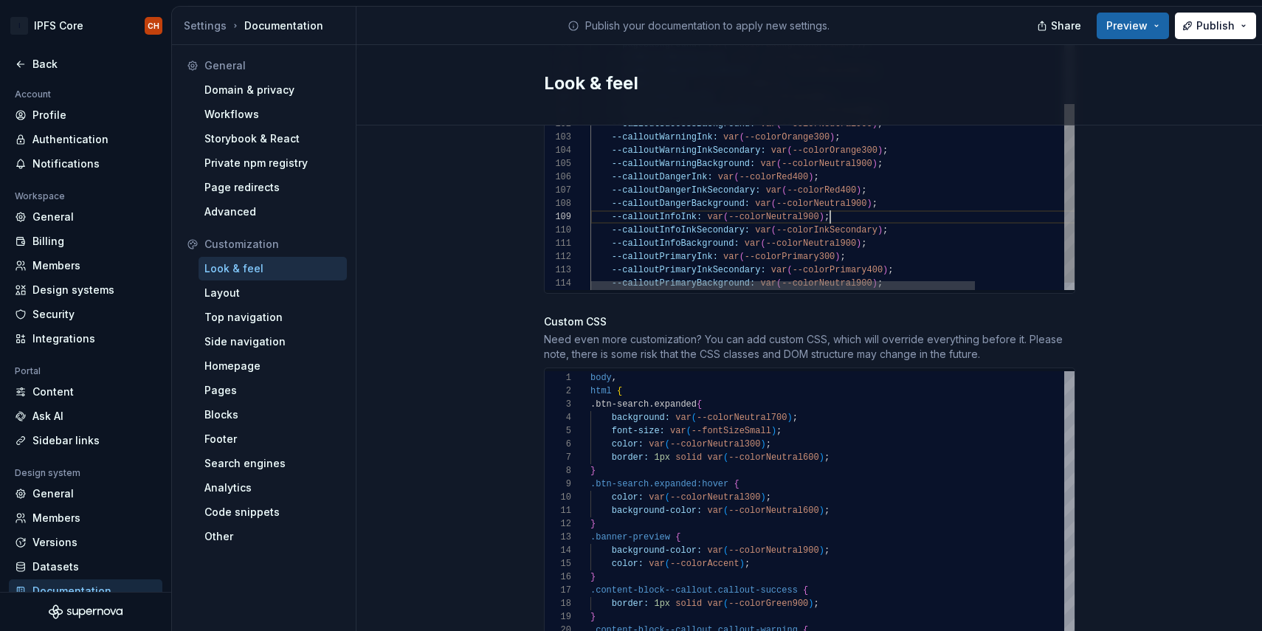
scroll to position [106, 240]
drag, startPoint x: 889, startPoint y: 217, endPoint x: 756, endPoint y: 215, distance: 132.1
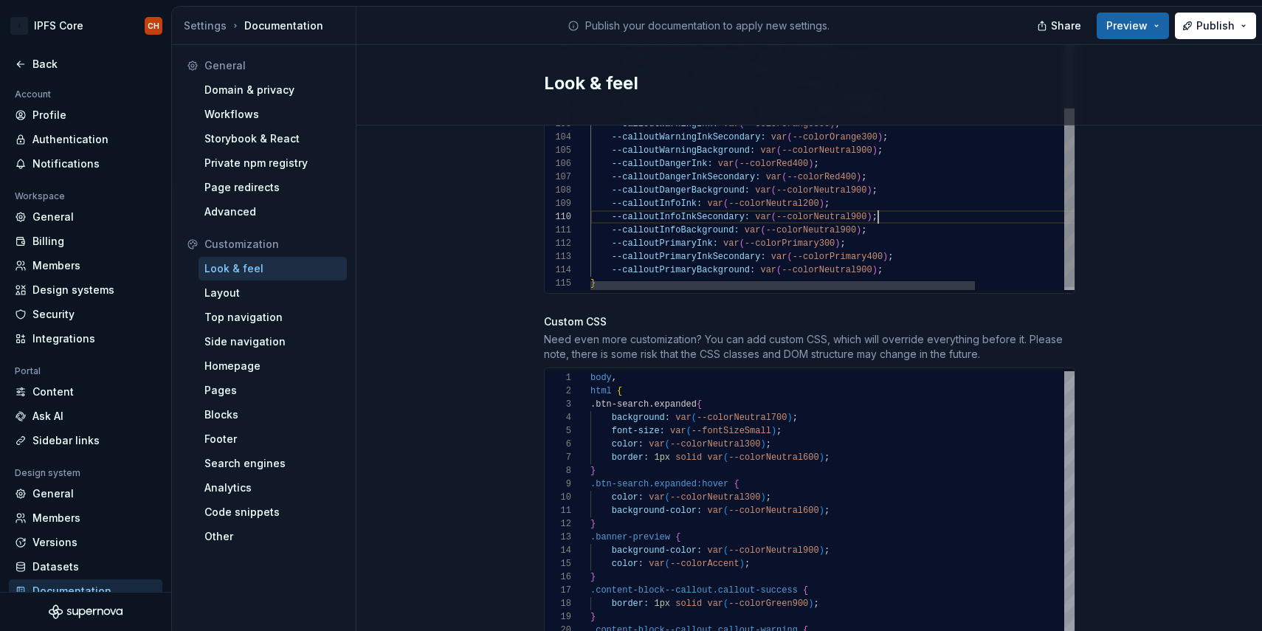
scroll to position [120, 288]
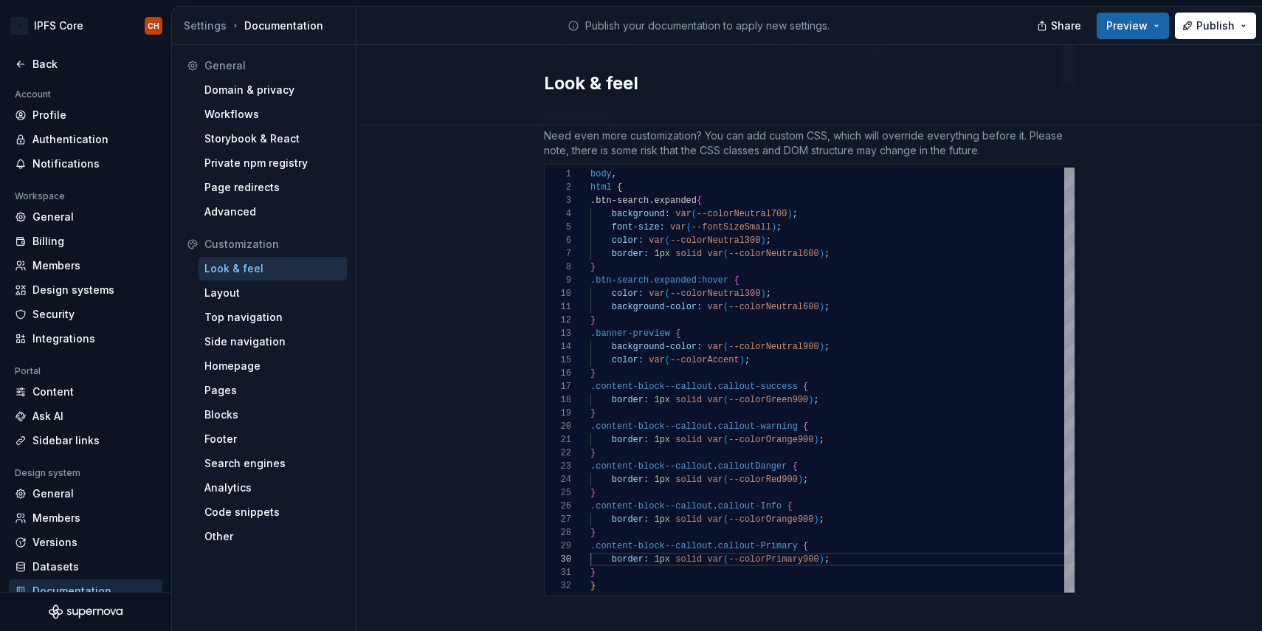
type textarea "**********"
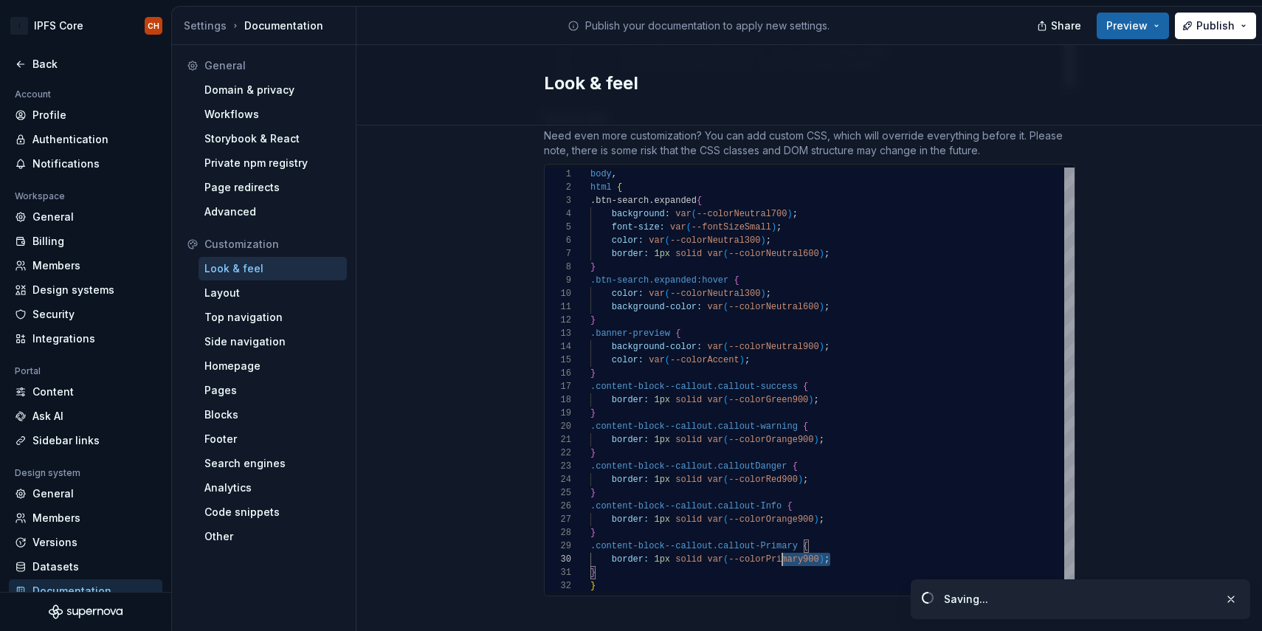
scroll to position [120, 182]
drag, startPoint x: 839, startPoint y: 548, endPoint x: 770, endPoint y: 546, distance: 69.4
click at [770, 546] on div "color: var ( --colorNeutral300 ) ; } .btn-search.expanded:hover { color: var ( …" at bounding box center [832, 380] width 484 height 425
drag, startPoint x: 832, startPoint y: 502, endPoint x: 707, endPoint y: 503, distance: 124.7
click at [707, 503] on div "color: var ( --colorNeutral300 ) ; } .btn-search.expanded:hover { color: var ( …" at bounding box center [832, 380] width 484 height 425
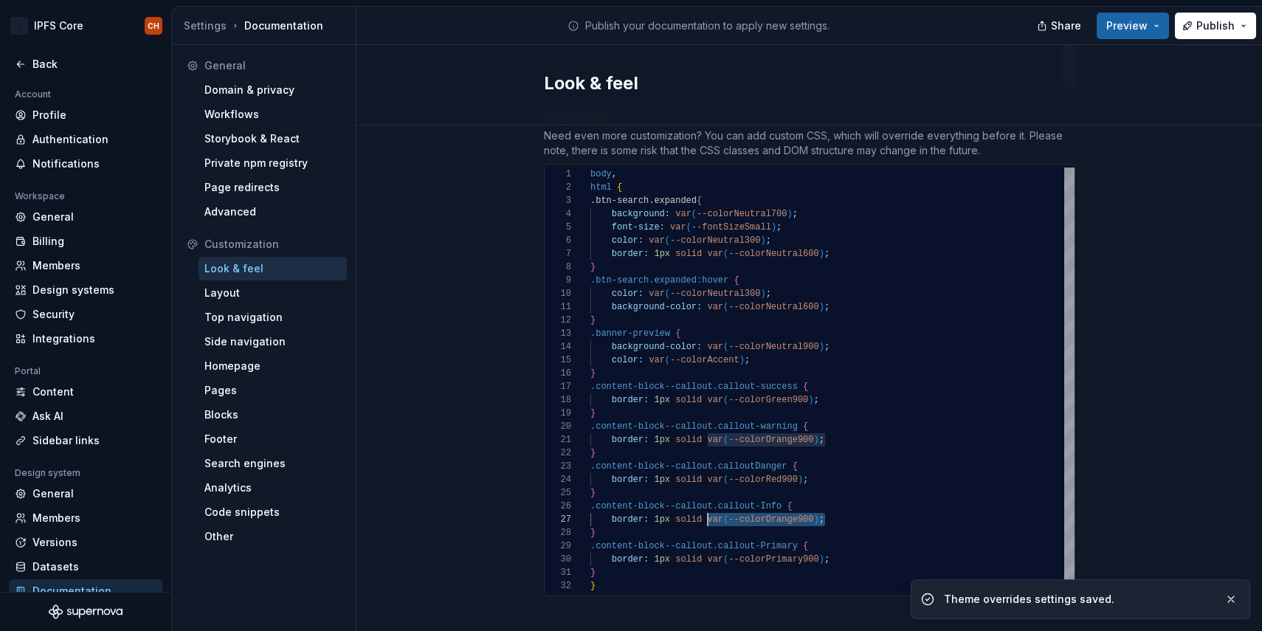
scroll to position [80, 239]
click at [1148, 30] on span "Preview" at bounding box center [1126, 25] width 41 height 15
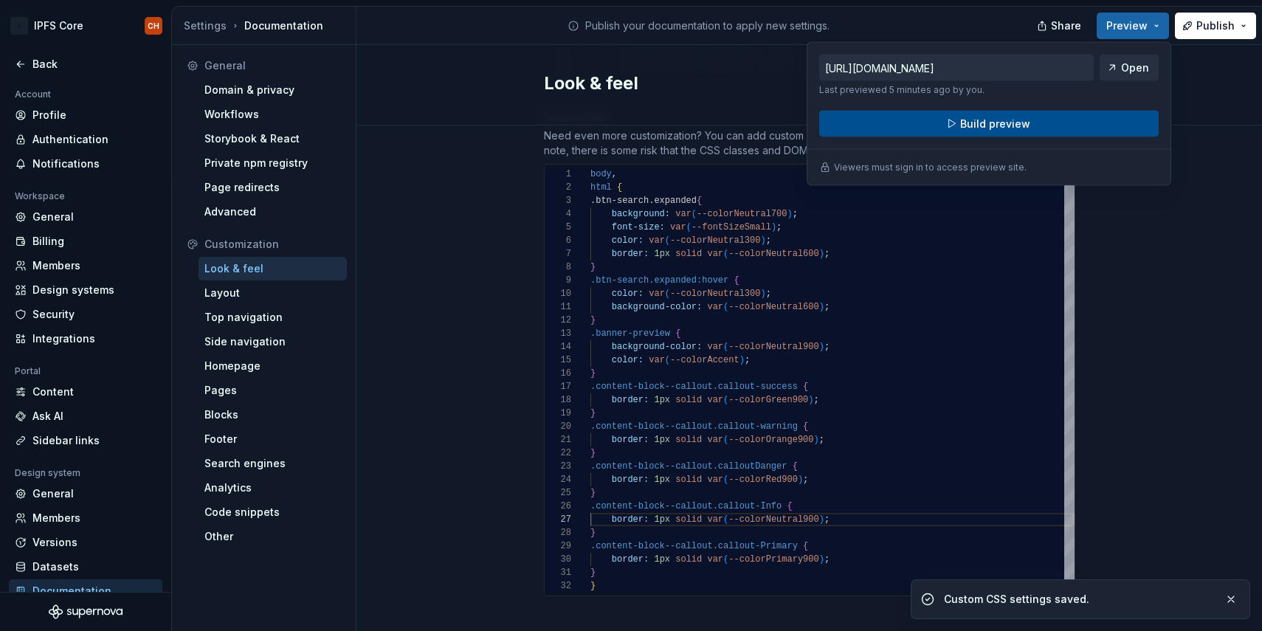
click at [1030, 113] on button "Build preview" at bounding box center [988, 124] width 339 height 27
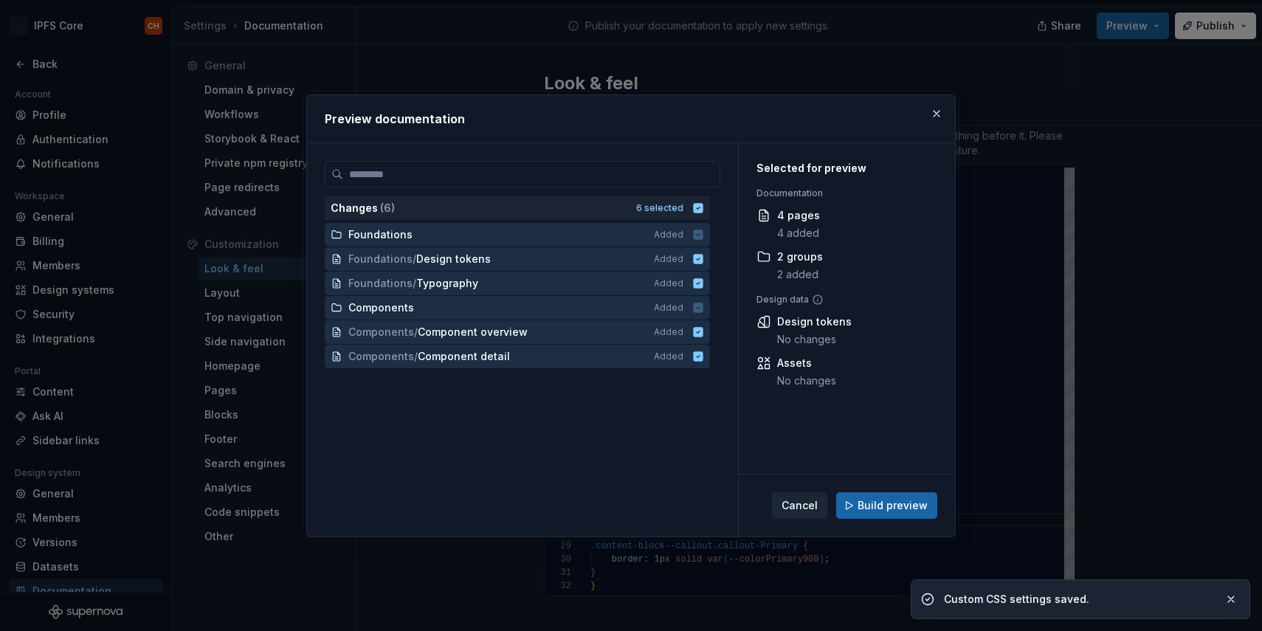
click at [904, 491] on div "Cancel Build preview" at bounding box center [847, 506] width 216 height 62
click at [889, 503] on span "Build preview" at bounding box center [893, 505] width 70 height 15
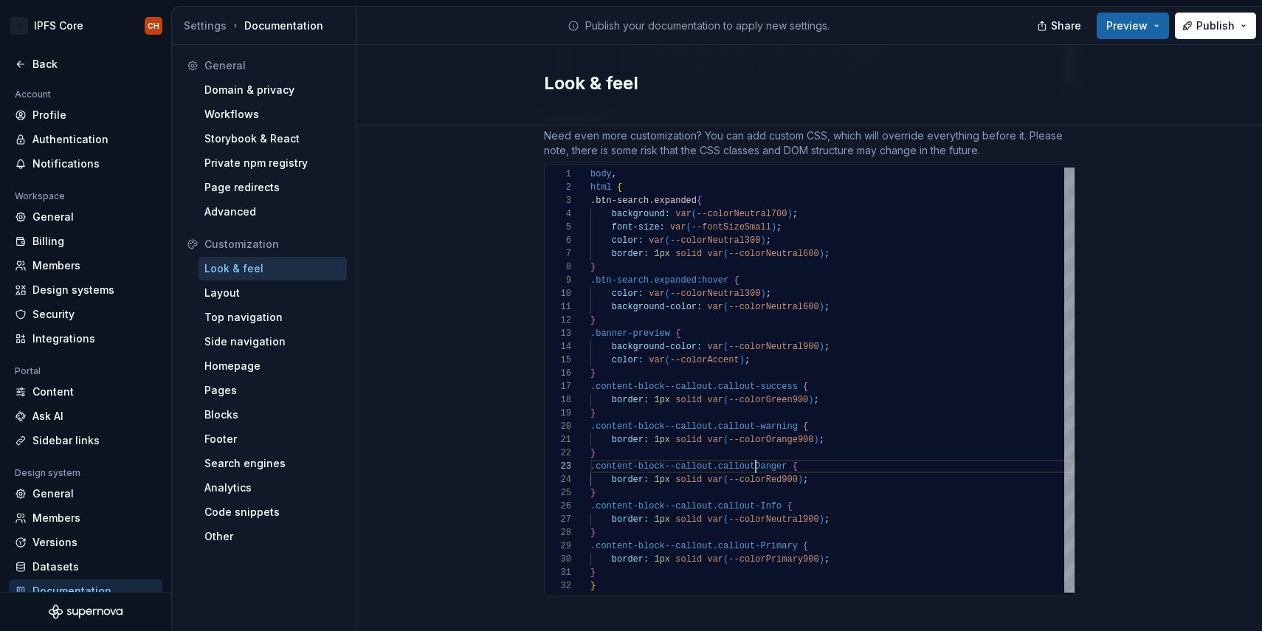
scroll to position [27, 165]
click at [753, 453] on div "color: var ( --colorNeutral300 ) ; } .btn-search.expanded:hover { color: var ( …" at bounding box center [832, 380] width 484 height 425
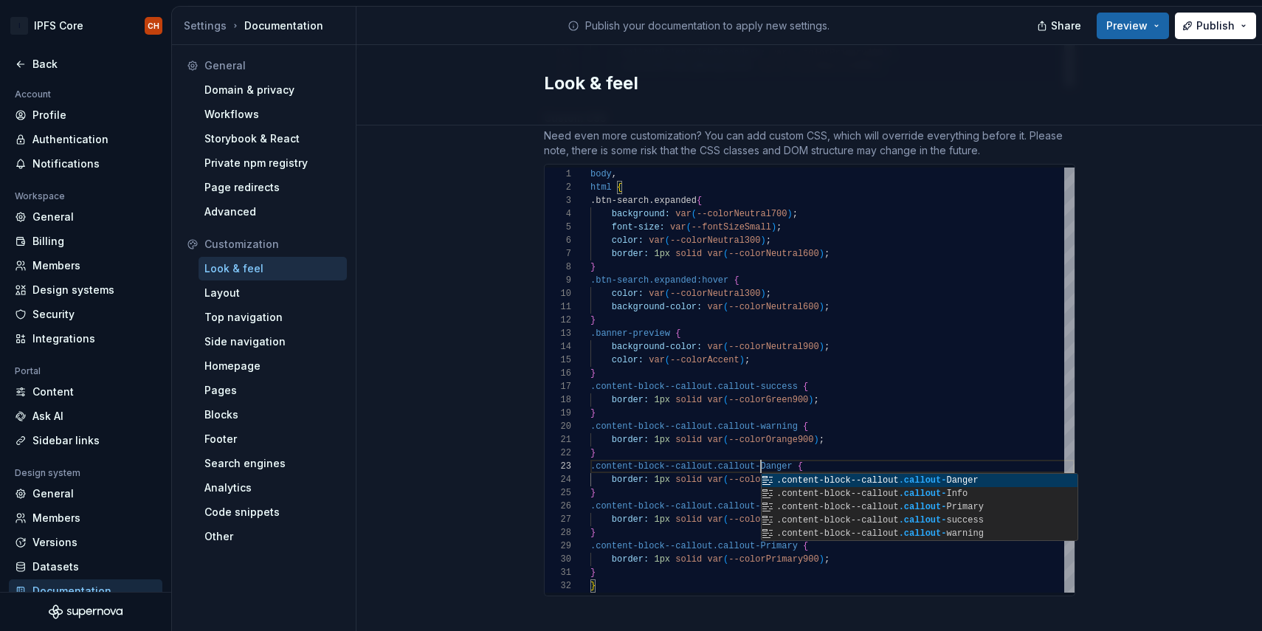
click at [875, 375] on div "color: var ( --colorNeutral300 ) ; } .btn-search.expanded:hover { color: var ( …" at bounding box center [832, 380] width 484 height 425
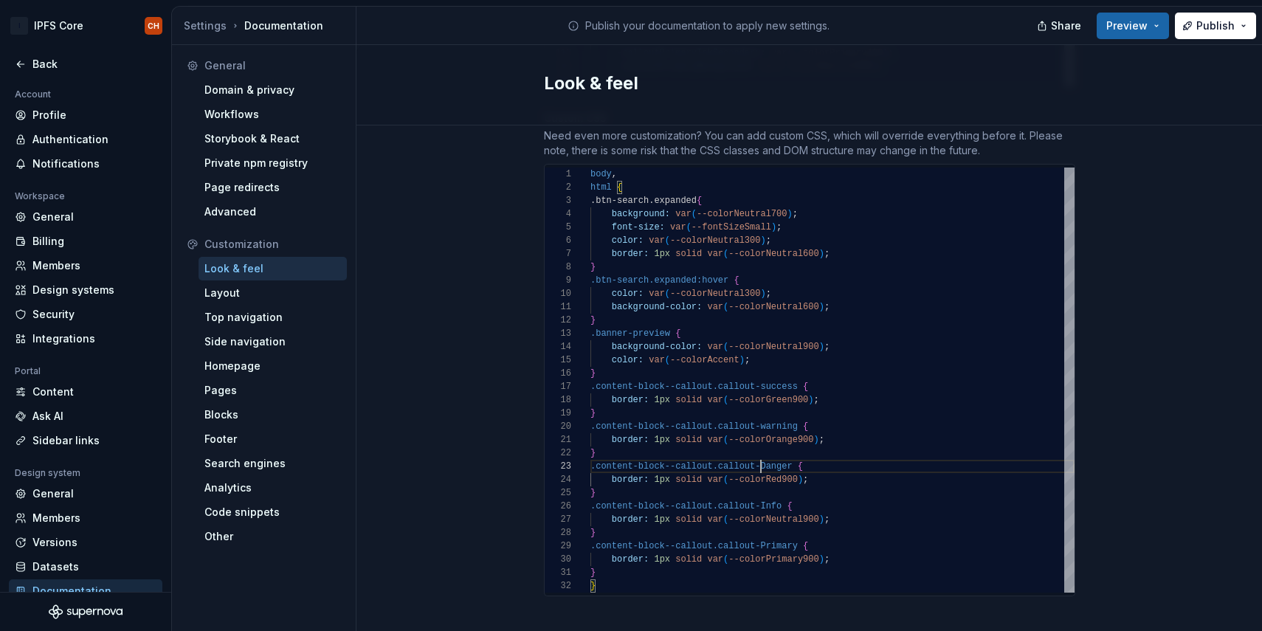
click at [762, 452] on div "color: var ( --colorNeutral300 ) ; } .btn-search.expanded:hover { color: var ( …" at bounding box center [832, 380] width 484 height 425
click at [768, 493] on div "color: var ( --colorNeutral300 ) ; } .btn-search.expanded:hover { color: var ( …" at bounding box center [832, 380] width 484 height 425
click at [765, 532] on div "color: var ( --colorNeutral300 ) ; } .btn-search.expanded:hover { color: var ( …" at bounding box center [832, 380] width 484 height 425
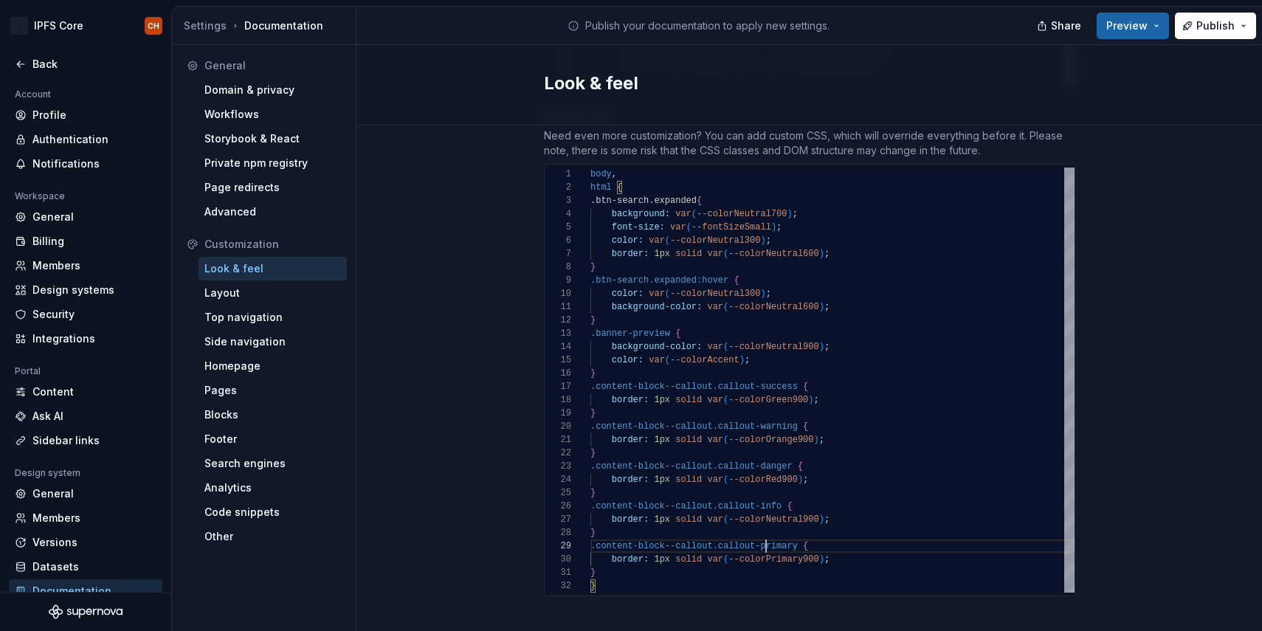
scroll to position [106, 176]
click at [1110, 53] on div "Look & feel" at bounding box center [809, 85] width 906 height 80
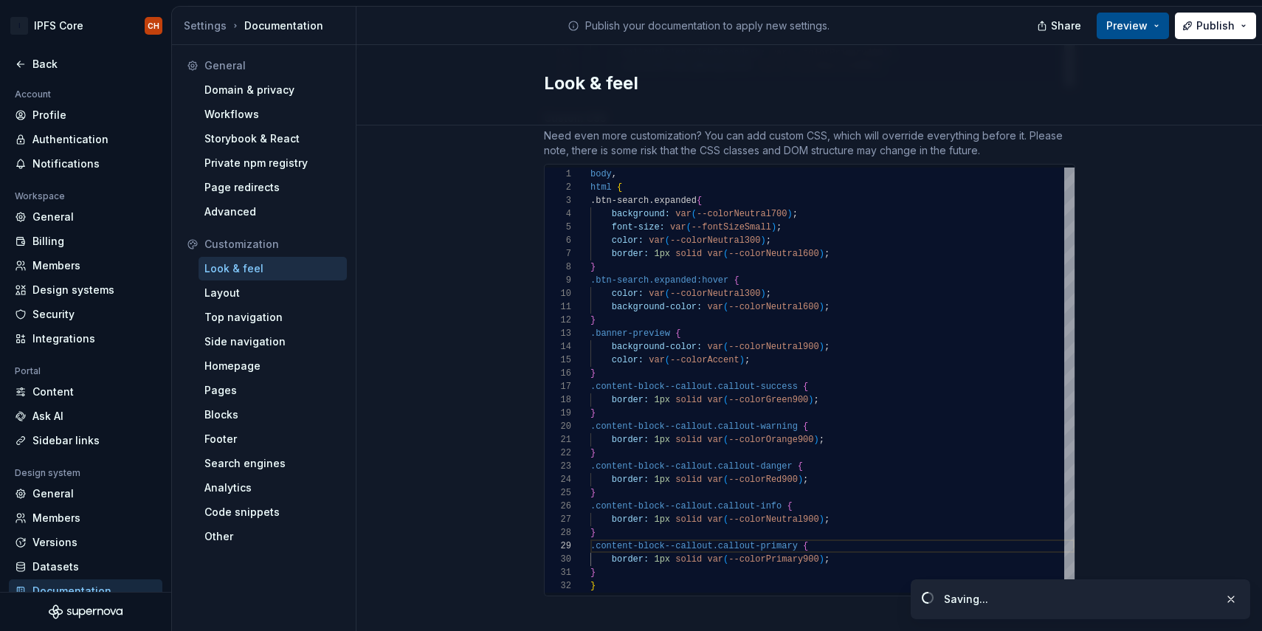
click at [1141, 15] on button "Preview" at bounding box center [1133, 26] width 72 height 27
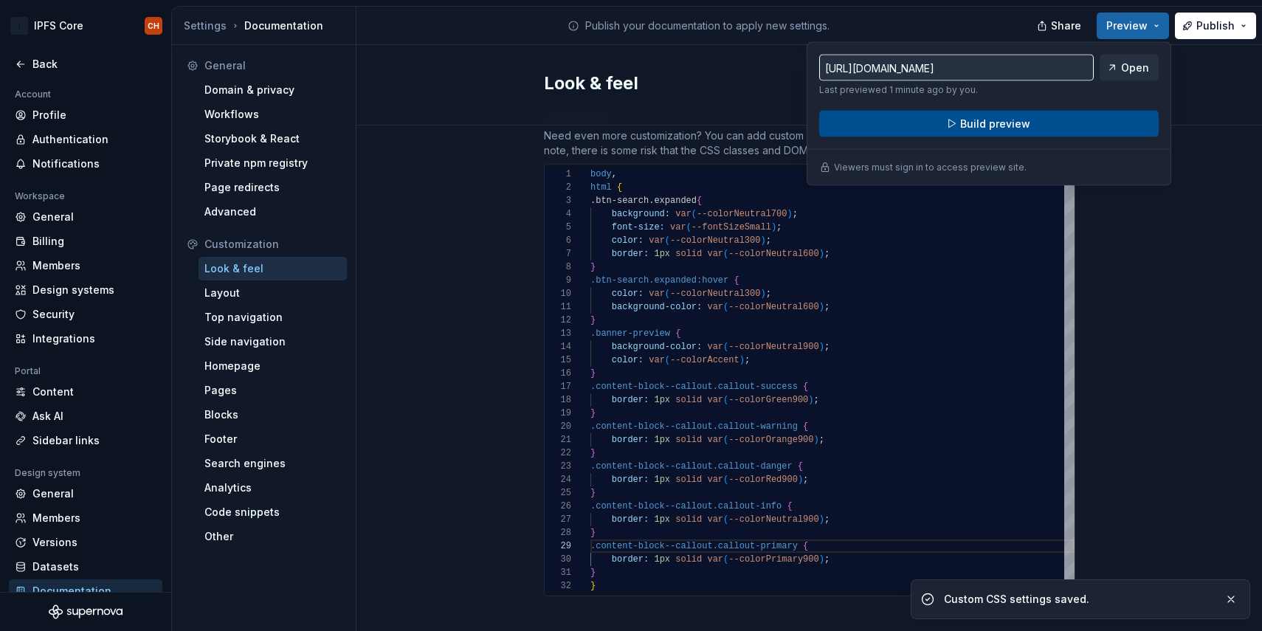
click at [1043, 129] on button "Build preview" at bounding box center [988, 124] width 339 height 27
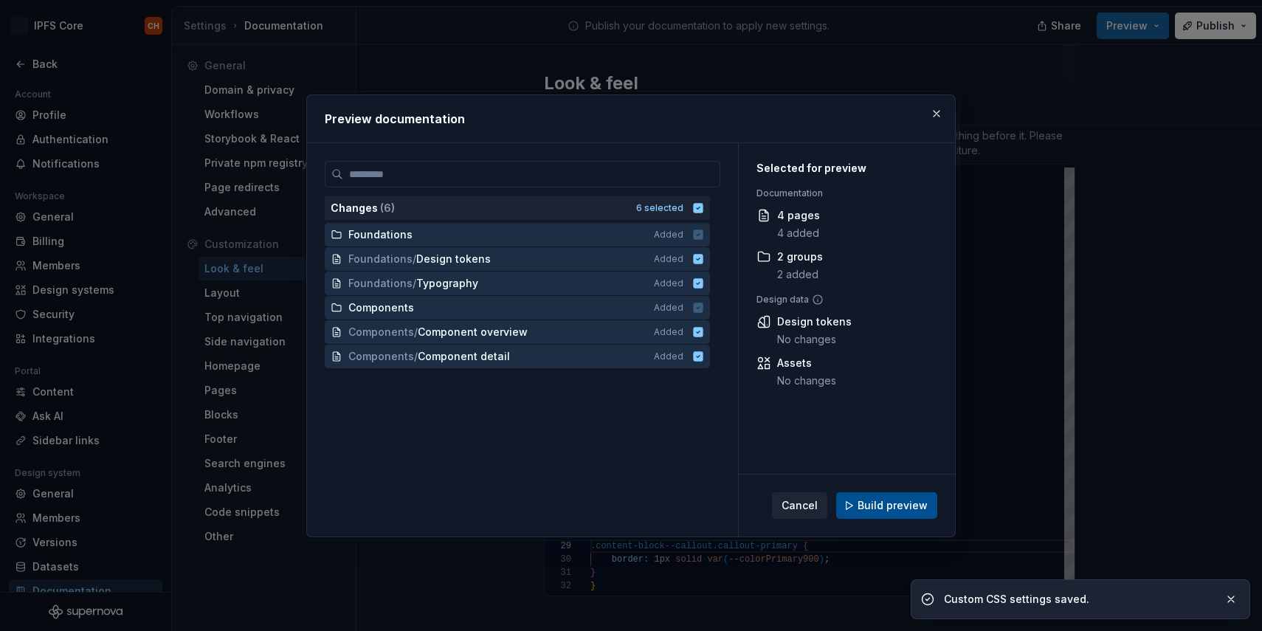
click at [865, 506] on span "Build preview" at bounding box center [893, 505] width 70 height 15
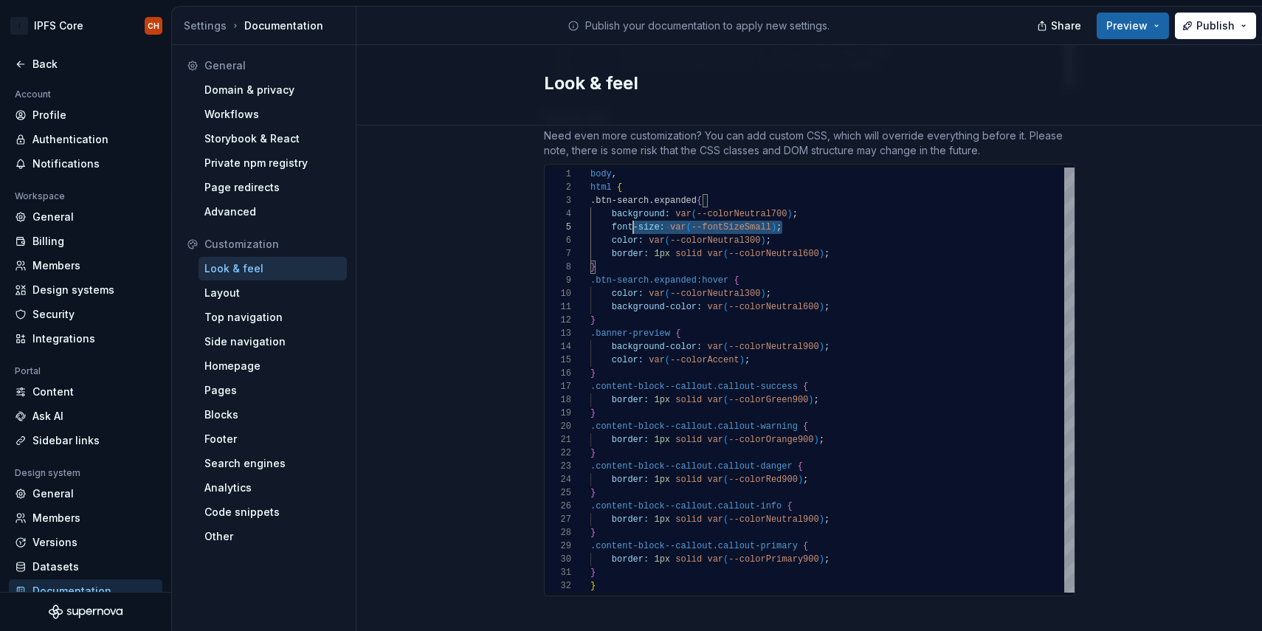
scroll to position [53, 16]
drag, startPoint x: 786, startPoint y: 217, endPoint x: 607, endPoint y: 218, distance: 179.3
click at [607, 218] on div "color: var ( --colorNeutral300 ) ; } .btn-search.expanded:hover { color: var ( …" at bounding box center [832, 380] width 484 height 425
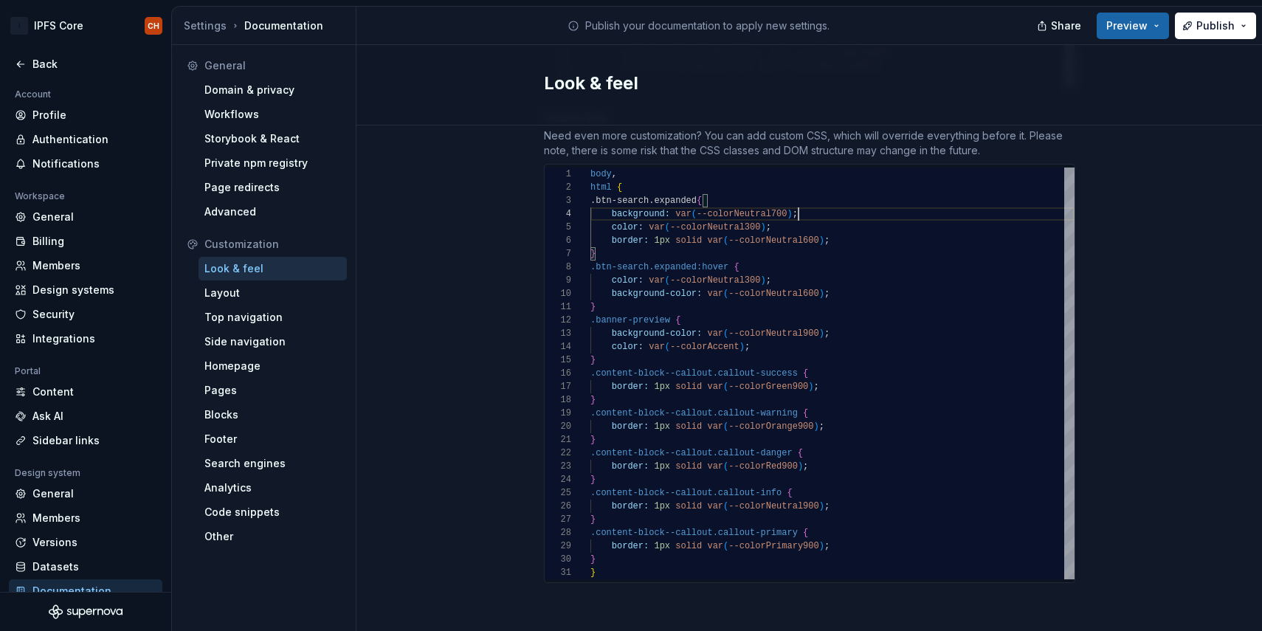
scroll to position [40, 208]
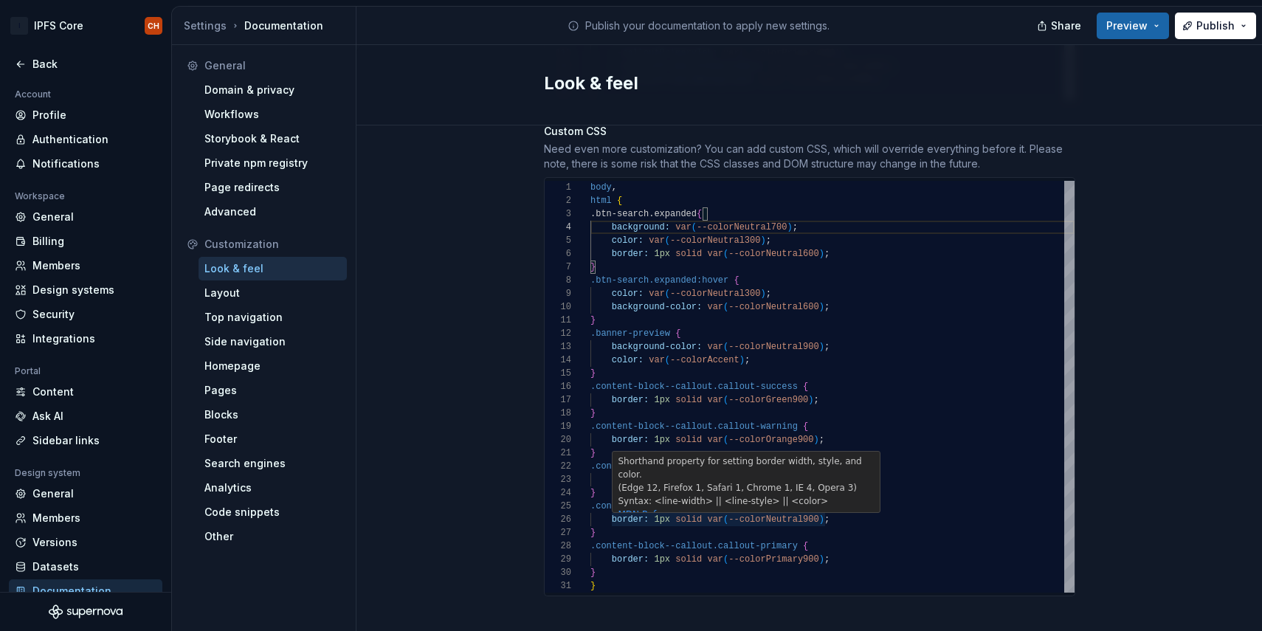
click at [808, 504] on div "color: var ( --colorNeutral300 ) ; } .btn-search.expanded:hover { color: var ( …" at bounding box center [832, 387] width 484 height 412
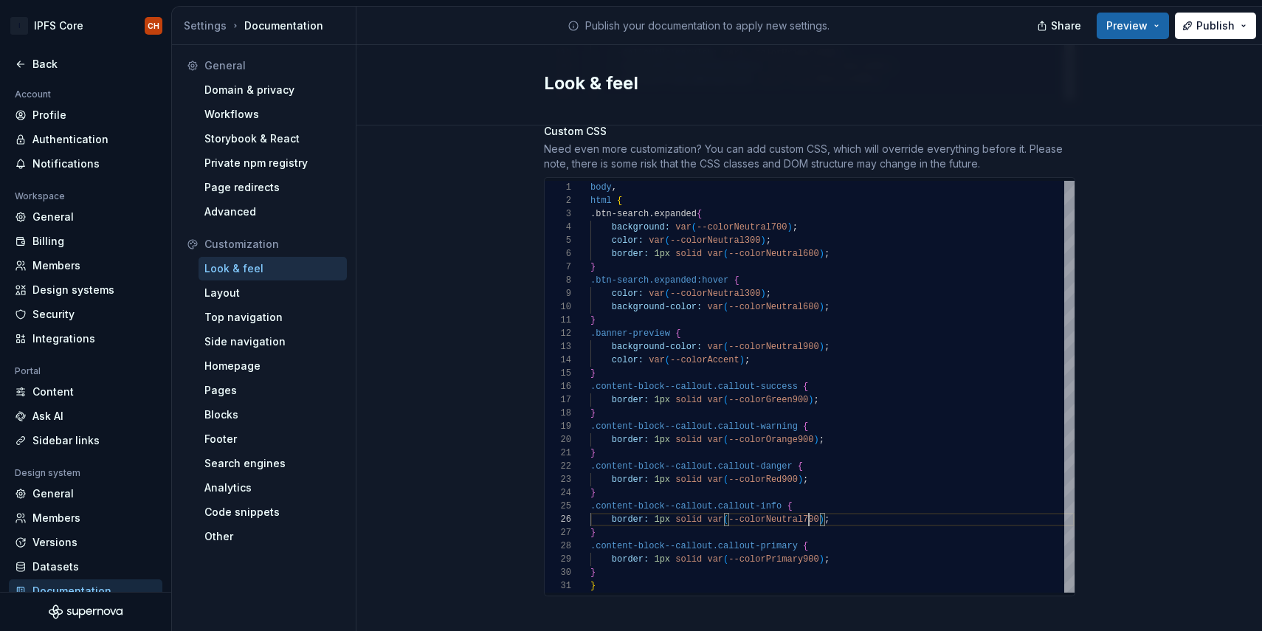
scroll to position [66, 218]
type textarea "**********"
click at [1119, 27] on span "Preview" at bounding box center [1126, 25] width 41 height 15
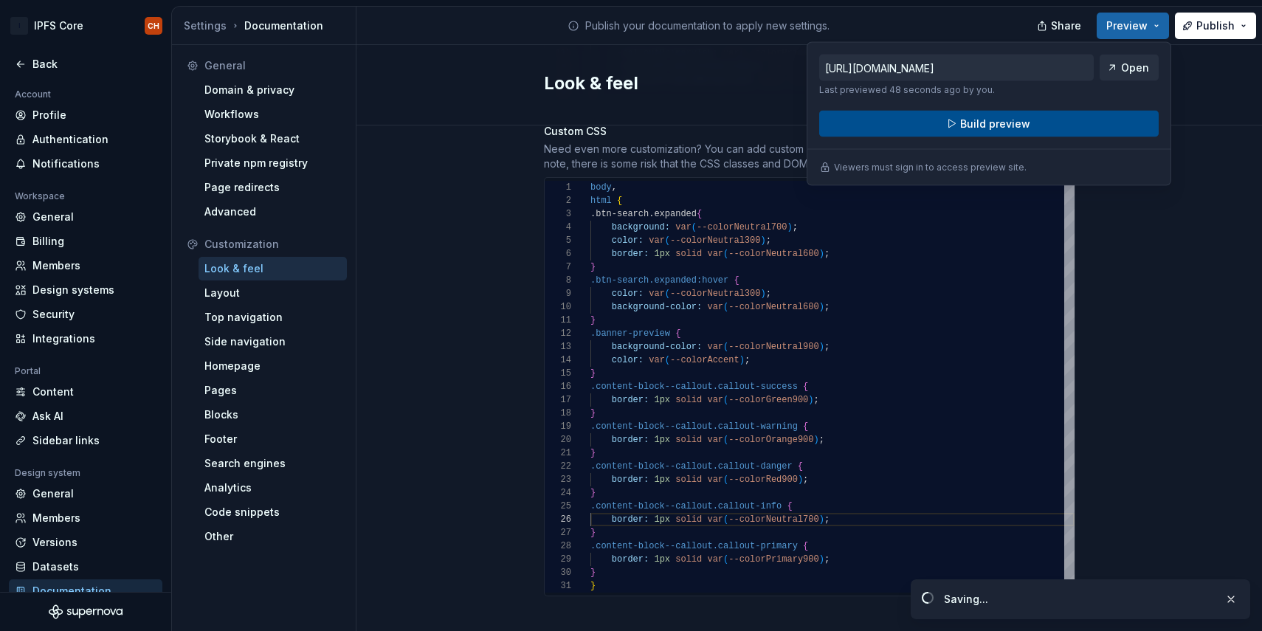
click at [1028, 123] on button "Build preview" at bounding box center [988, 124] width 339 height 27
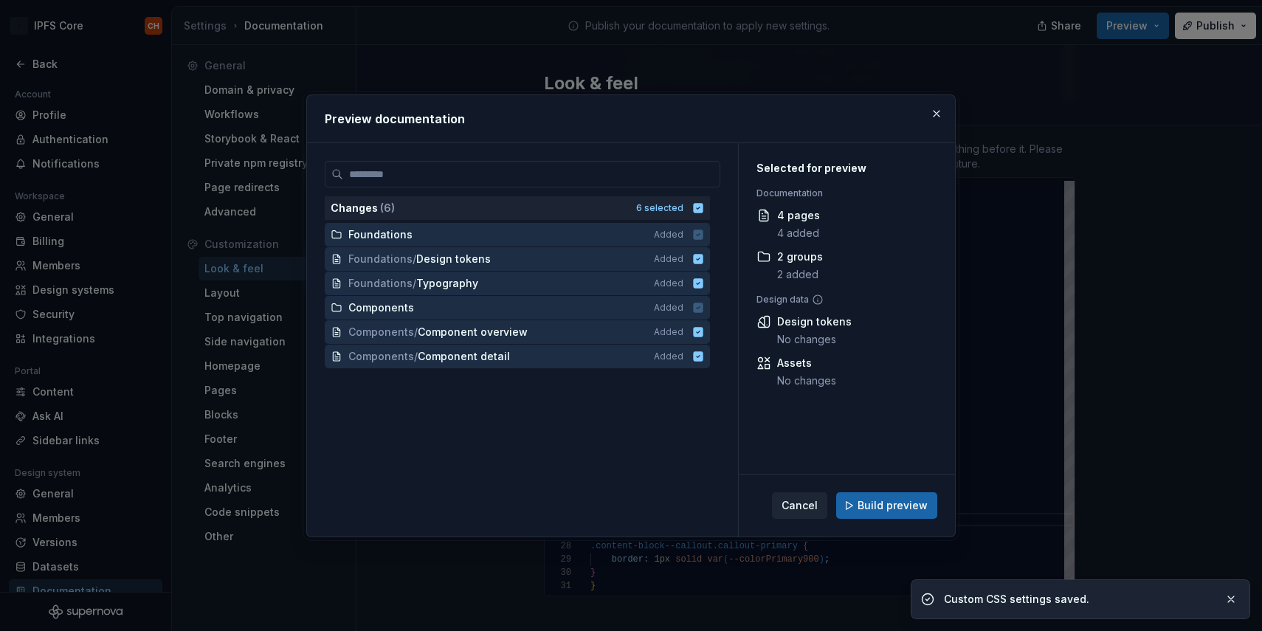
click at [874, 488] on div "Cancel Build preview" at bounding box center [847, 506] width 216 height 62
click at [869, 501] on span "Build preview" at bounding box center [893, 505] width 70 height 15
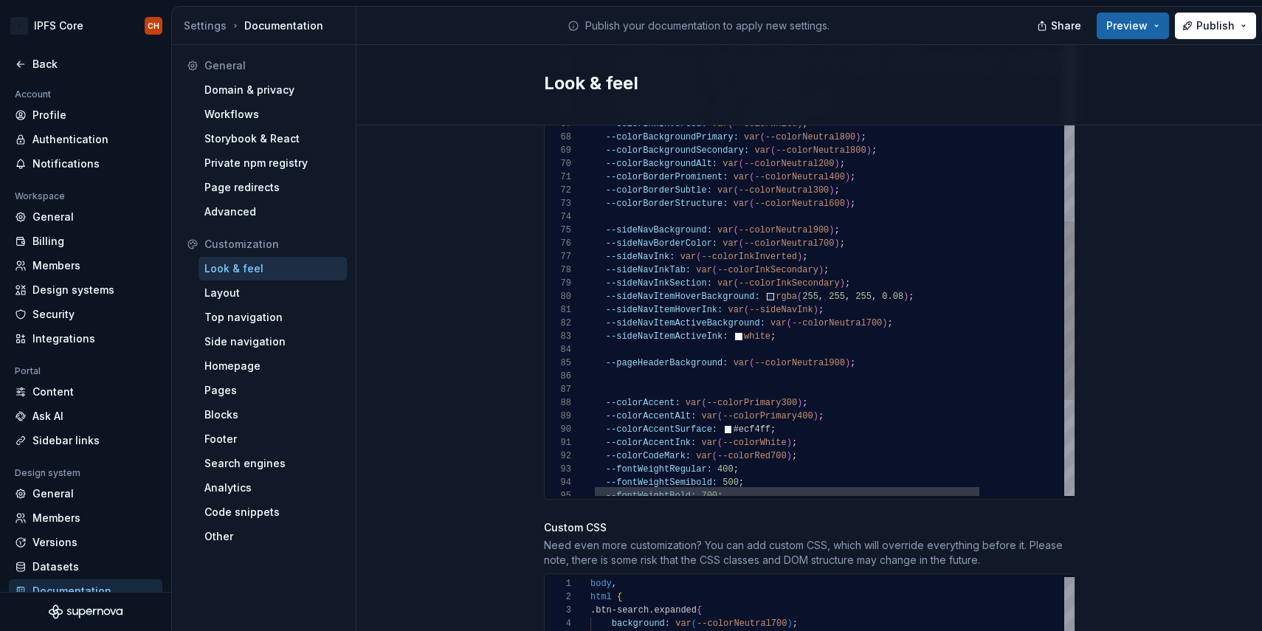
scroll to position [995, 0]
click at [816, 214] on div "--sideNavInk: var ( --colorInkInverted ) ; --sideNavInkTab: var ( --colorInkSec…" at bounding box center [883, 9] width 596 height 1537
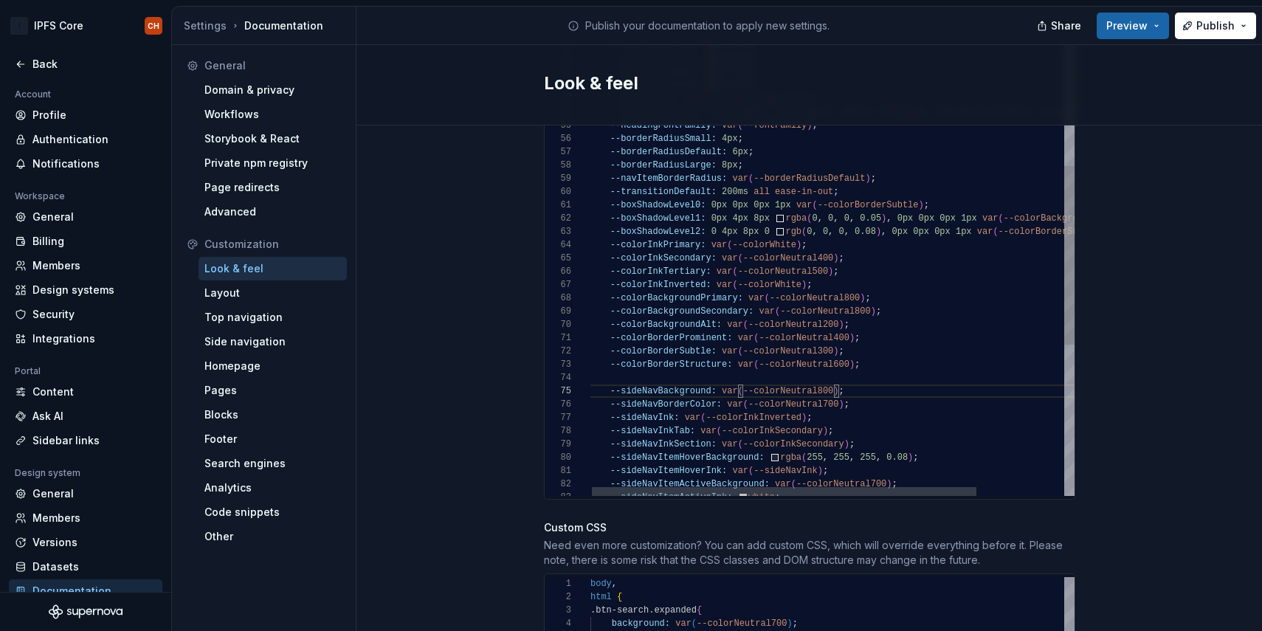
scroll to position [93, 261]
click at [849, 283] on div "--sideNavInk: var ( --colorInkInverted ) ; --sideNavInkTab: var ( --colorInkSec…" at bounding box center [887, 169] width 596 height 1537
click at [1153, 31] on button "Preview" at bounding box center [1133, 26] width 72 height 27
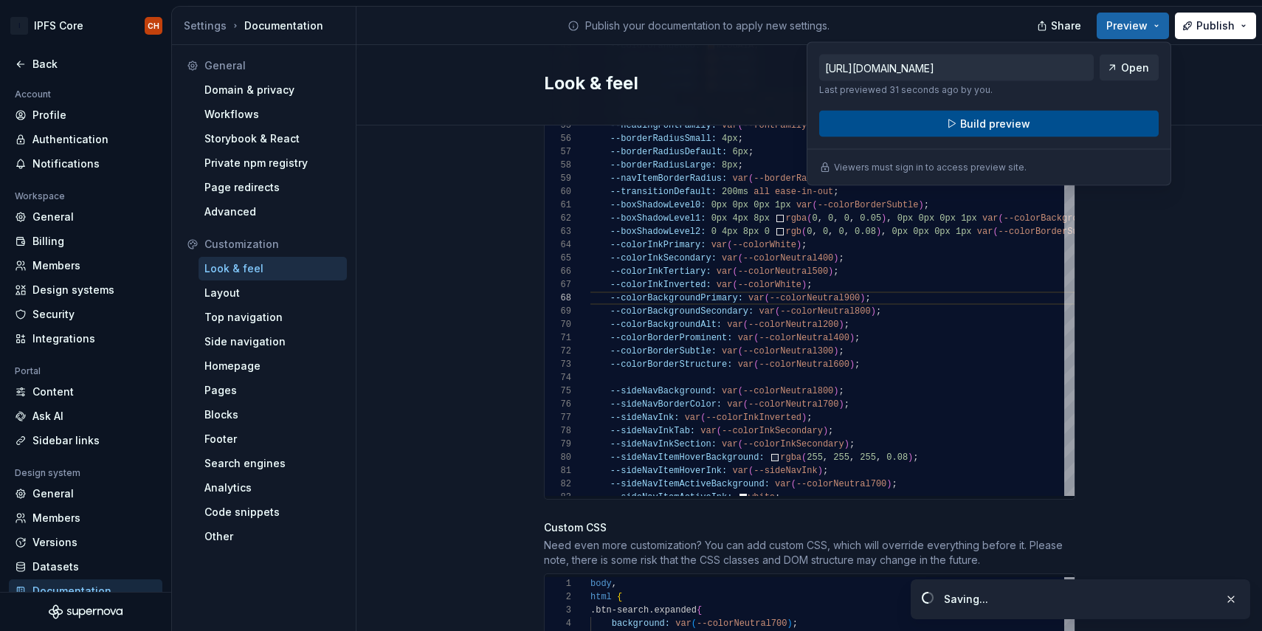
click at [1055, 124] on button "Build preview" at bounding box center [988, 124] width 339 height 27
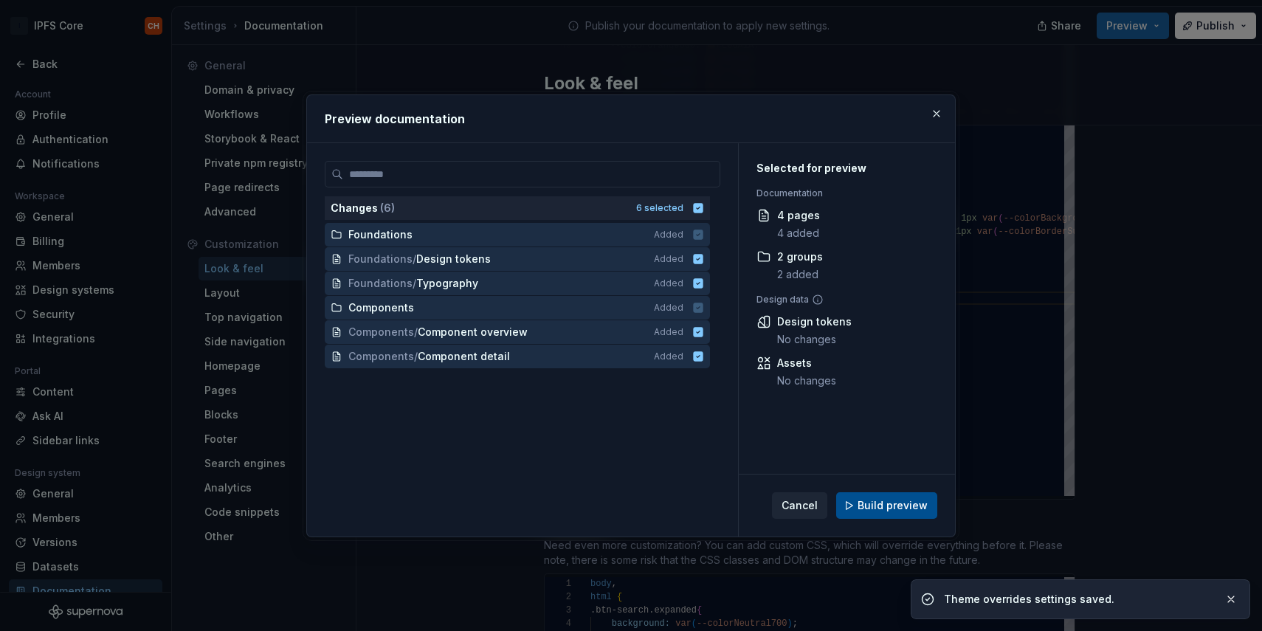
click at [858, 502] on button "Build preview" at bounding box center [886, 505] width 101 height 27
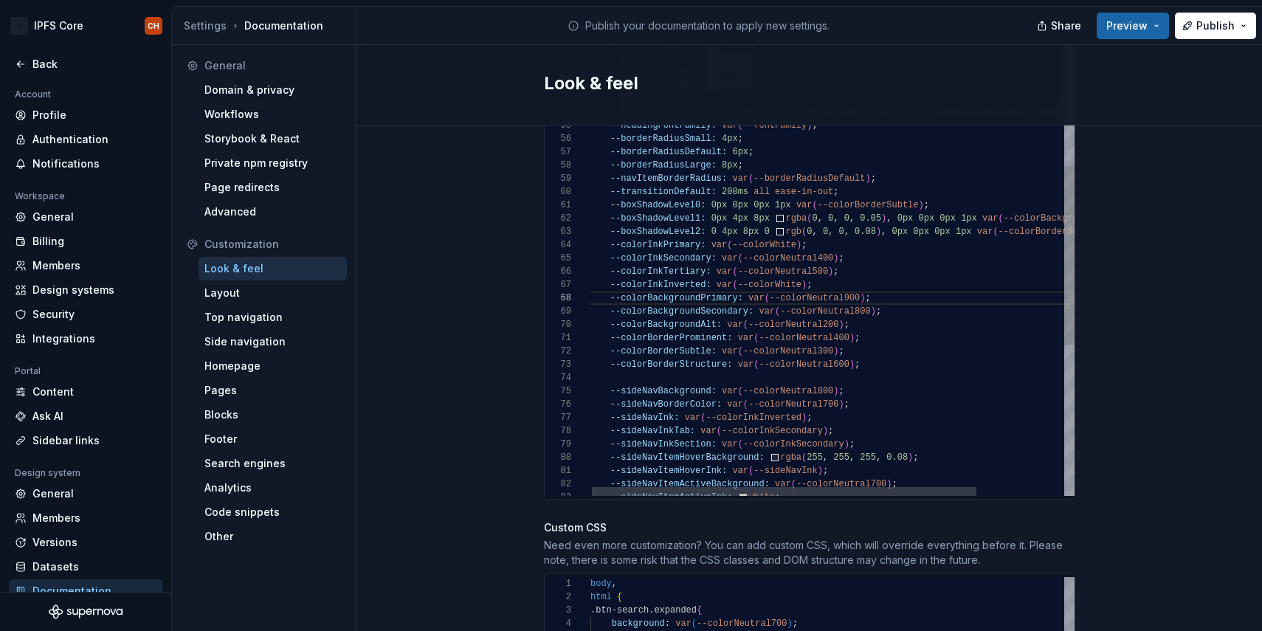
click at [850, 283] on div "--sideNavInk: var ( --colorInkInverted ) ; --sideNavInkTab: var ( --colorInkSec…" at bounding box center [887, 169] width 596 height 1537
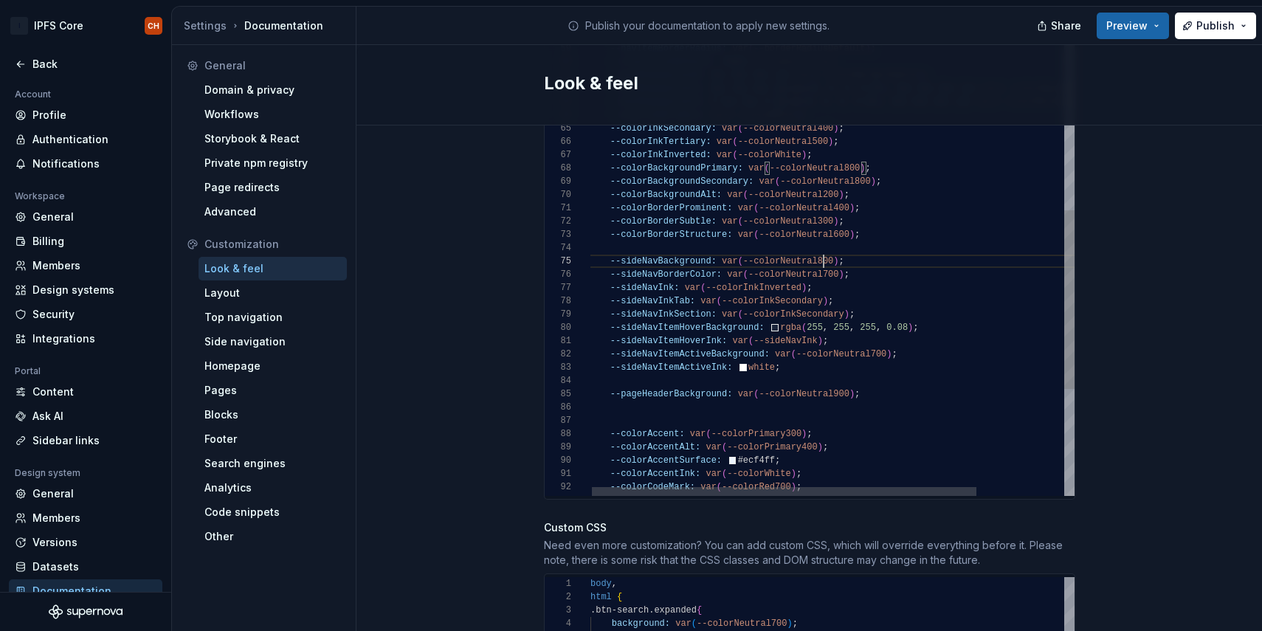
click at [821, 246] on div "--sideNavInk: var ( --colorInkInverted ) ; --sideNavInkTab: var ( --colorInkSec…" at bounding box center [887, 40] width 596 height 1537
click at [1116, 27] on span "Preview" at bounding box center [1126, 25] width 41 height 15
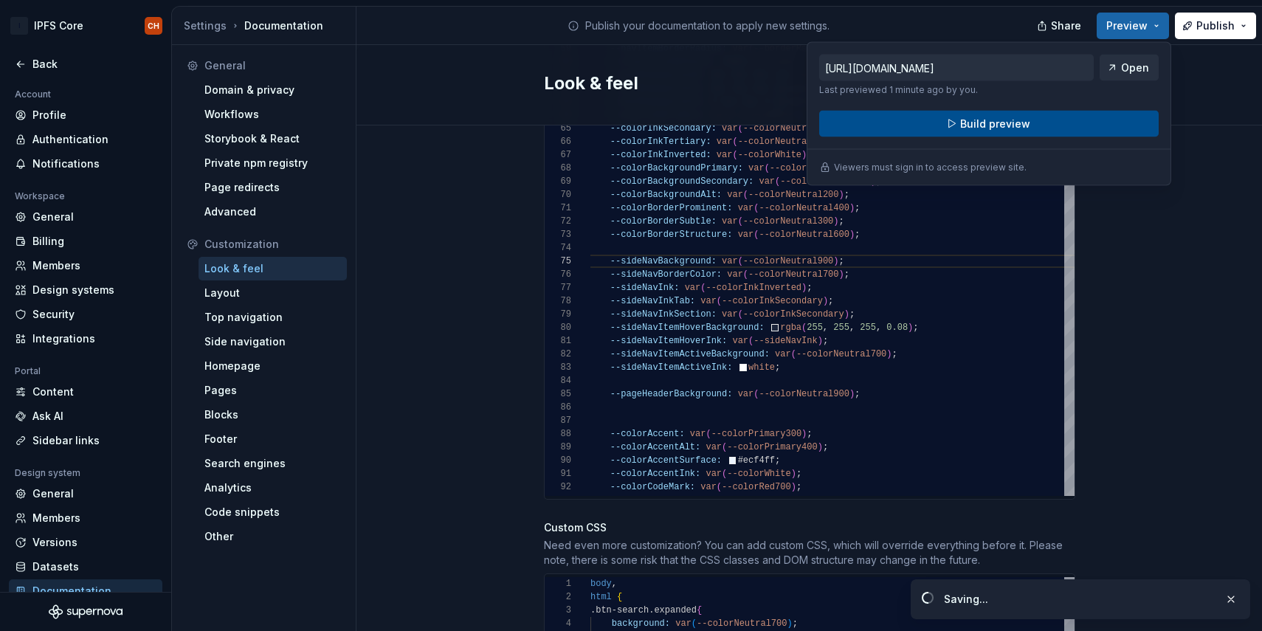
click at [1028, 121] on button "Build preview" at bounding box center [988, 124] width 339 height 27
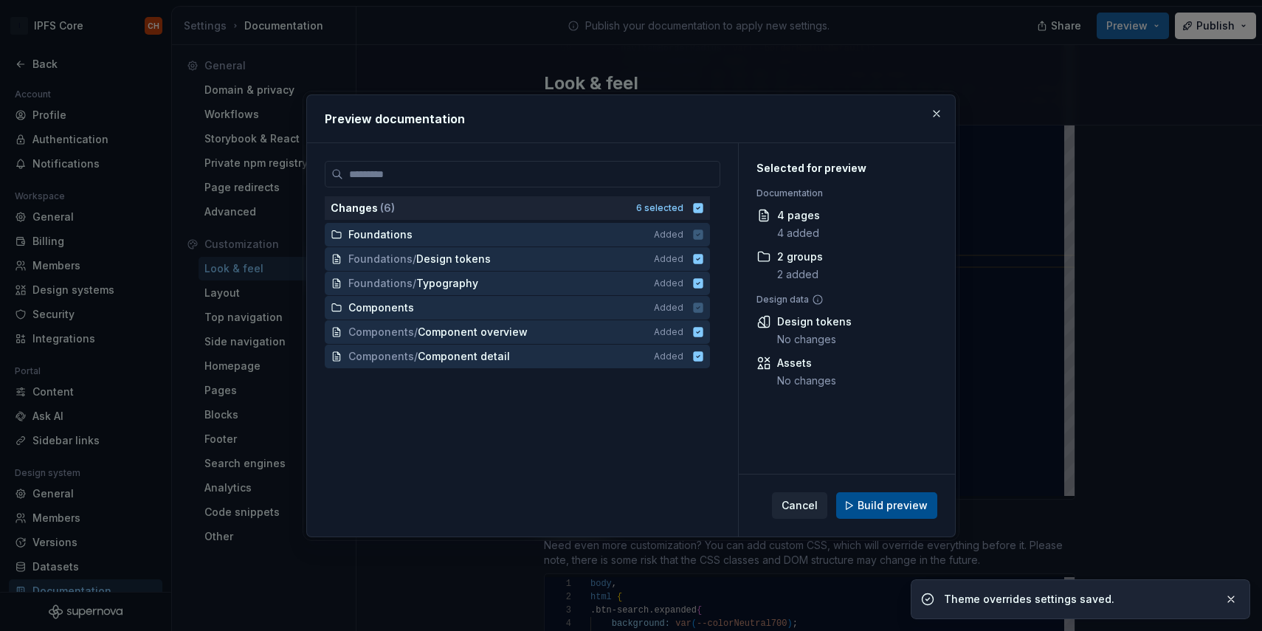
click at [898, 506] on span "Build preview" at bounding box center [893, 505] width 70 height 15
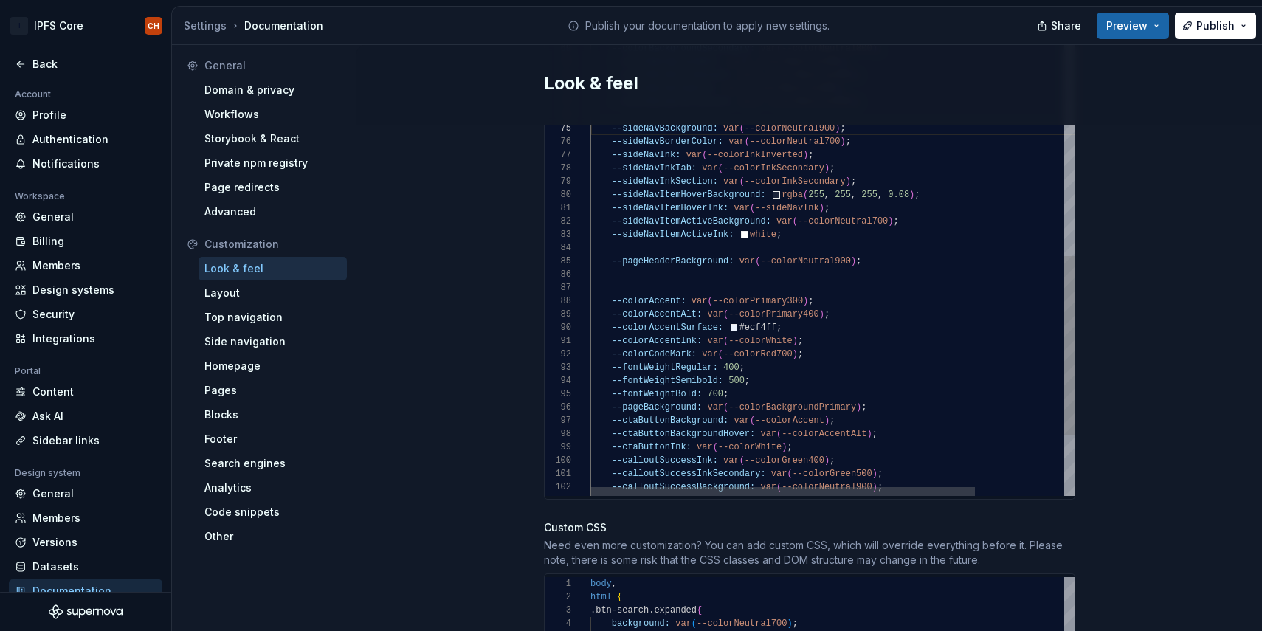
scroll to position [53, 251]
click at [1134, 28] on span "Preview" at bounding box center [1126, 25] width 41 height 15
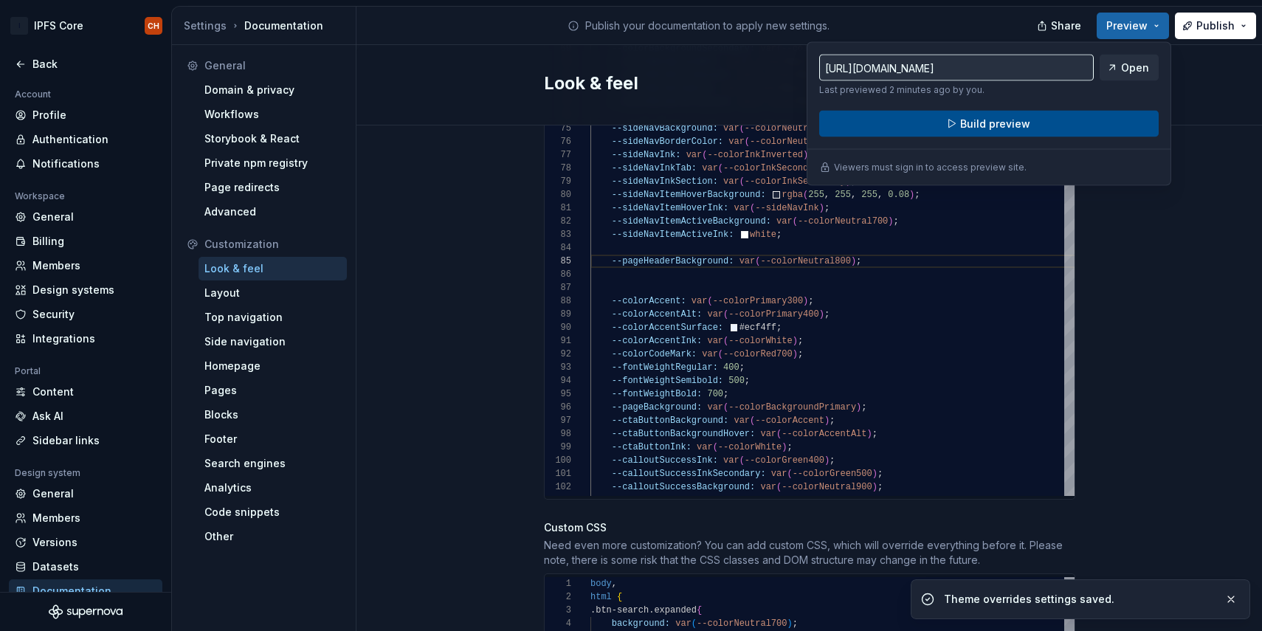
click at [998, 120] on span "Build preview" at bounding box center [995, 124] width 70 height 15
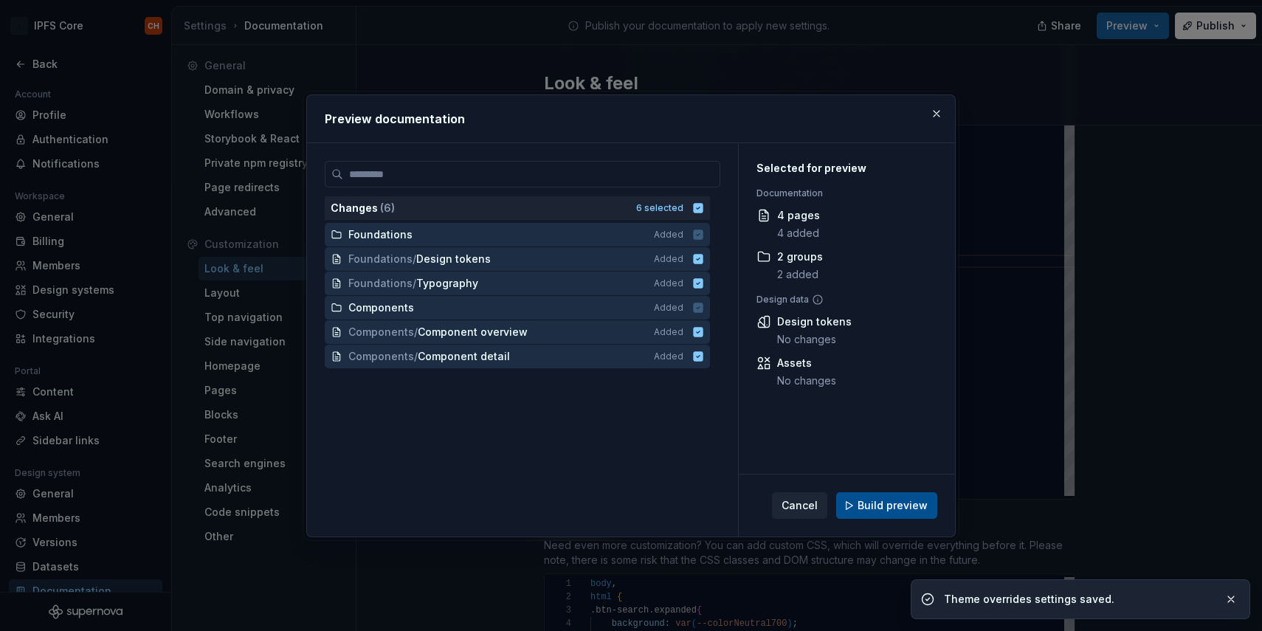
click at [857, 508] on button "Build preview" at bounding box center [886, 505] width 101 height 27
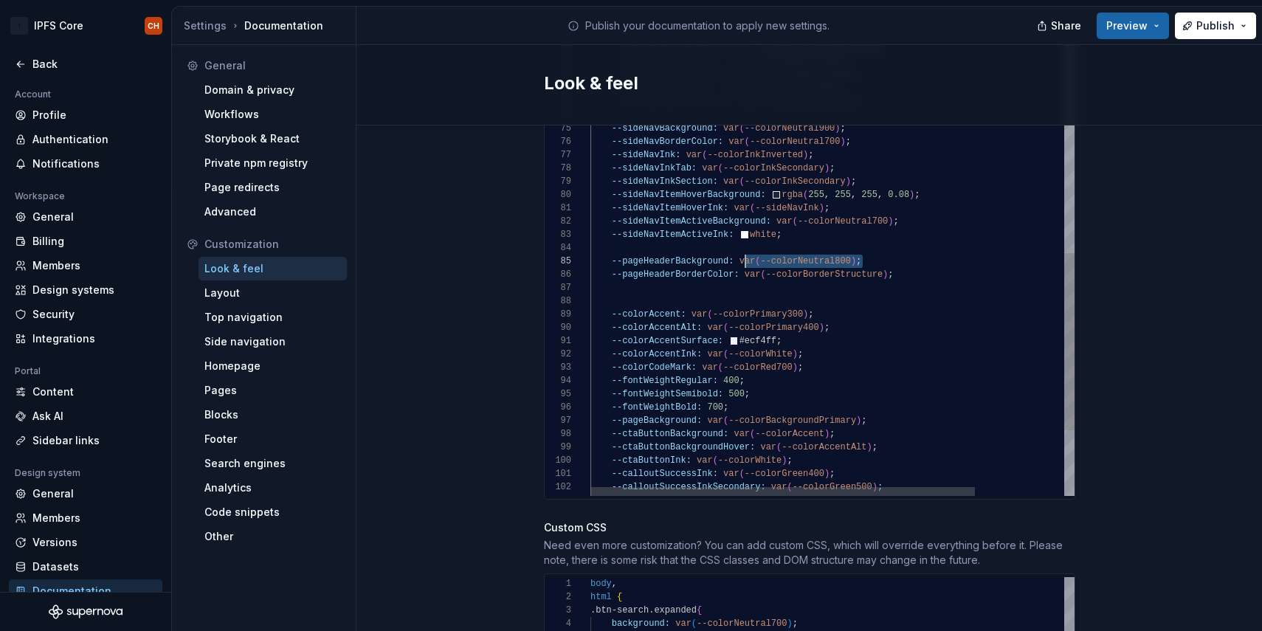
scroll to position [53, 149]
drag, startPoint x: 870, startPoint y: 249, endPoint x: 739, endPoint y: 245, distance: 131.4
drag, startPoint x: 899, startPoint y: 262, endPoint x: 744, endPoint y: 262, distance: 155.0
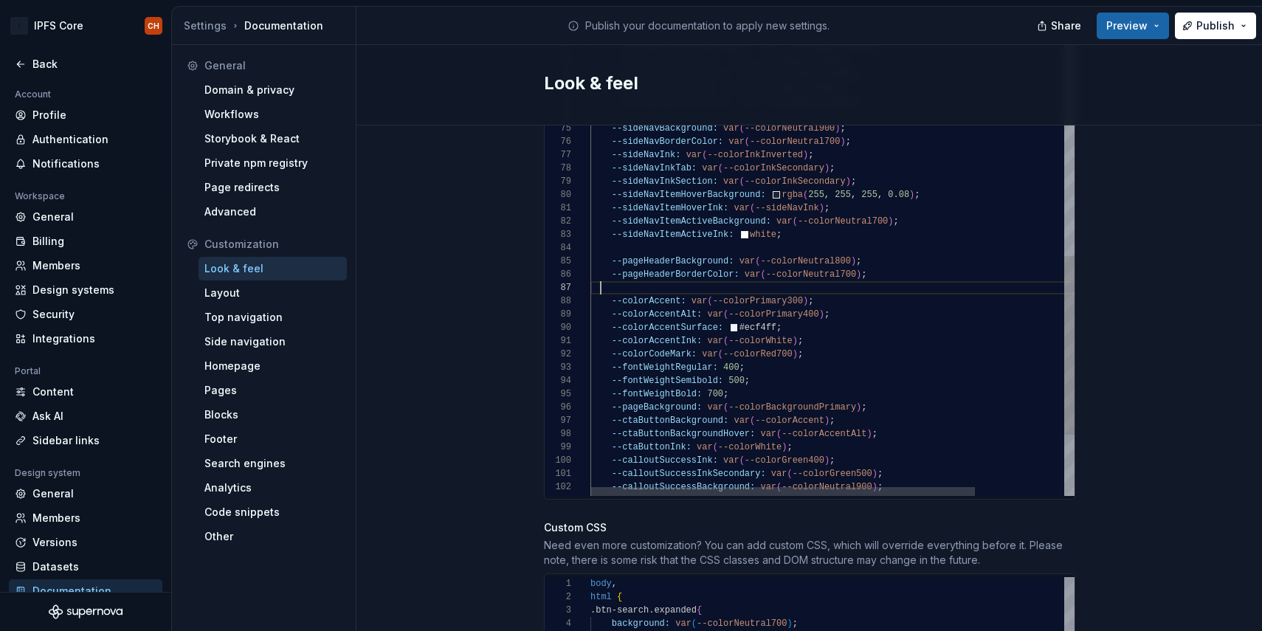
scroll to position [80, 10]
type textarea "**********"
click at [1136, 25] on span "Preview" at bounding box center [1126, 25] width 41 height 15
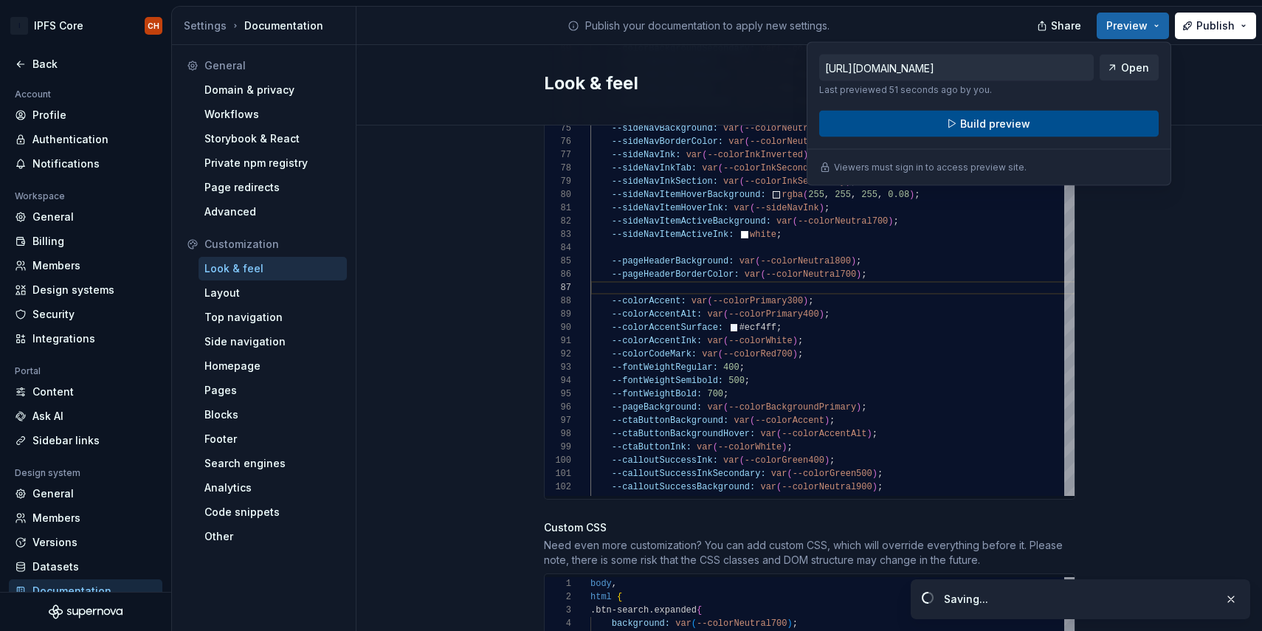
click at [1033, 116] on button "Build preview" at bounding box center [988, 124] width 339 height 27
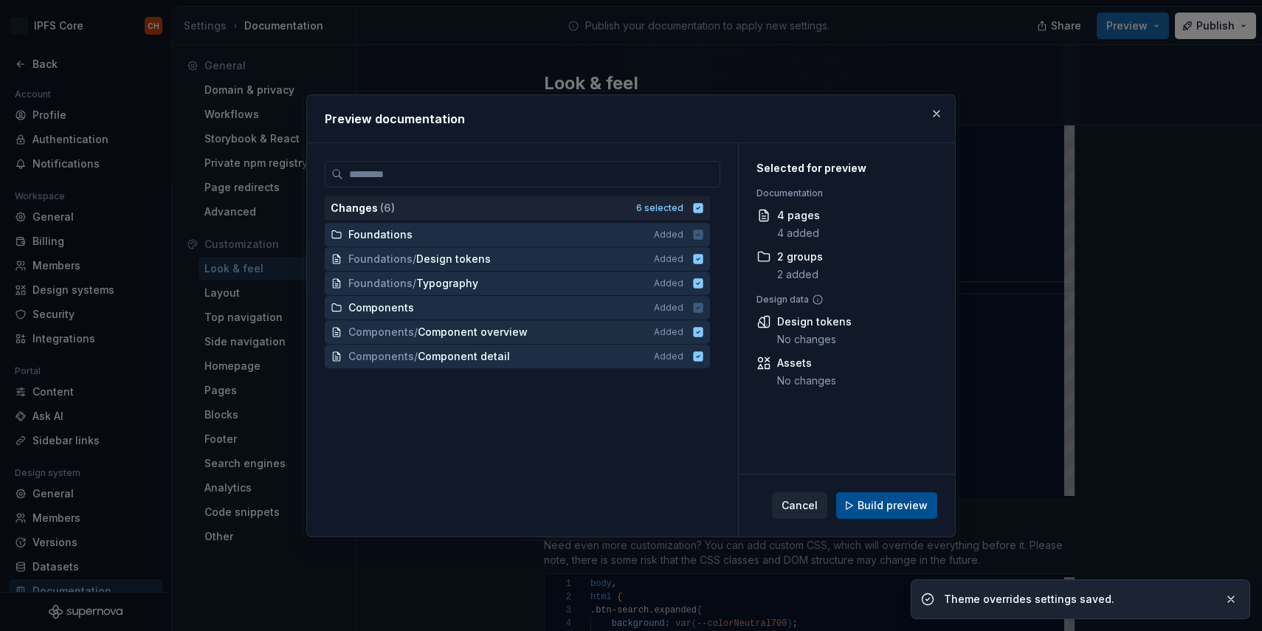
click at [875, 504] on span "Build preview" at bounding box center [893, 505] width 70 height 15
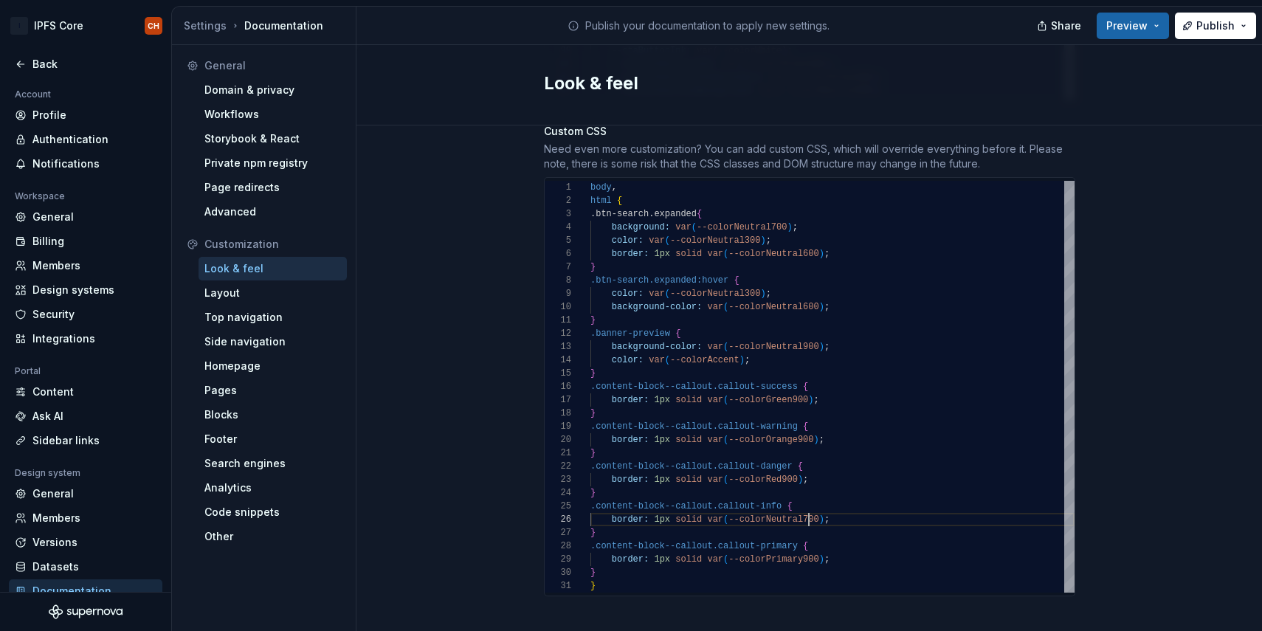
scroll to position [66, 218]
click at [807, 505] on div "color: var ( --colorNeutral300 ) ; } .btn-search.expanded:hover { color: var ( …" at bounding box center [832, 387] width 484 height 412
type textarea "**********"
click at [1135, 27] on span "Preview" at bounding box center [1126, 25] width 41 height 15
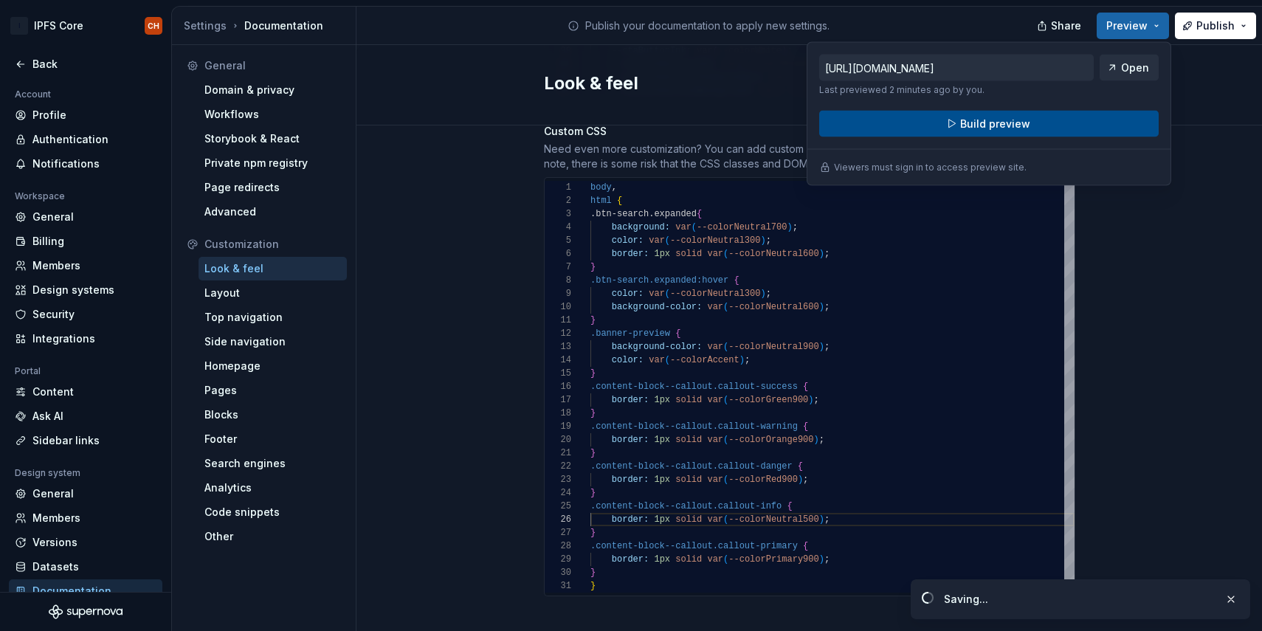
click at [1018, 128] on span "Build preview" at bounding box center [995, 124] width 70 height 15
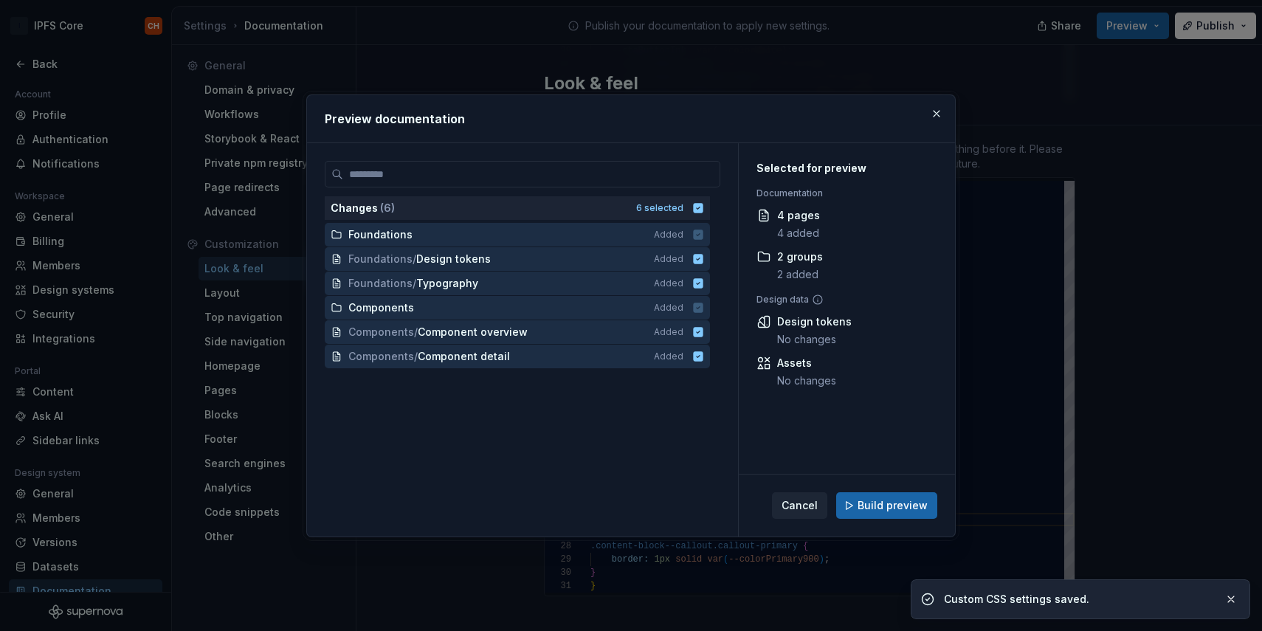
click at [852, 523] on div "Cancel Build preview" at bounding box center [847, 506] width 216 height 62
click at [877, 504] on span "Build preview" at bounding box center [893, 505] width 70 height 15
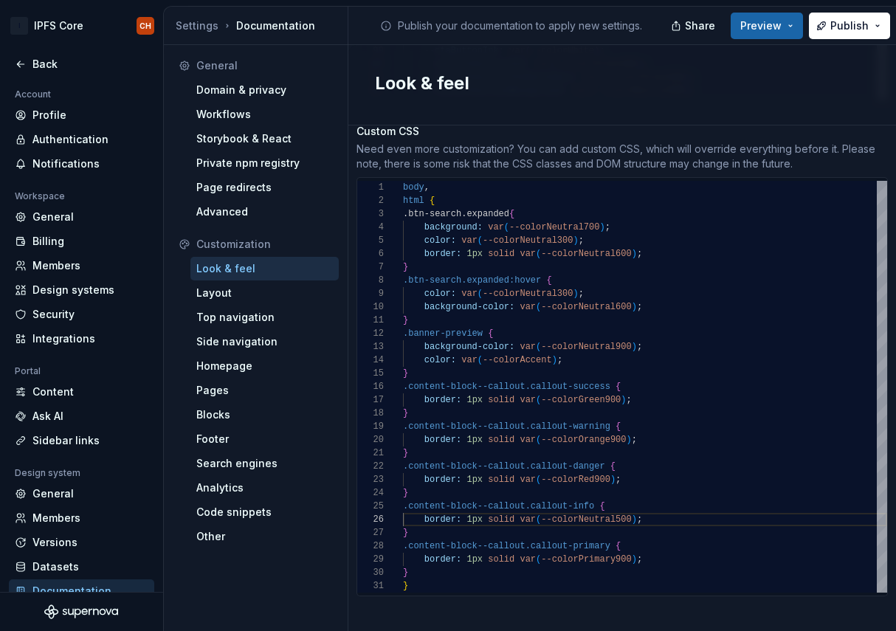
click at [826, 116] on div "Look & feel" at bounding box center [622, 85] width 548 height 80
click at [518, 41] on div "Publish your documentation to apply new settings." at bounding box center [511, 26] width 326 height 38
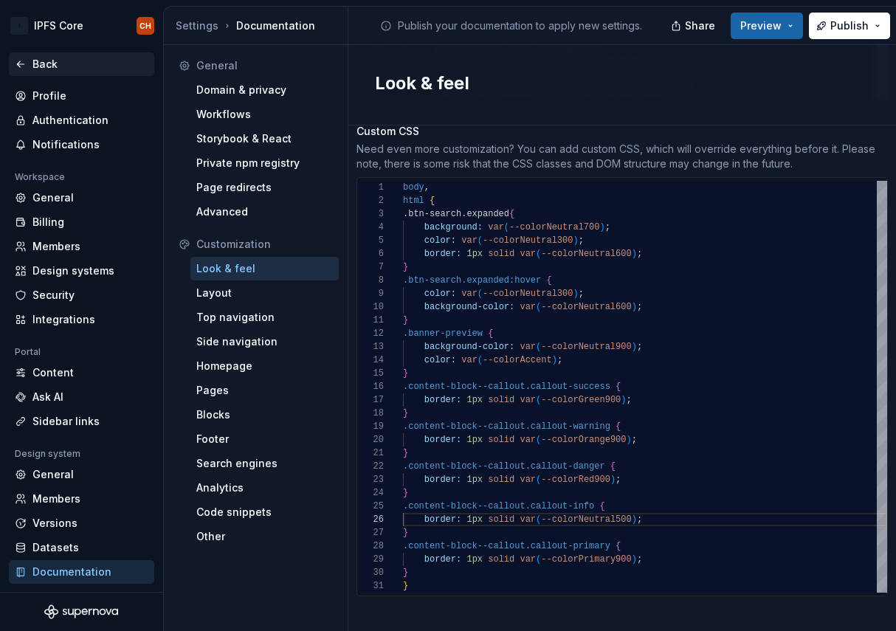
click at [77, 60] on div "Back" at bounding box center [90, 64] width 116 height 15
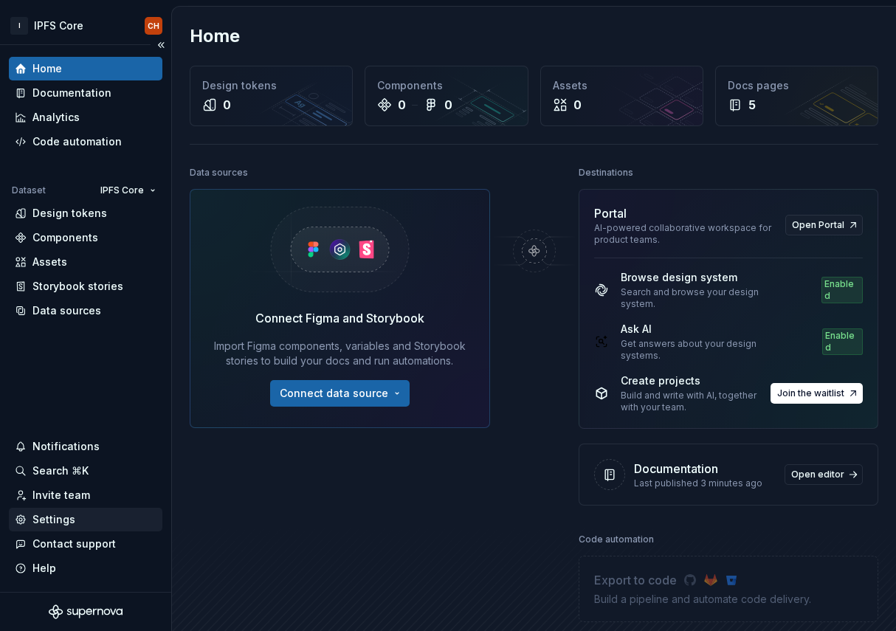
click at [57, 520] on div "Settings" at bounding box center [53, 519] width 43 height 15
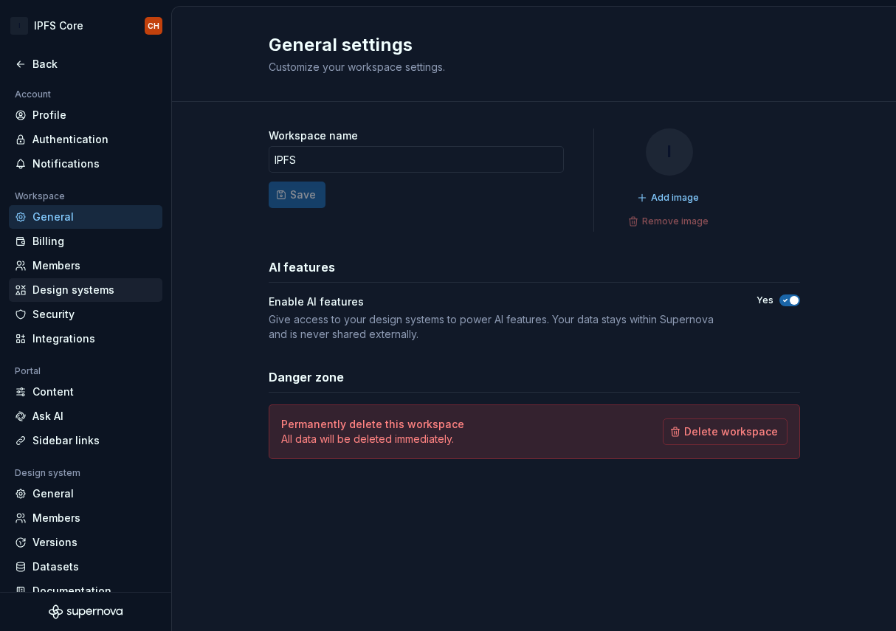
click at [89, 295] on div "Design systems" at bounding box center [94, 290] width 124 height 15
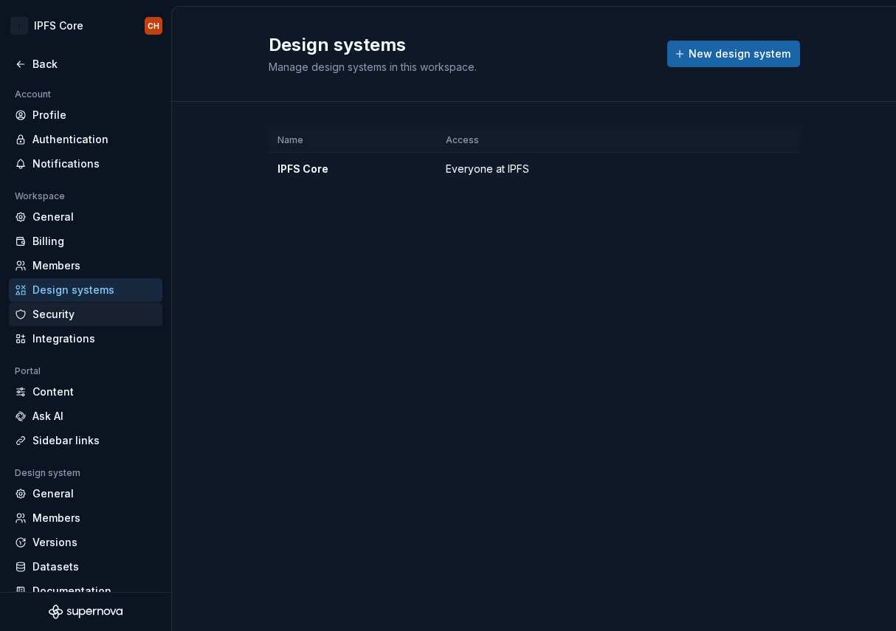
click at [81, 312] on div "Security" at bounding box center [94, 314] width 124 height 15
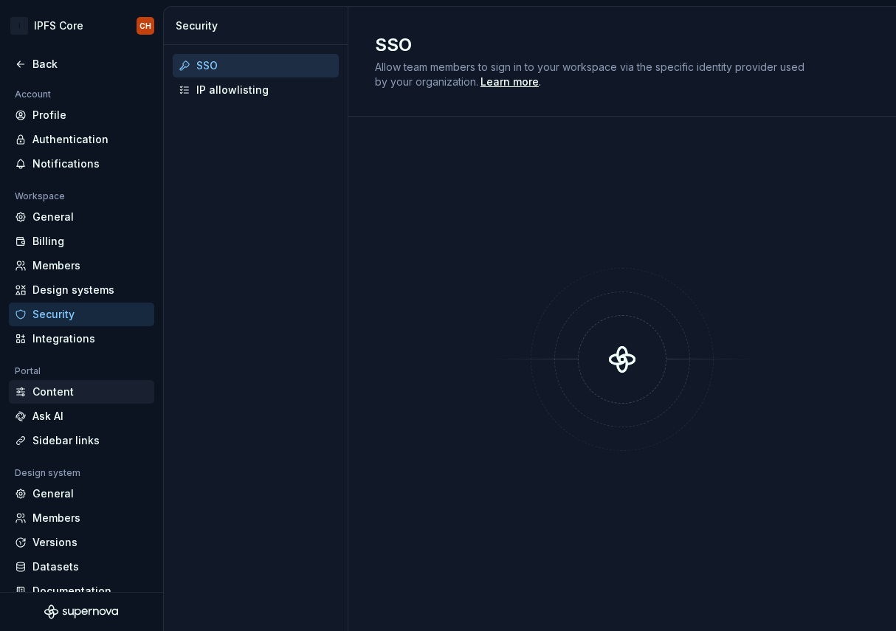
click at [68, 401] on div "Content" at bounding box center [81, 392] width 145 height 24
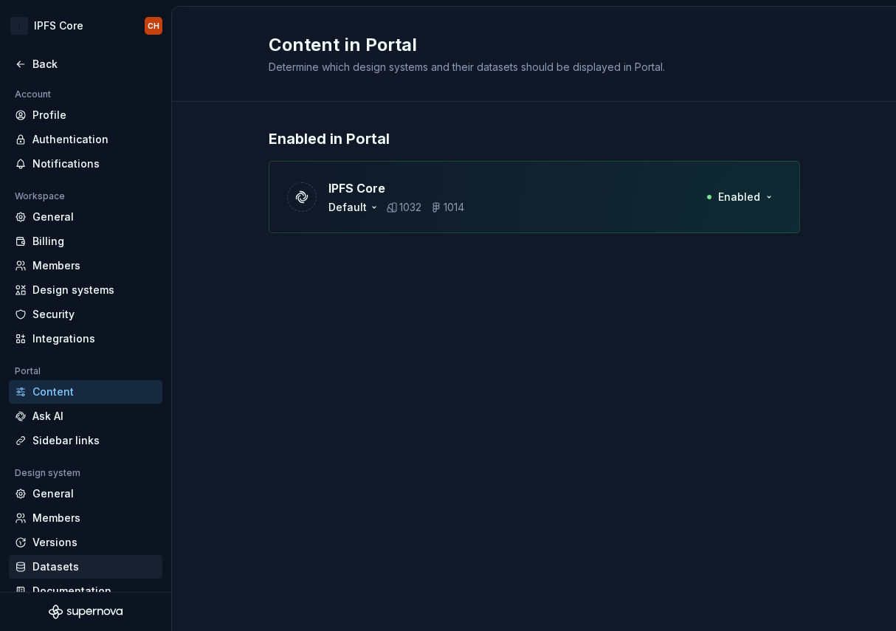
scroll to position [19, 0]
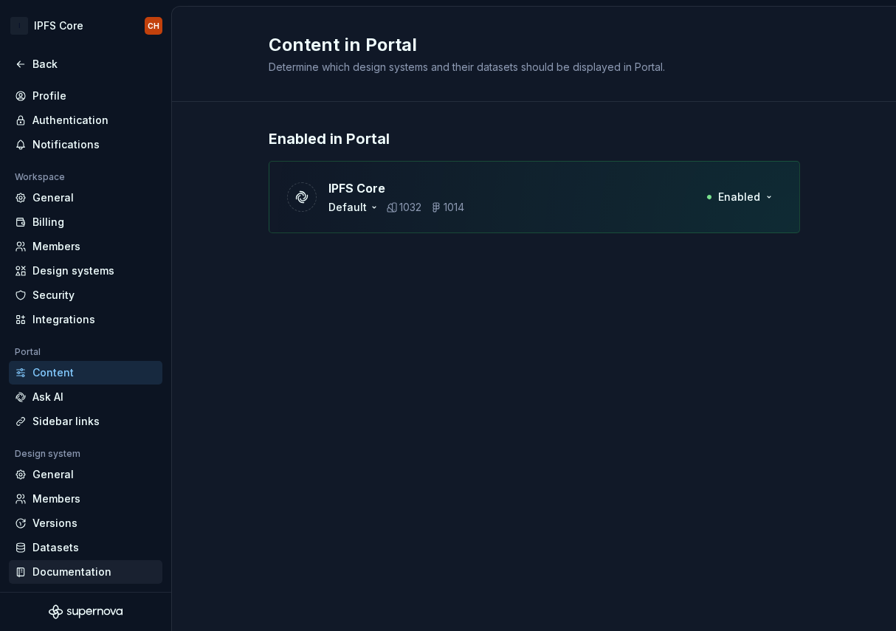
click at [58, 568] on div "Documentation" at bounding box center [94, 572] width 124 height 15
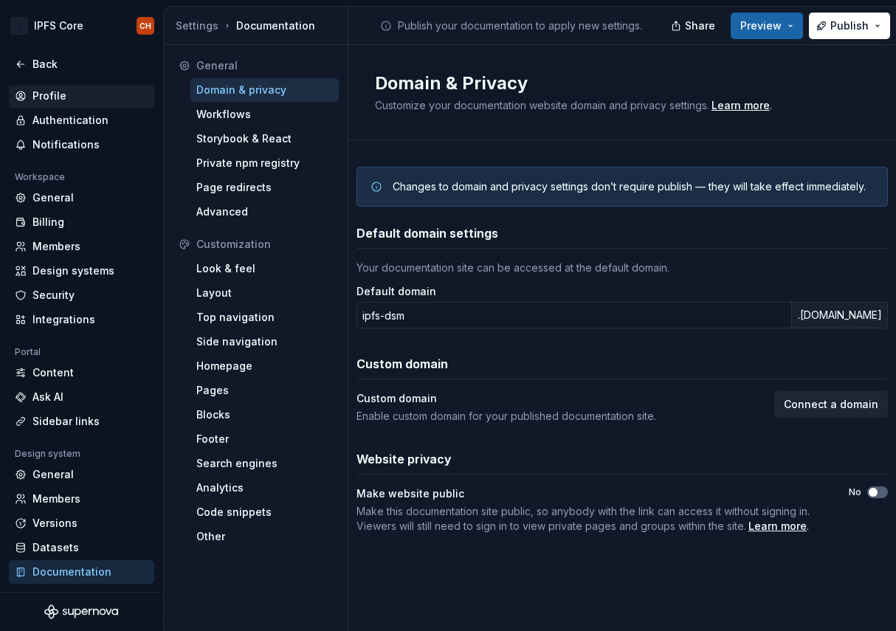
click at [58, 95] on div "Profile" at bounding box center [90, 96] width 116 height 15
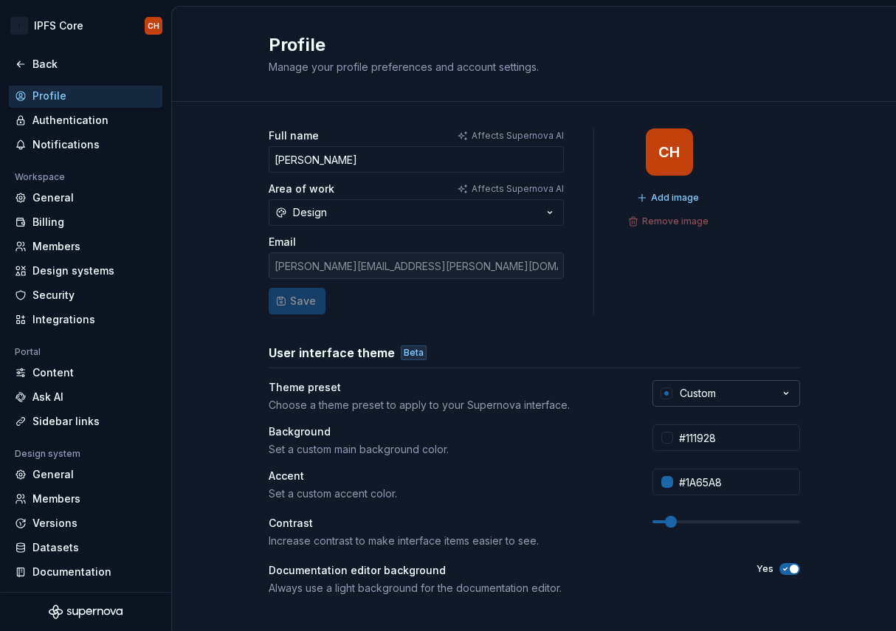
click at [702, 399] on div "Custom" at bounding box center [698, 393] width 36 height 15
click at [669, 489] on div at bounding box center [662, 482] width 21 height 27
click at [669, 483] on div at bounding box center [667, 482] width 12 height 12
click at [837, 385] on html "I IPFS Core CH Back Account Profile Authentication Notifications Workspace Gene…" at bounding box center [448, 315] width 896 height 631
click at [668, 478] on div at bounding box center [667, 482] width 12 height 12
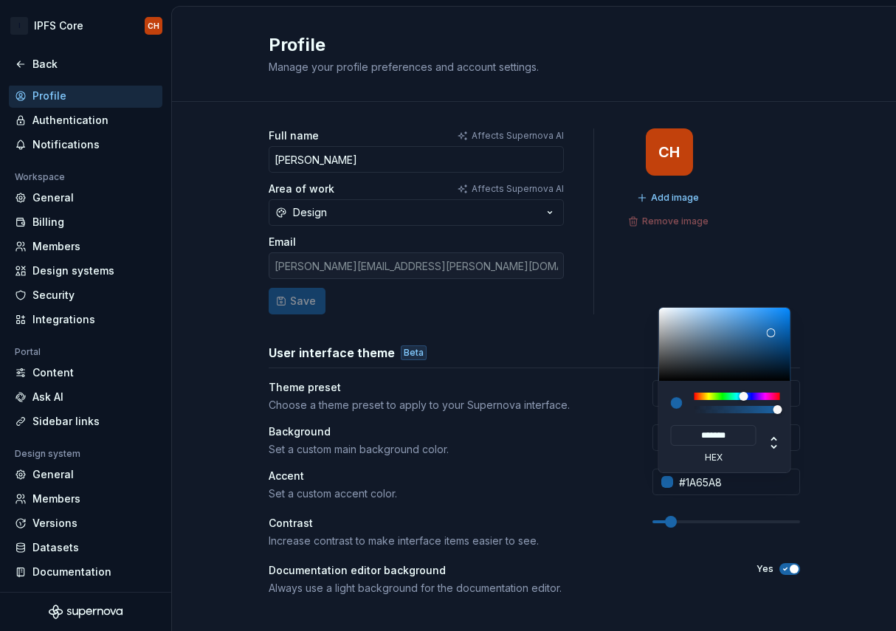
click at [870, 199] on html "I IPFS Core CH Back Account Profile Authentication Notifications Workspace Gene…" at bounding box center [448, 315] width 896 height 631
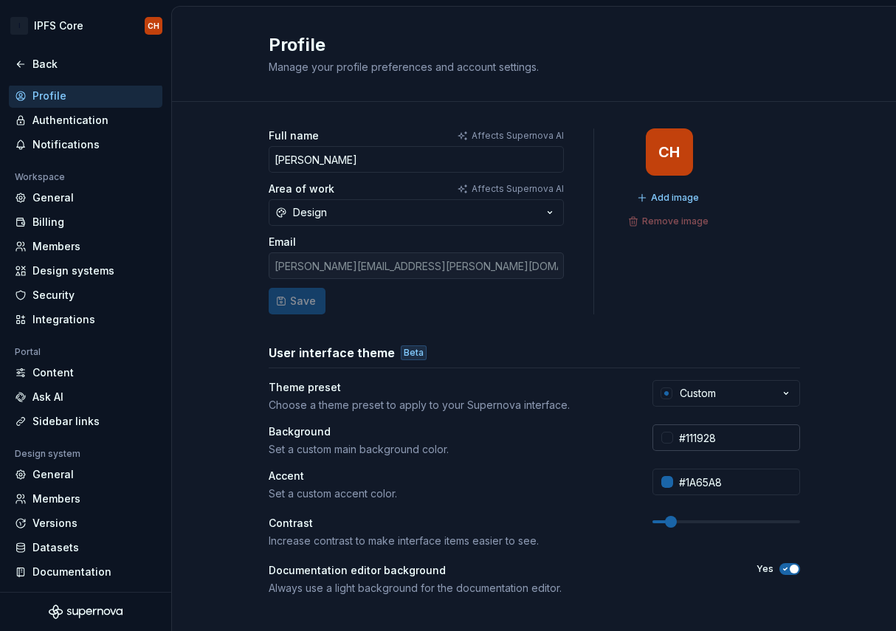
click at [669, 441] on div at bounding box center [667, 438] width 12 height 12
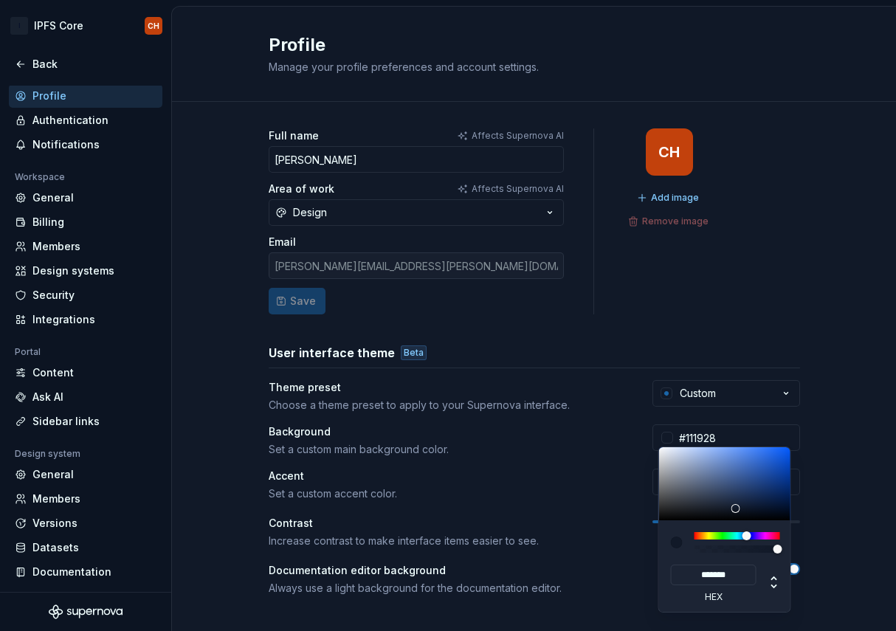
click at [784, 325] on html "I IPFS Core CH Back Account Profile Authentication Notifications Workspace Gene…" at bounding box center [448, 315] width 896 height 631
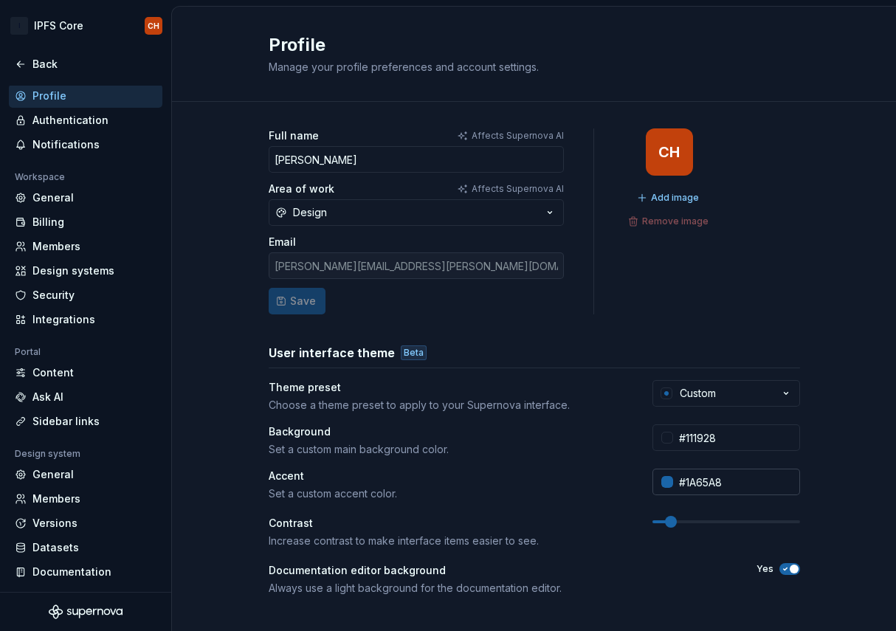
click at [664, 487] on div at bounding box center [662, 482] width 21 height 27
click at [668, 478] on div at bounding box center [667, 482] width 12 height 12
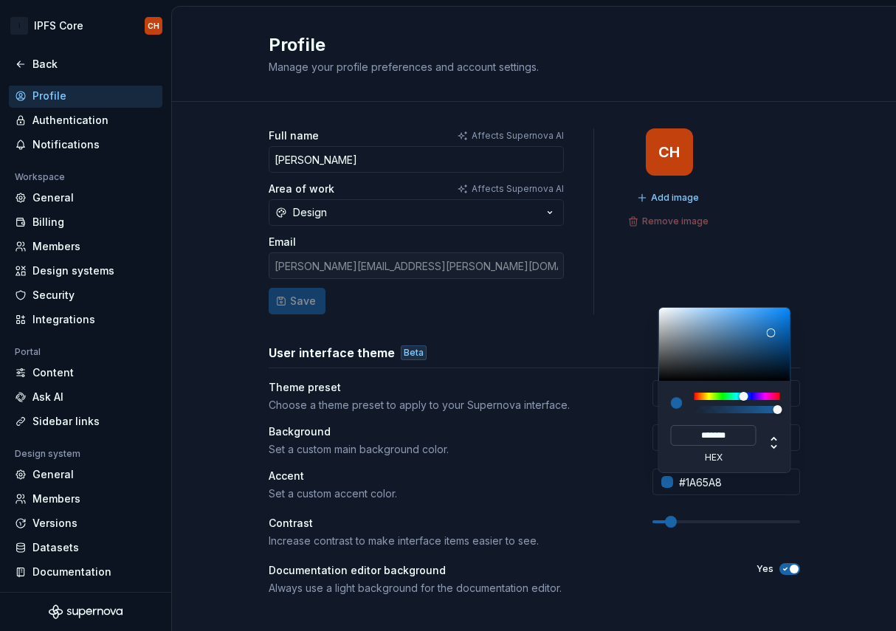
click at [723, 437] on input "*******" at bounding box center [714, 435] width 86 height 21
click at [734, 433] on input "*******" at bounding box center [714, 435] width 86 height 21
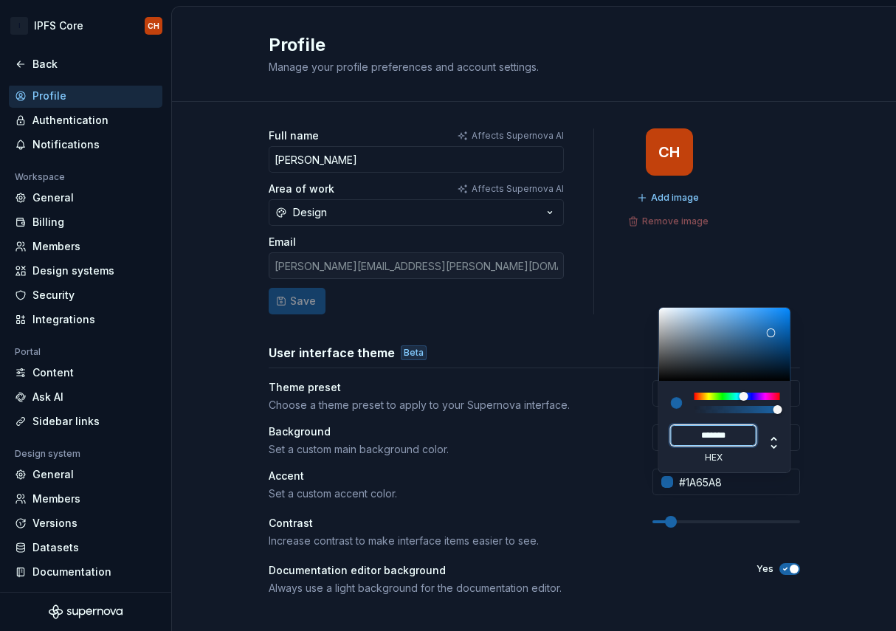
click at [734, 433] on input "*******" at bounding box center [714, 435] width 86 height 21
click at [691, 489] on html "I IPFS Core CH Back Account Profile Authentication Notifications Workspace Gene…" at bounding box center [448, 315] width 896 height 631
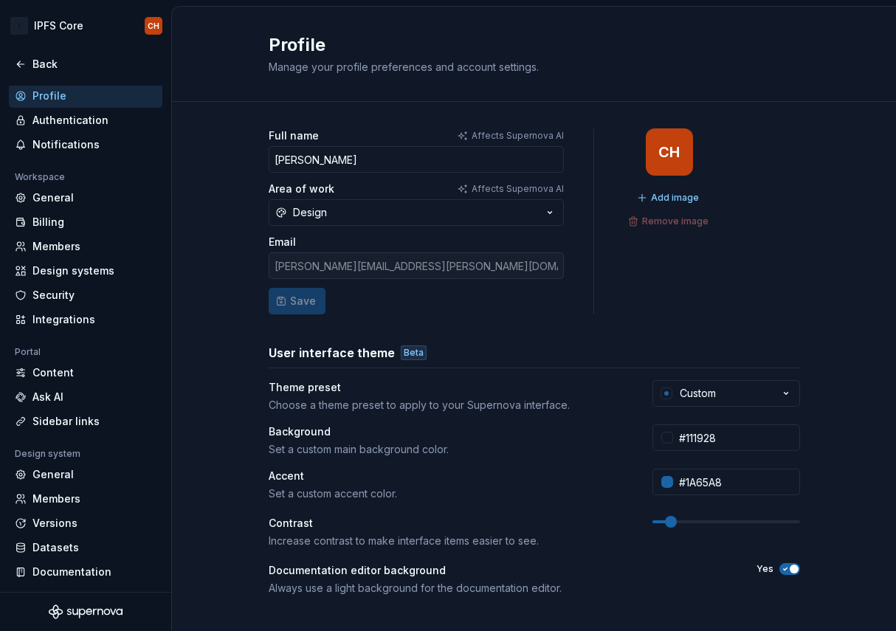
click at [691, 489] on html "I IPFS Core CH Back Account Profile Authentication Notifications Workspace Gene…" at bounding box center [448, 315] width 896 height 631
click at [691, 489] on input "#1A65A8" at bounding box center [736, 482] width 127 height 27
click at [41, 578] on div "Documentation" at bounding box center [94, 572] width 124 height 15
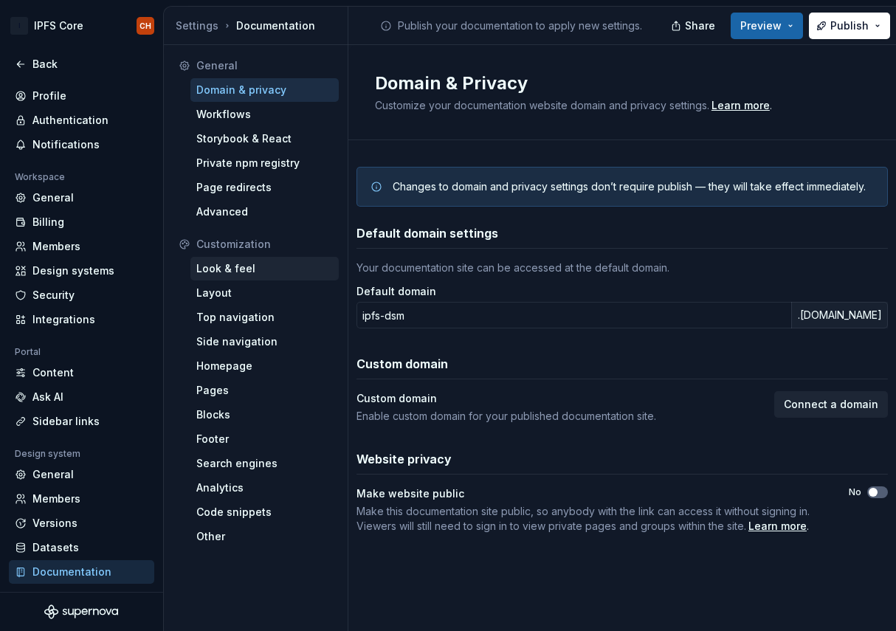
click at [243, 266] on div "Look & feel" at bounding box center [264, 268] width 137 height 15
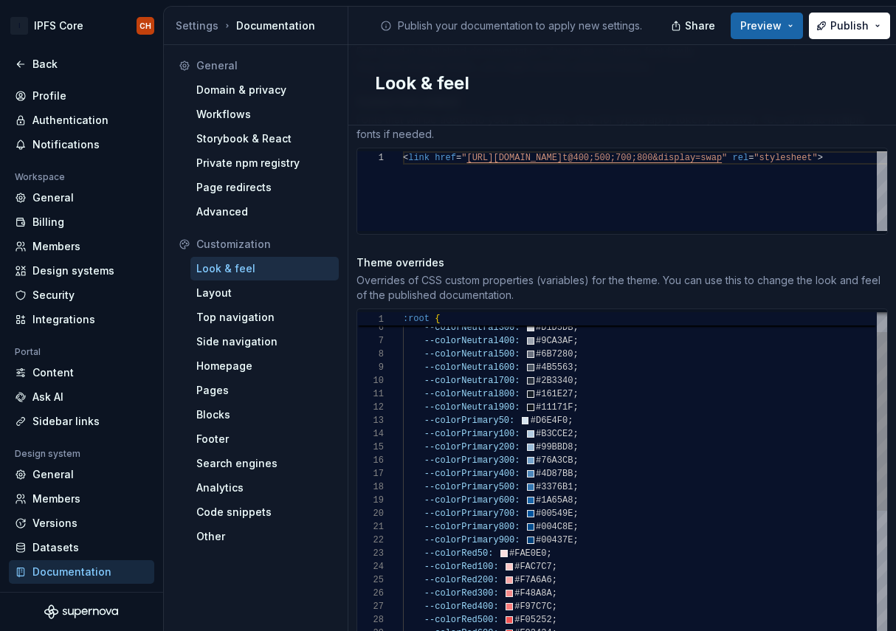
scroll to position [66, 154]
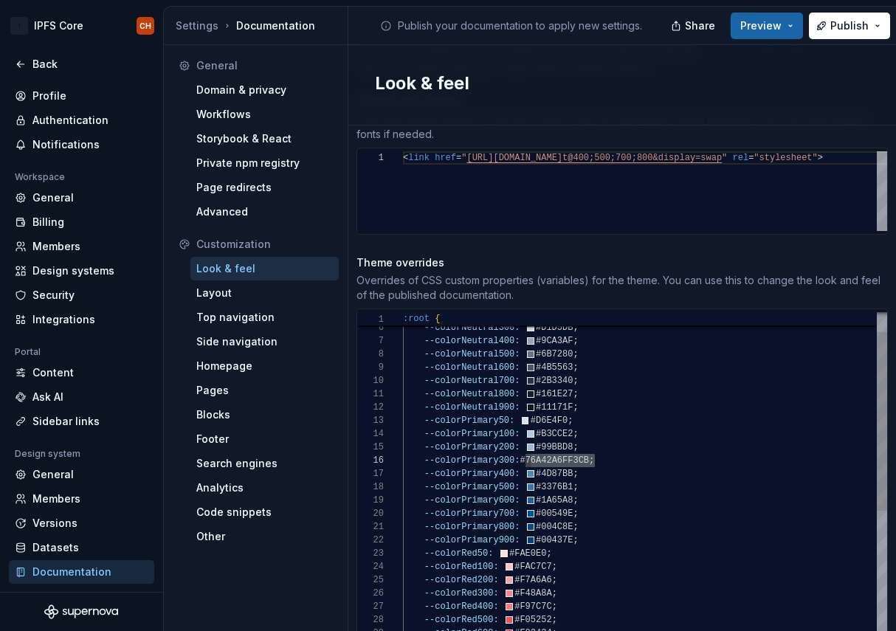
type textarea "**********"
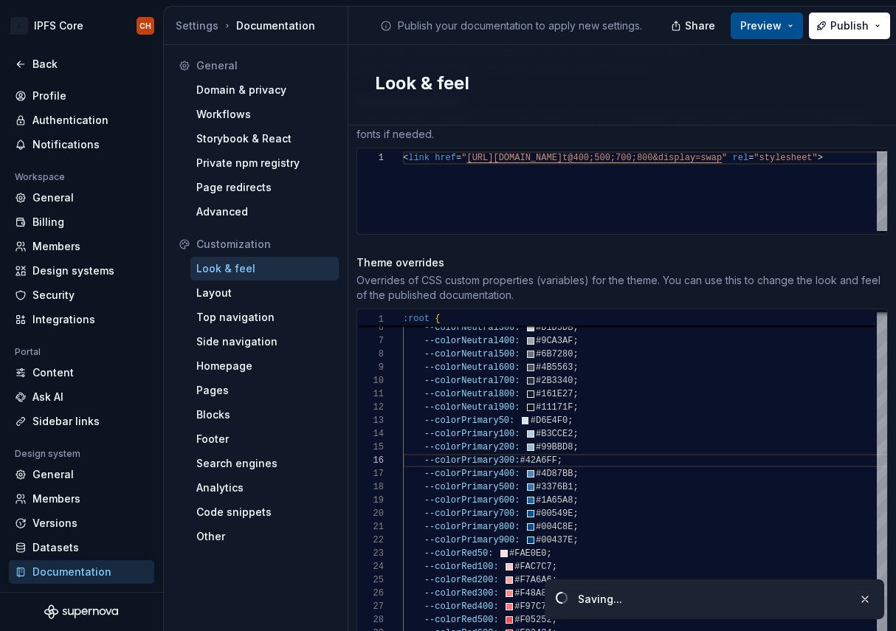
click at [774, 30] on span "Preview" at bounding box center [760, 25] width 41 height 15
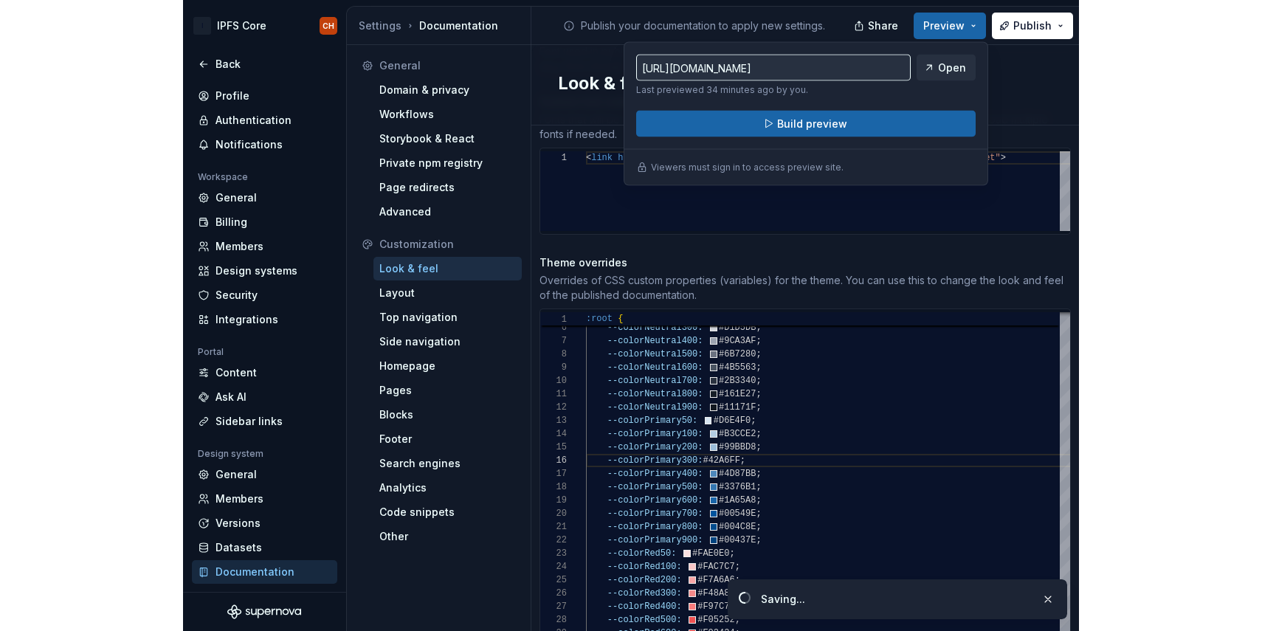
scroll to position [66, 165]
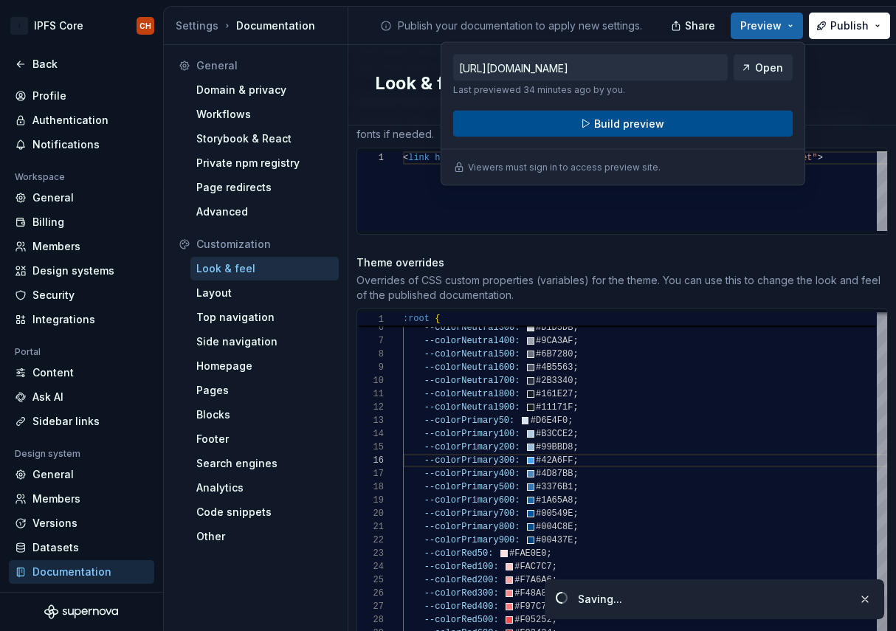
click at [711, 122] on button "Build preview" at bounding box center [622, 124] width 339 height 27
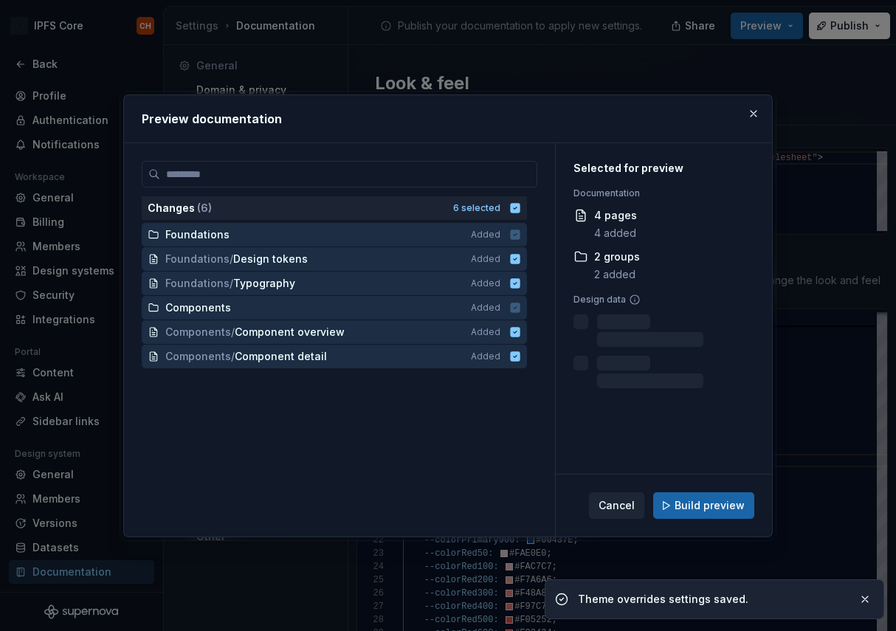
click at [696, 520] on div "Cancel Build preview" at bounding box center [664, 506] width 216 height 62
click at [710, 500] on span "Build preview" at bounding box center [710, 505] width 70 height 15
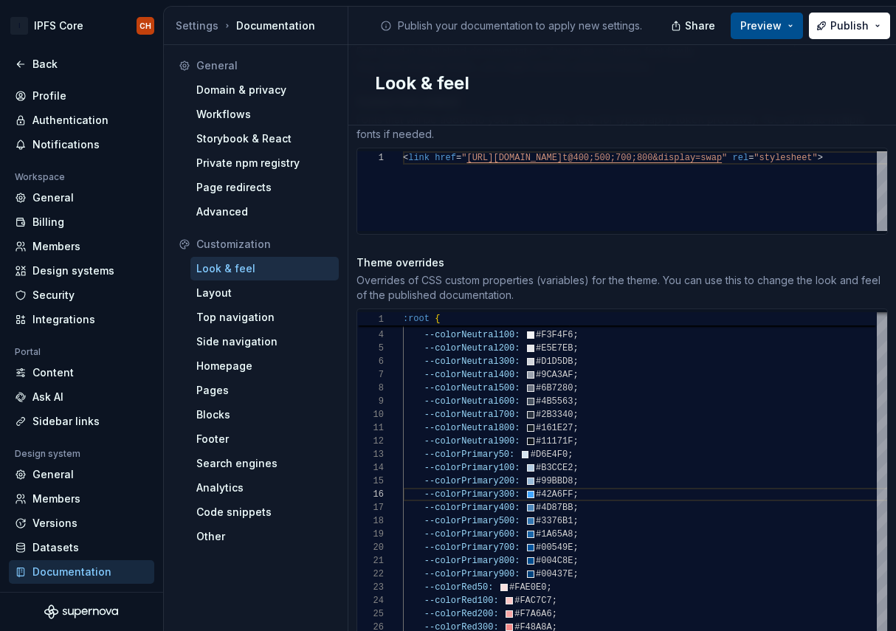
click at [791, 27] on button "Preview" at bounding box center [767, 26] width 72 height 27
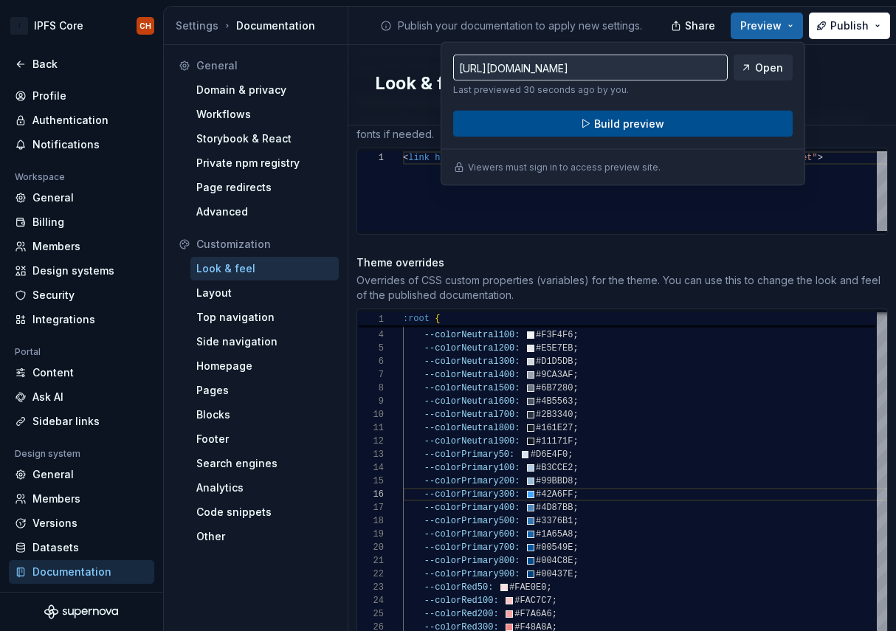
click at [725, 111] on button "Build preview" at bounding box center [622, 124] width 339 height 27
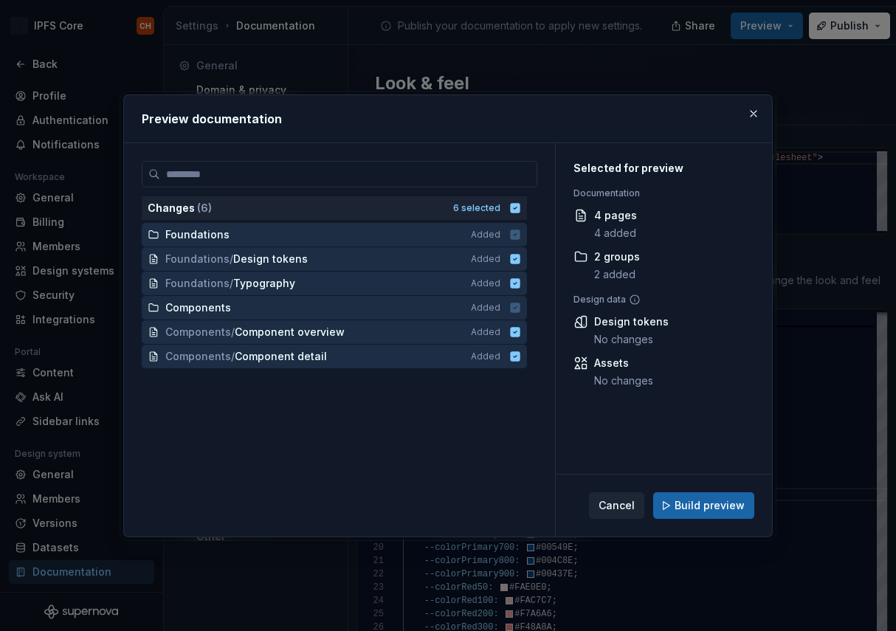
click at [670, 525] on div "Cancel Build preview" at bounding box center [664, 506] width 216 height 62
click at [683, 512] on span "Build preview" at bounding box center [710, 505] width 70 height 15
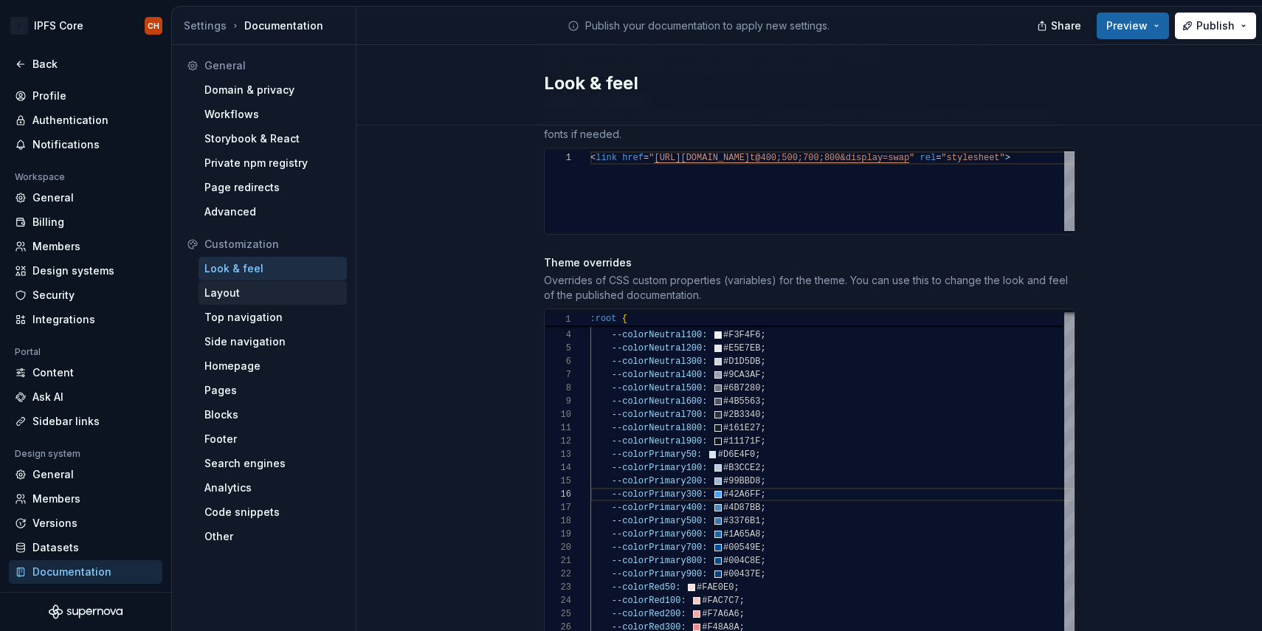
click at [221, 297] on div "Layout" at bounding box center [272, 293] width 137 height 15
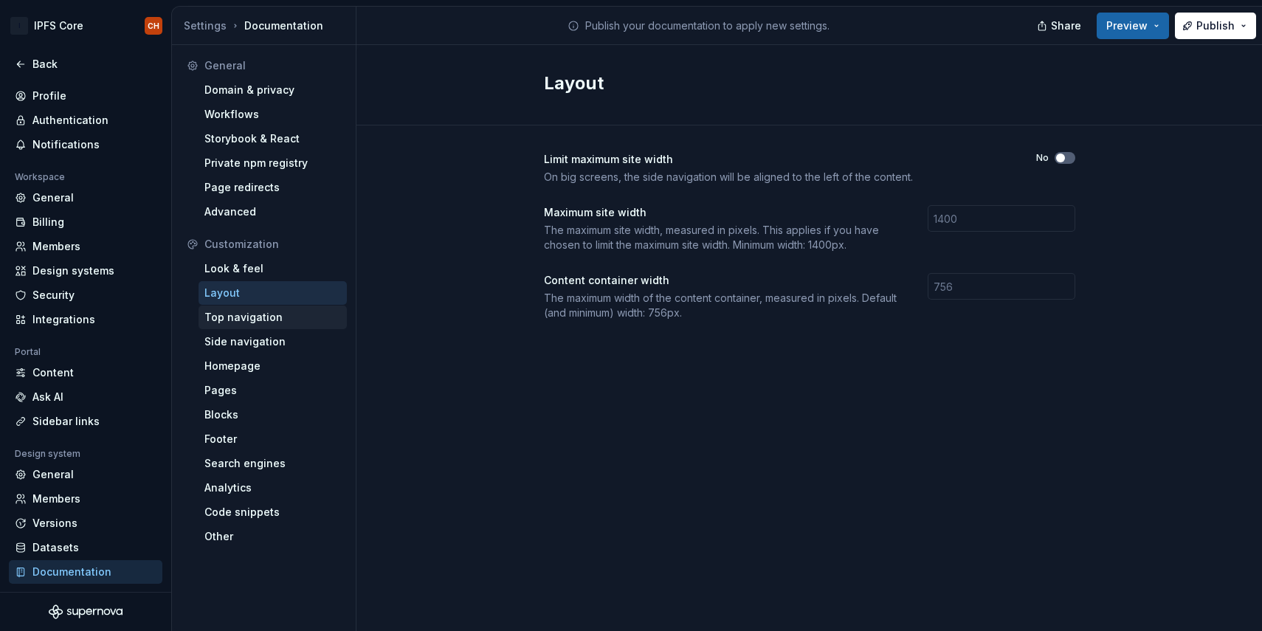
click at [221, 316] on div "Top navigation" at bounding box center [272, 317] width 137 height 15
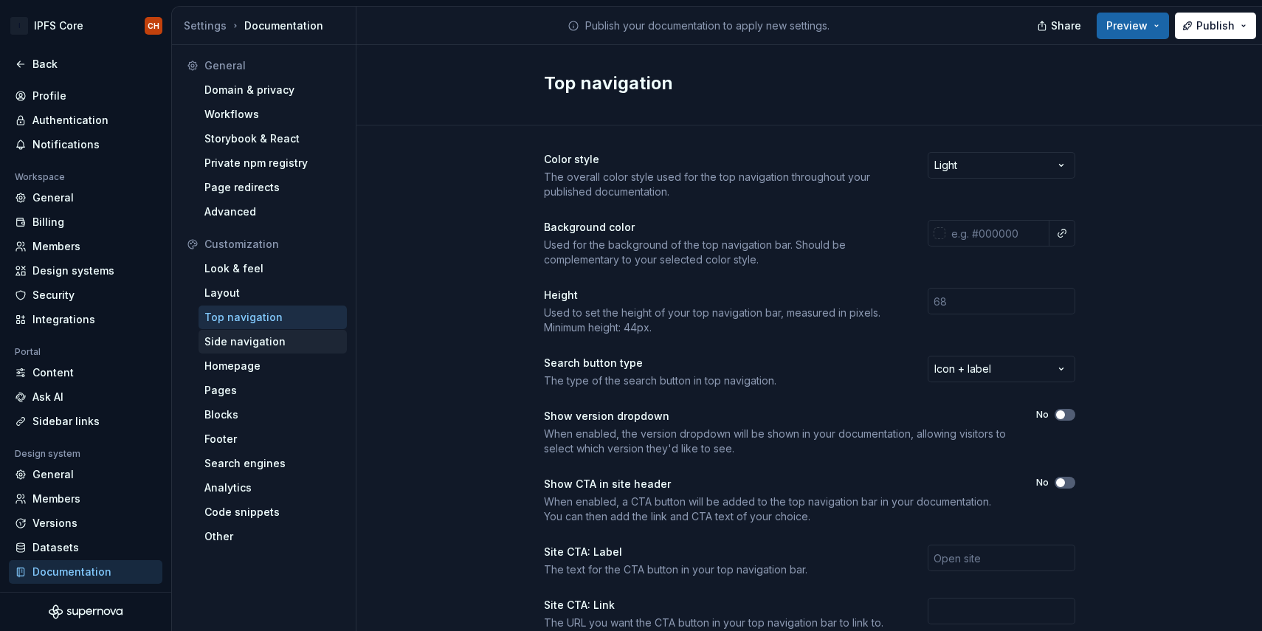
click at [218, 341] on div "Side navigation" at bounding box center [272, 341] width 137 height 15
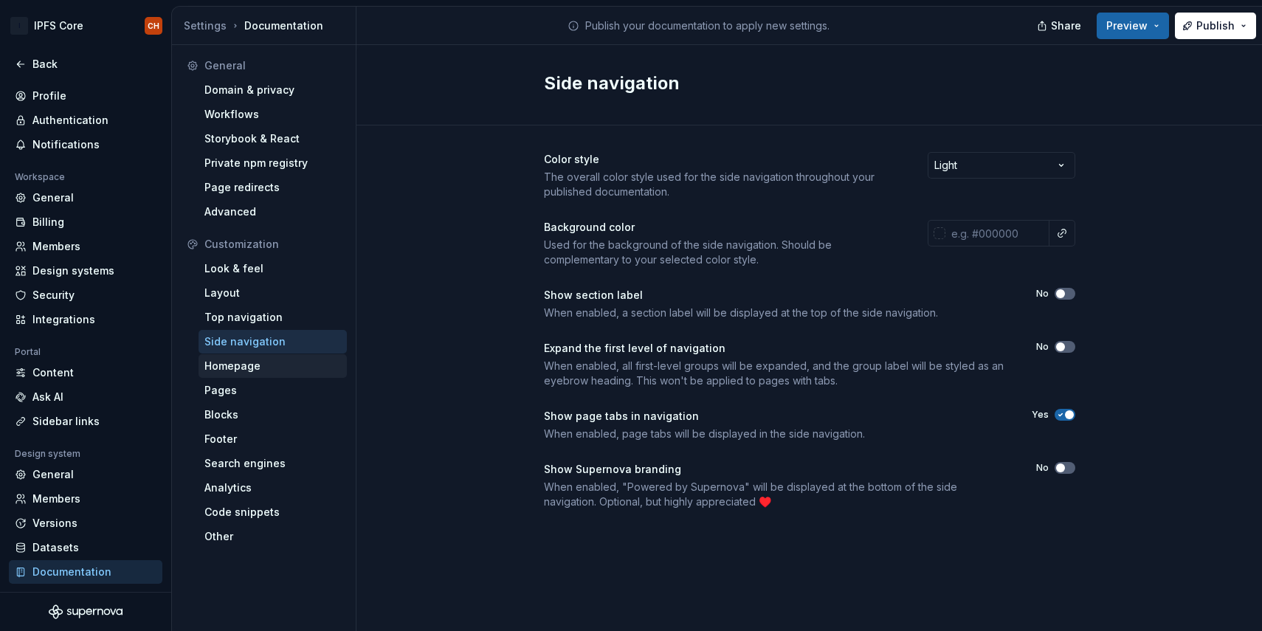
click at [218, 357] on div "Homepage" at bounding box center [273, 366] width 148 height 24
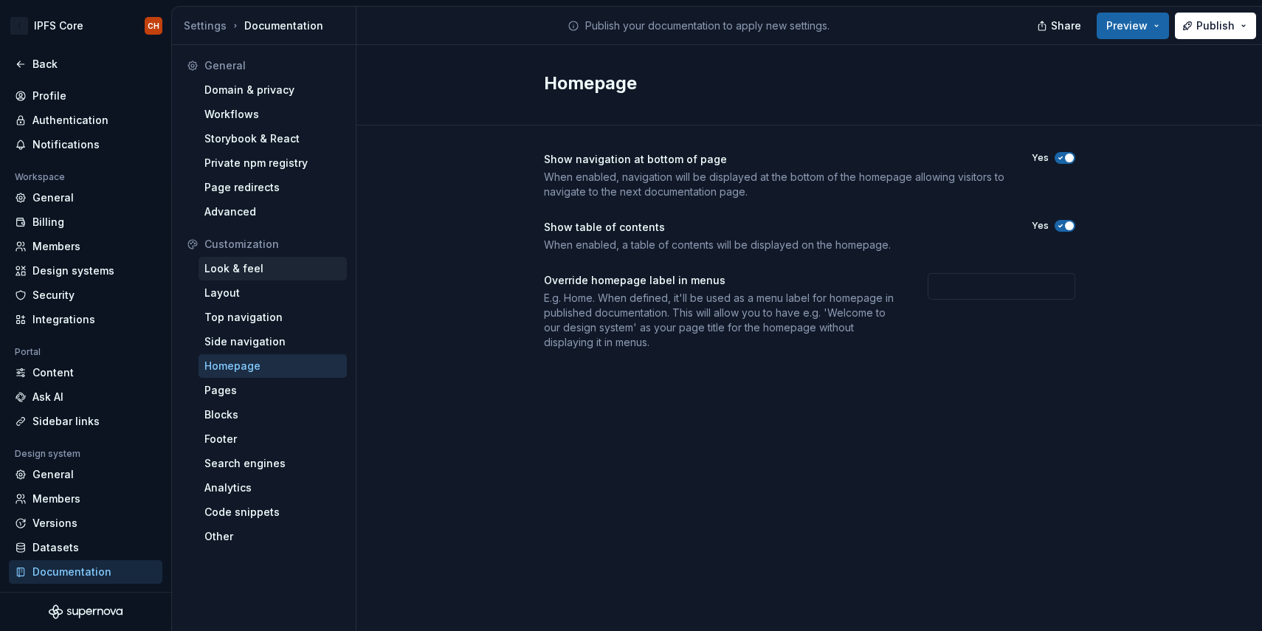
click at [245, 275] on div "Look & feel" at bounding box center [272, 268] width 137 height 15
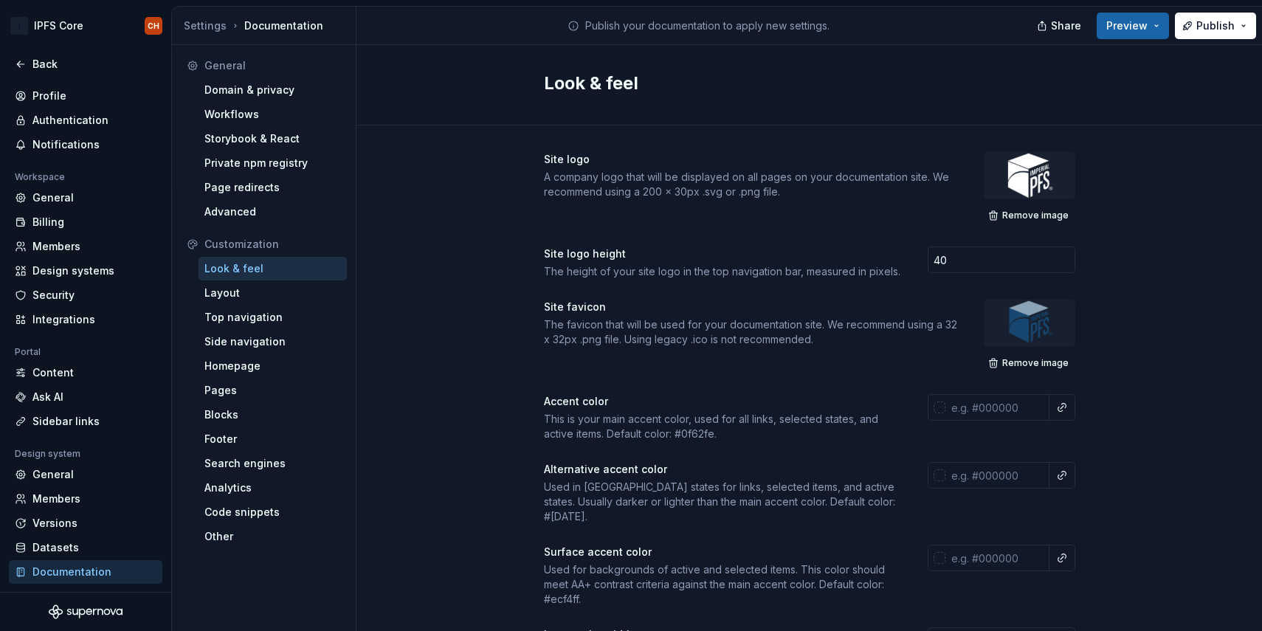
click at [1039, 182] on div at bounding box center [1030, 175] width 92 height 47
click at [1027, 221] on span "Remove image" at bounding box center [1035, 216] width 66 height 12
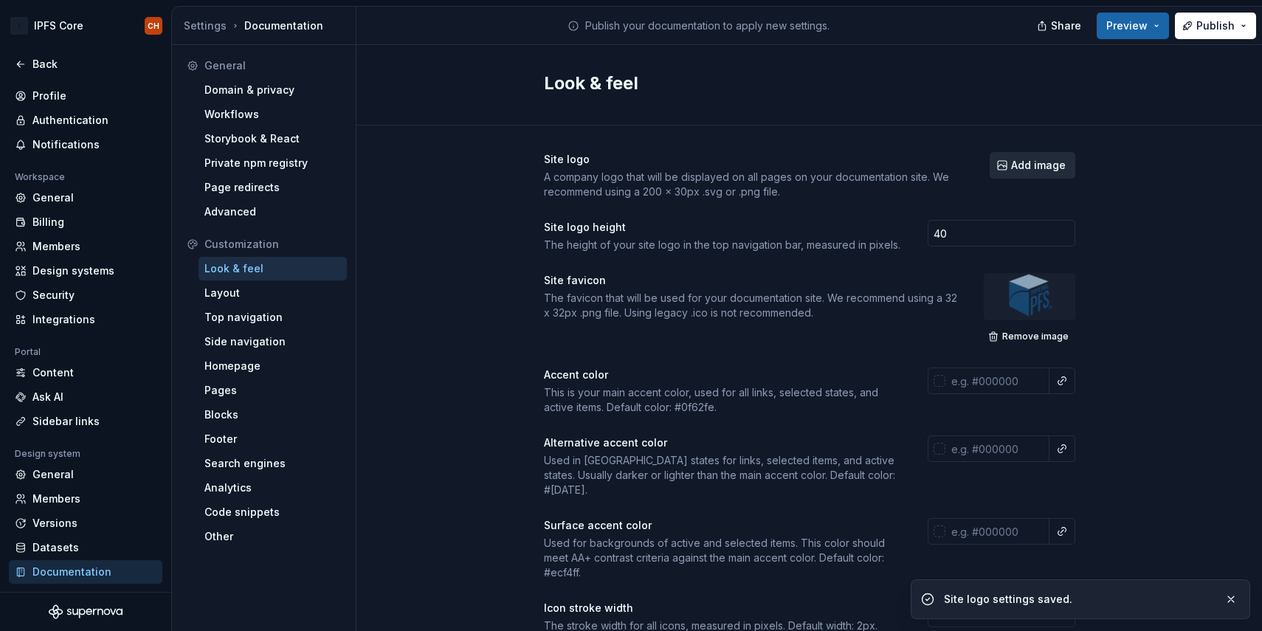
click at [1045, 163] on span "Add image" at bounding box center [1038, 165] width 55 height 15
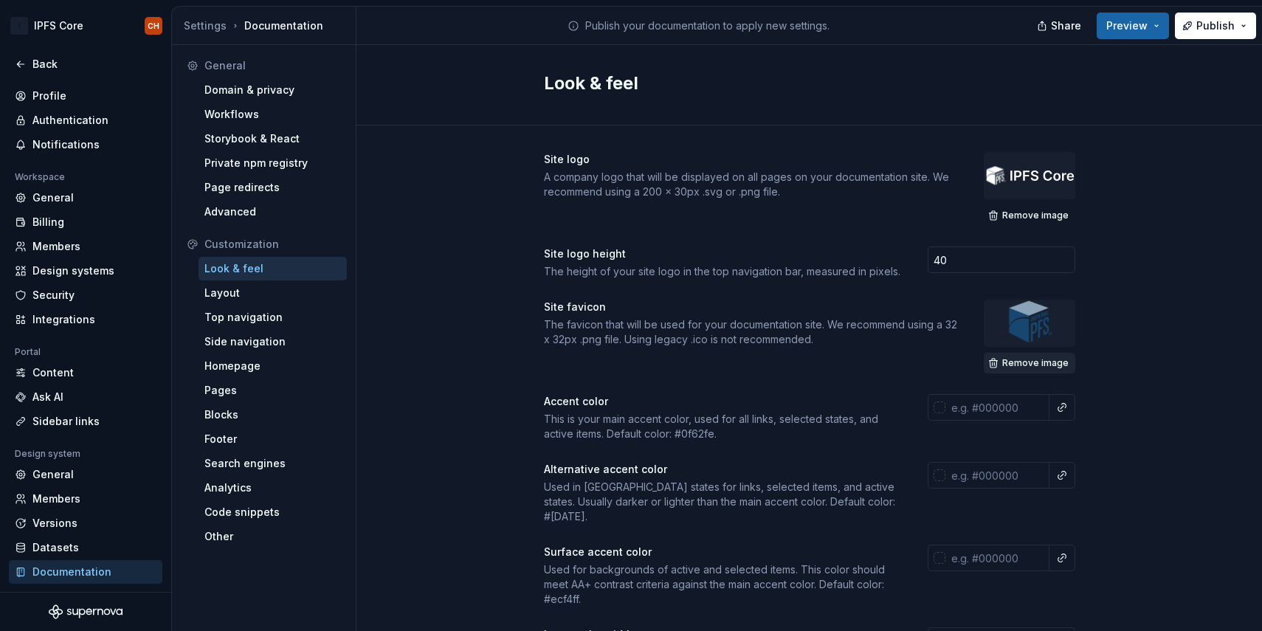
click at [1049, 361] on span "Remove image" at bounding box center [1035, 363] width 66 height 12
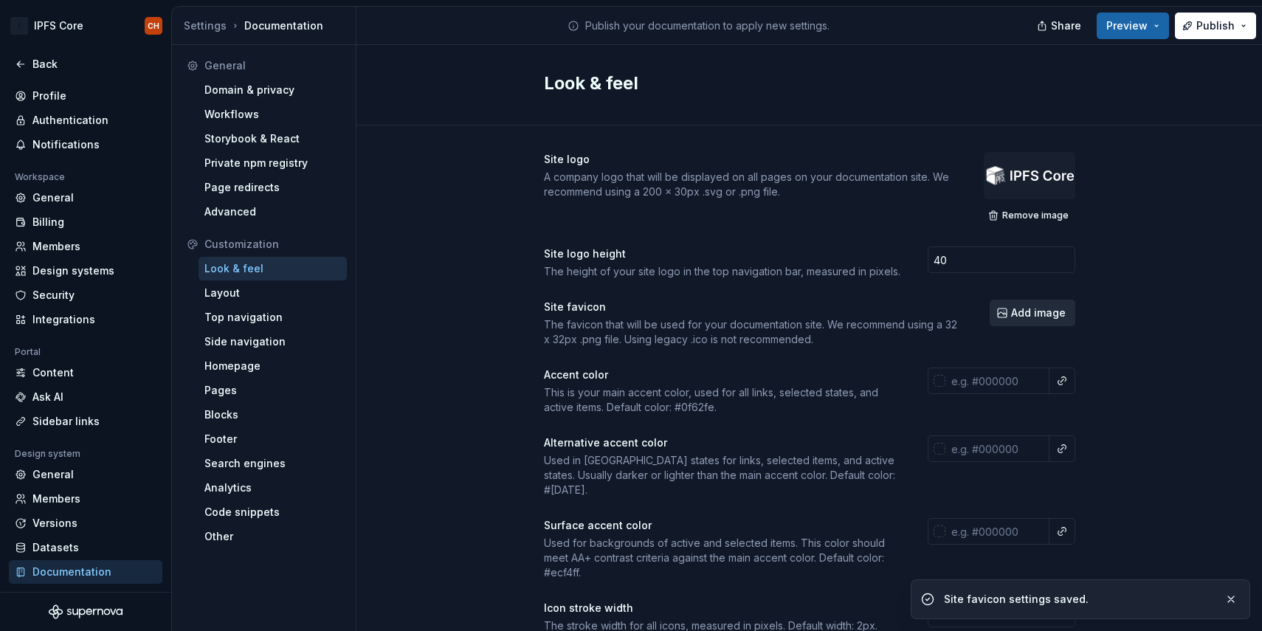
click at [1034, 317] on span "Add image" at bounding box center [1038, 313] width 55 height 15
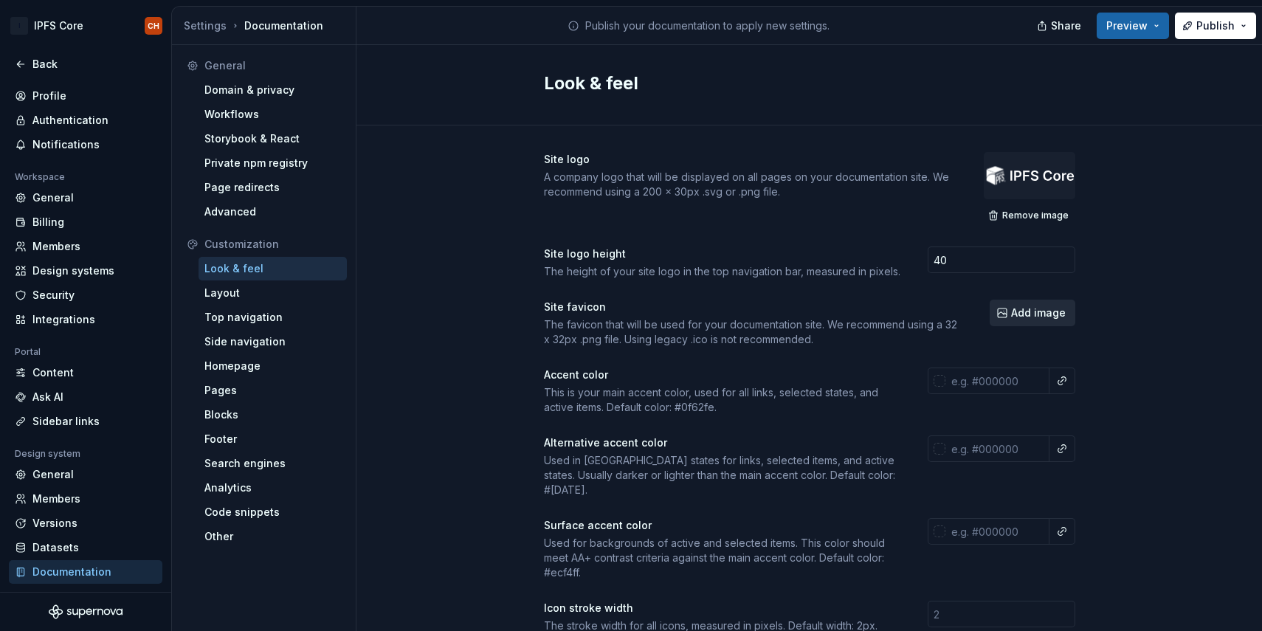
click at [1039, 325] on button "Add image" at bounding box center [1033, 313] width 86 height 27
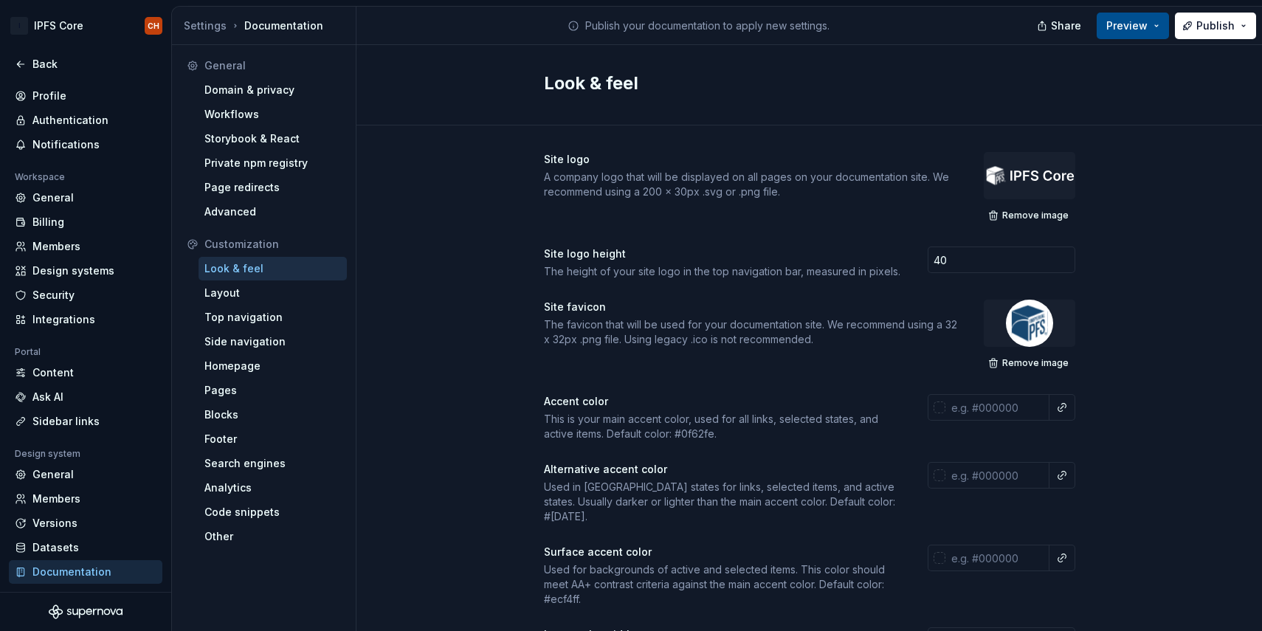
click at [1136, 23] on span "Preview" at bounding box center [1126, 25] width 41 height 15
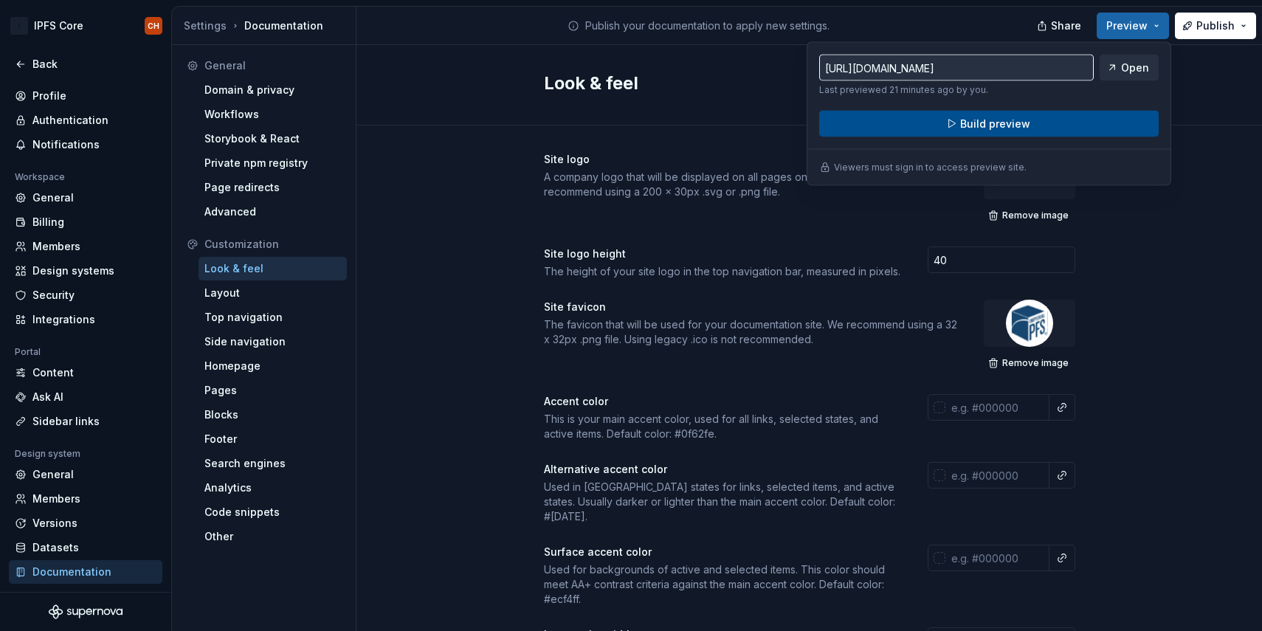
click at [1045, 114] on button "Build preview" at bounding box center [988, 124] width 339 height 27
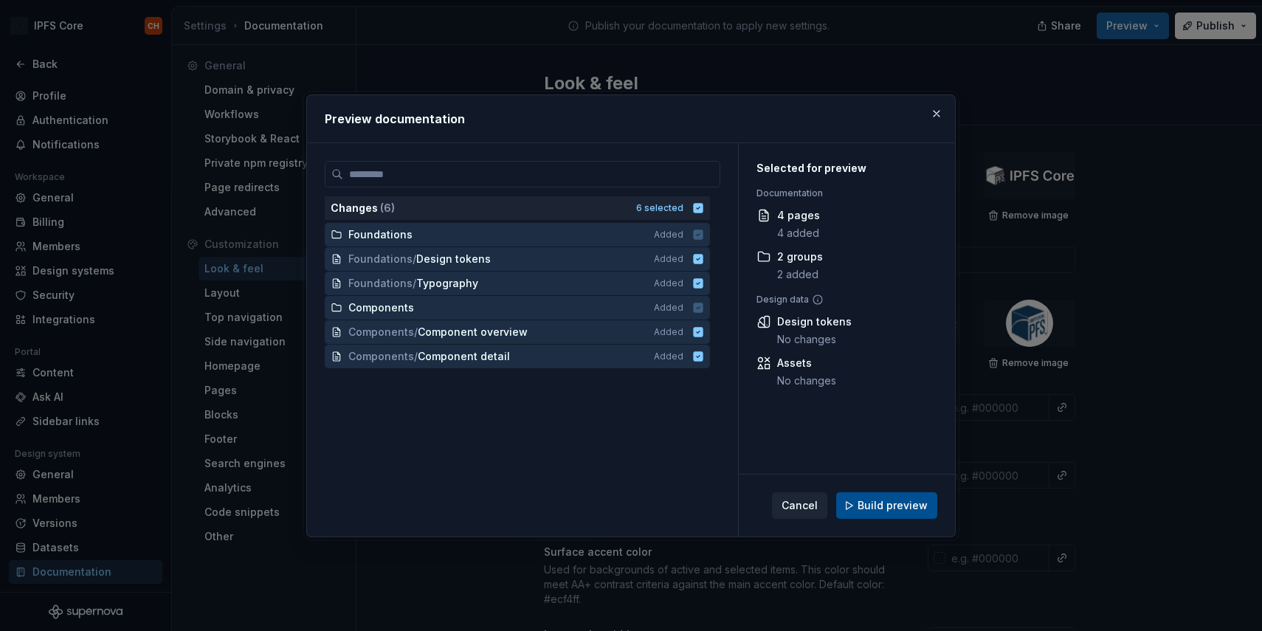
click at [886, 511] on span "Build preview" at bounding box center [893, 505] width 70 height 15
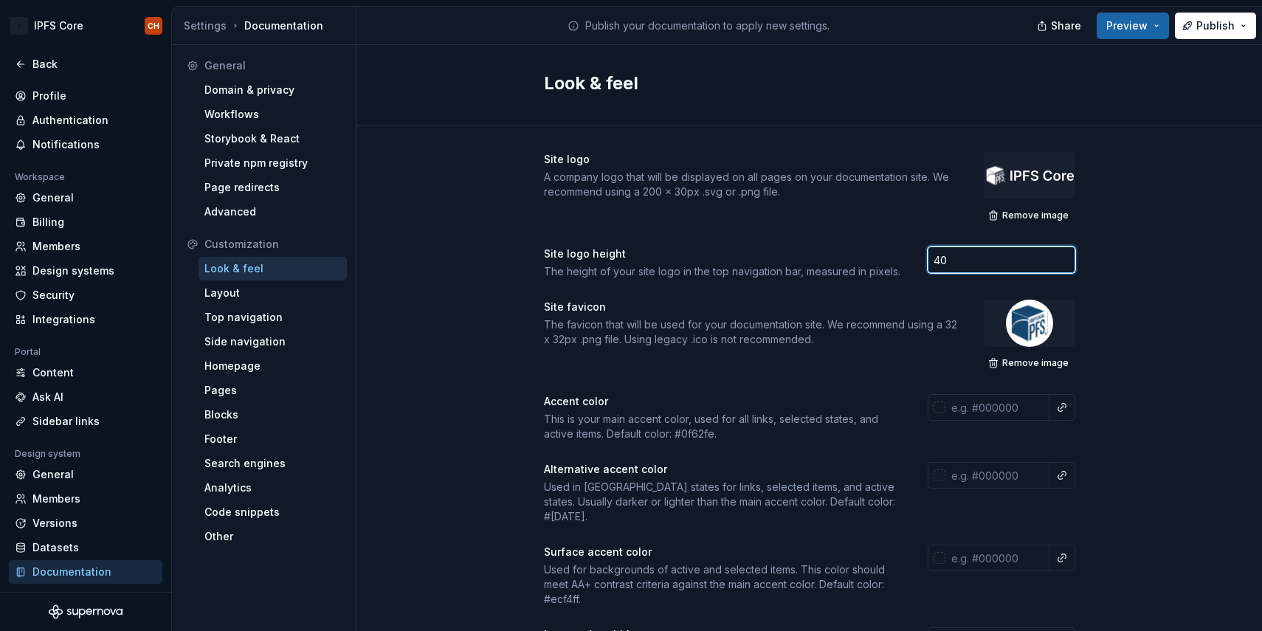
click at [950, 260] on input "40" at bounding box center [1002, 260] width 148 height 27
drag, startPoint x: 950, startPoint y: 260, endPoint x: 862, endPoint y: 261, distance: 87.8
click at [865, 261] on div "Site logo height The height of your site logo in the top navigation bar, measur…" at bounding box center [809, 263] width 531 height 32
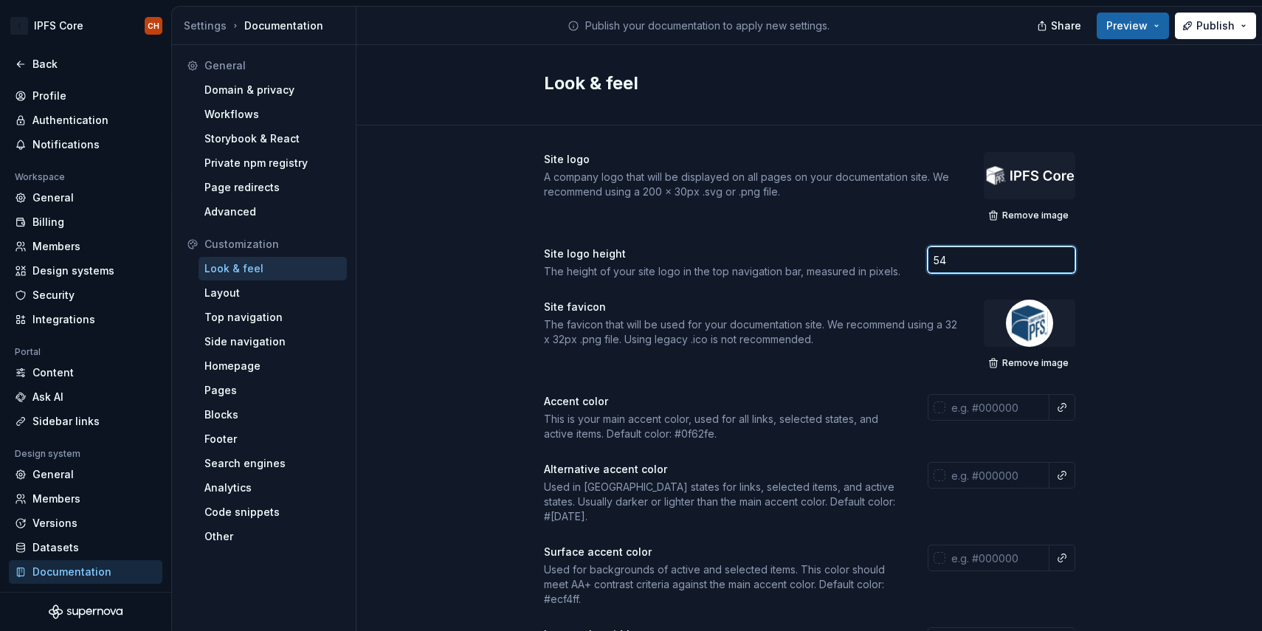
type input "54"
click at [1132, 13] on button "Preview" at bounding box center [1133, 26] width 72 height 27
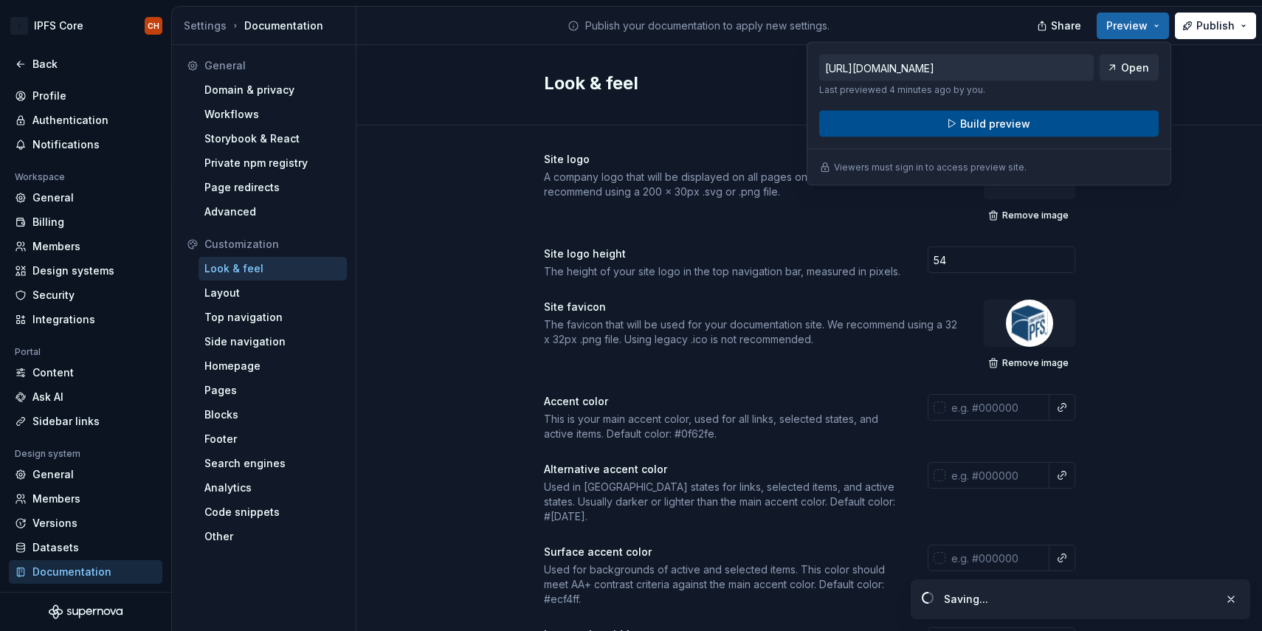
click at [989, 131] on span "Build preview" at bounding box center [995, 124] width 70 height 15
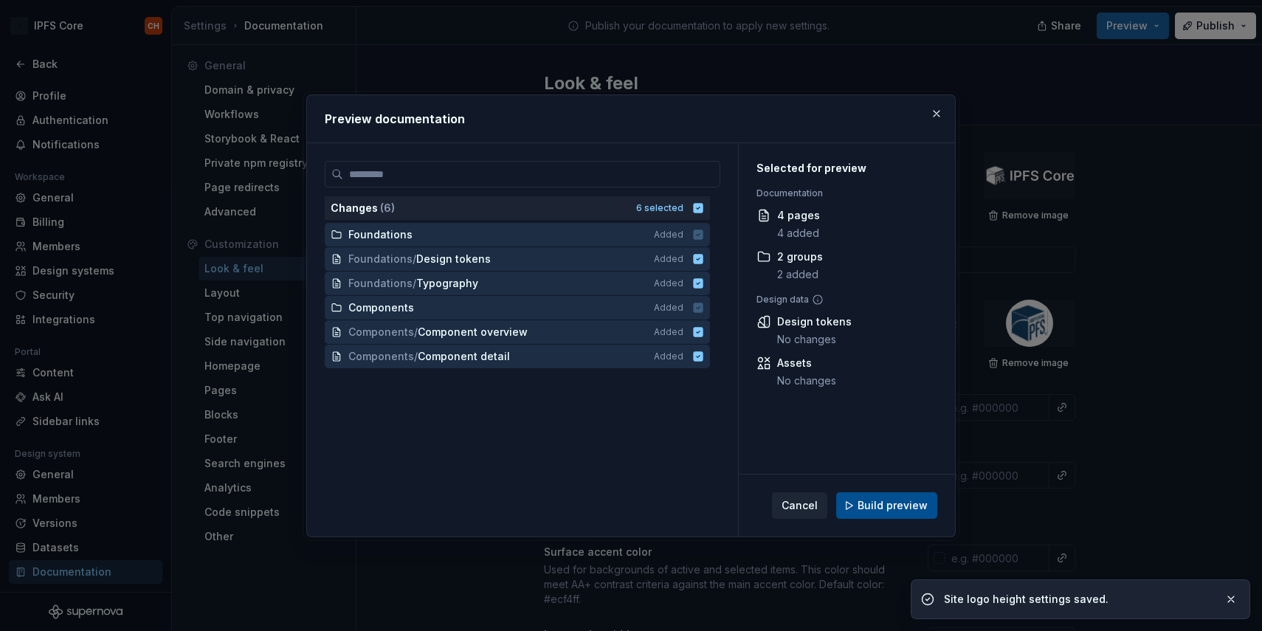
click at [872, 492] on button "Build preview" at bounding box center [886, 505] width 101 height 27
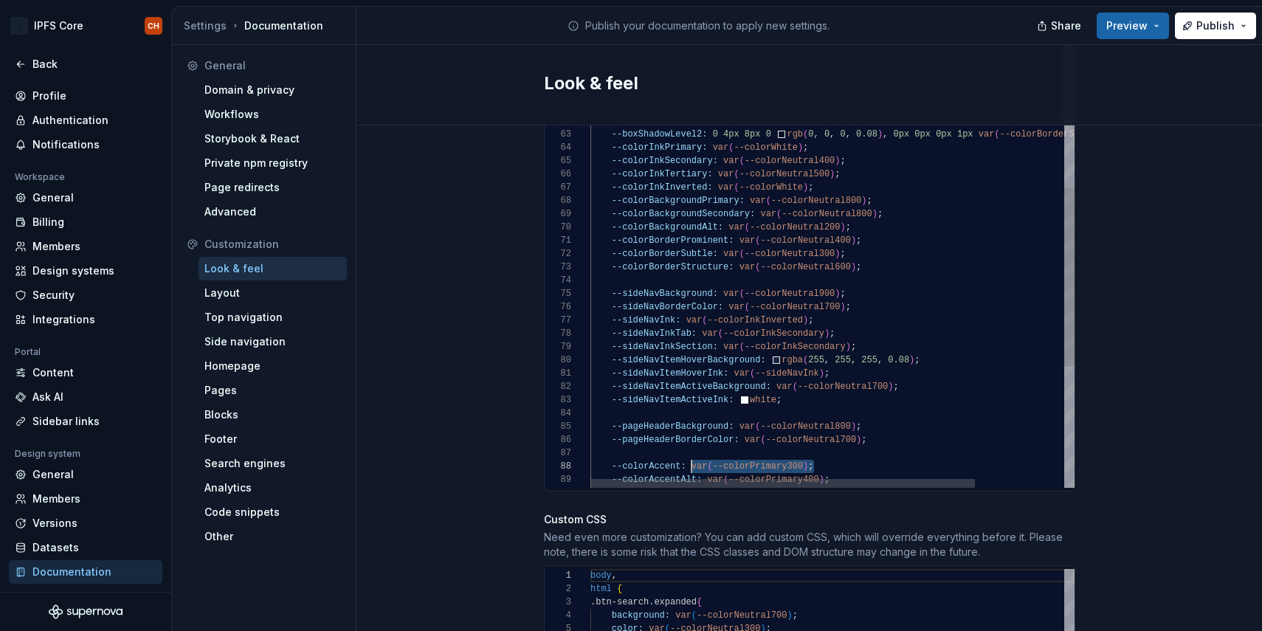
scroll to position [93, 101]
drag, startPoint x: 823, startPoint y: 453, endPoint x: 689, endPoint y: 448, distance: 134.4
click at [689, 448] on div "--colorOrange700: #DD5900 ; --colorOrange800: #C75000 ; --colorOrange900: #ba4e…" at bounding box center [888, 72] width 596 height 1537
drag, startPoint x: 787, startPoint y: 387, endPoint x: 748, endPoint y: 383, distance: 39.3
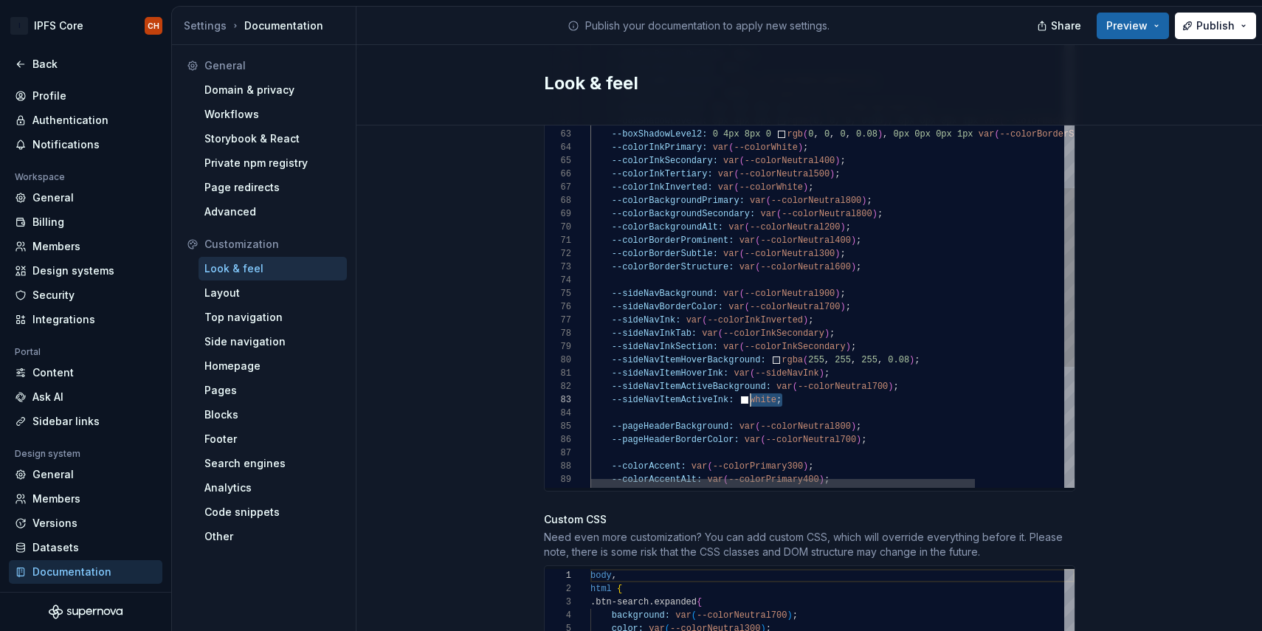
click at [748, 383] on div "--colorOrange700: #DD5900 ; --colorOrange800: #C75000 ; --colorOrange900: #ba4e…" at bounding box center [888, 72] width 596 height 1537
click at [931, 333] on div "--colorOrange700: #DD5900 ; --colorOrange800: #C75000 ; --colorOrange900: #ba4e…" at bounding box center [888, 72] width 596 height 1537
drag, startPoint x: 905, startPoint y: 373, endPoint x: 816, endPoint y: 376, distance: 89.4
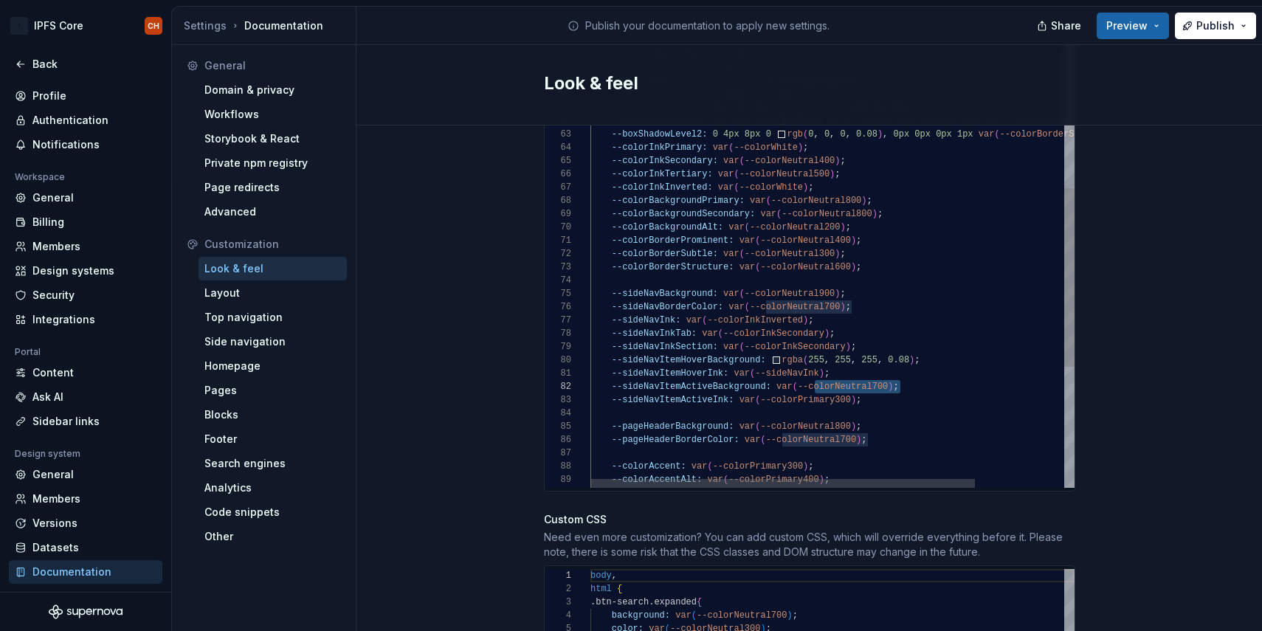
click at [816, 376] on div "--colorOrange700: #DD5900 ; --colorOrange800: #C75000 ; --colorOrange900: #ba4e…" at bounding box center [888, 72] width 596 height 1537
drag, startPoint x: 928, startPoint y: 345, endPoint x: 782, endPoint y: 342, distance: 146.9
click at [782, 342] on div "--colorOrange700: #DD5900 ; --colorOrange800: #C75000 ; --colorOrange900: #ba4e…" at bounding box center [888, 72] width 596 height 1537
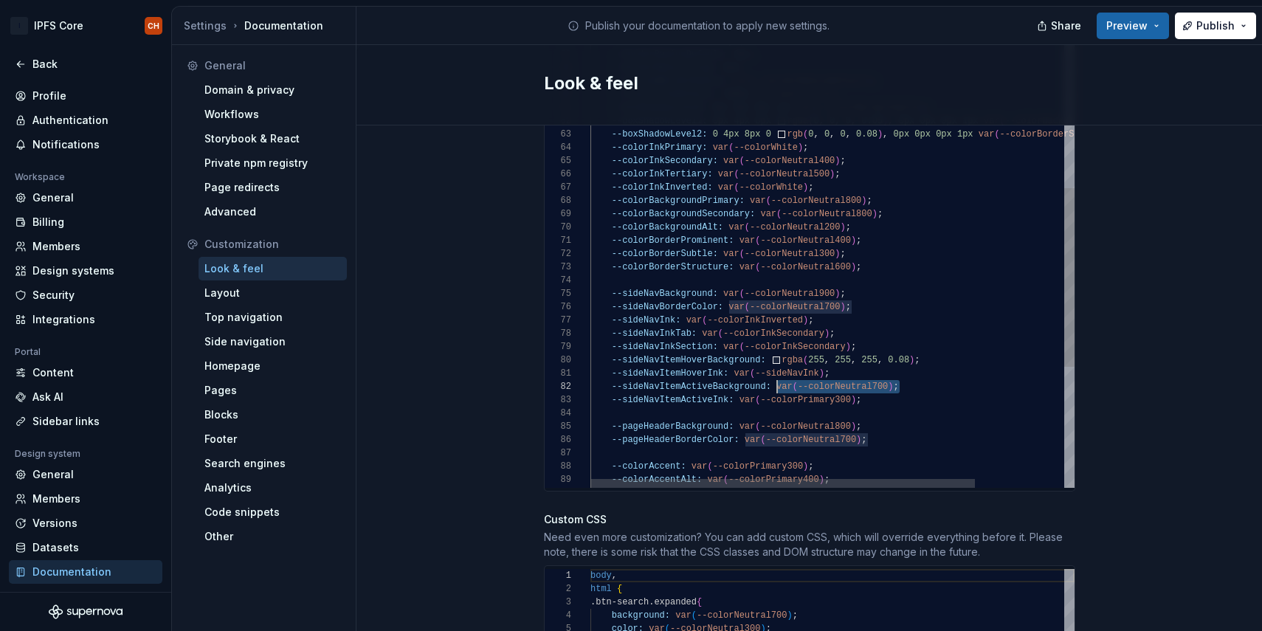
drag, startPoint x: 914, startPoint y: 374, endPoint x: 776, endPoint y: 373, distance: 138.0
click at [776, 373] on div "--colorOrange700: #DD5900 ; --colorOrange800: #C75000 ; --colorOrange900: #ba4e…" at bounding box center [888, 72] width 596 height 1537
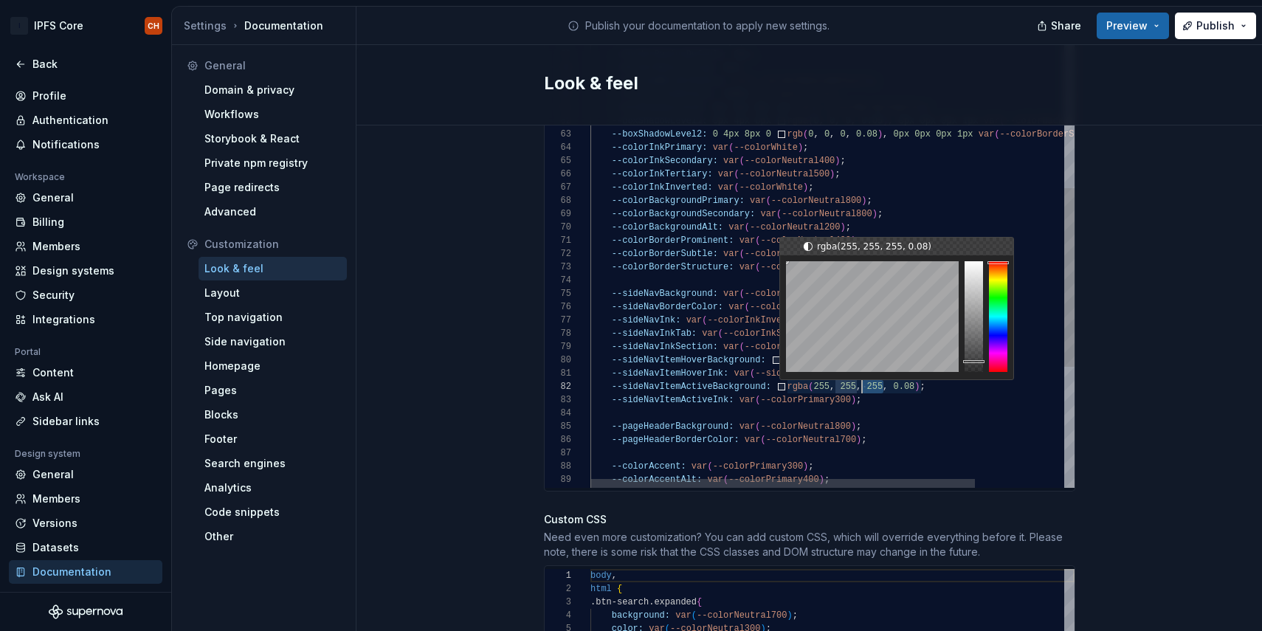
scroll to position [13, 278]
drag, startPoint x: 881, startPoint y: 371, endPoint x: 866, endPoint y: 375, distance: 15.9
click at [866, 375] on div "--colorOrange700: #DD5900 ; --colorOrange800: #C75000 ; --colorOrange900: #ba4e…" at bounding box center [888, 72] width 596 height 1537
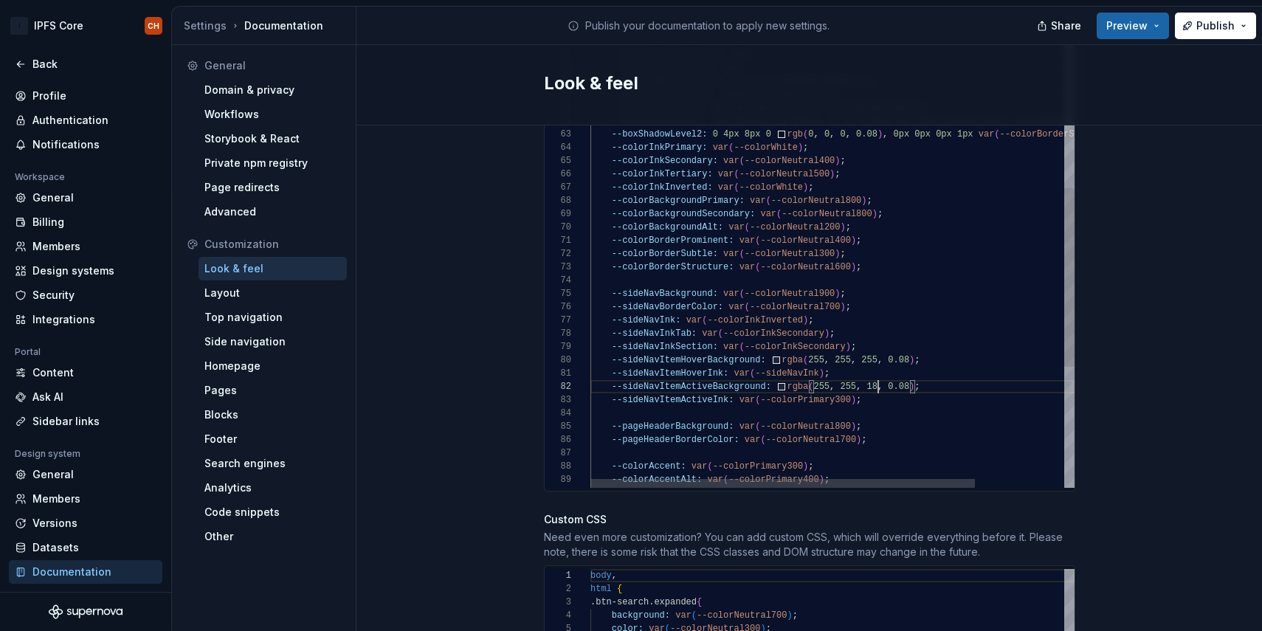
scroll to position [13, 293]
click at [855, 374] on div "--colorOrange700: #DD5900 ; --colorOrange800: #C75000 ; --colorOrange900: #ba4e…" at bounding box center [888, 72] width 596 height 1537
click at [827, 371] on div "--colorOrange700: #DD5900 ; --colorOrange800: #C75000 ; --colorOrange900: #ba4e…" at bounding box center [888, 72] width 596 height 1537
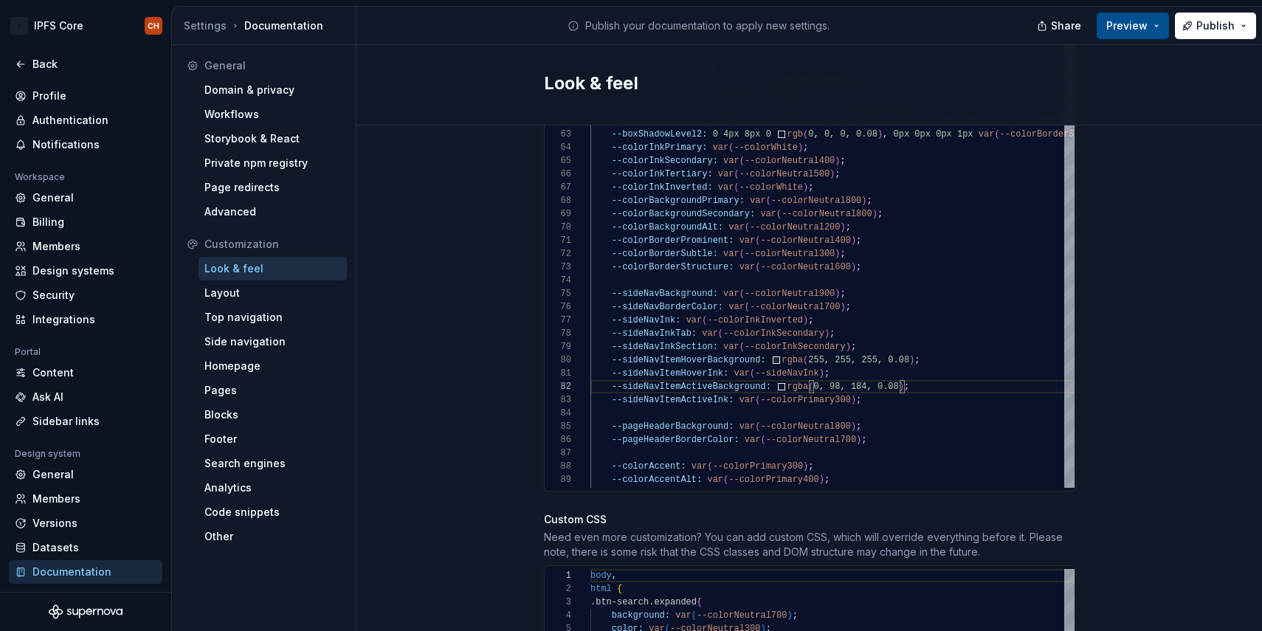
click at [1129, 33] on button "Preview" at bounding box center [1133, 26] width 72 height 27
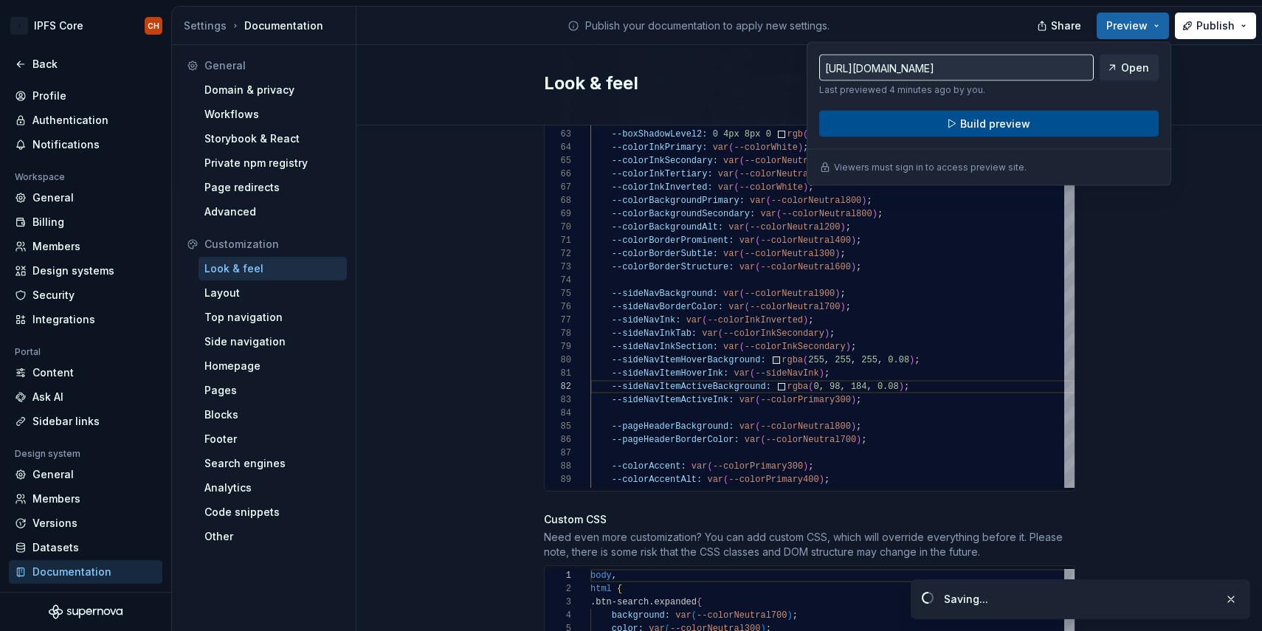
click at [1015, 121] on span "Build preview" at bounding box center [995, 124] width 70 height 15
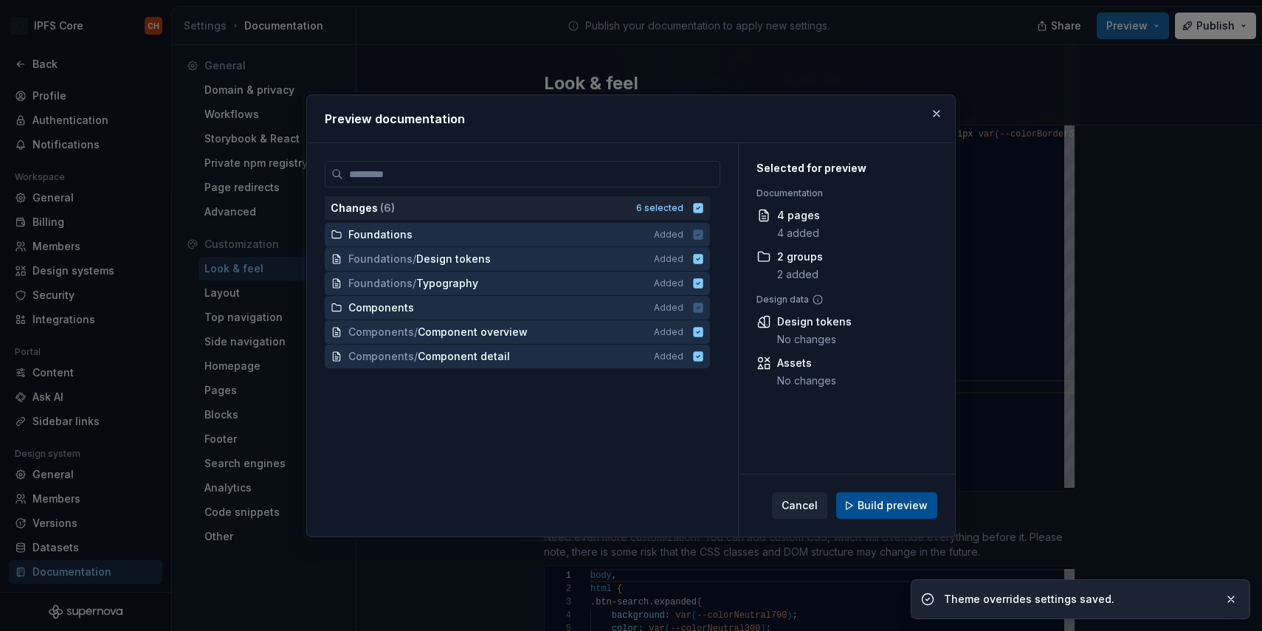
click at [904, 509] on span "Build preview" at bounding box center [893, 505] width 70 height 15
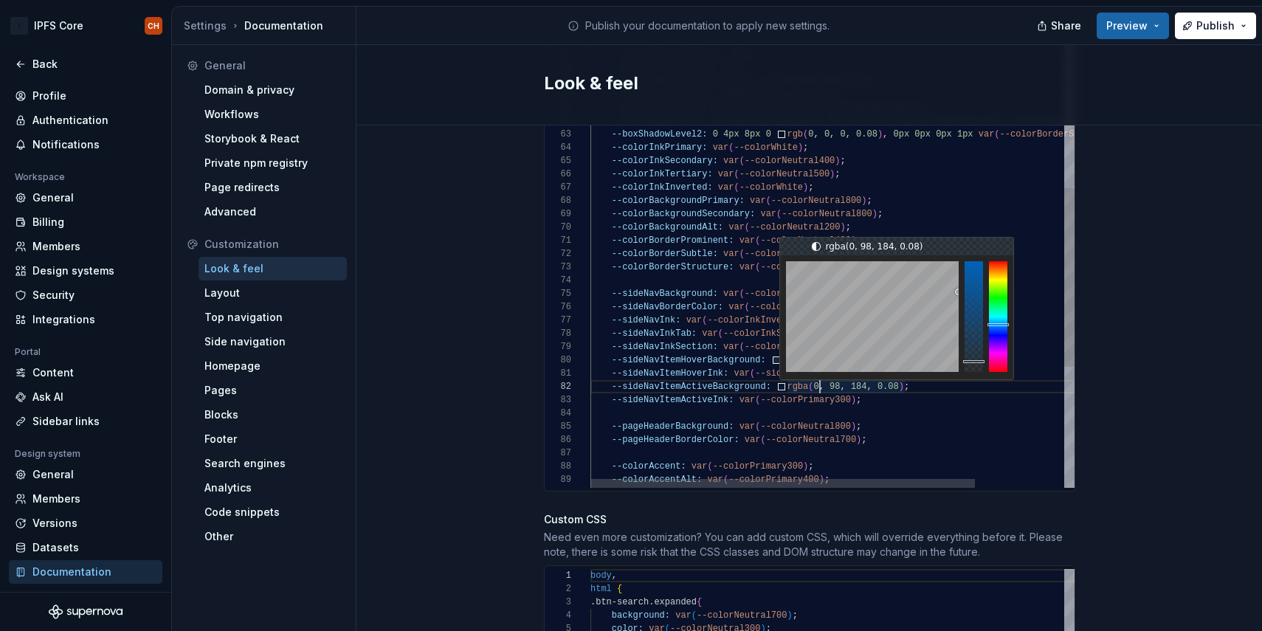
click at [819, 371] on div "--colorOrange700: #DD5900 ; --colorOrange800: #C75000 ; --colorOrange900: #ba4e…" at bounding box center [888, 72] width 596 height 1537
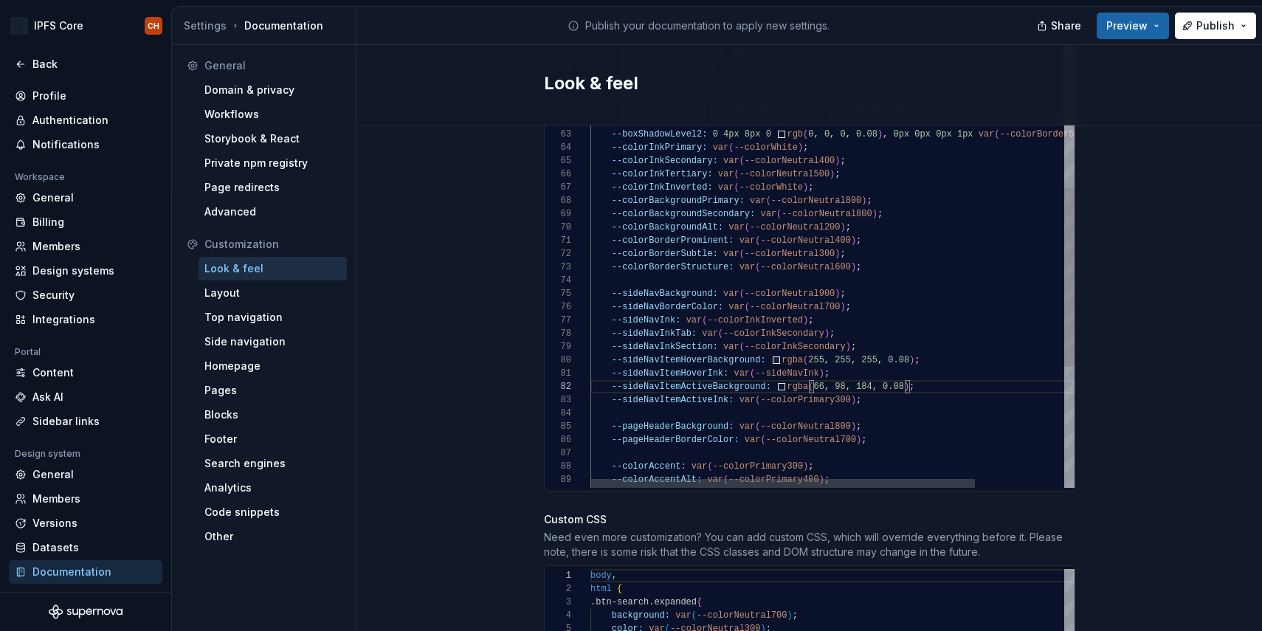
click at [844, 372] on div "--colorOrange700: #DD5900 ; --colorOrange800: #C75000 ; --colorOrange900: #ba4e…" at bounding box center [888, 72] width 596 height 1537
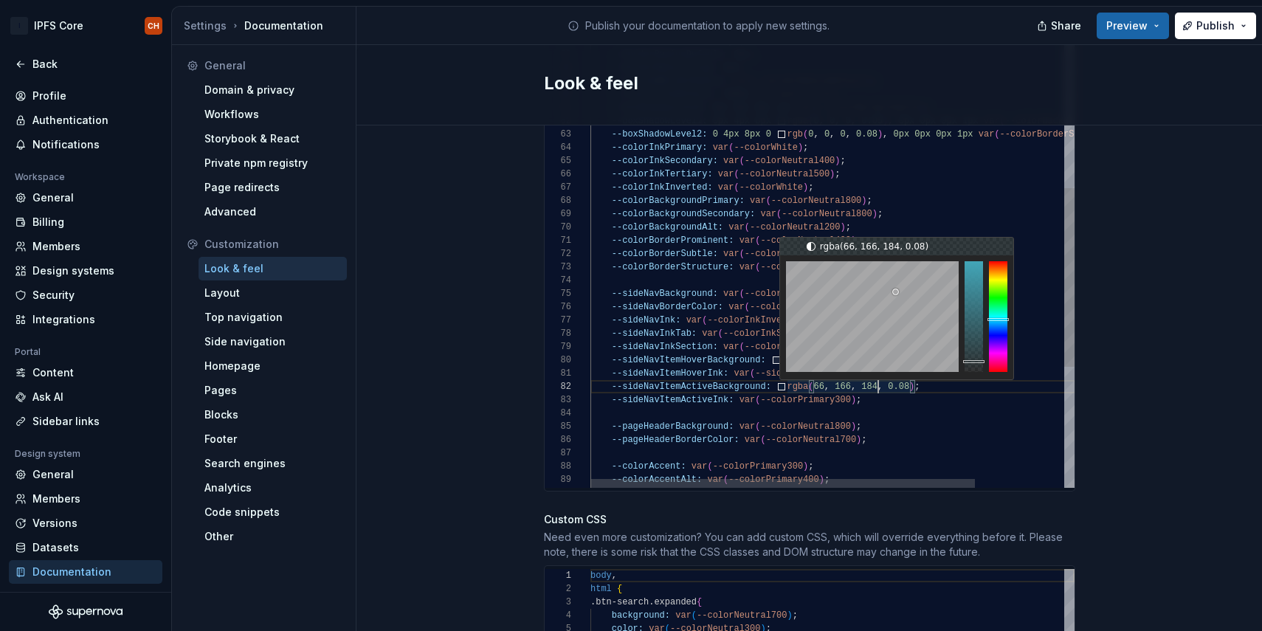
scroll to position [13, 288]
click at [875, 370] on div "--colorOrange700: #DD5900 ; --colorOrange800: #C75000 ; --colorOrange900: #ba4e…" at bounding box center [888, 72] width 596 height 1537
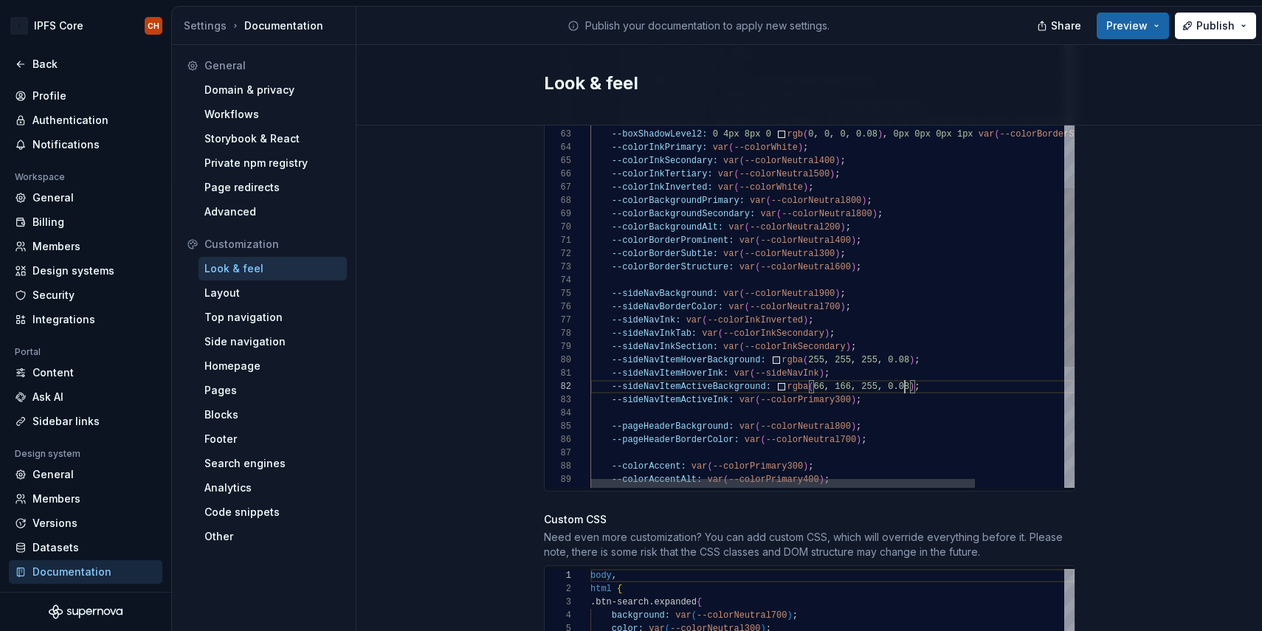
click at [906, 370] on div "--colorOrange700: #DD5900 ; --colorOrange800: #C75000 ; --colorOrange900: #ba4e…" at bounding box center [888, 72] width 596 height 1537
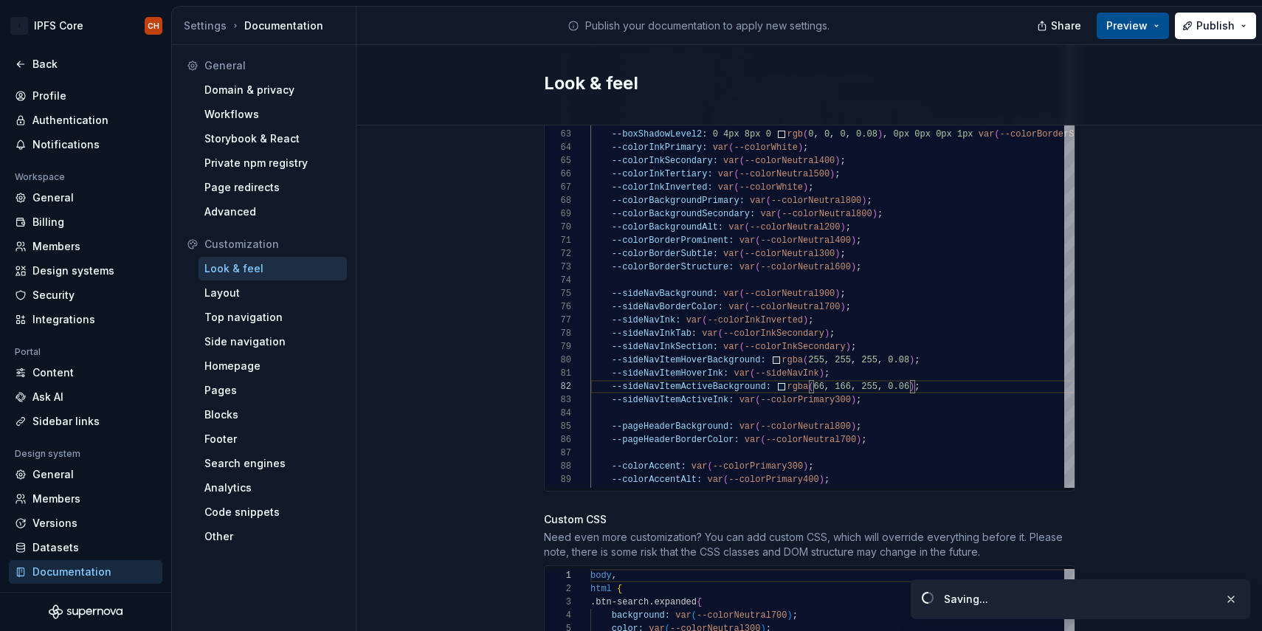
click at [1117, 27] on span "Preview" at bounding box center [1126, 25] width 41 height 15
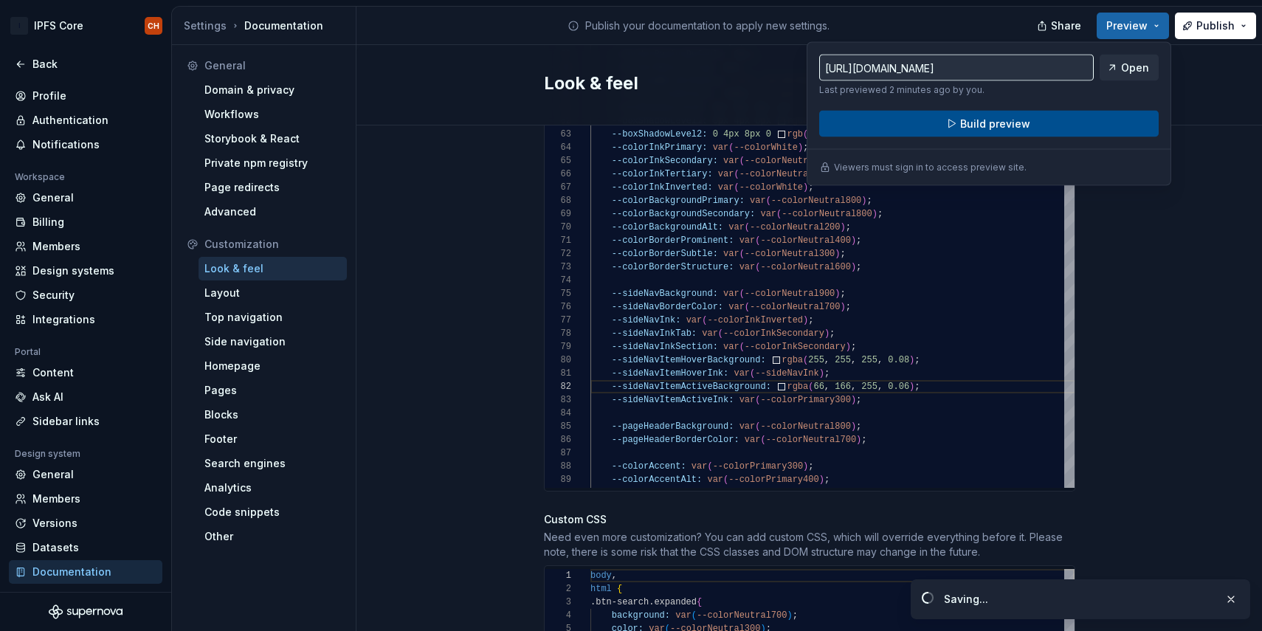
click at [984, 128] on span "Build preview" at bounding box center [995, 124] width 70 height 15
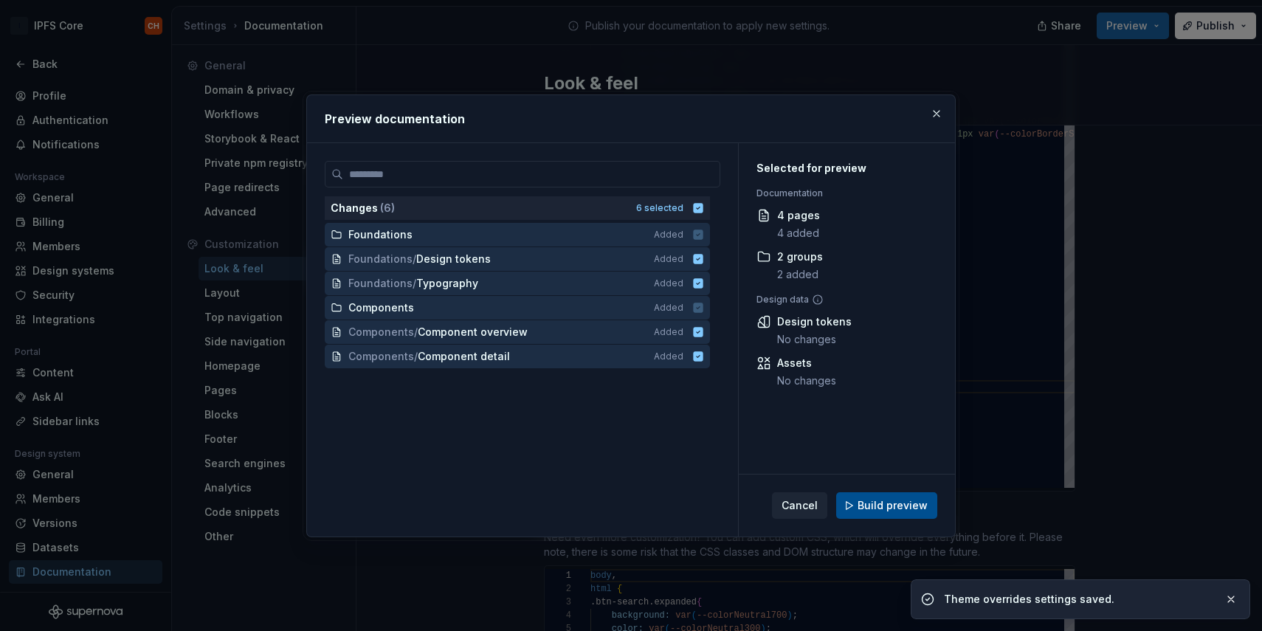
click at [861, 516] on button "Build preview" at bounding box center [886, 505] width 101 height 27
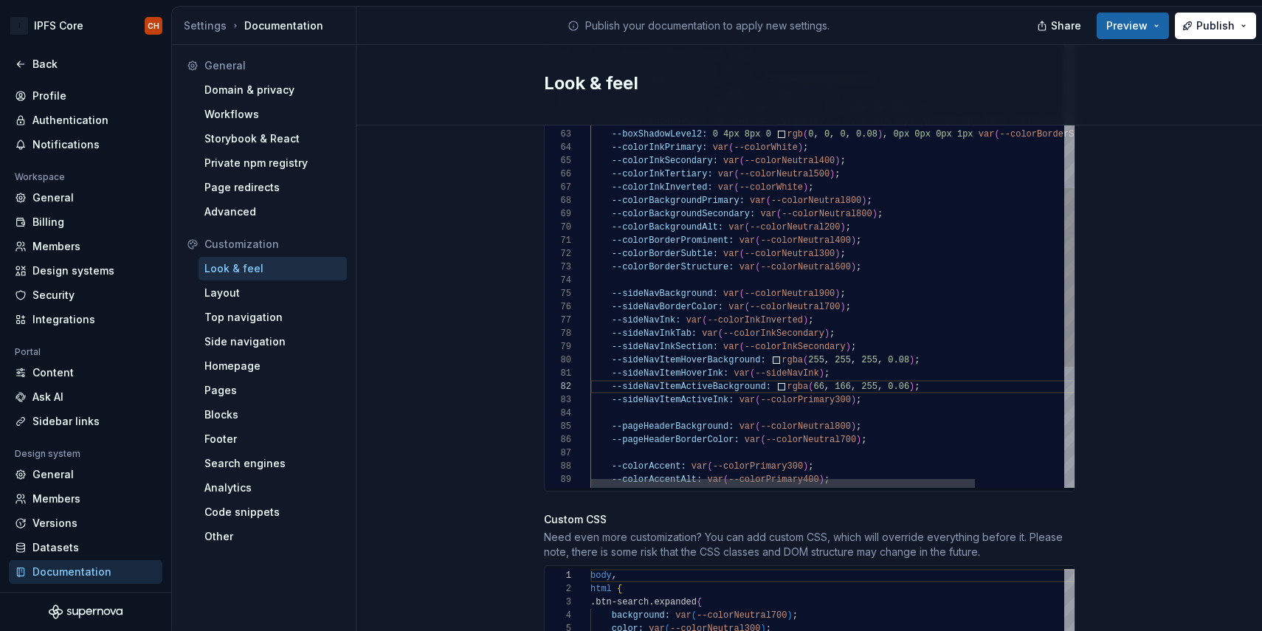
scroll to position [13, 197]
click at [785, 373] on div "--colorOrange700: #DD5900 ; --colorOrange800: #C75000 ; --colorOrange900: #ba4e…" at bounding box center [888, 72] width 596 height 1537
click at [945, 444] on div "--colorOrange700: #DD5900 ; --colorOrange800: #C75000 ; --colorOrange900: #ba4e…" at bounding box center [888, 72] width 596 height 1537
click at [1124, 24] on span "Preview" at bounding box center [1126, 25] width 41 height 15
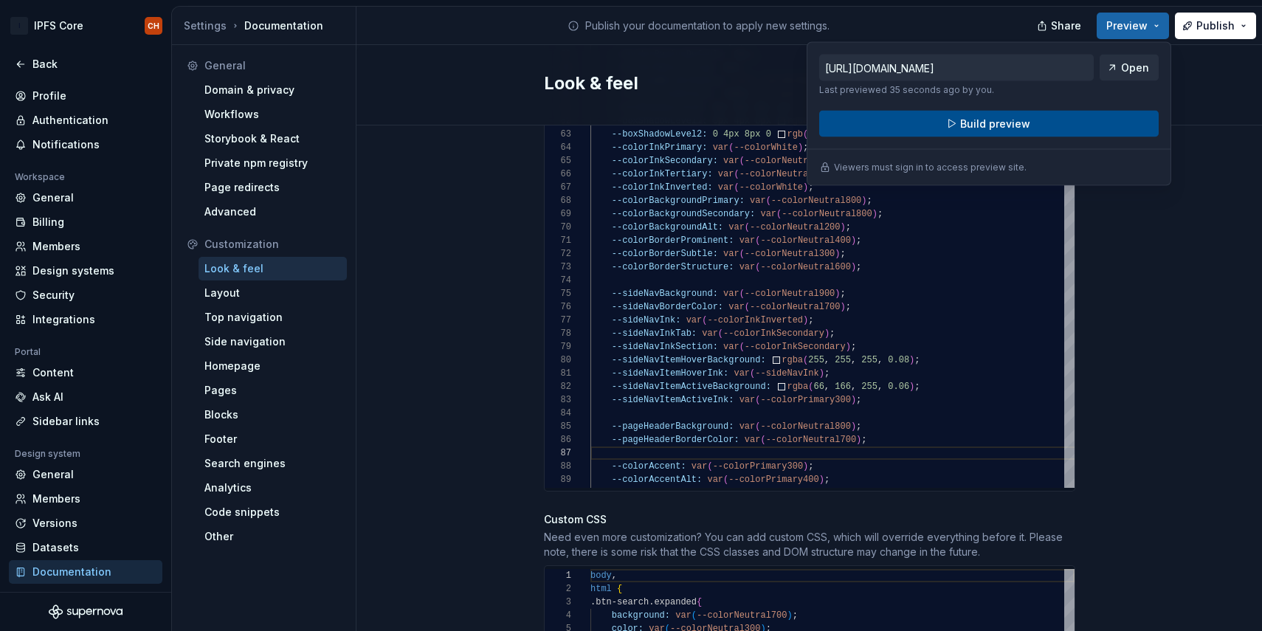
click at [1022, 130] on span "Build preview" at bounding box center [995, 124] width 70 height 15
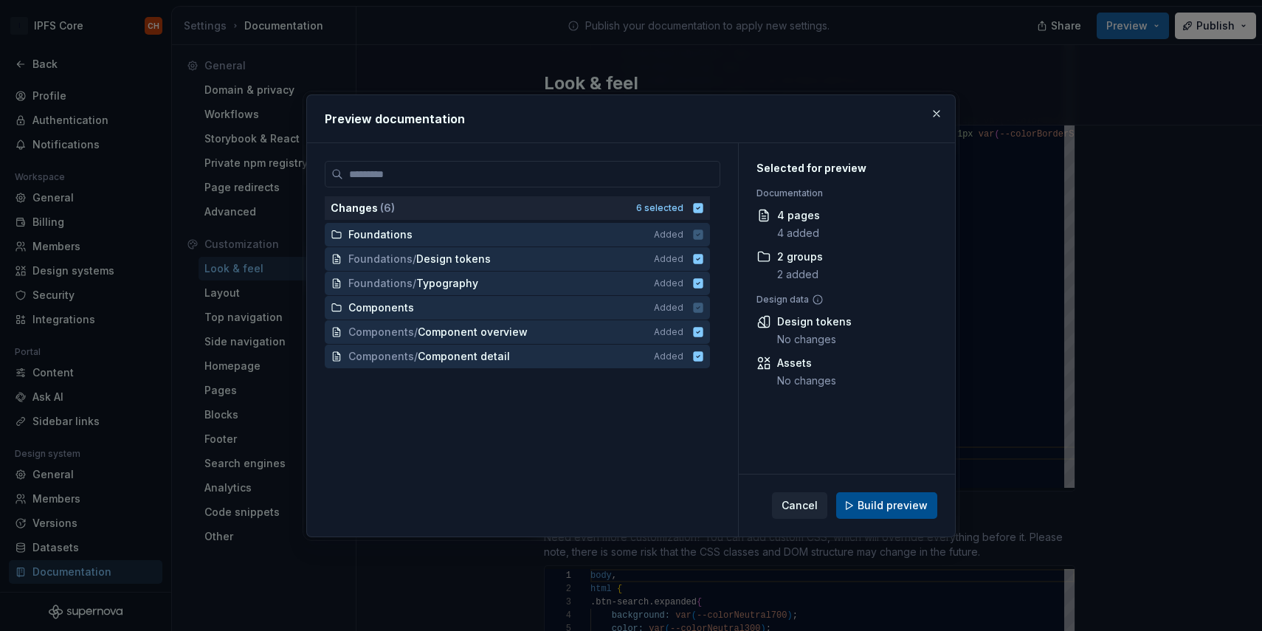
click at [894, 503] on span "Build preview" at bounding box center [893, 505] width 70 height 15
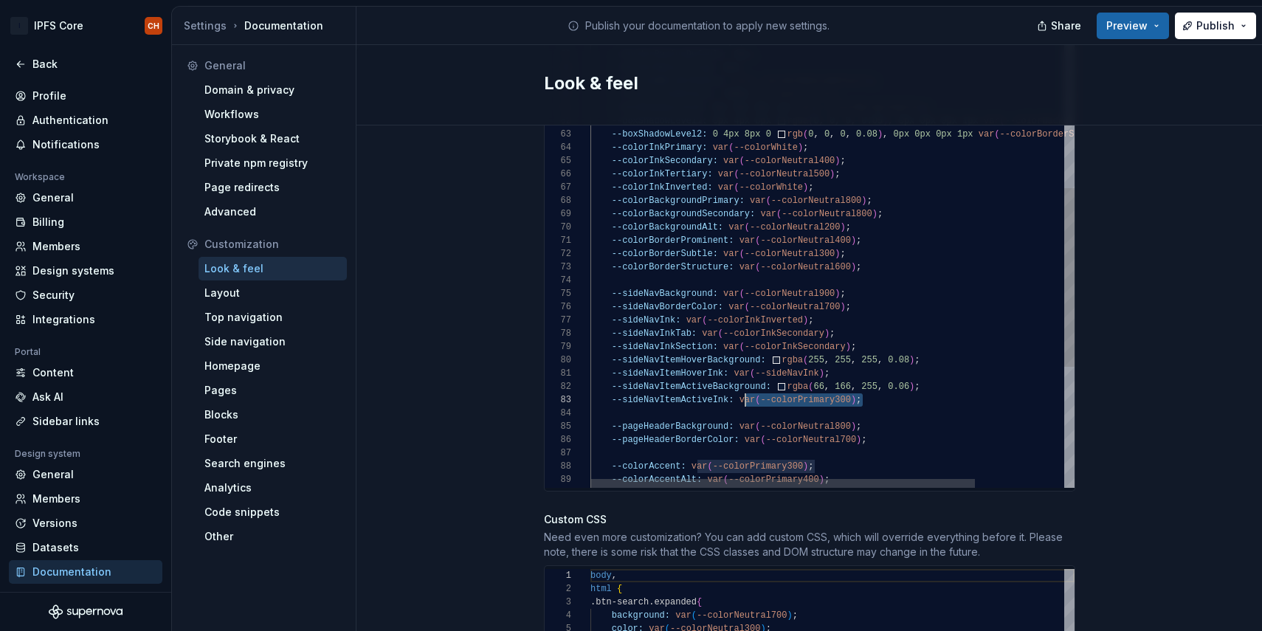
scroll to position [27, 149]
drag, startPoint x: 867, startPoint y: 387, endPoint x: 740, endPoint y: 384, distance: 127.0
click at [740, 384] on div "--colorOrange700: #DD5900 ; --colorOrange800: #C75000 ; --colorOrange900: #ba4e…" at bounding box center [888, 72] width 596 height 1537
drag, startPoint x: 847, startPoint y: 358, endPoint x: 734, endPoint y: 356, distance: 113.7
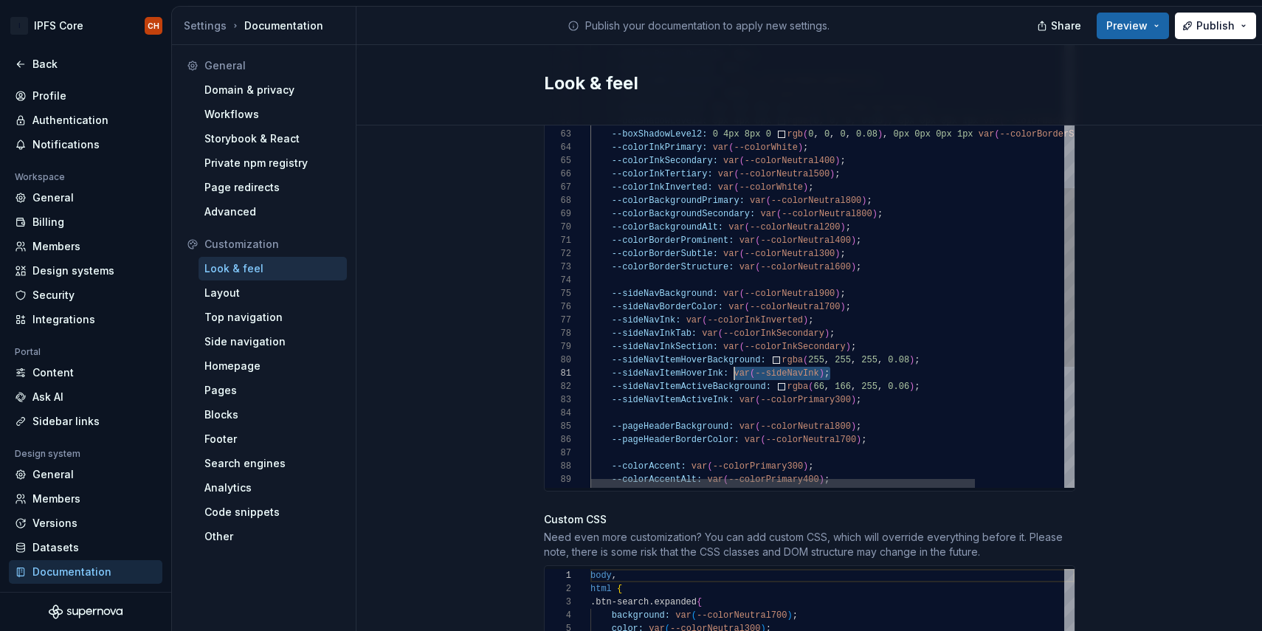
click at [734, 356] on div "--colorOrange700: #DD5900 ; --colorOrange800: #C75000 ; --colorOrange900: #ba4e…" at bounding box center [888, 72] width 596 height 1537
drag, startPoint x: 934, startPoint y: 373, endPoint x: 781, endPoint y: 371, distance: 153.5
click at [781, 371] on div "--colorOrange700: #DD5900 ; --colorOrange800: #C75000 ; --colorOrange900: #ba4e…" at bounding box center [888, 72] width 596 height 1537
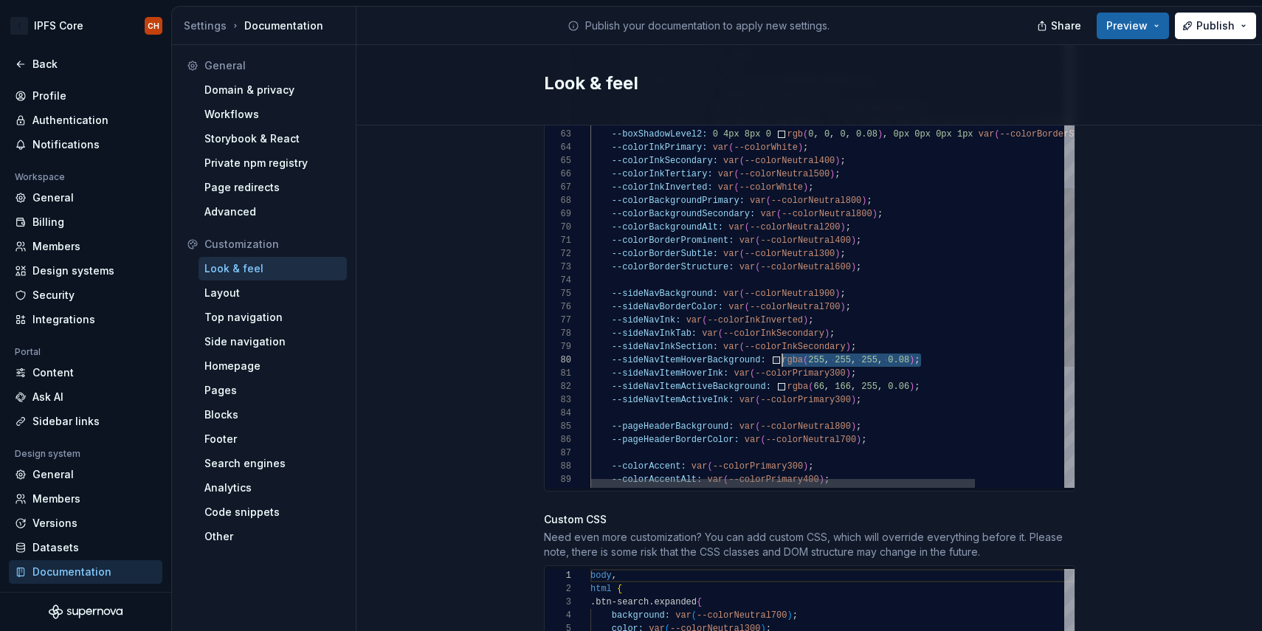
drag, startPoint x: 928, startPoint y: 347, endPoint x: 782, endPoint y: 344, distance: 146.9
click at [782, 344] on div "--colorOrange700: #DD5900 ; --colorOrange800: #C75000 ; --colorOrange900: #ba4e…" at bounding box center [888, 72] width 596 height 1537
drag, startPoint x: 940, startPoint y: 370, endPoint x: 779, endPoint y: 371, distance: 160.9
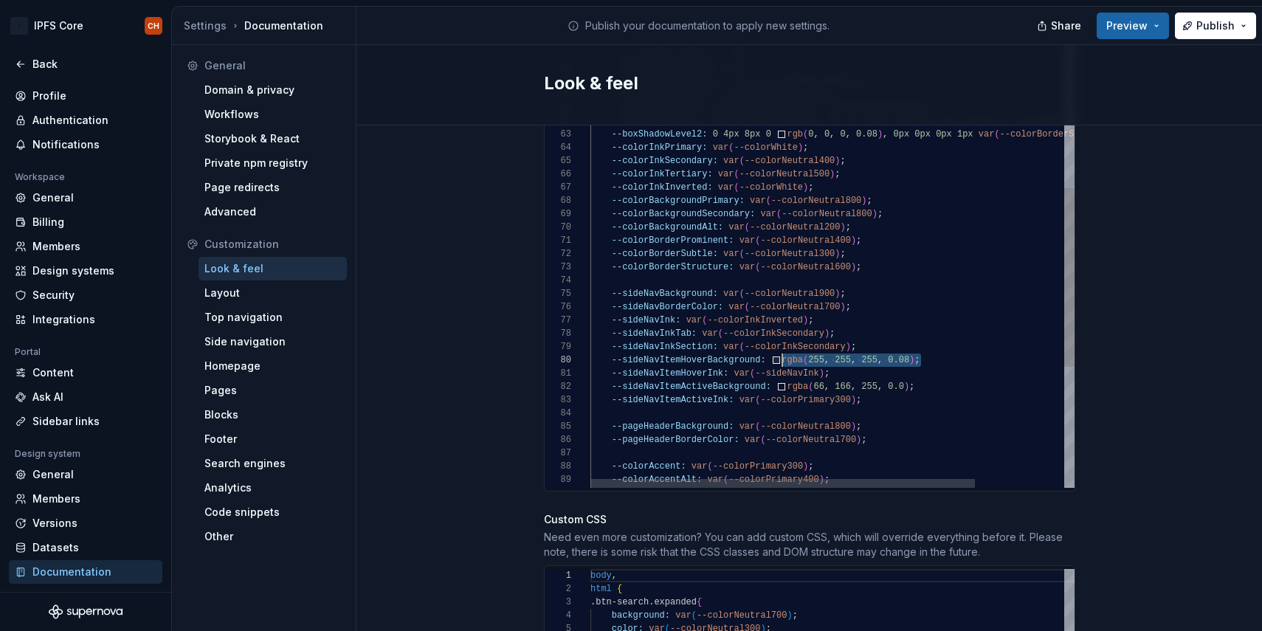
drag, startPoint x: 940, startPoint y: 342, endPoint x: 784, endPoint y: 346, distance: 156.5
click at [784, 346] on div "--colorOrange700: #DD5900 ; --colorOrange800: #C75000 ; --colorOrange900: #ba4e…" at bounding box center [888, 72] width 596 height 1537
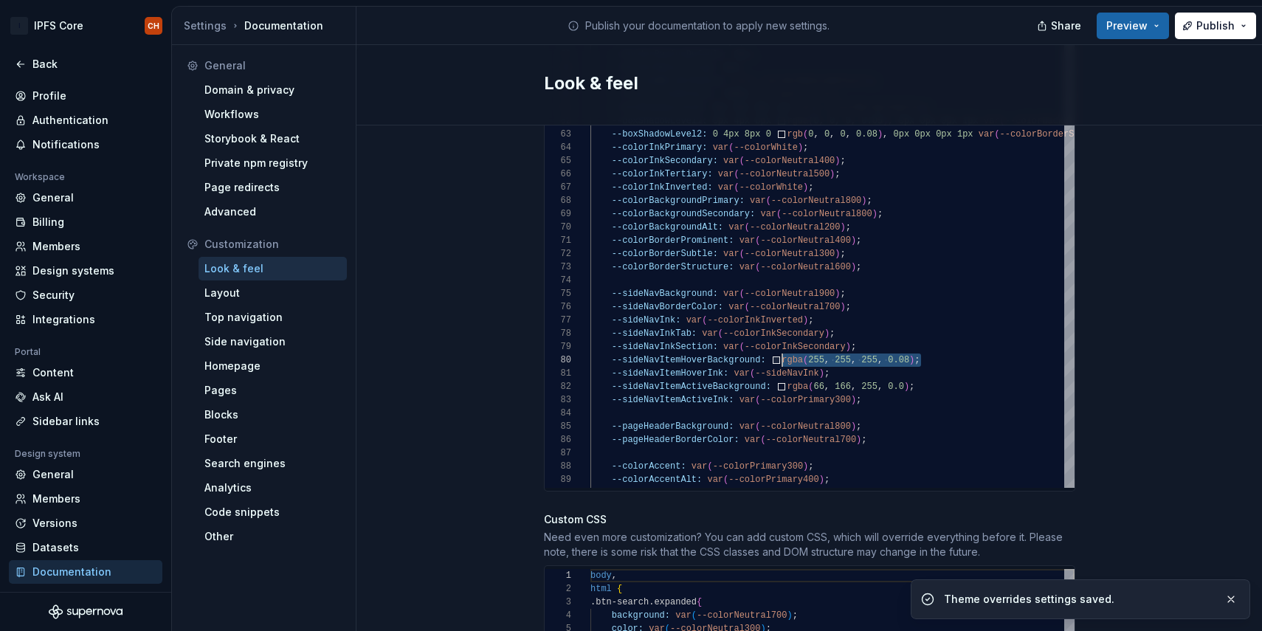
scroll to position [120, 308]
click at [1136, 28] on span "Preview" at bounding box center [1126, 25] width 41 height 15
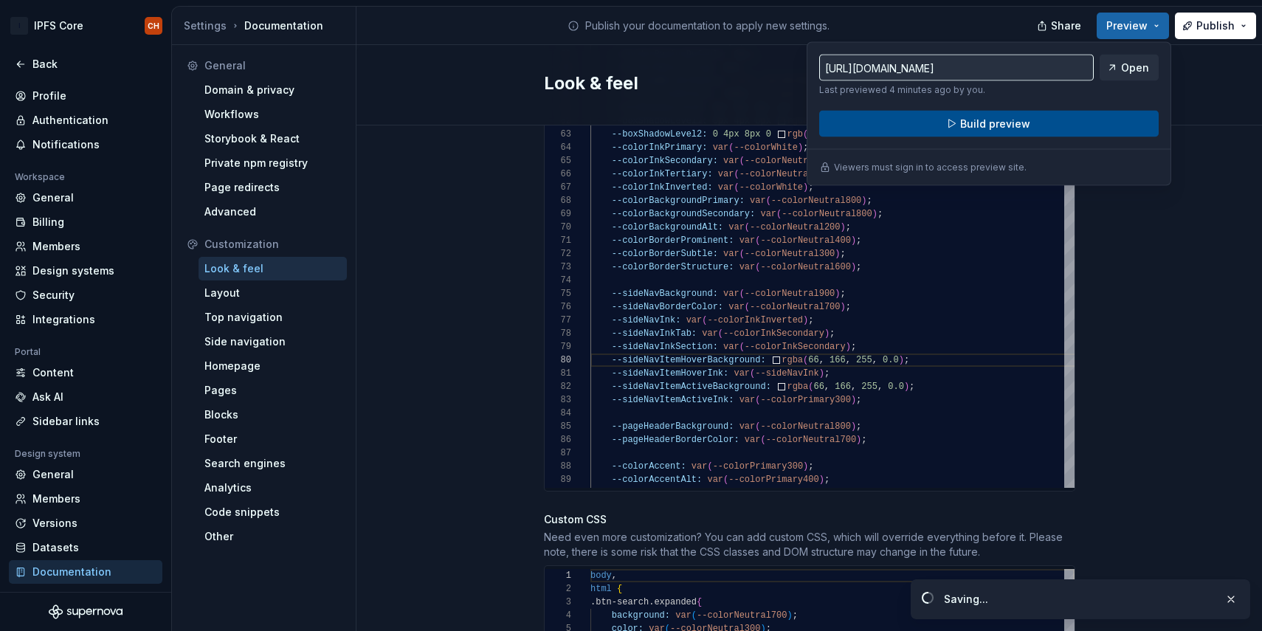
click at [1025, 113] on button "Build preview" at bounding box center [988, 124] width 339 height 27
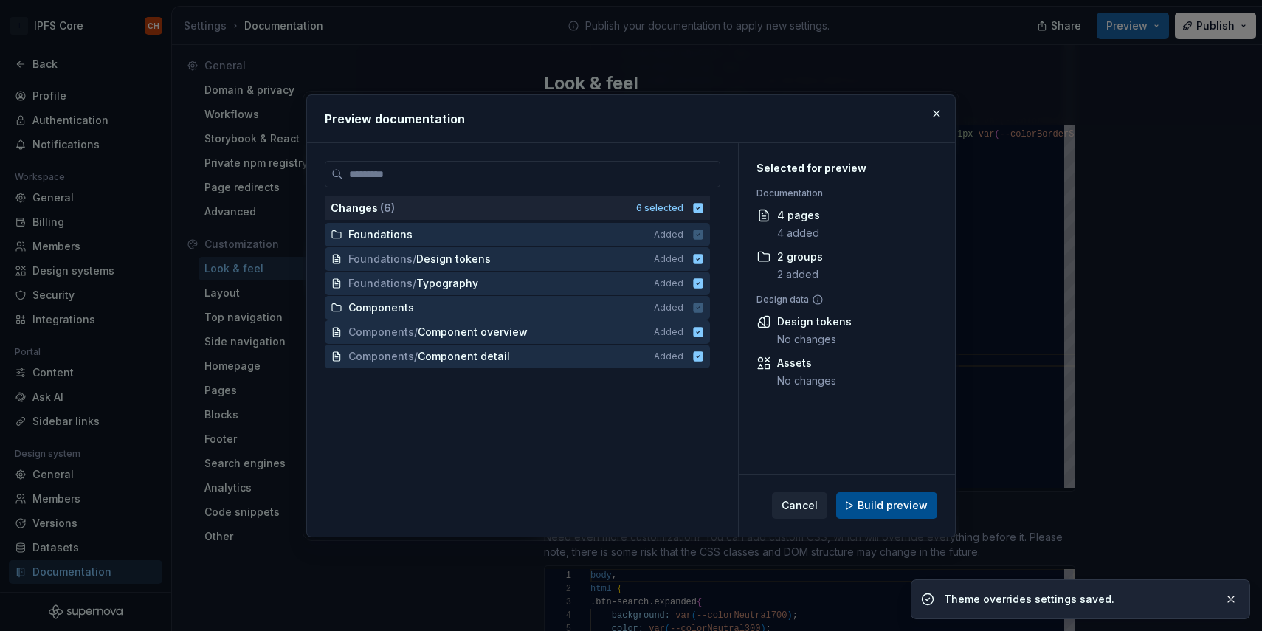
click at [864, 499] on span "Build preview" at bounding box center [893, 505] width 70 height 15
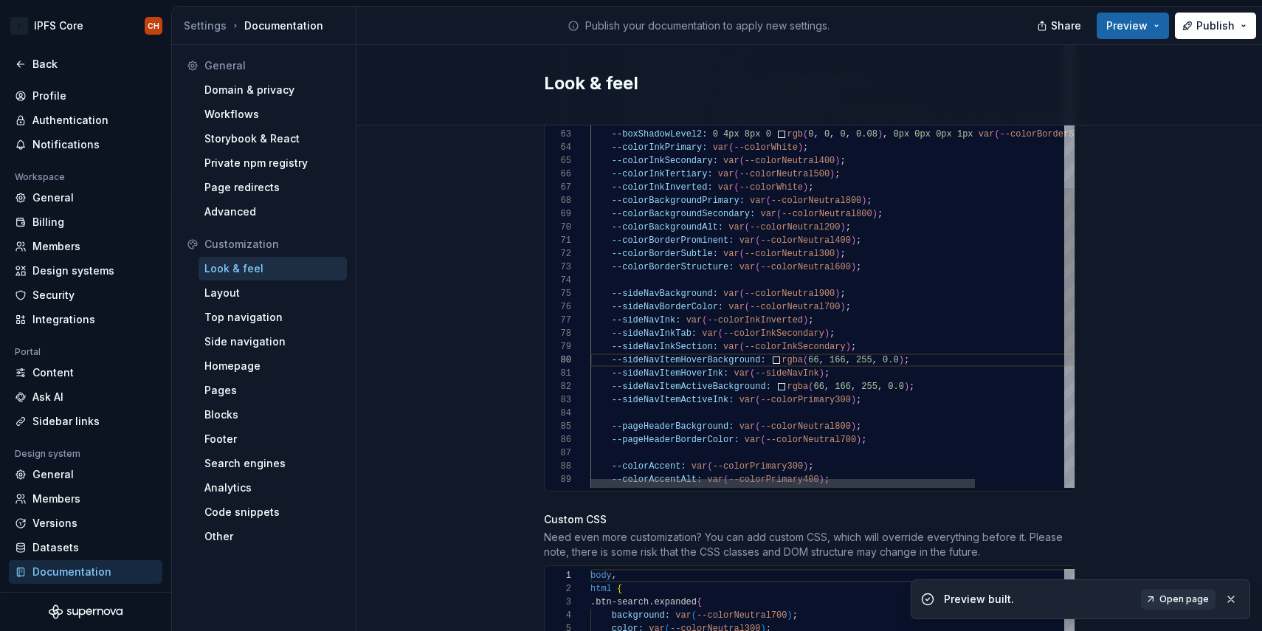
scroll to position [0, 272]
click at [932, 224] on div "--colorOrange700: #DD5900 ; --colorOrange800: #C75000 ; --colorOrange900: #ba4e…" at bounding box center [888, 72] width 596 height 1537
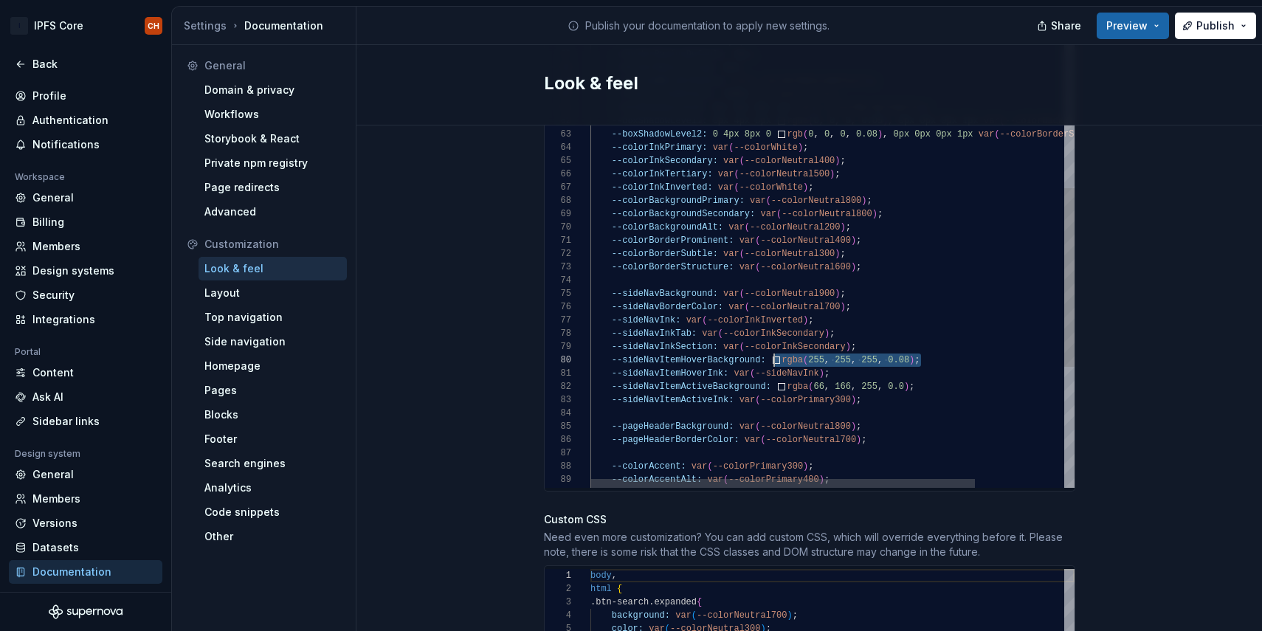
click at [903, 375] on div "--colorOrange700: #DD5900 ; --colorOrange800: #C75000 ; --colorOrange900: #ba4e…" at bounding box center [888, 72] width 596 height 1537
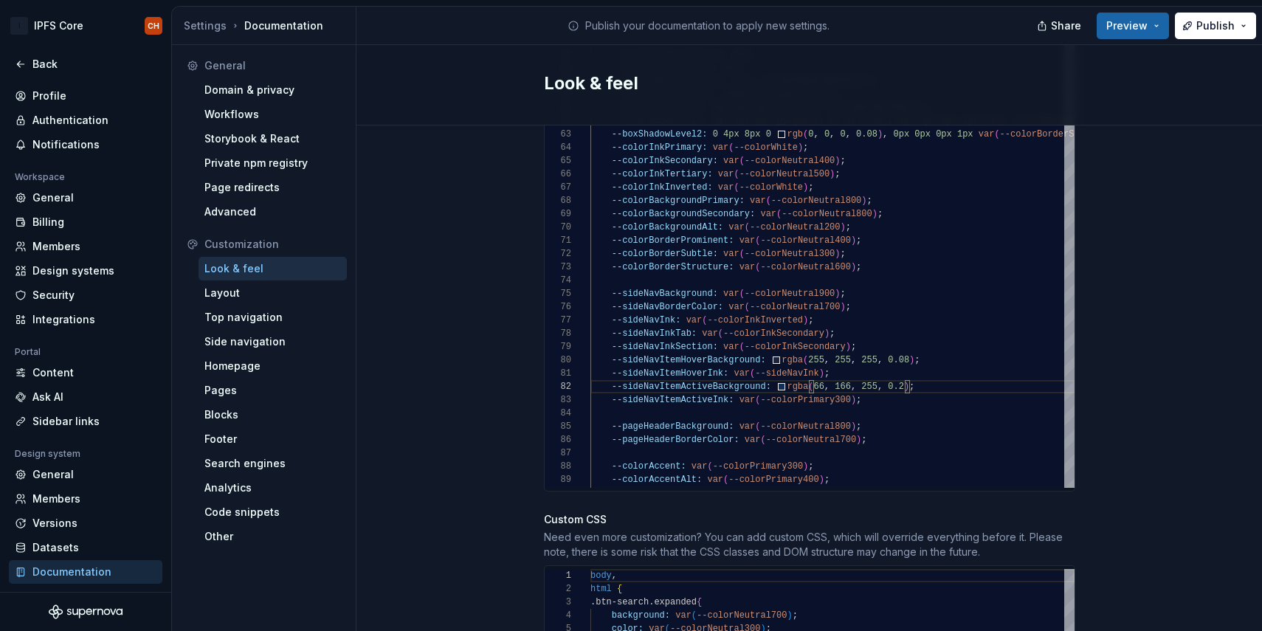
click at [1092, 343] on div "Site logo A company logo that will be displayed on all pages on your documentat…" at bounding box center [809, 81] width 906 height 1918
type textarea "**********"
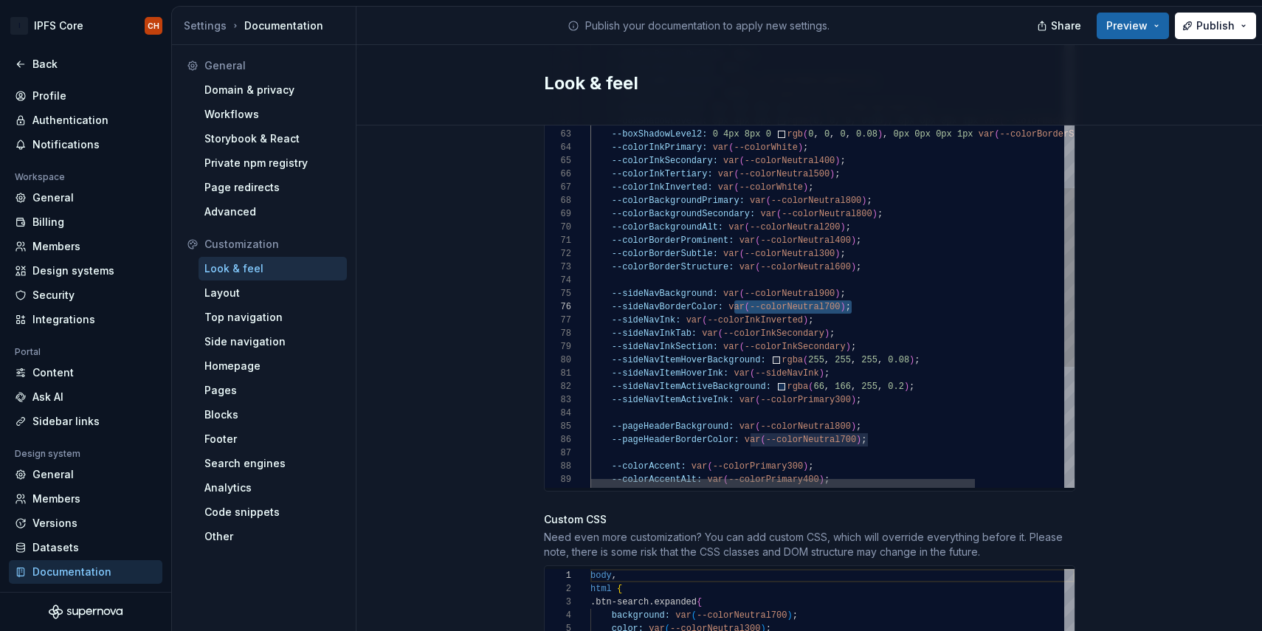
scroll to position [66, 139]
drag, startPoint x: 858, startPoint y: 292, endPoint x: 728, endPoint y: 292, distance: 130.6
click at [728, 292] on div "--colorOrange700: #DD5900 ; --colorOrange800: #C75000 ; --colorOrange900: #ba4e…" at bounding box center [888, 72] width 596 height 1537
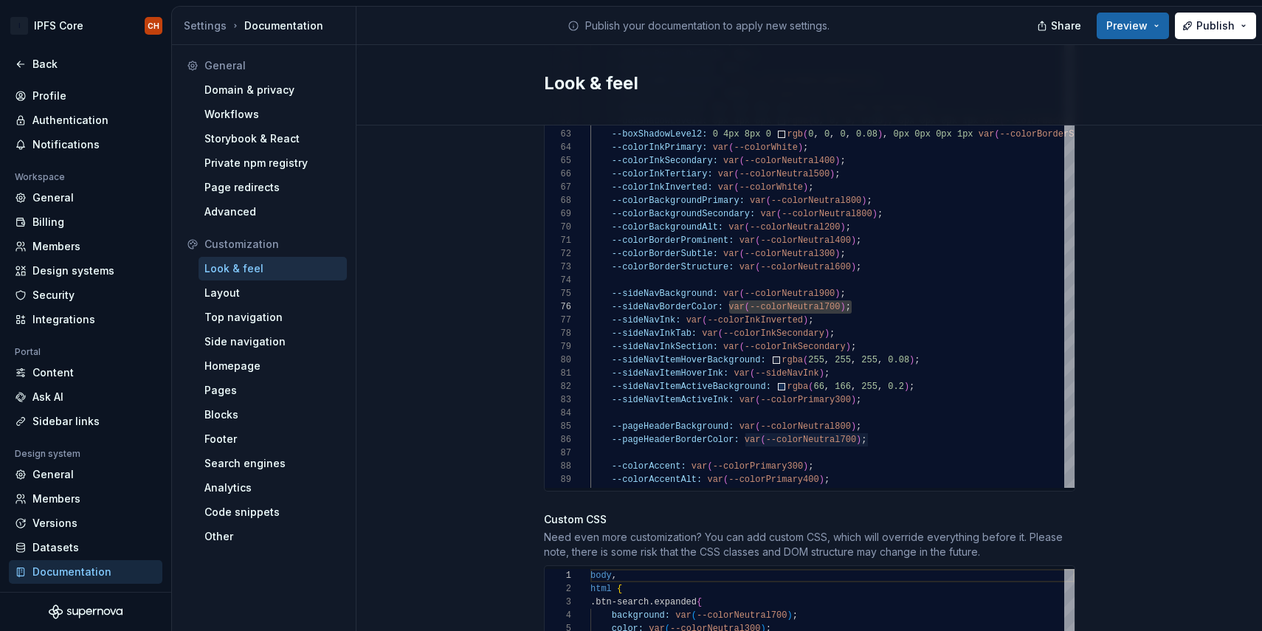
click at [1194, 212] on div "Site logo A company logo that will be displayed on all pages on your documentat…" at bounding box center [809, 81] width 906 height 1918
click at [1138, 27] on span "Preview" at bounding box center [1126, 25] width 41 height 15
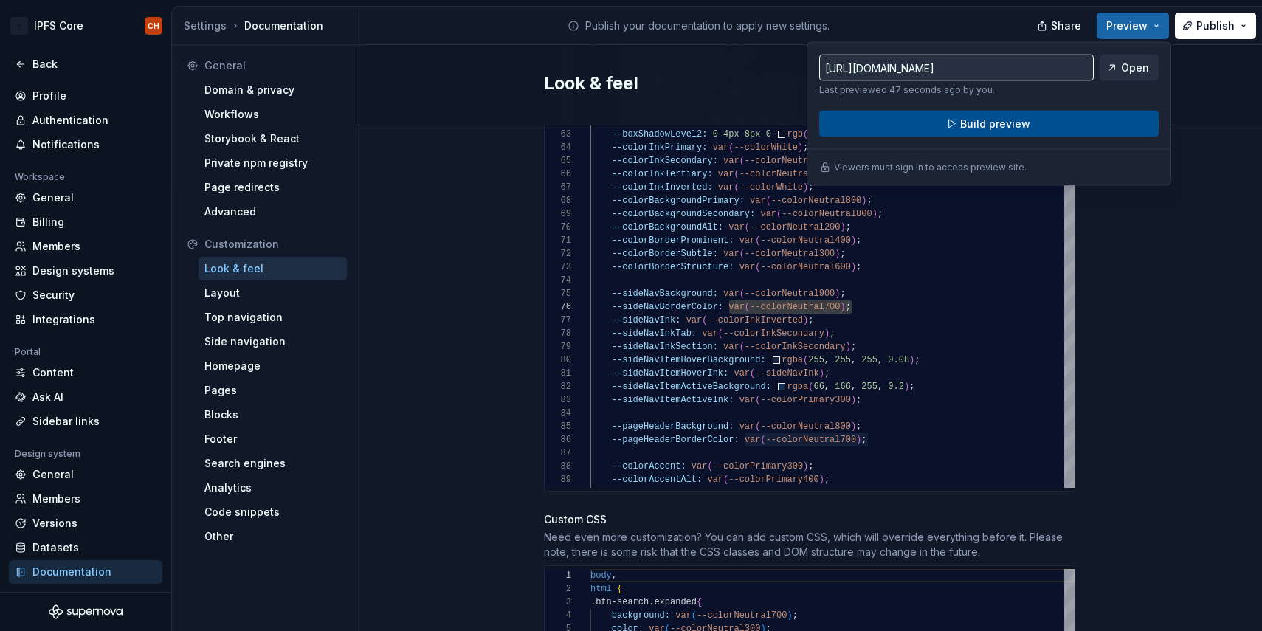
click at [990, 121] on span "Build preview" at bounding box center [995, 124] width 70 height 15
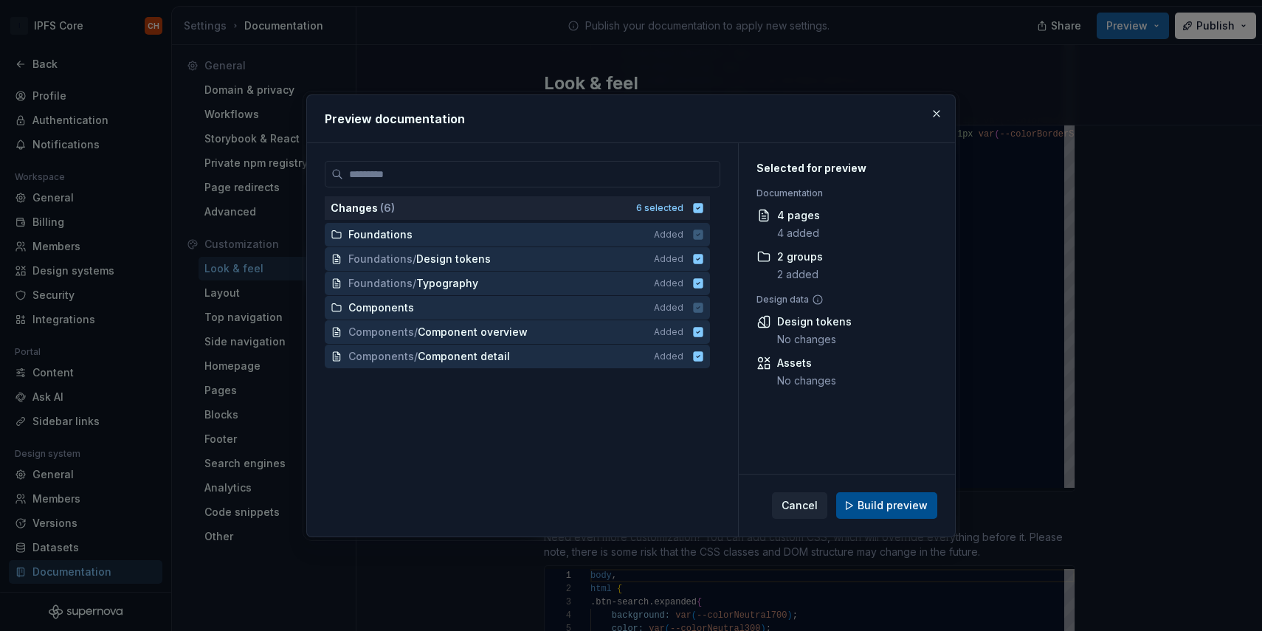
click at [866, 511] on span "Build preview" at bounding box center [893, 505] width 70 height 15
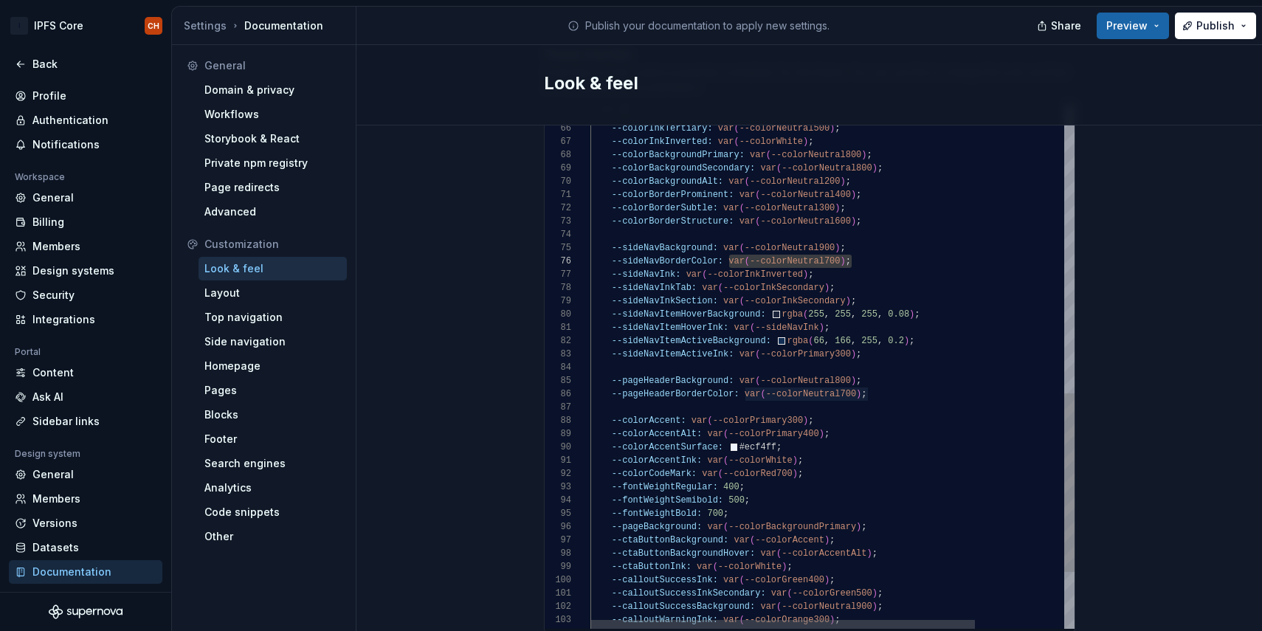
scroll to position [120, 319]
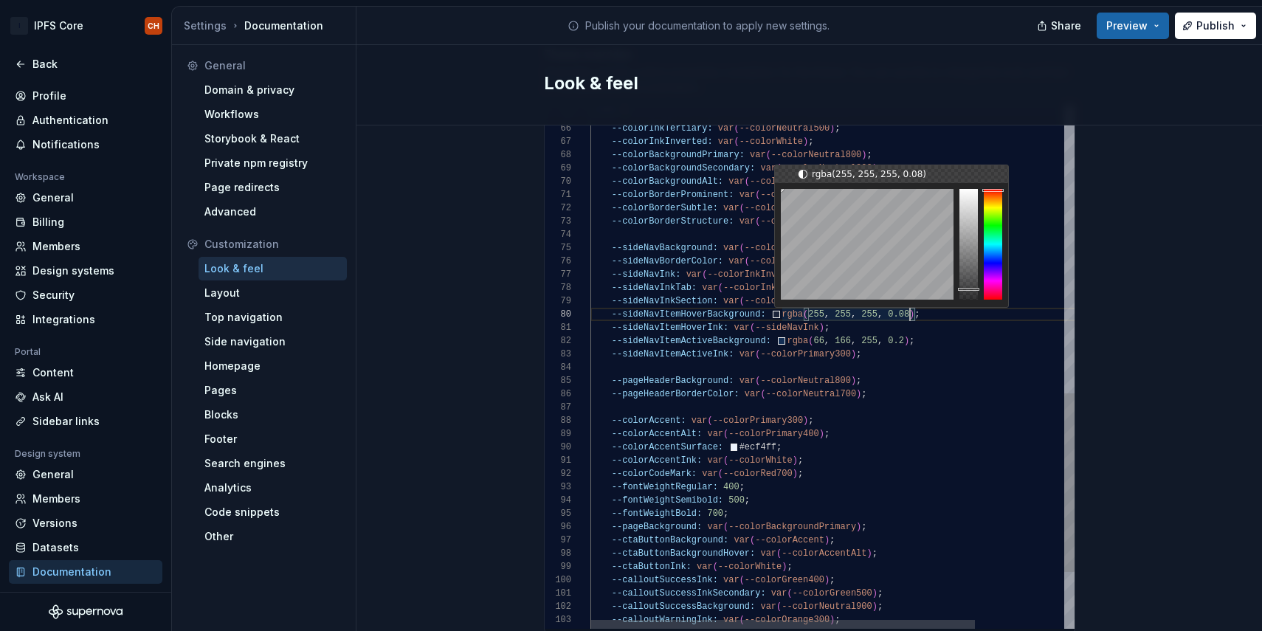
click at [909, 300] on div "--colorInkPrimary: var ( --colorWhite ) ; --colorInkSecondary: var ( --colorNeu…" at bounding box center [888, 26] width 596 height 1537
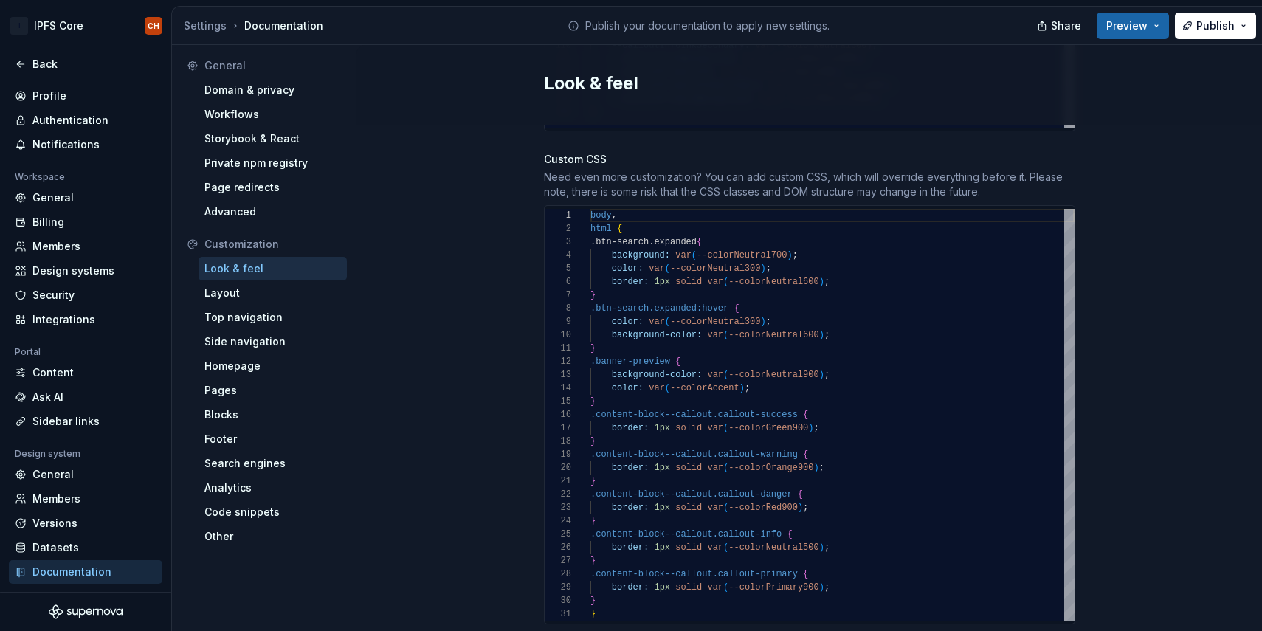
scroll to position [1391, 0]
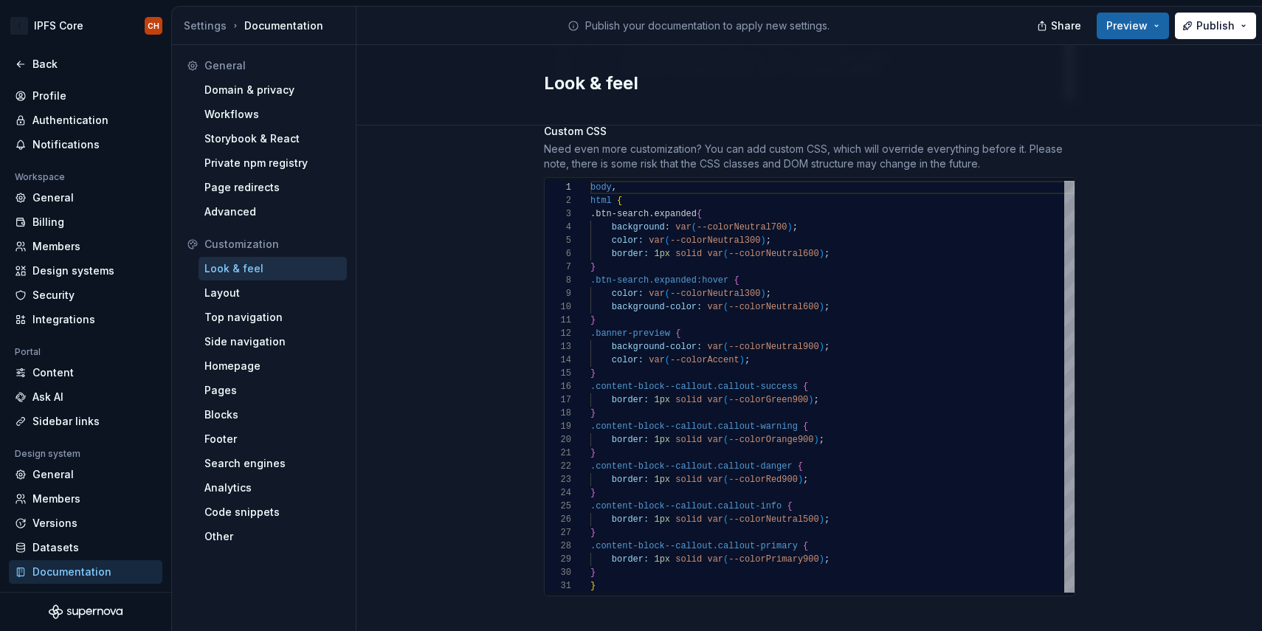
type textarea "**********"
click at [933, 242] on div "body , html { .btn-search.expanded { background: var ( --colorNeutral700 ) ; co…" at bounding box center [832, 387] width 484 height 412
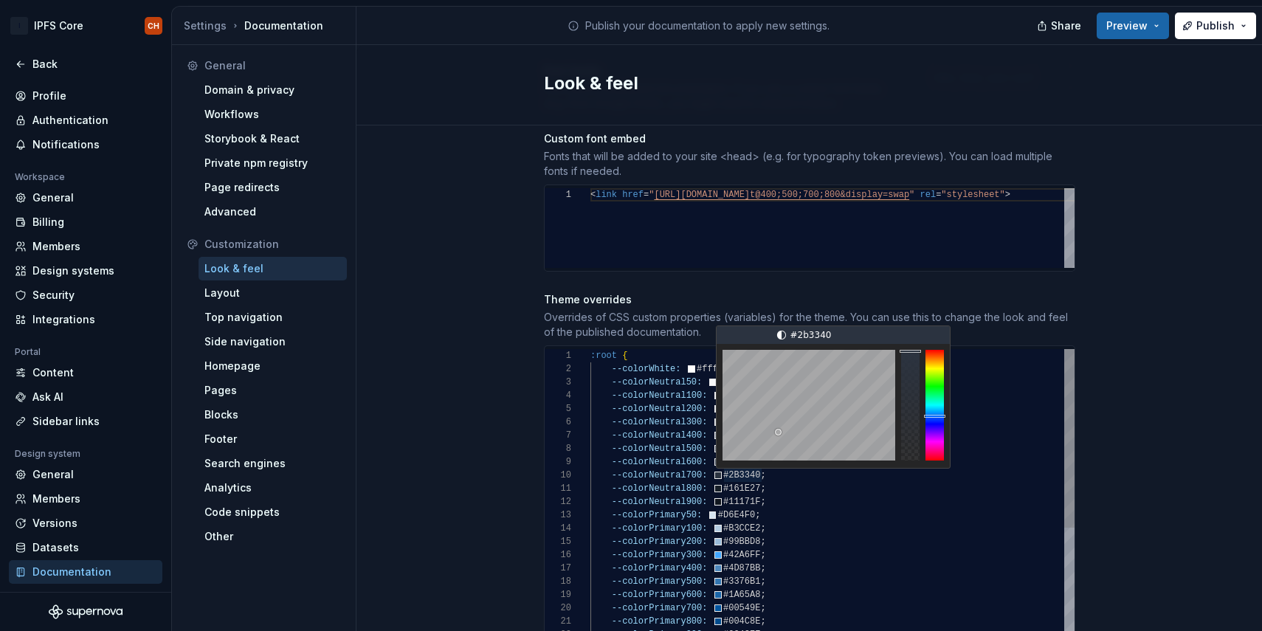
scroll to position [120, 149]
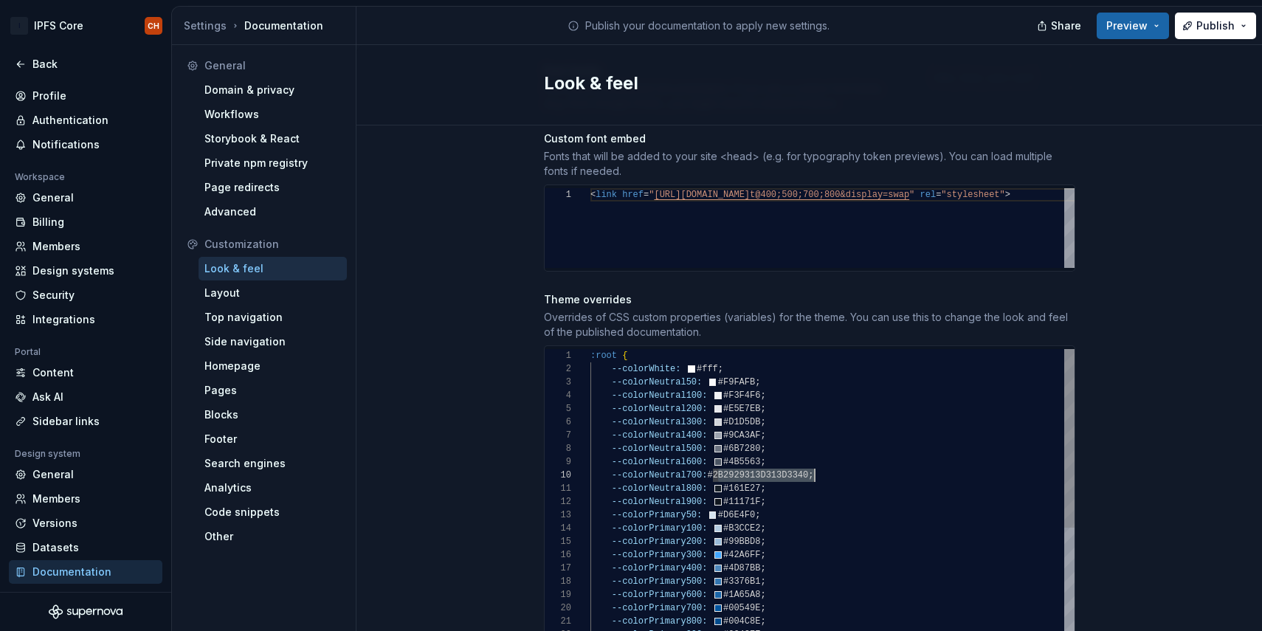
scroll to position [120, 160]
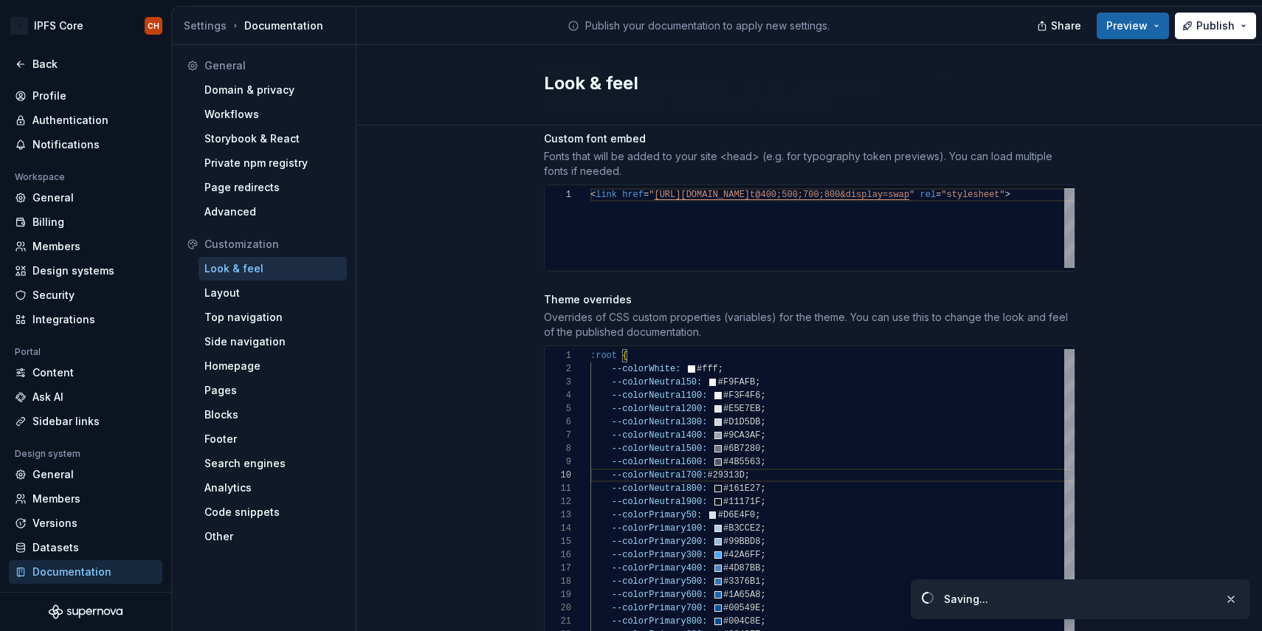
click at [1252, 301] on div "Site logo A company logo that will be displayed on all pages on your documentat…" at bounding box center [809, 467] width 906 height 1918
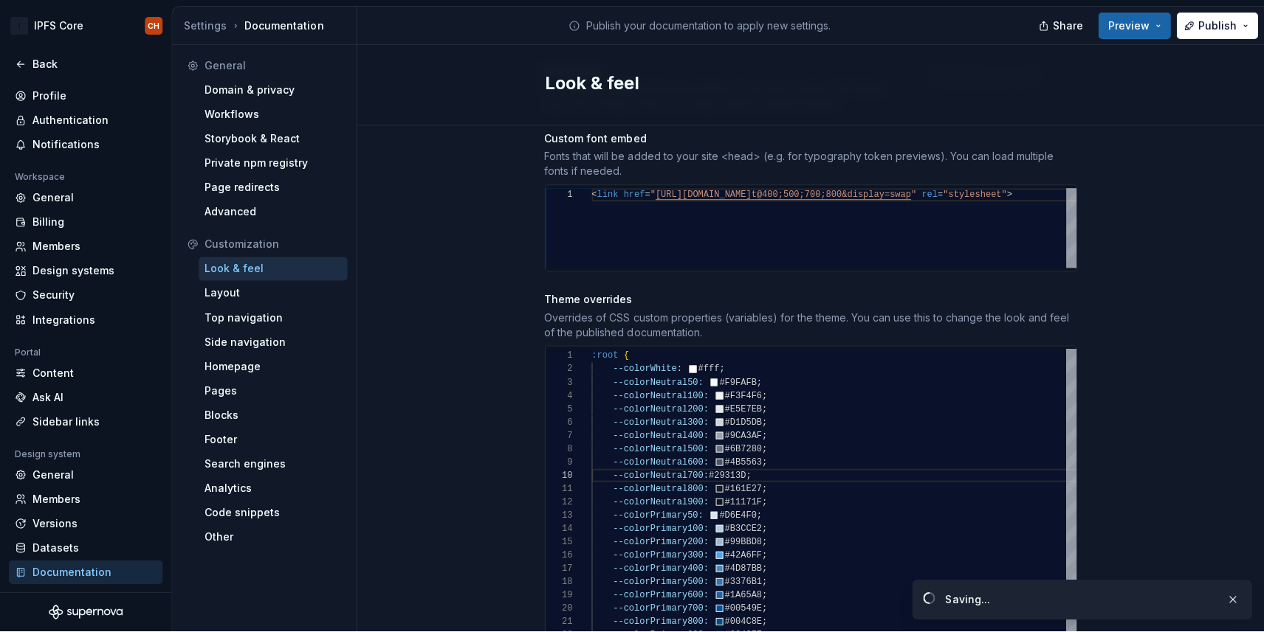
scroll to position [120, 165]
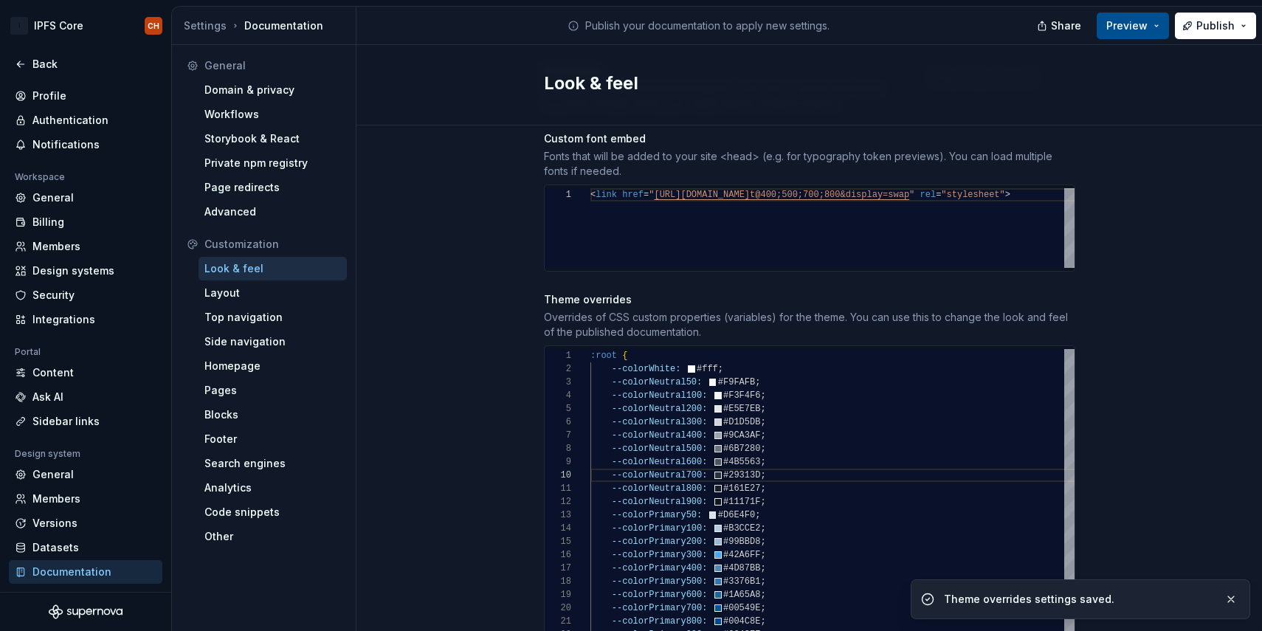
click at [1153, 24] on button "Preview" at bounding box center [1133, 26] width 72 height 27
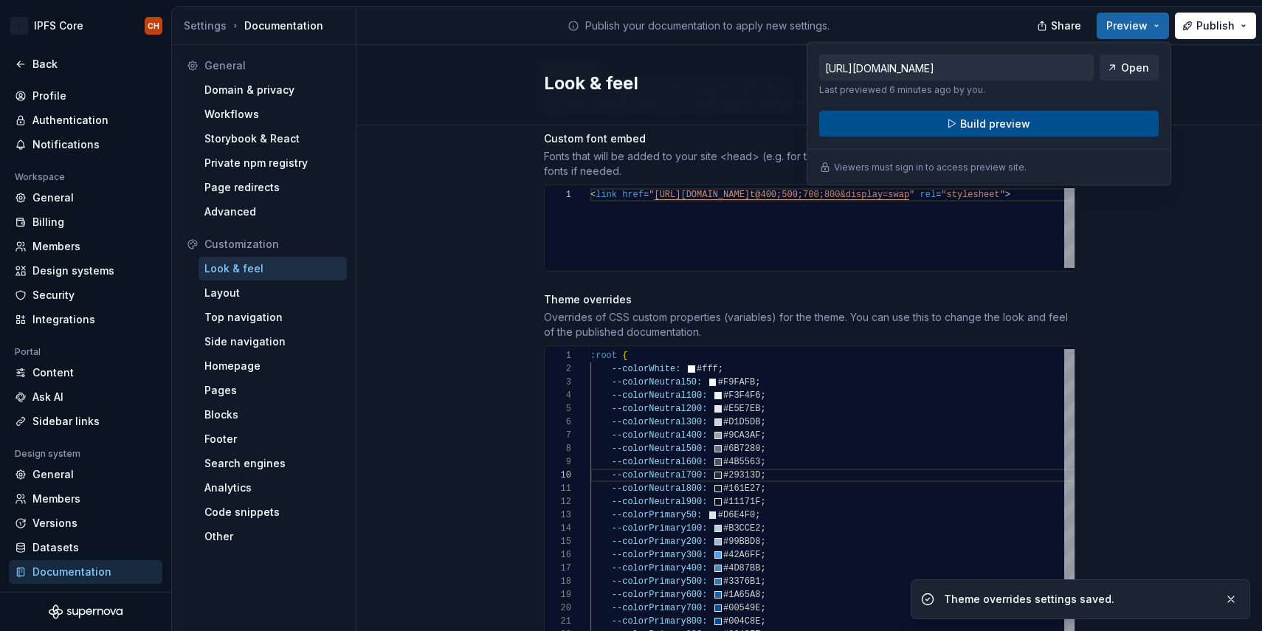
click at [1022, 125] on span "Build preview" at bounding box center [995, 124] width 70 height 15
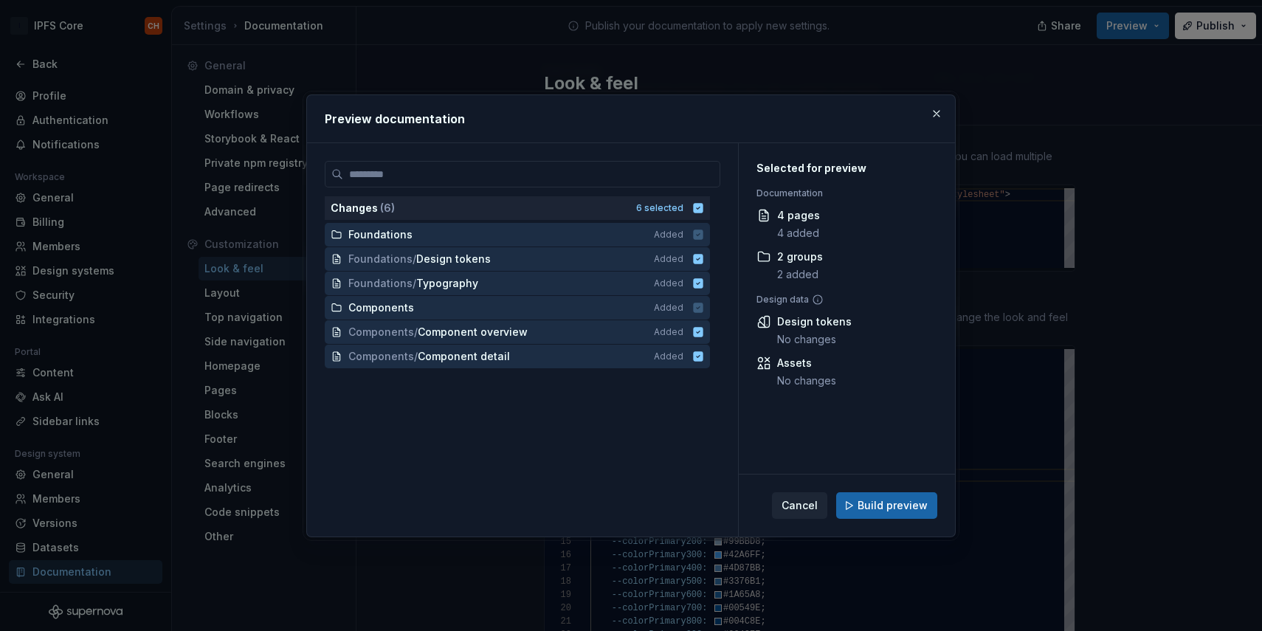
click at [871, 488] on div "Cancel Build preview" at bounding box center [847, 506] width 216 height 62
click at [869, 500] on span "Build preview" at bounding box center [893, 505] width 70 height 15
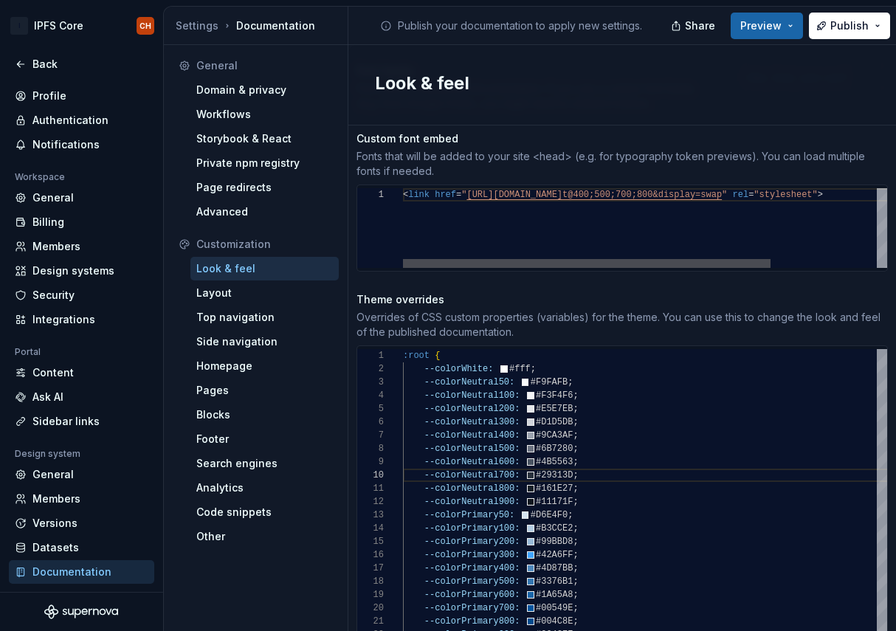
click at [667, 259] on div at bounding box center [587, 263] width 368 height 9
click at [752, 42] on div "Share Preview Publish" at bounding box center [785, 26] width 221 height 38
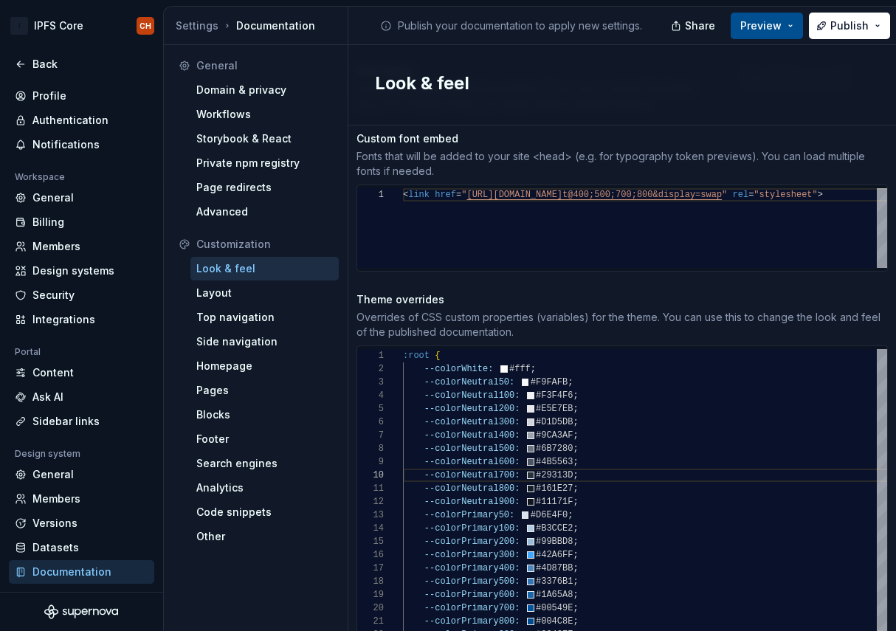
click at [762, 26] on span "Preview" at bounding box center [760, 25] width 41 height 15
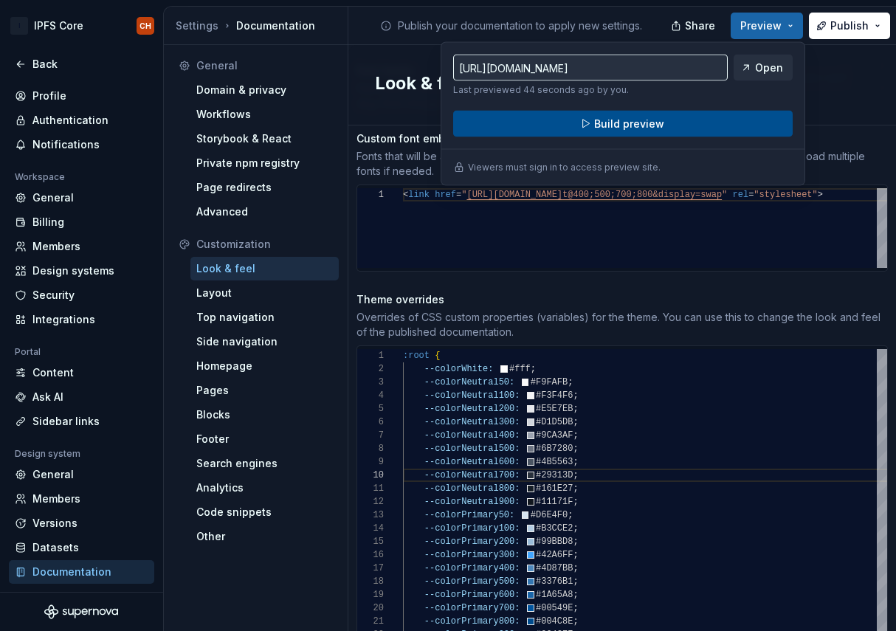
click at [736, 122] on button "Build preview" at bounding box center [622, 124] width 339 height 27
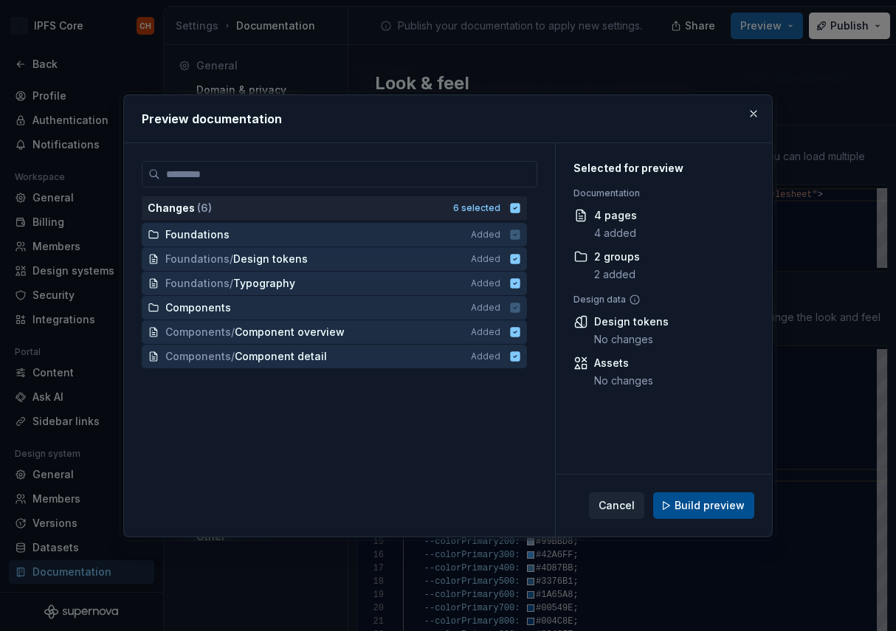
click at [666, 504] on button "Build preview" at bounding box center [703, 505] width 101 height 27
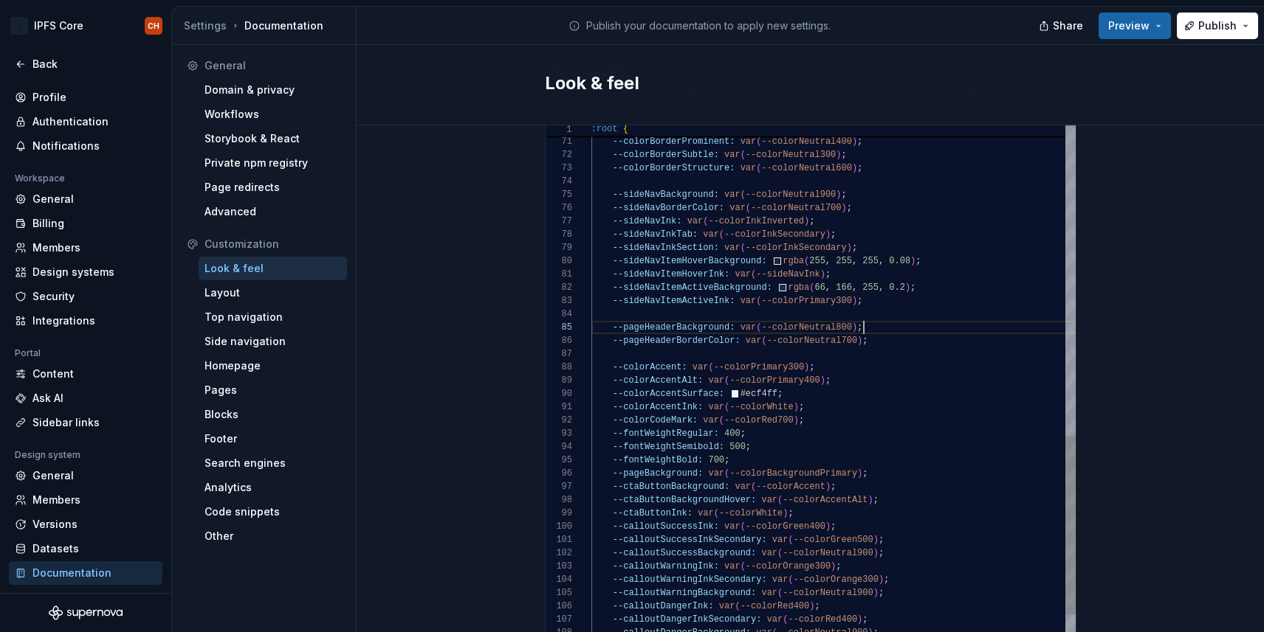
scroll to position [53, 272]
drag, startPoint x: 872, startPoint y: 328, endPoint x: 742, endPoint y: 328, distance: 129.9
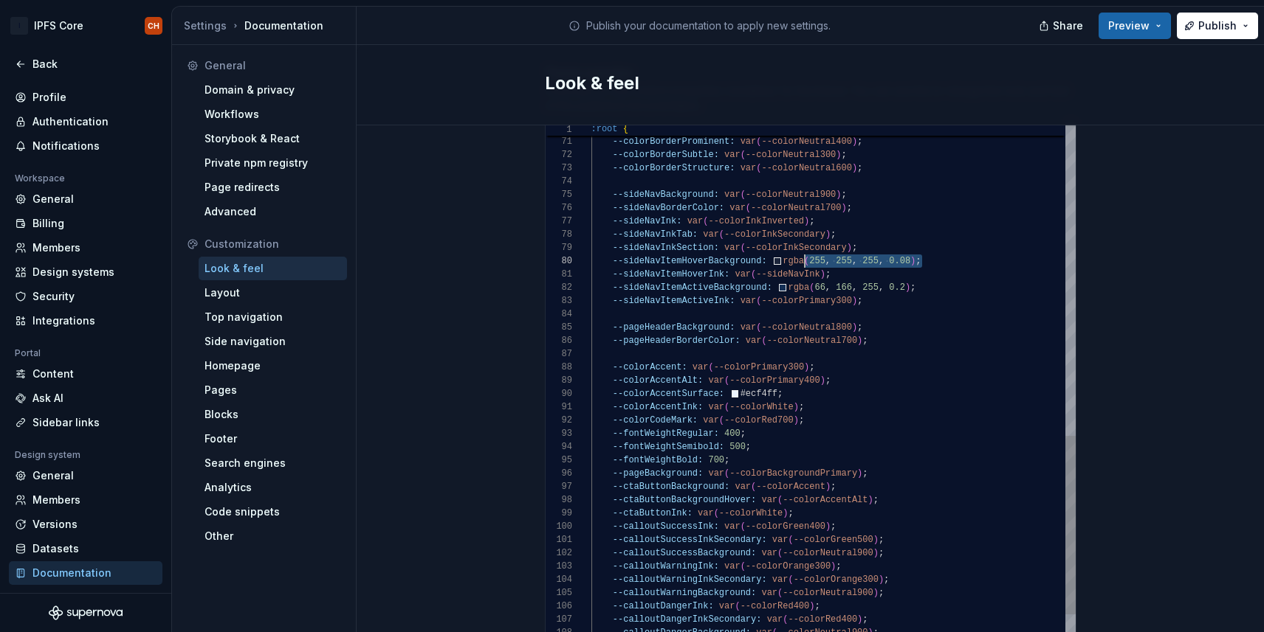
scroll to position [120, 192]
drag, startPoint x: 923, startPoint y: 245, endPoint x: 782, endPoint y: 240, distance: 141.8
click at [1139, 25] on span "Preview" at bounding box center [1128, 25] width 41 height 15
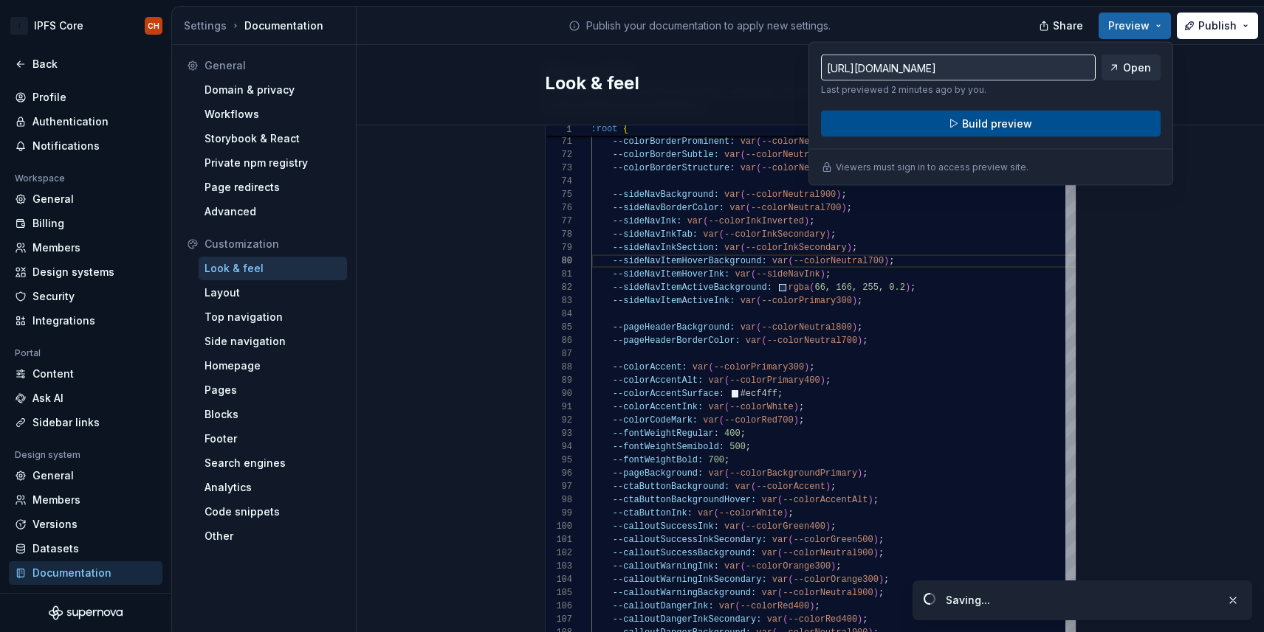
click at [1017, 123] on span "Build preview" at bounding box center [997, 124] width 70 height 15
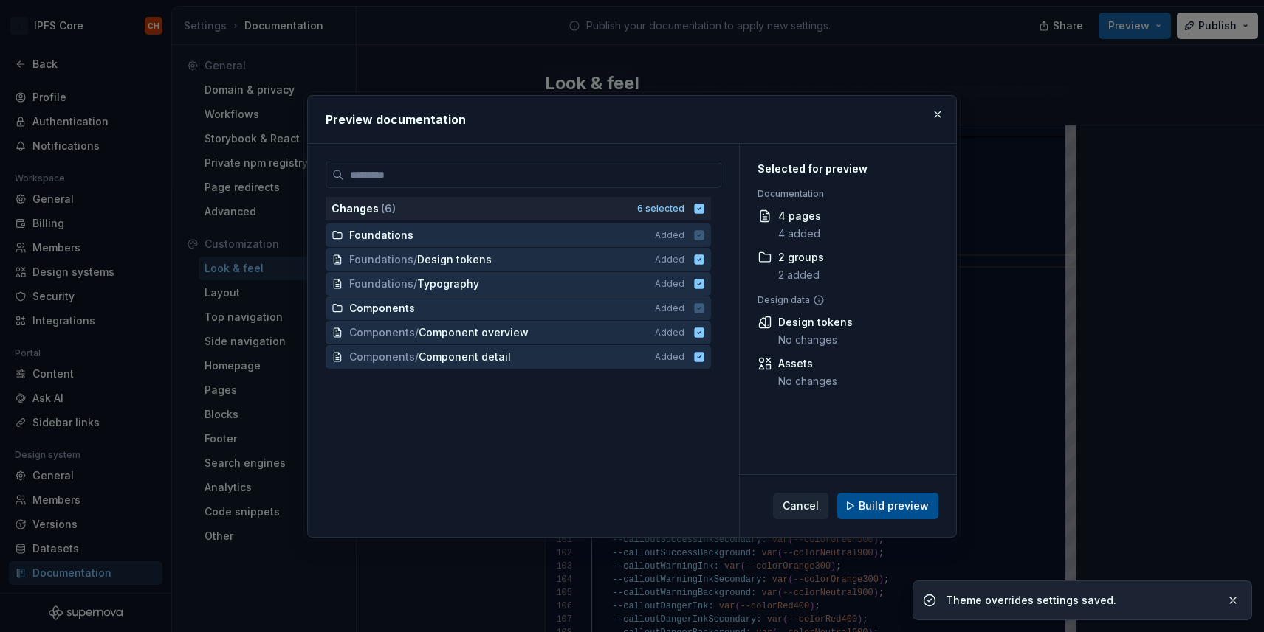
click at [872, 497] on button "Build preview" at bounding box center [887, 506] width 101 height 27
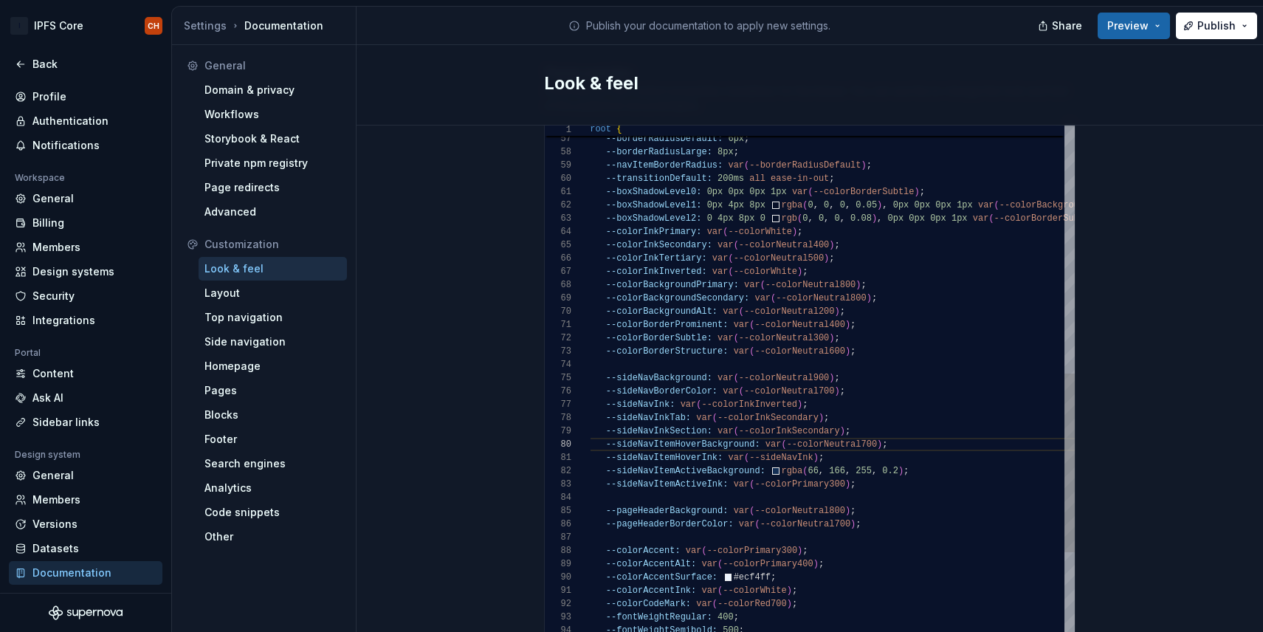
scroll to position [40, 0]
click at [638, 481] on div "--sideNavInk: var ( --colorInkInverted ) ; --sideNavInkTab: var ( --colorInkSec…" at bounding box center [883, 156] width 596 height 1537
click at [627, 486] on div "--sideNavInk: var ( --colorInkInverted ) ; --sideNavInkTab: var ( --colorInkSec…" at bounding box center [888, 156] width 596 height 1537
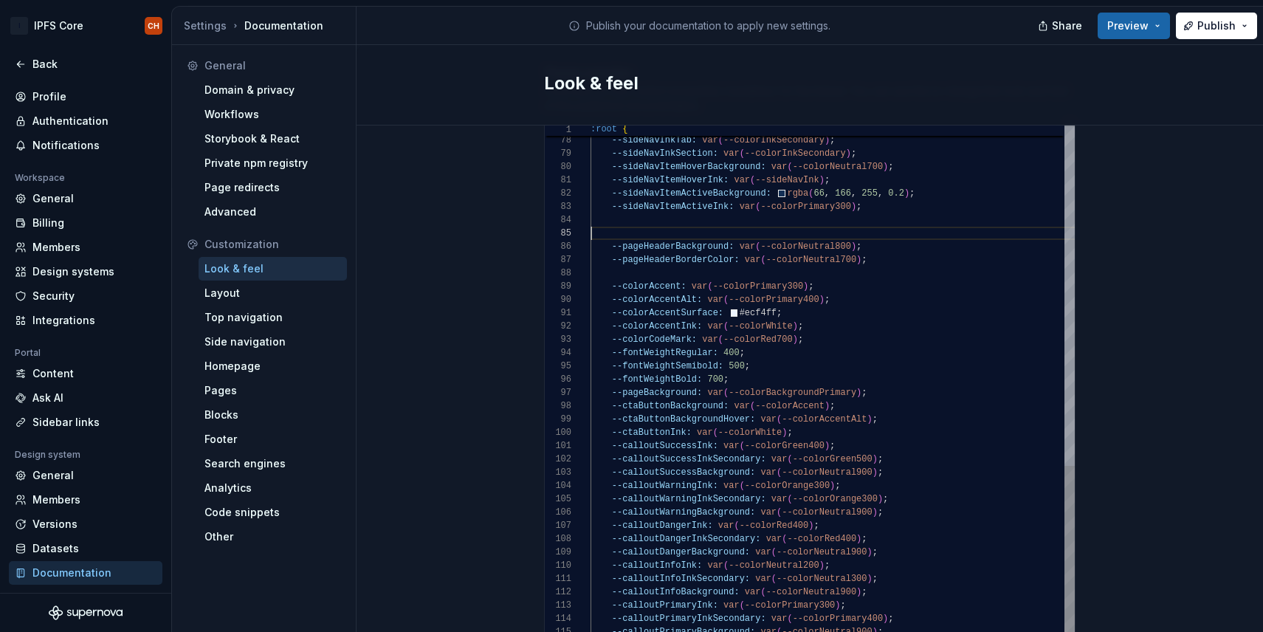
scroll to position [27, 283]
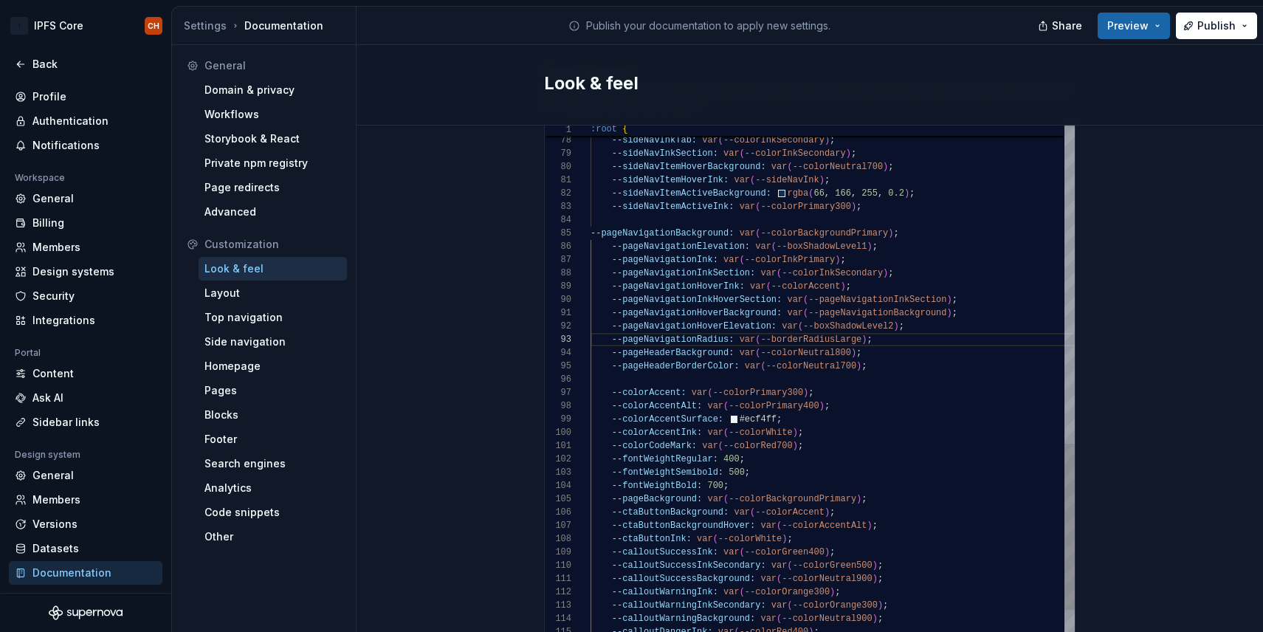
click at [588, 227] on div "85" at bounding box center [568, 233] width 46 height 13
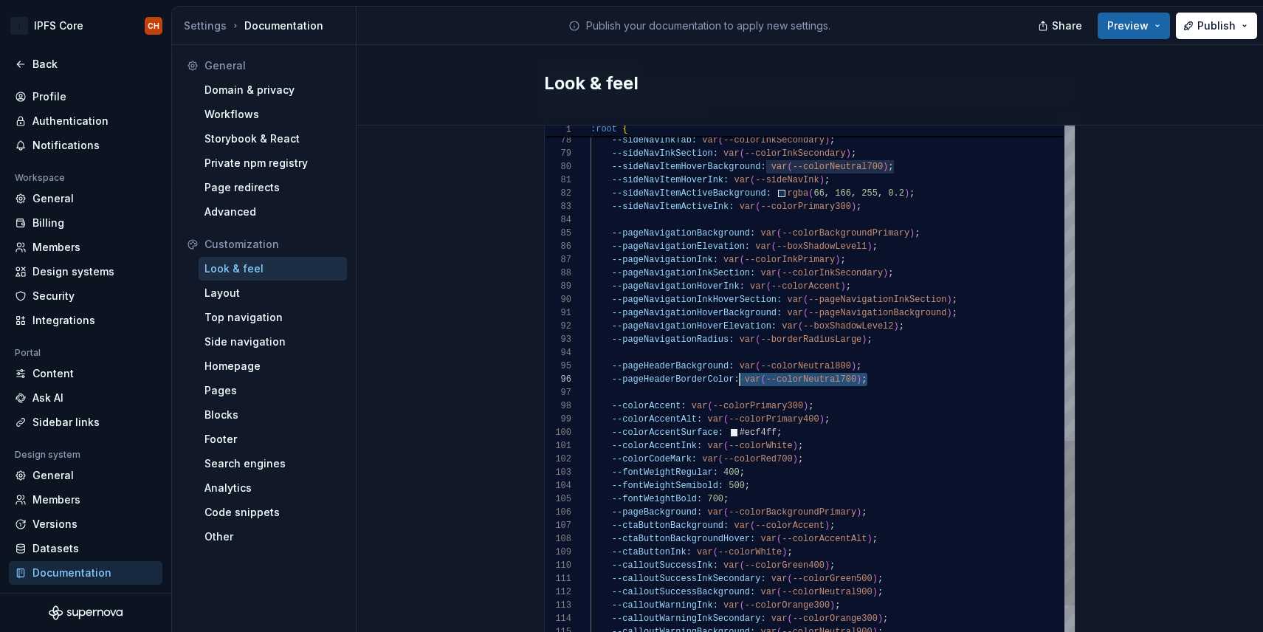
scroll to position [66, 149]
drag, startPoint x: 873, startPoint y: 367, endPoint x: 741, endPoint y: 363, distance: 132.2
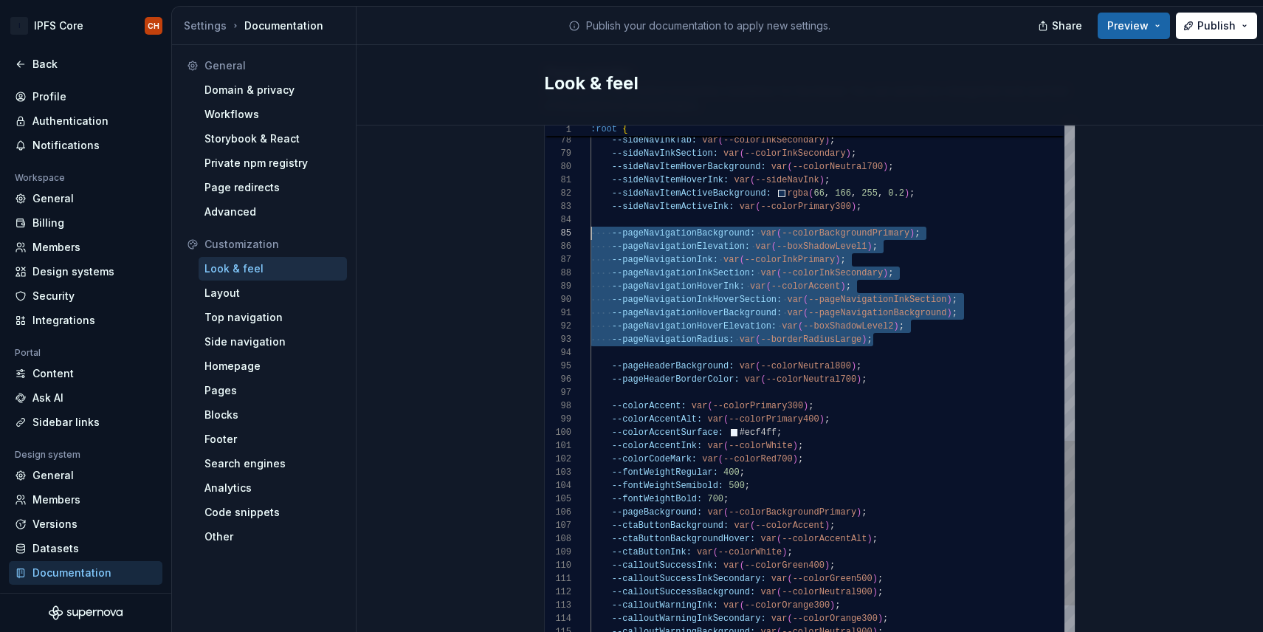
scroll to position [53, 0]
drag, startPoint x: 883, startPoint y: 328, endPoint x: 534, endPoint y: 214, distance: 367.8
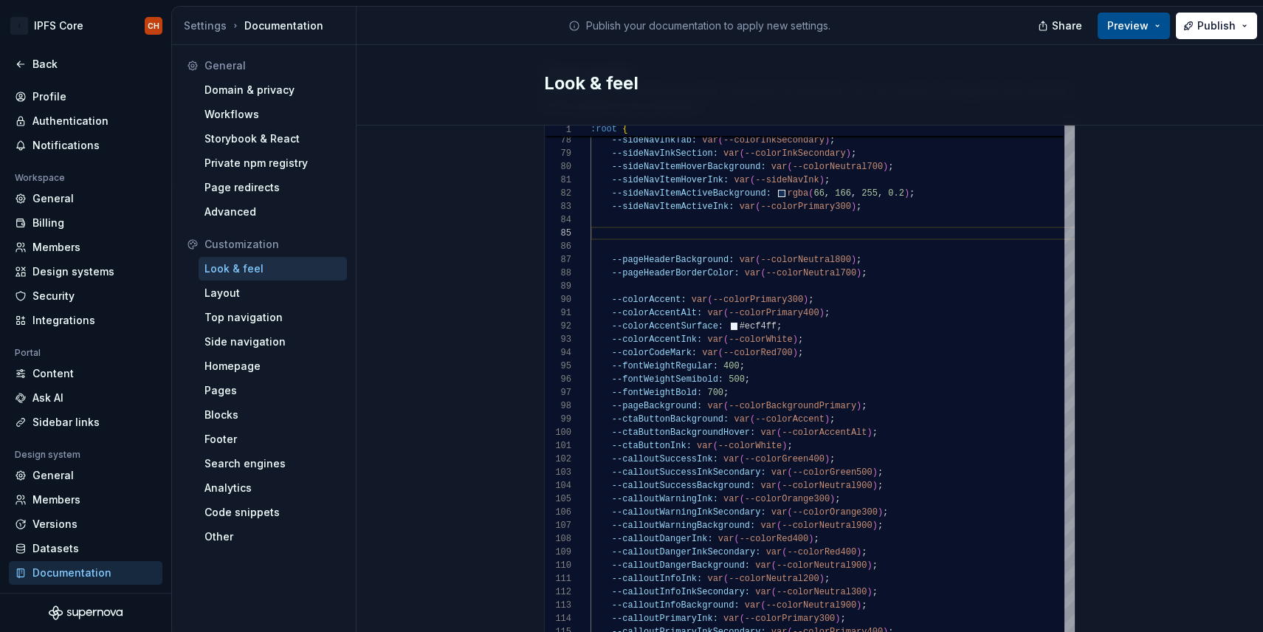
type textarea "**********"
click at [1142, 27] on span "Preview" at bounding box center [1127, 25] width 41 height 15
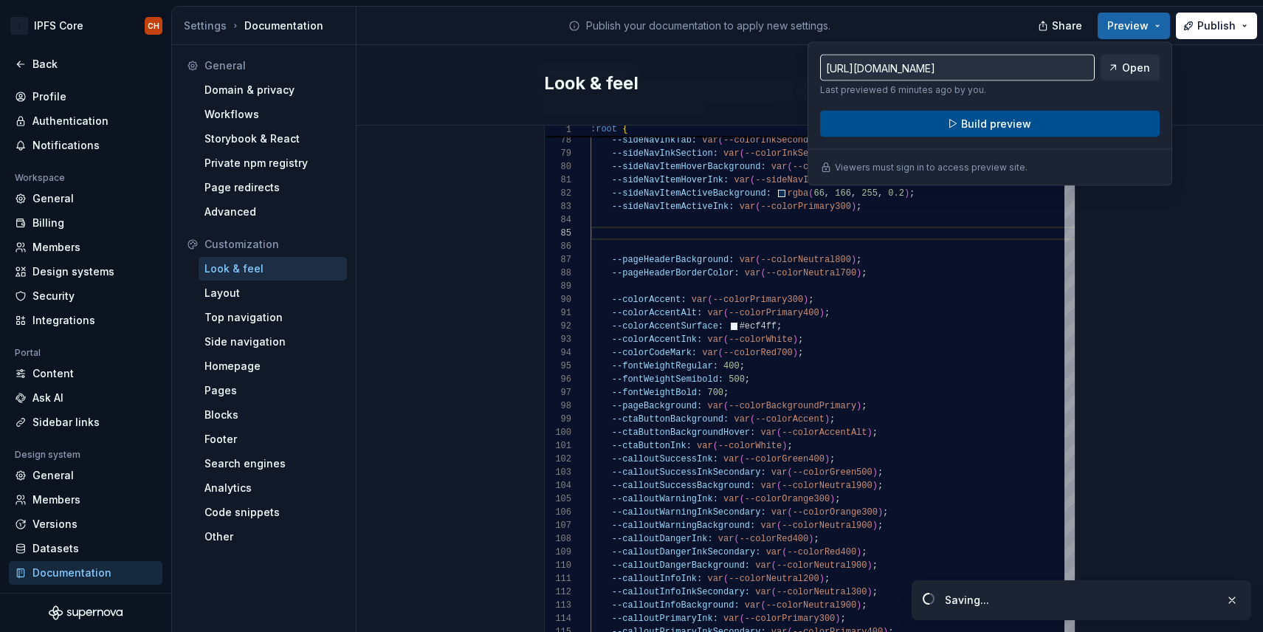
click at [1063, 116] on button "Build preview" at bounding box center [989, 124] width 339 height 27
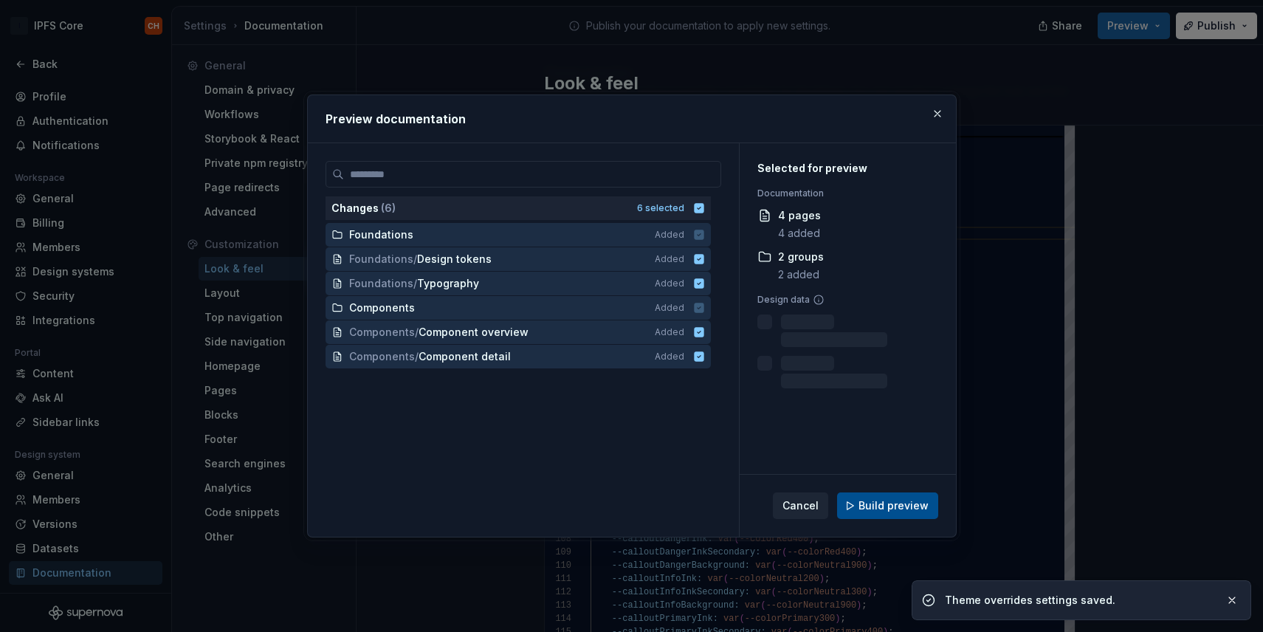
click at [878, 503] on span "Build preview" at bounding box center [893, 505] width 70 height 15
